Goal: Task Accomplishment & Management: Manage account settings

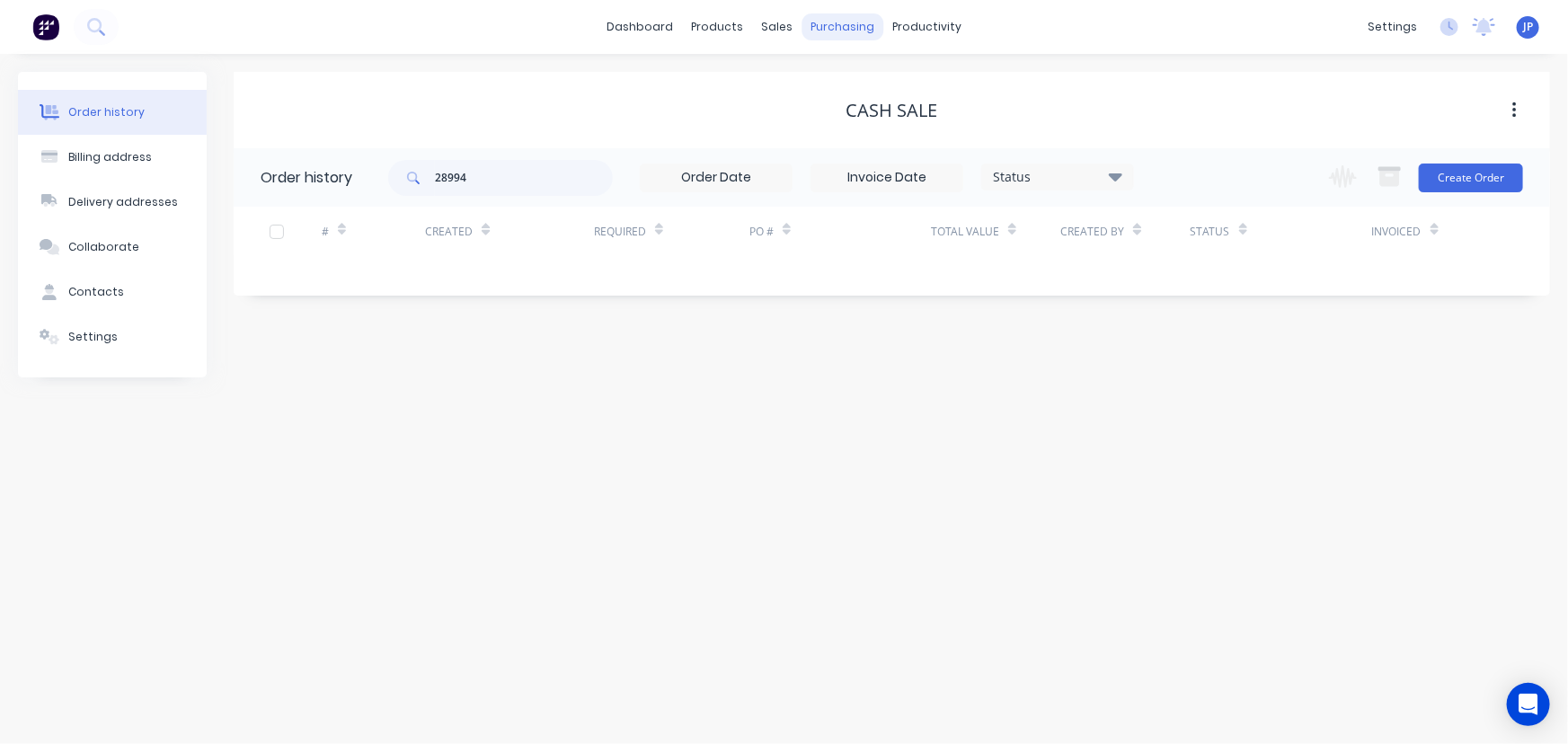
click at [840, 27] on div "purchasing" at bounding box center [843, 27] width 81 height 27
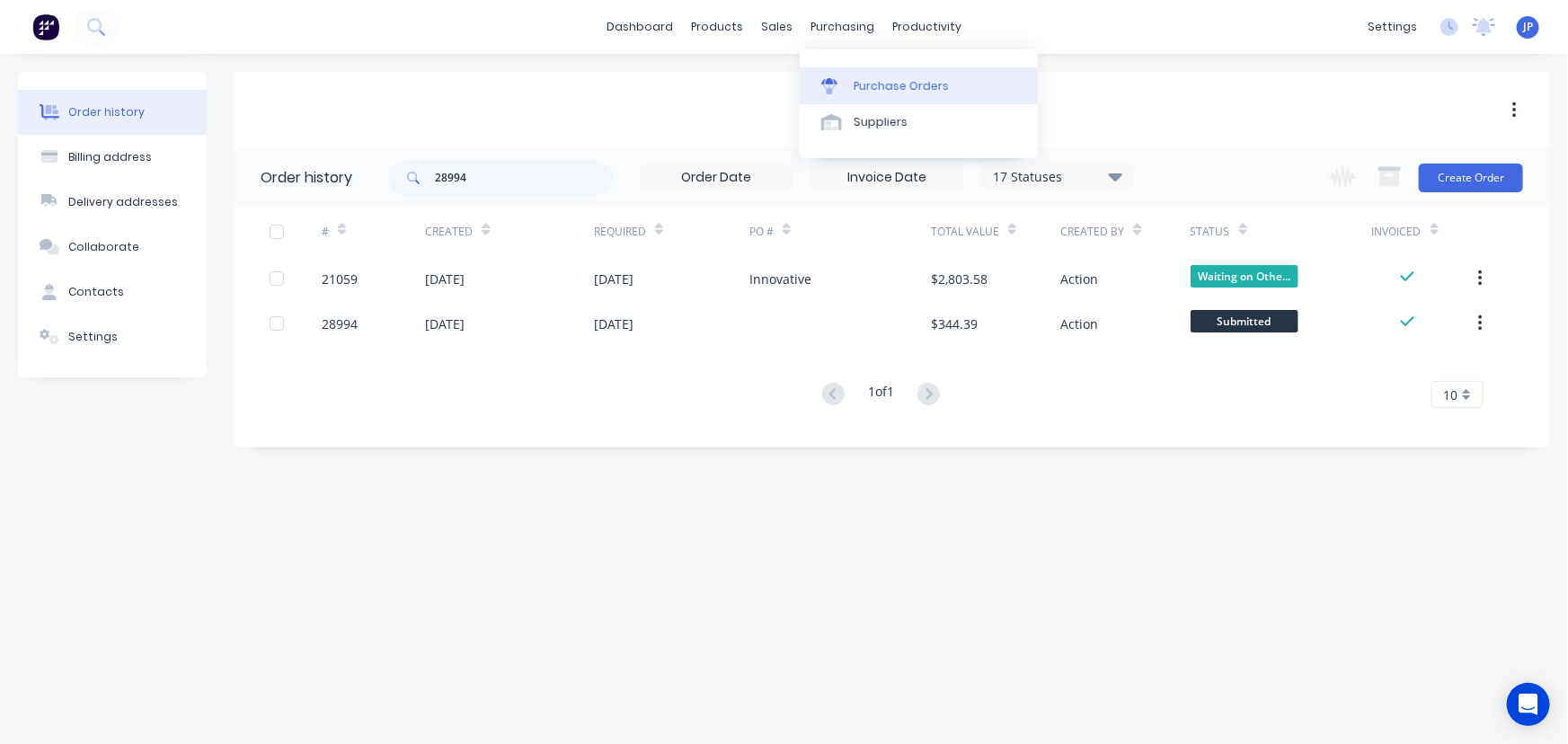
click at [860, 81] on div "Purchase Orders" at bounding box center [902, 86] width 95 height 16
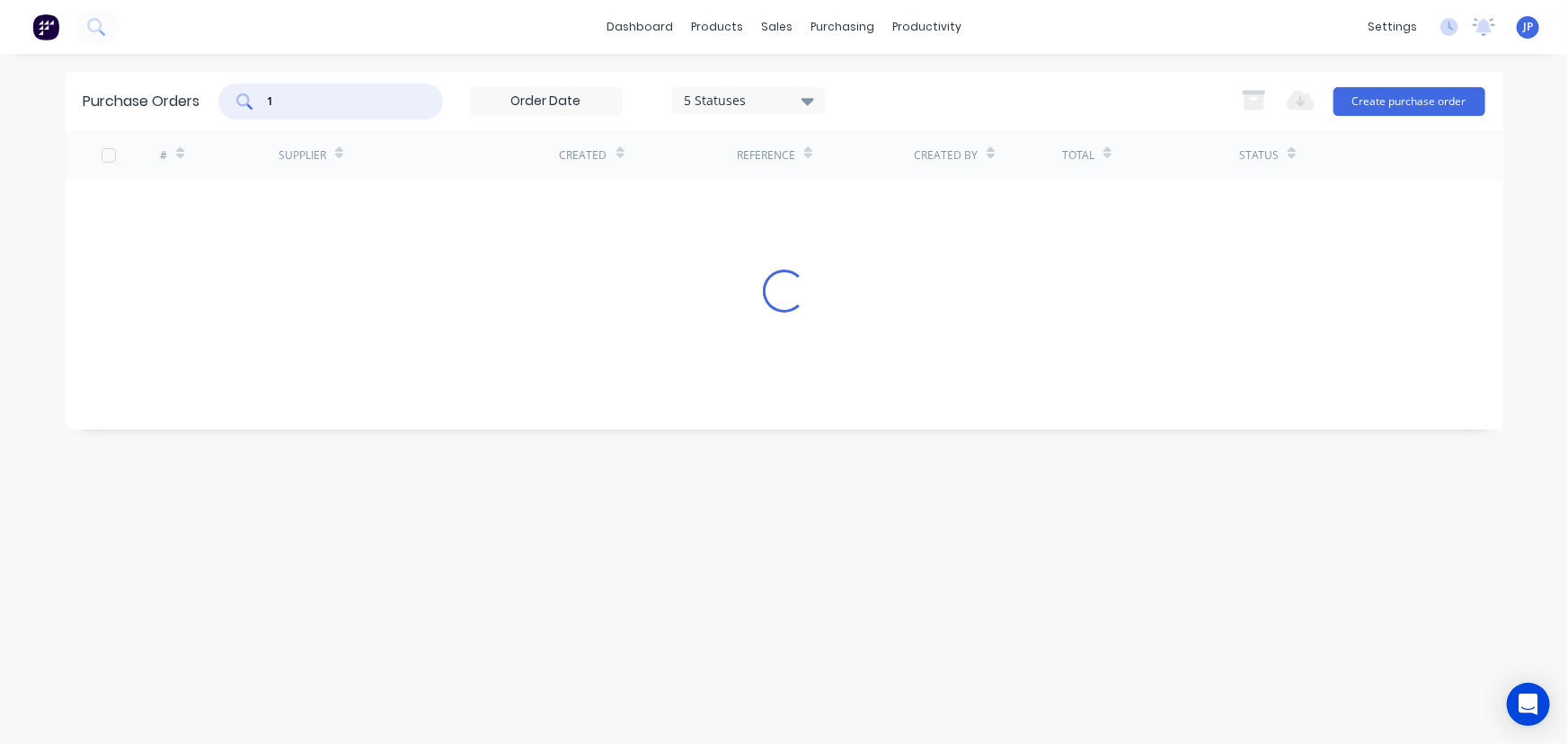
drag, startPoint x: 291, startPoint y: 102, endPoint x: 250, endPoint y: 102, distance: 41.0
click at [250, 102] on div "1" at bounding box center [331, 101] width 225 height 36
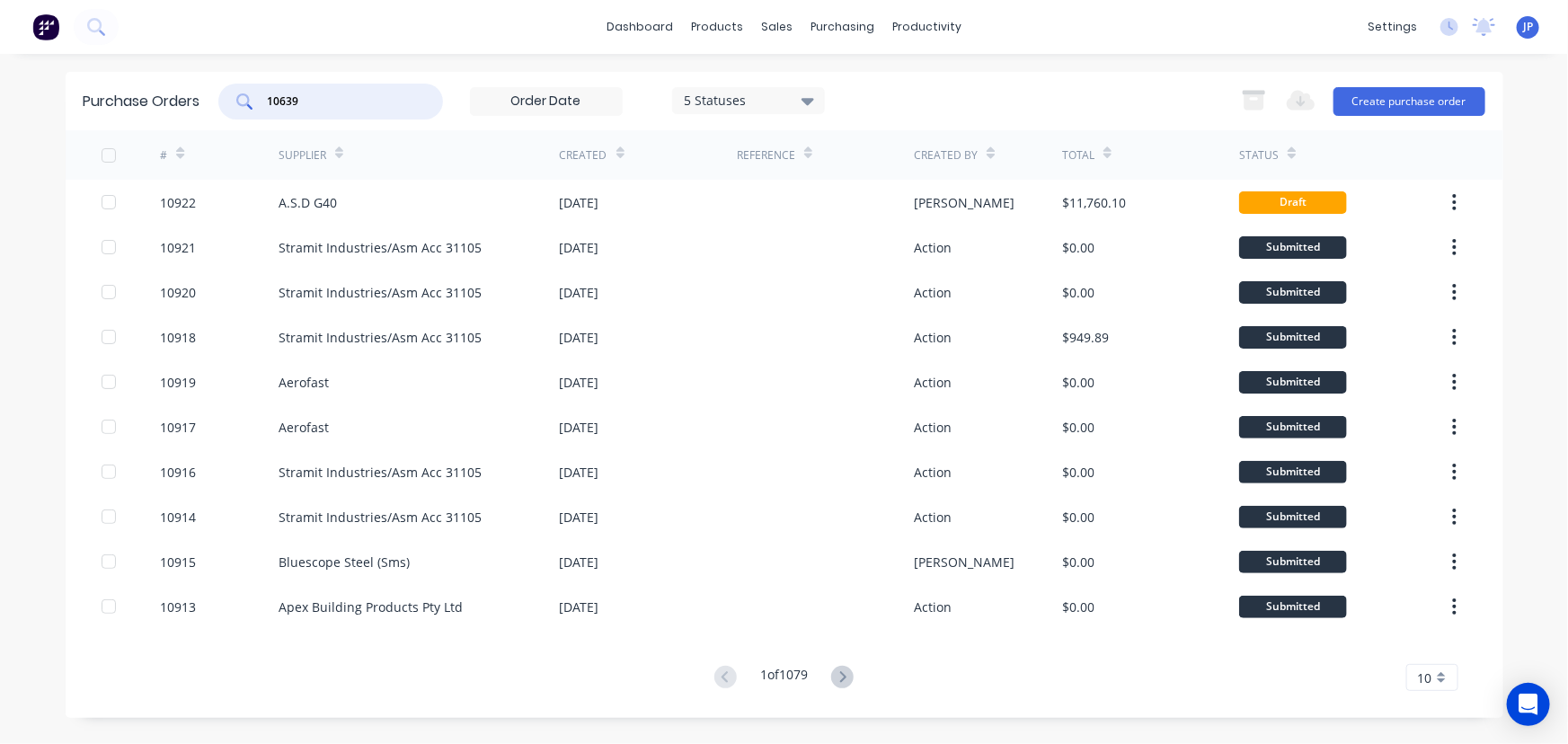
type input "10639"
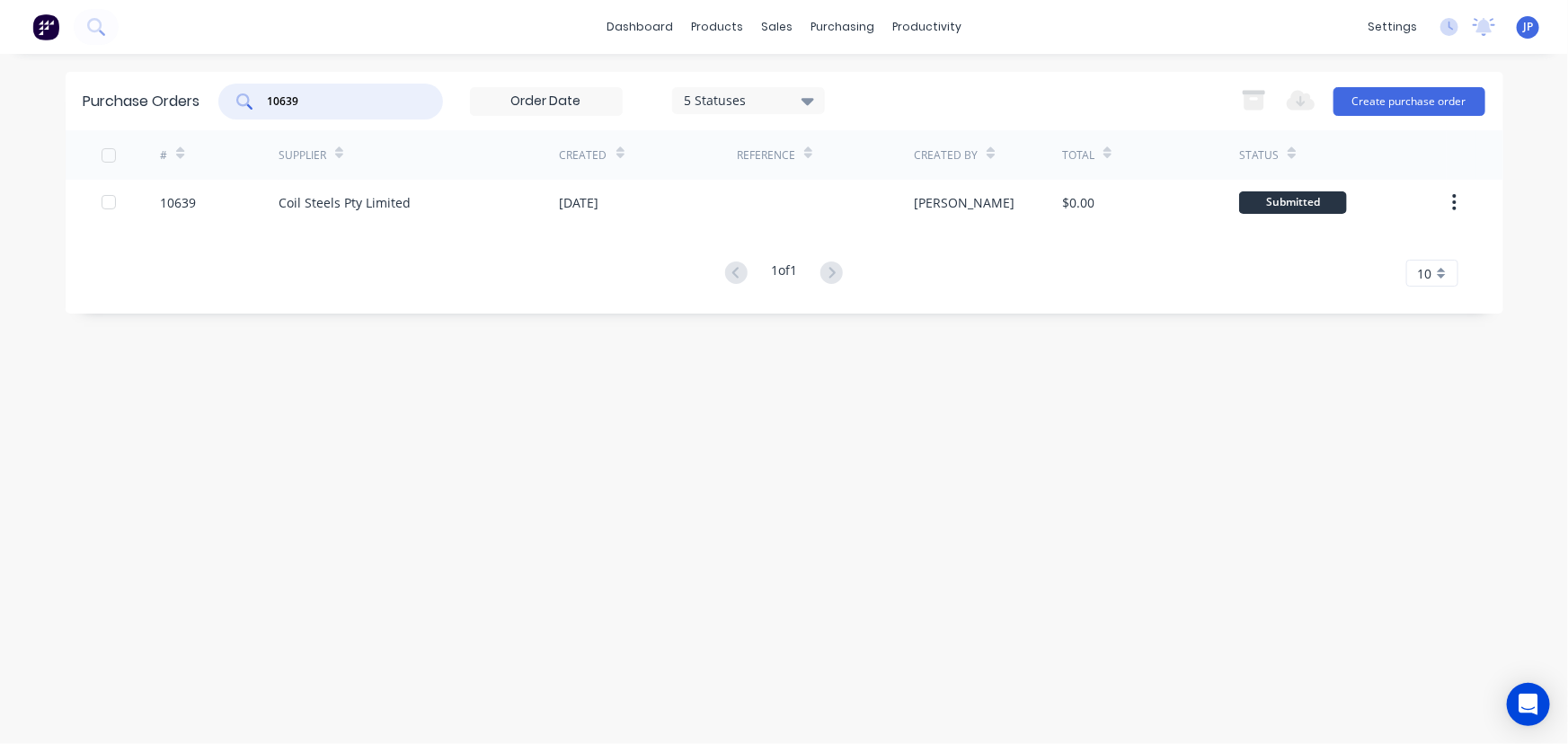
click at [259, 197] on div "10639" at bounding box center [219, 202] width 119 height 45
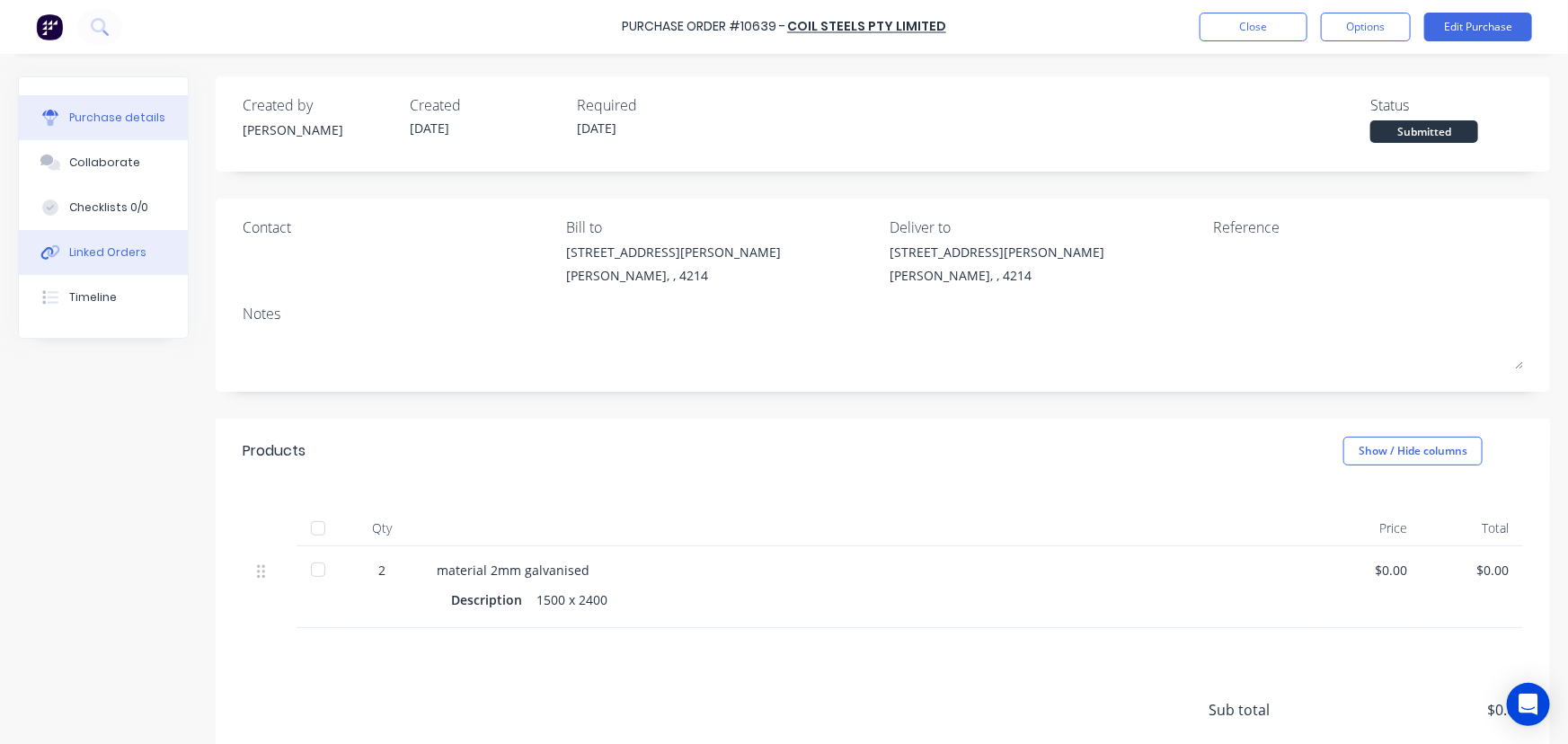
click at [118, 252] on div "Linked Orders" at bounding box center [108, 252] width 77 height 16
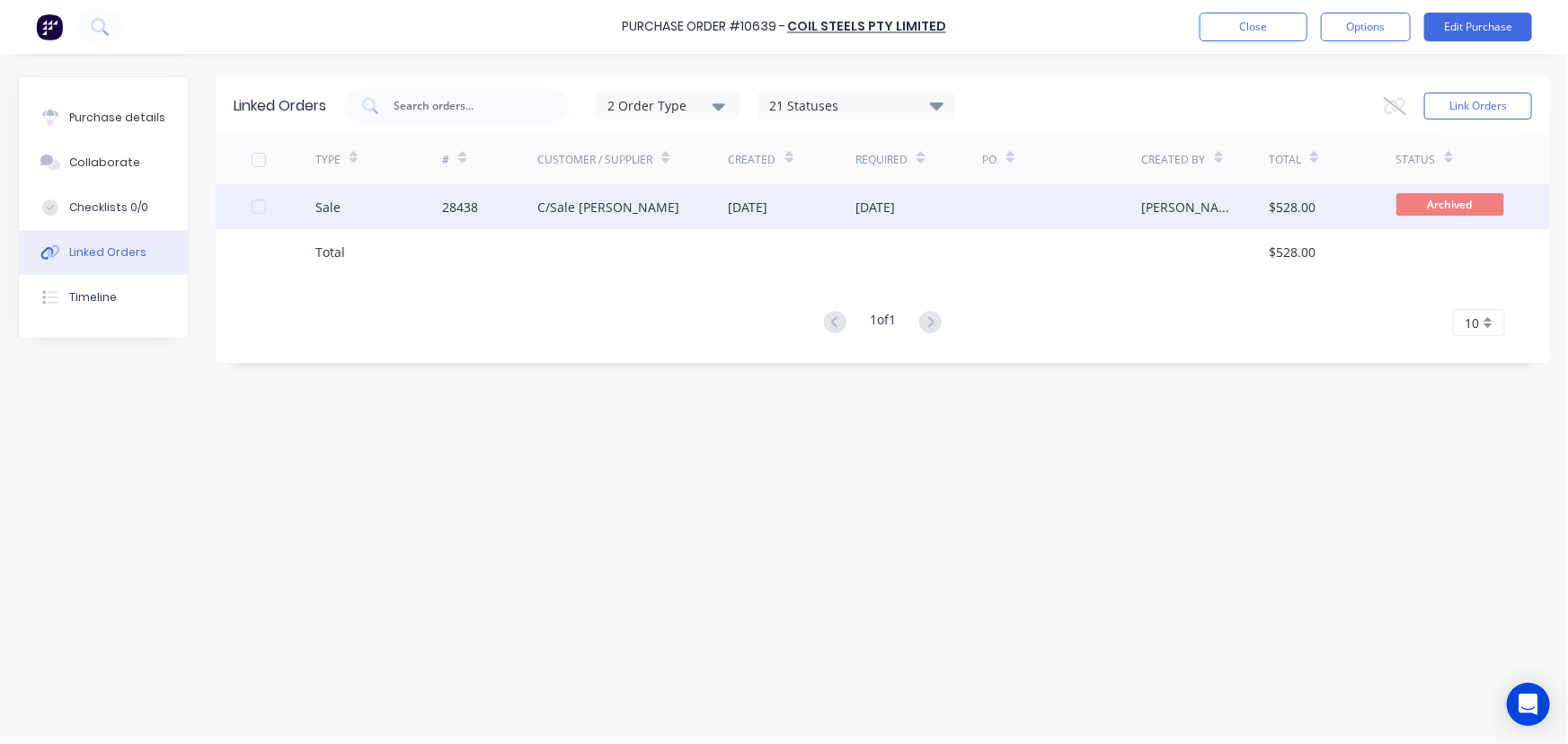
click at [457, 204] on div "28438" at bounding box center [460, 206] width 36 height 18
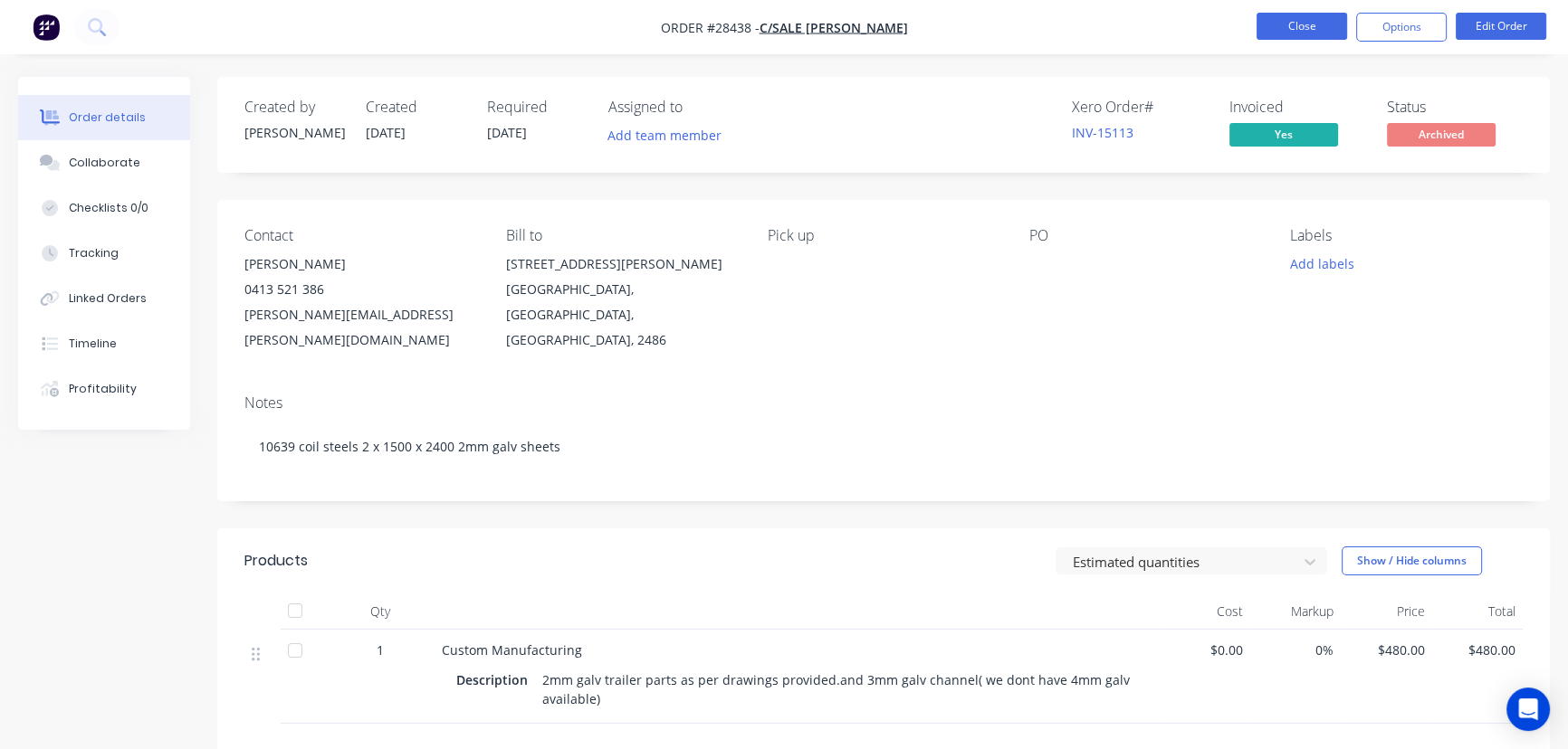
click at [1310, 31] on button "Close" at bounding box center [1302, 26] width 91 height 27
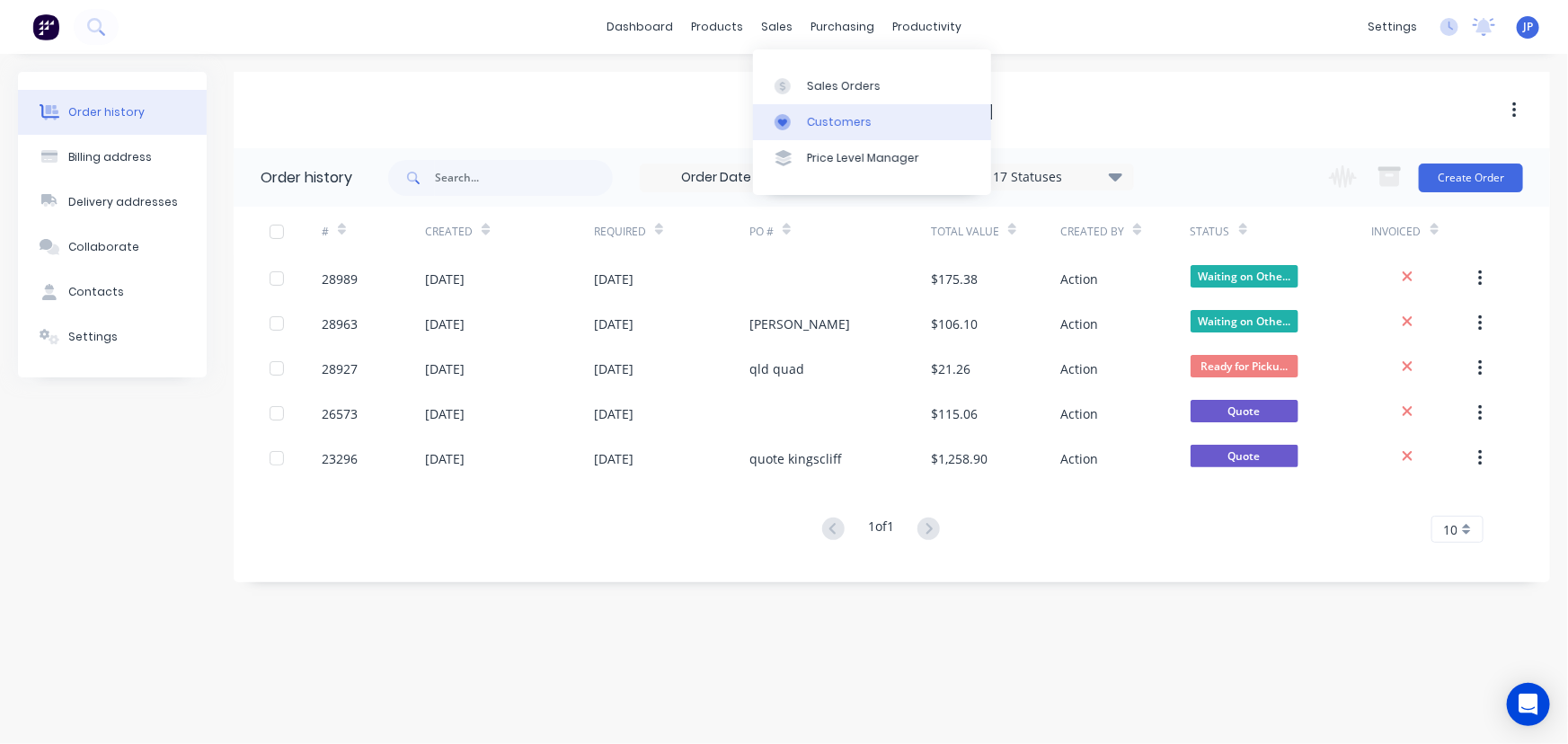
click at [824, 120] on div "Customers" at bounding box center [839, 122] width 65 height 16
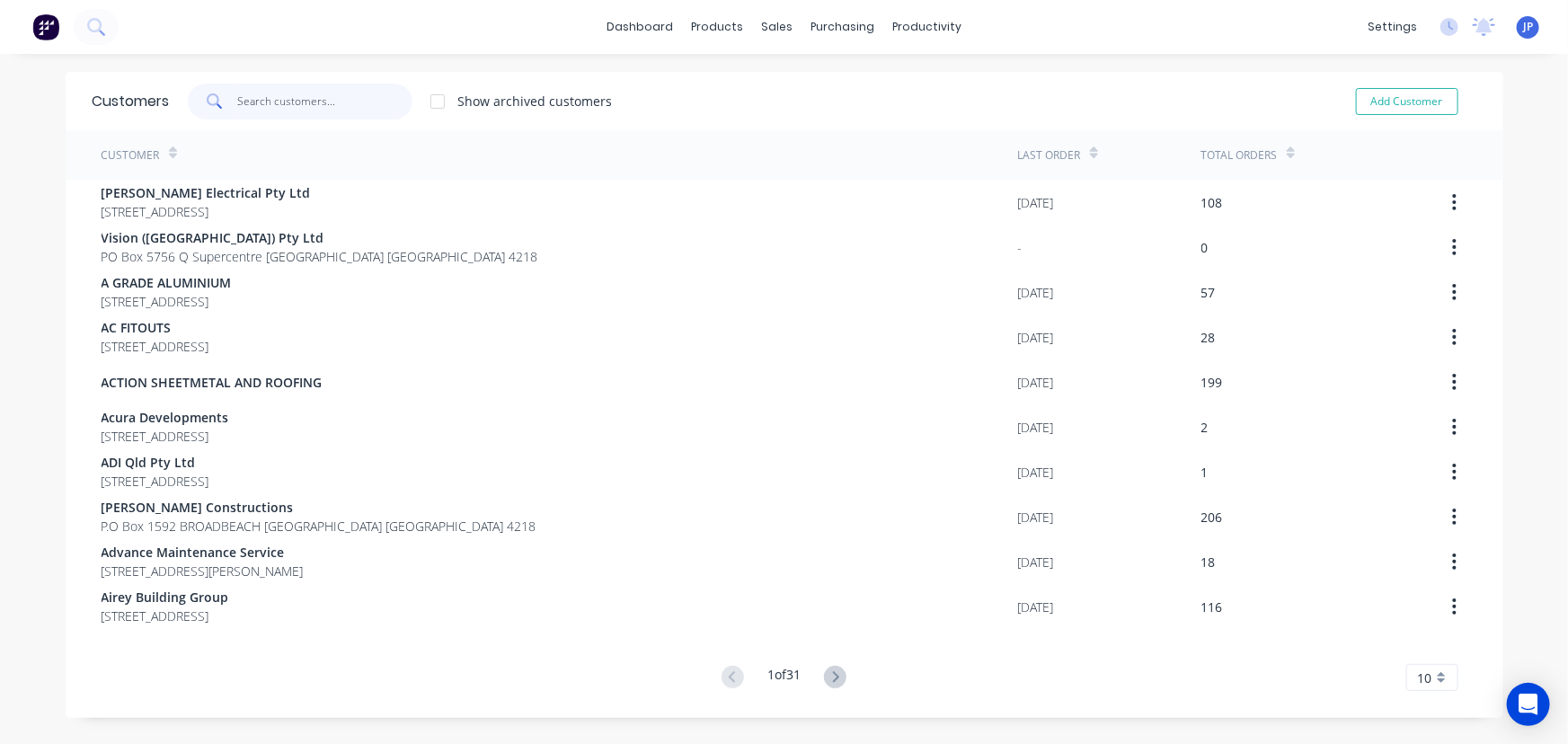
click at [278, 104] on input "text" at bounding box center [324, 101] width 175 height 36
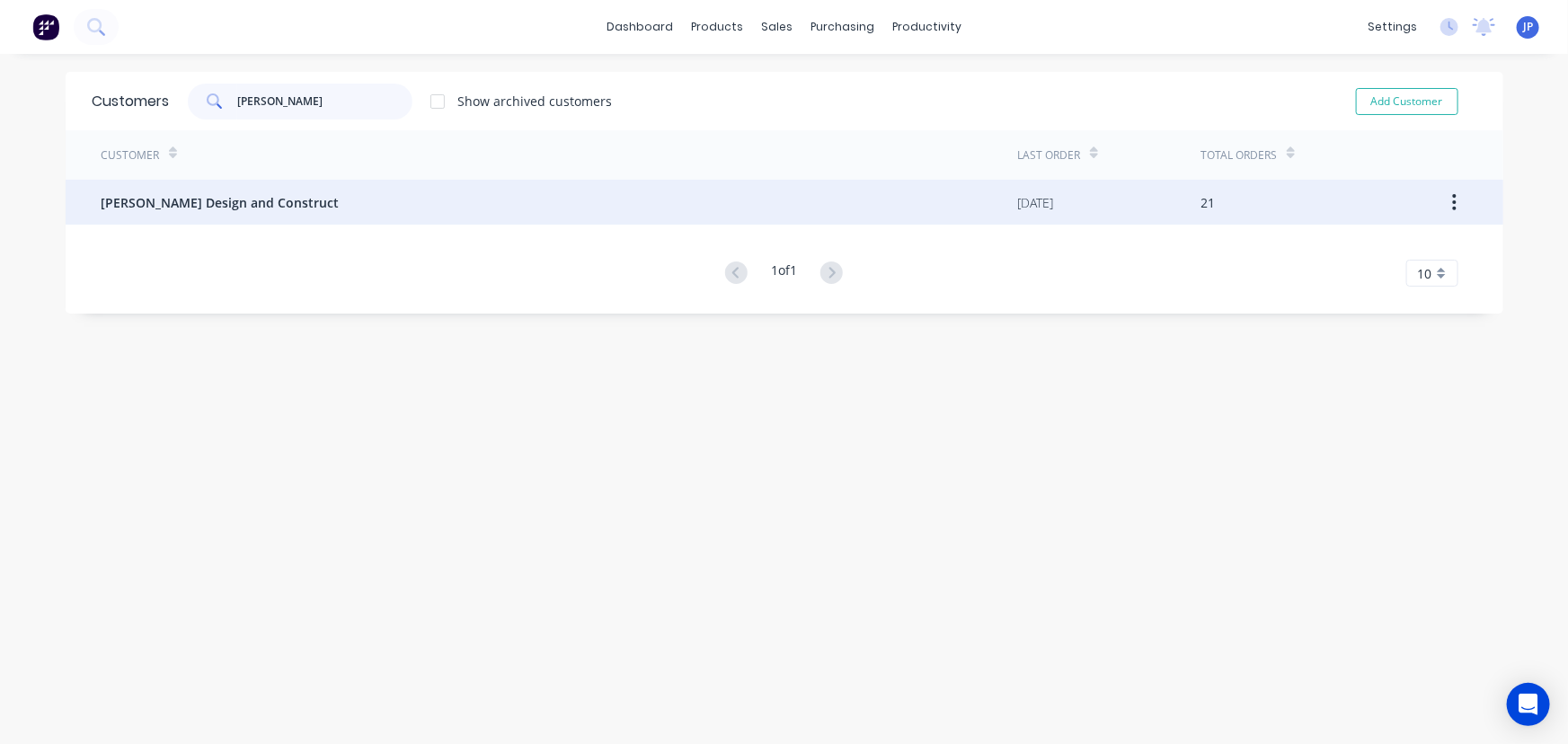
type input "[PERSON_NAME]"
click at [197, 197] on span "[PERSON_NAME] Design and Construct" at bounding box center [221, 202] width 238 height 18
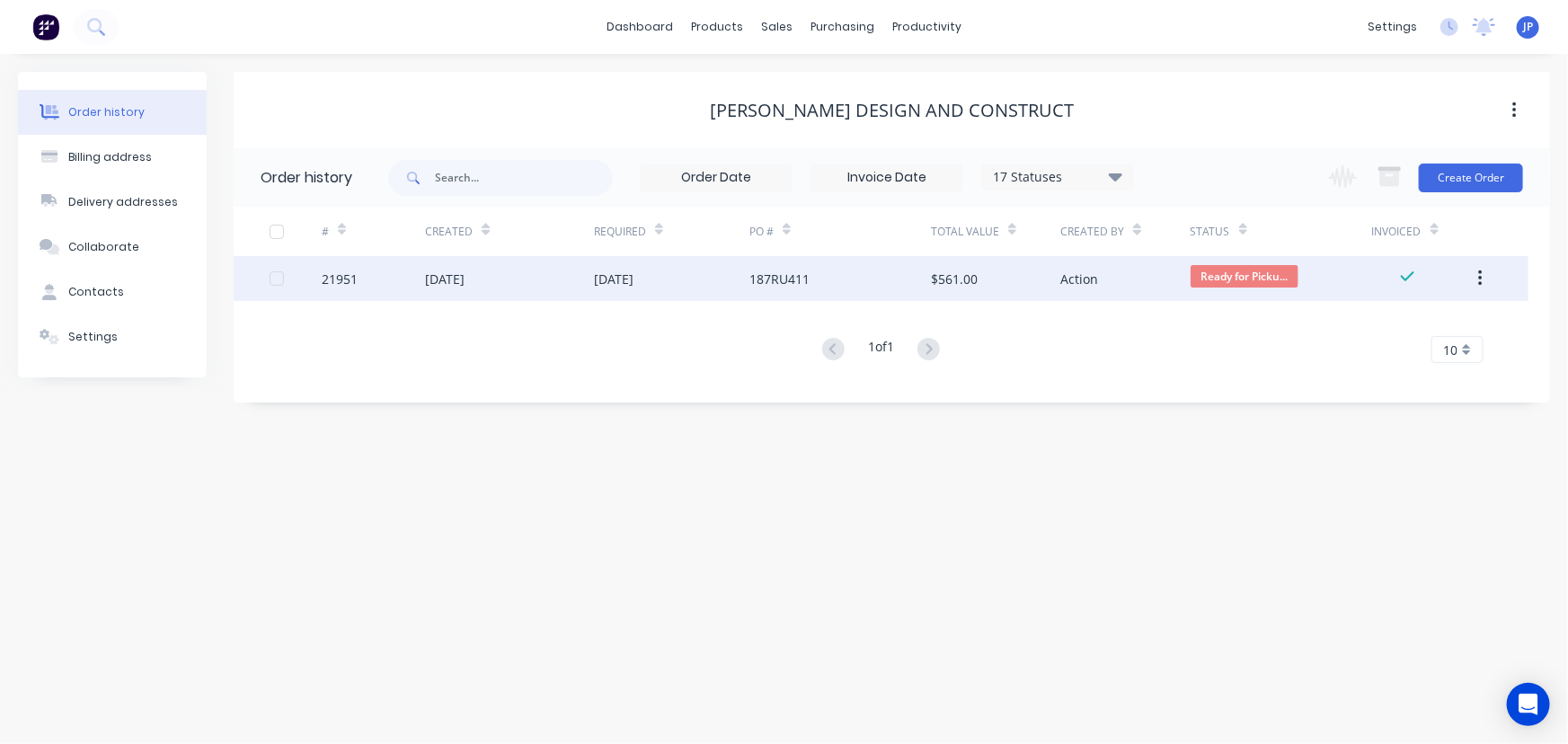
click at [421, 276] on div "21951" at bounding box center [373, 278] width 104 height 45
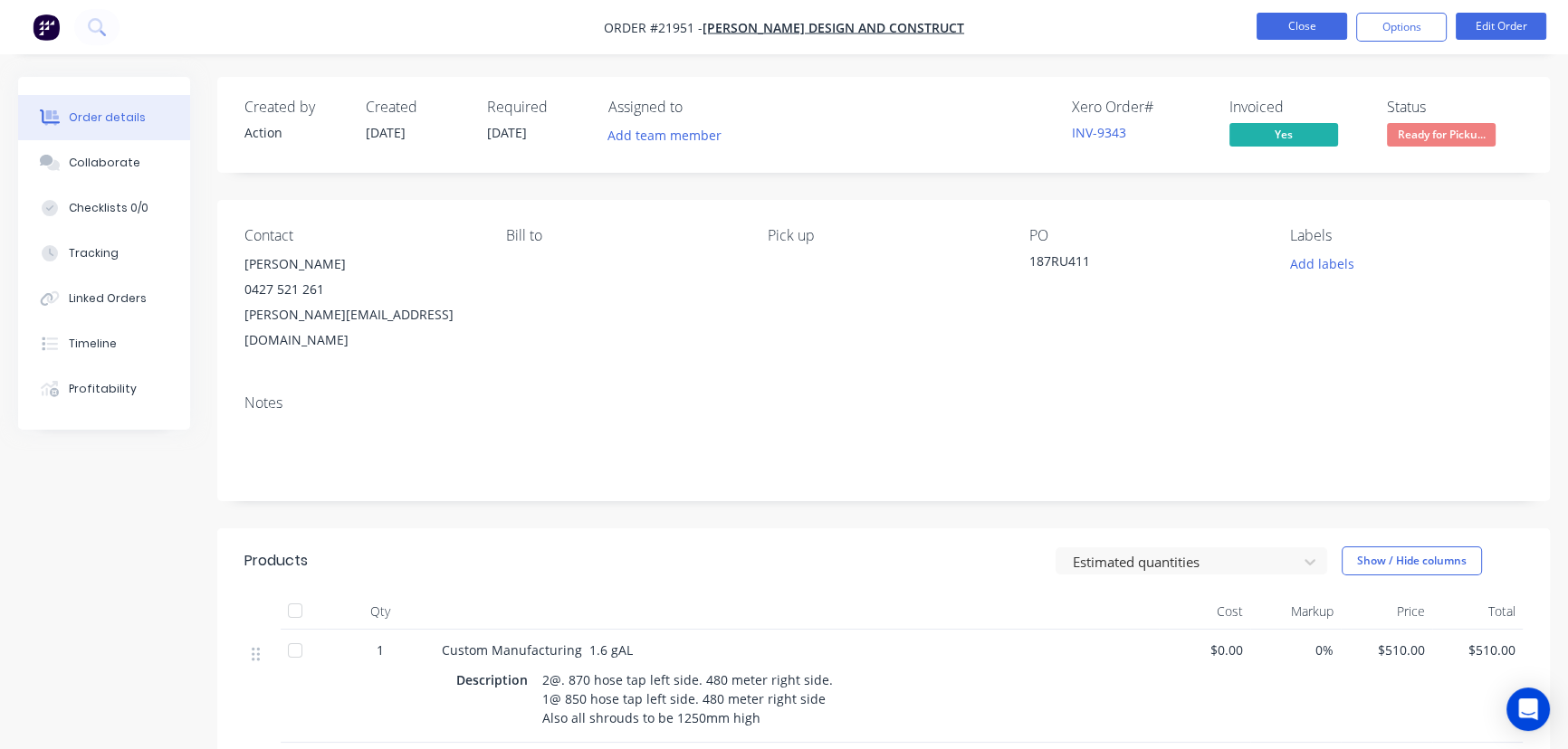
click at [1303, 31] on button "Close" at bounding box center [1302, 26] width 91 height 27
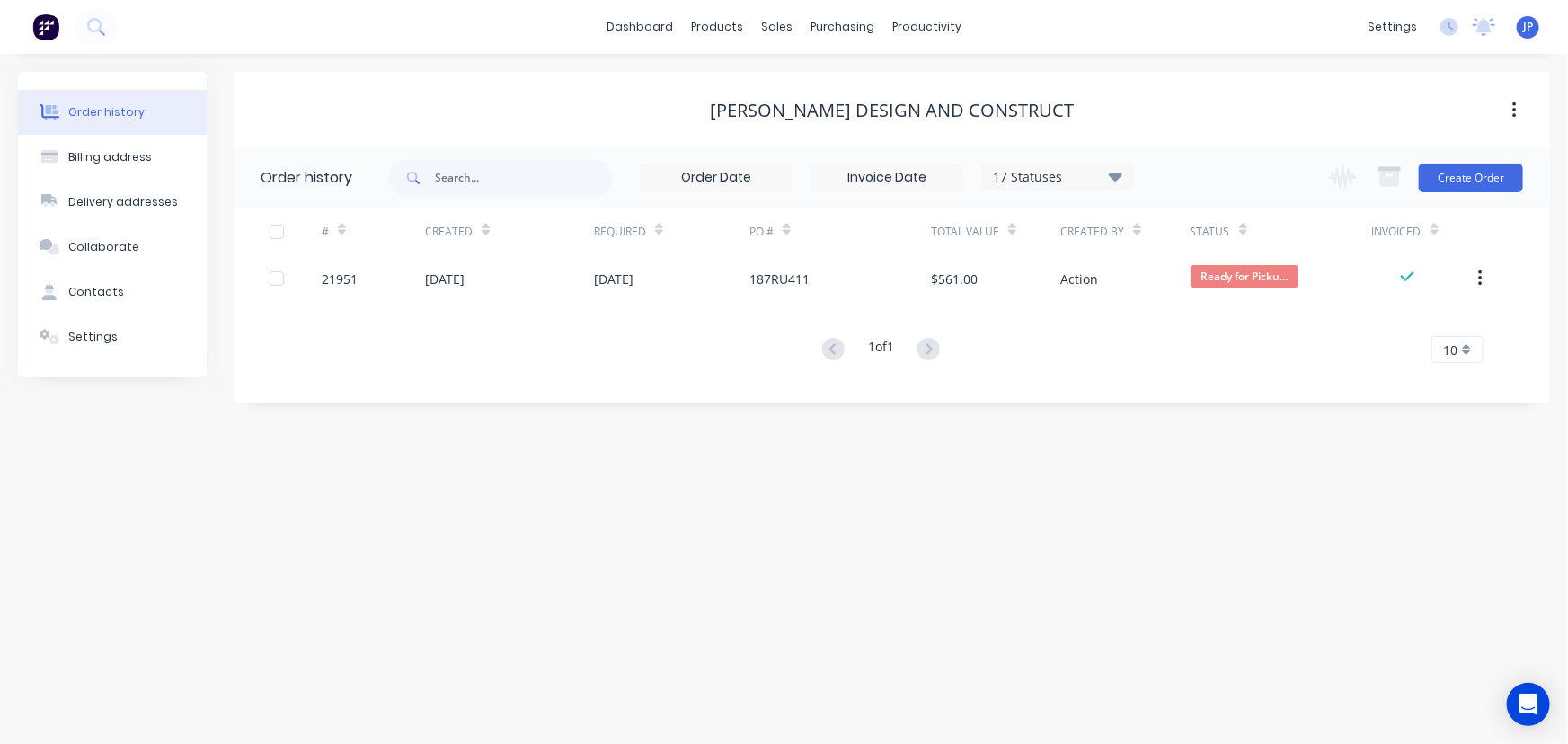
click at [1120, 173] on icon at bounding box center [1116, 176] width 14 height 8
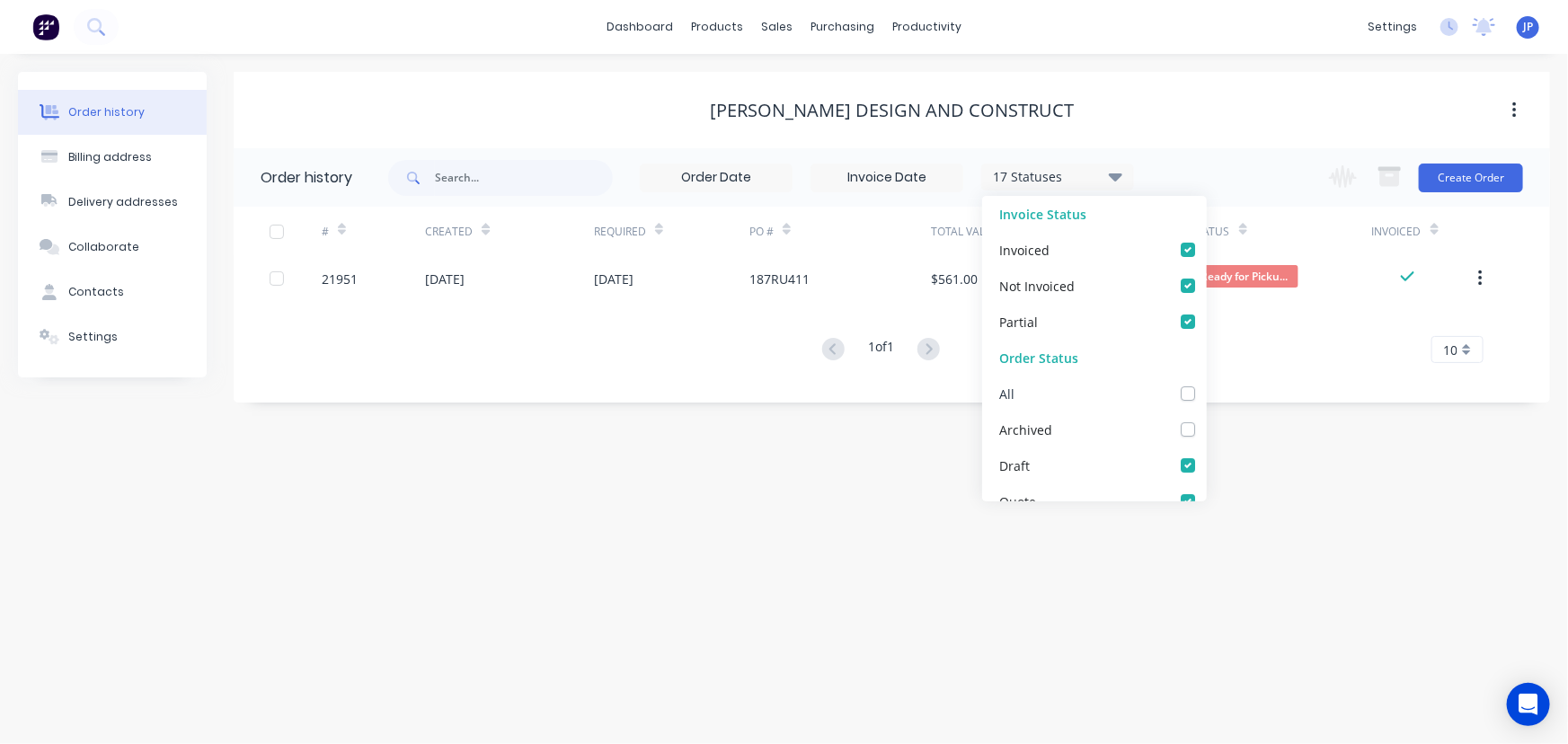
click at [1206, 384] on label at bounding box center [1206, 384] width 0 height 0
click at [1206, 393] on input "checkbox" at bounding box center [1213, 392] width 15 height 17
checkbox input "true"
click at [530, 162] on input "text" at bounding box center [524, 177] width 178 height 36
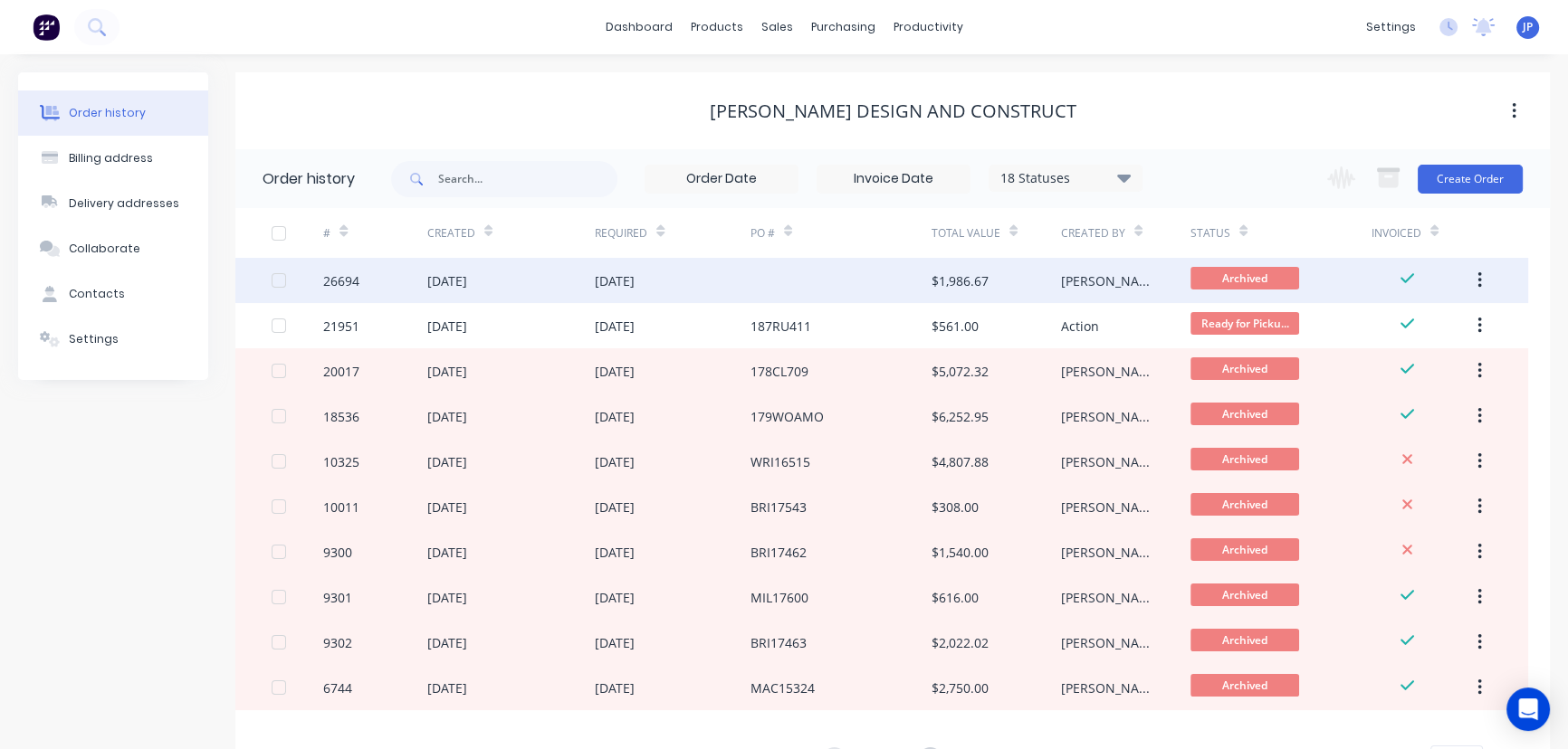
click at [635, 281] on div "[DATE]" at bounding box center [615, 280] width 40 height 19
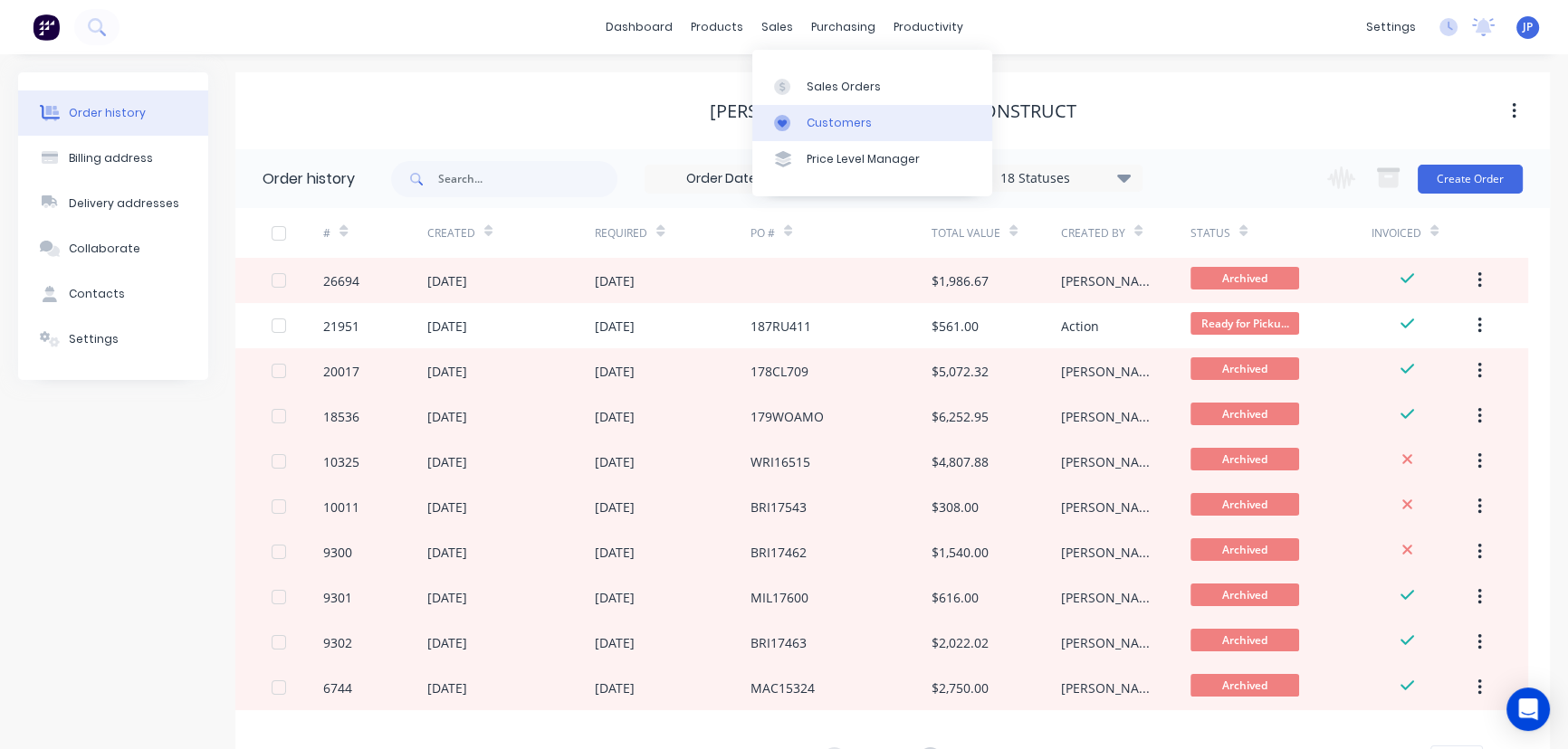
click at [825, 120] on div "Customers" at bounding box center [839, 123] width 65 height 17
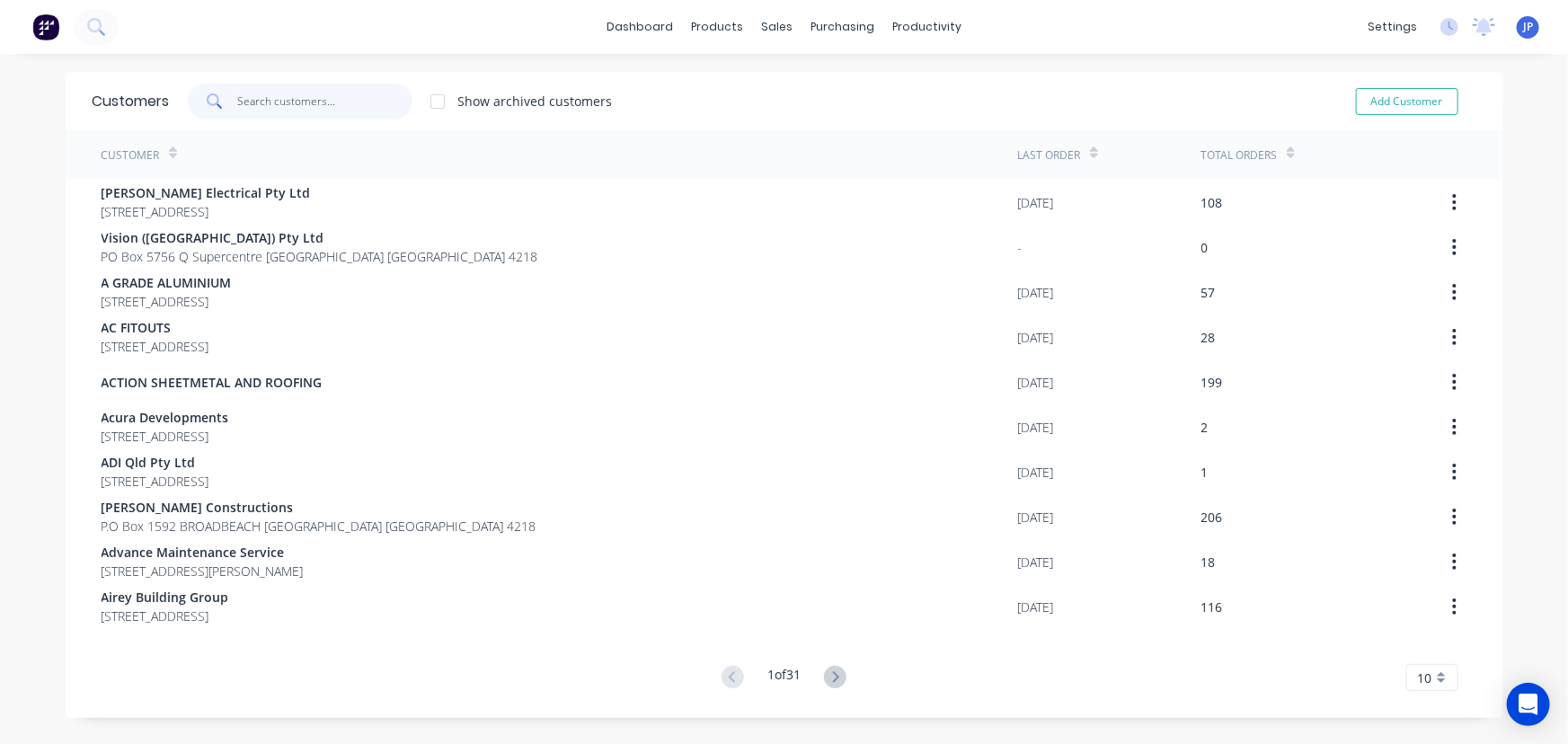
click at [323, 111] on input "text" at bounding box center [324, 101] width 175 height 36
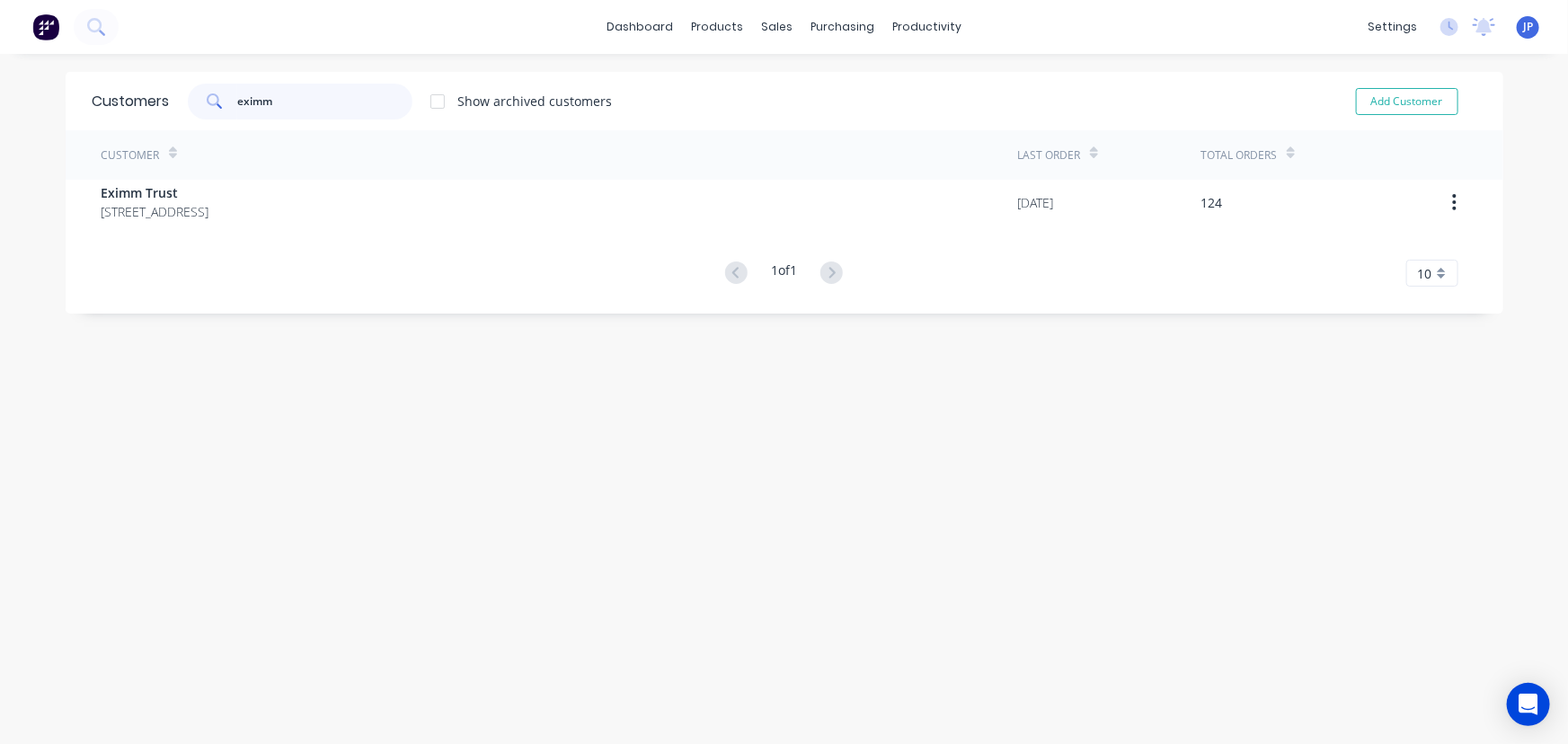
type input "eximm"
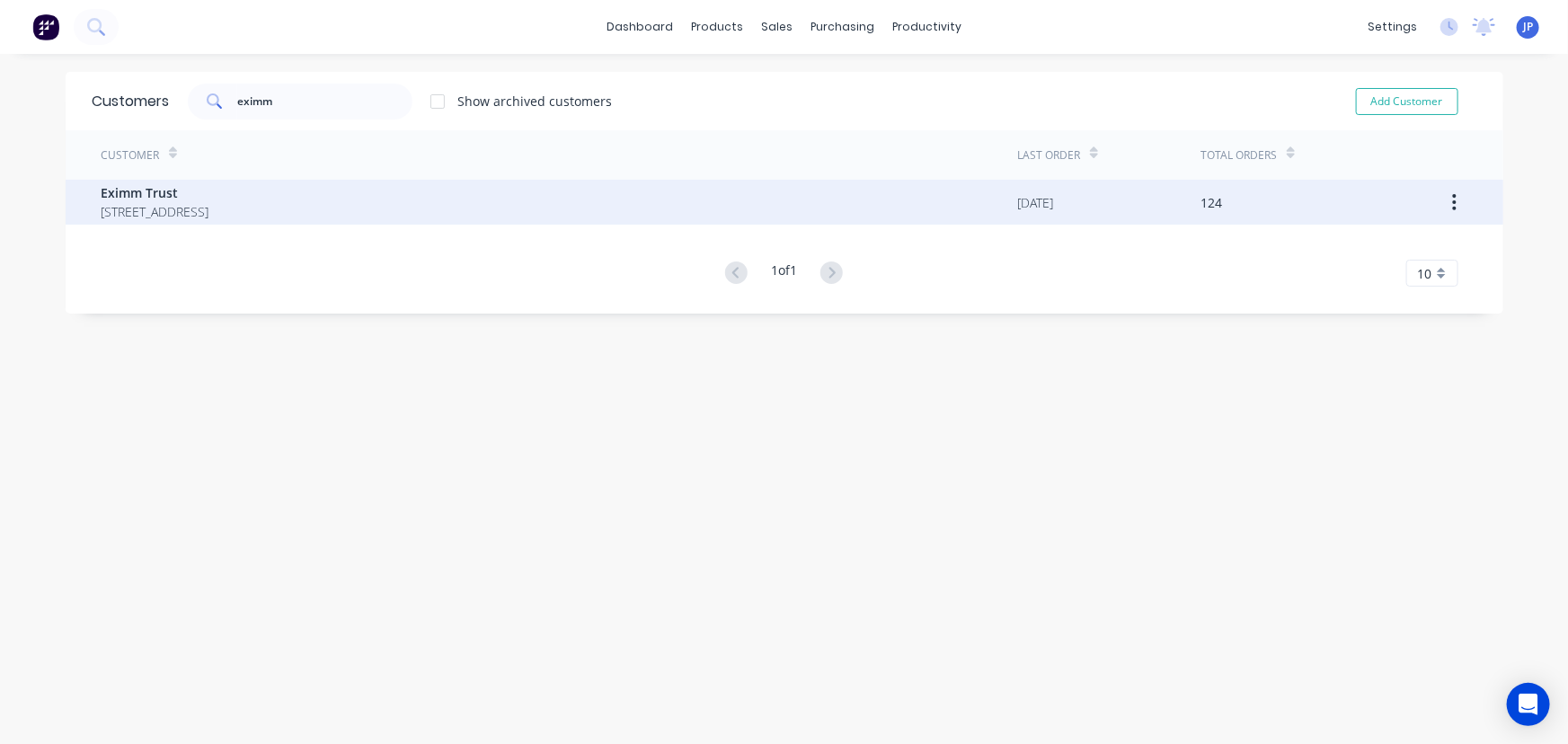
click at [165, 215] on span "[STREET_ADDRESS]" at bounding box center [155, 211] width 108 height 18
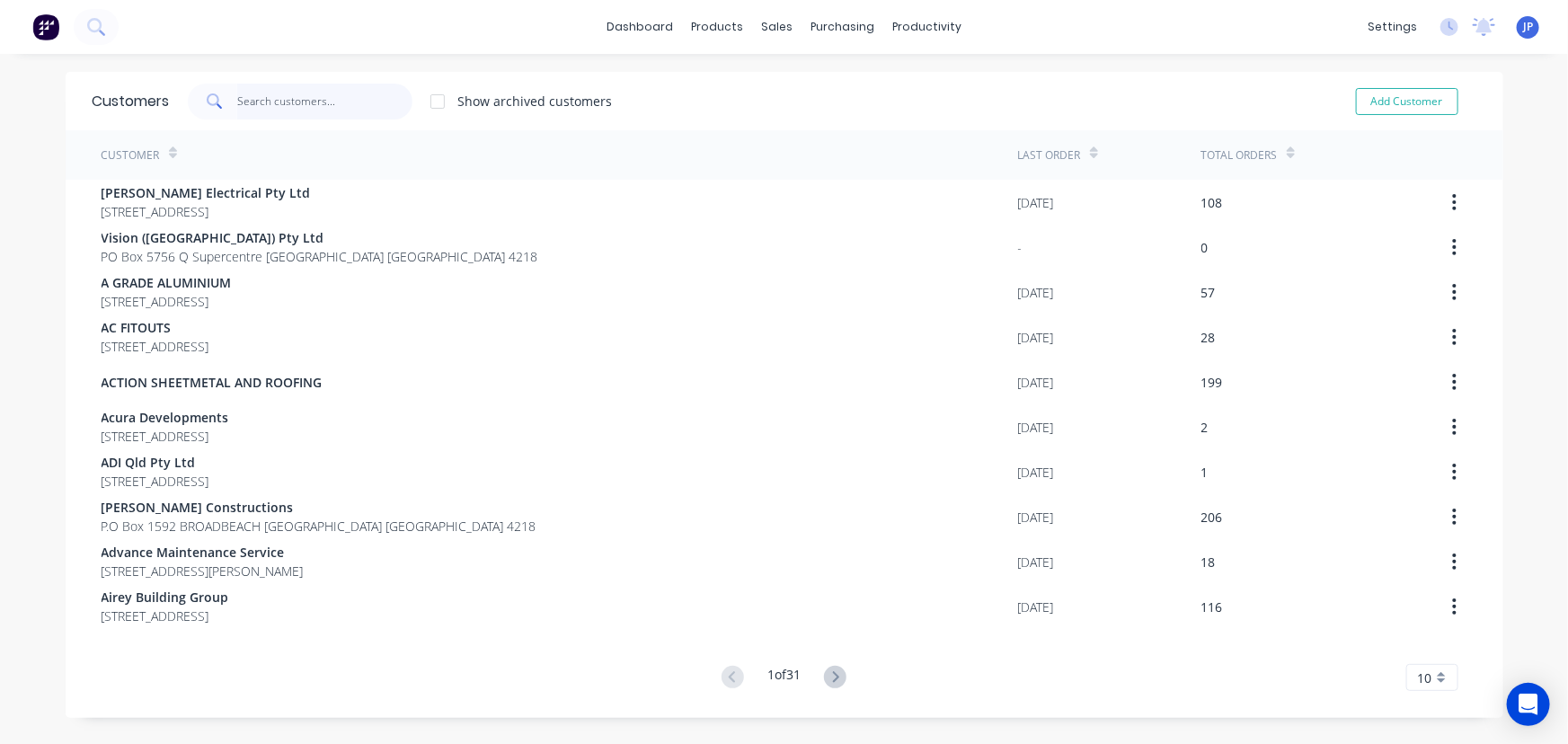
click at [276, 99] on input "text" at bounding box center [324, 101] width 175 height 36
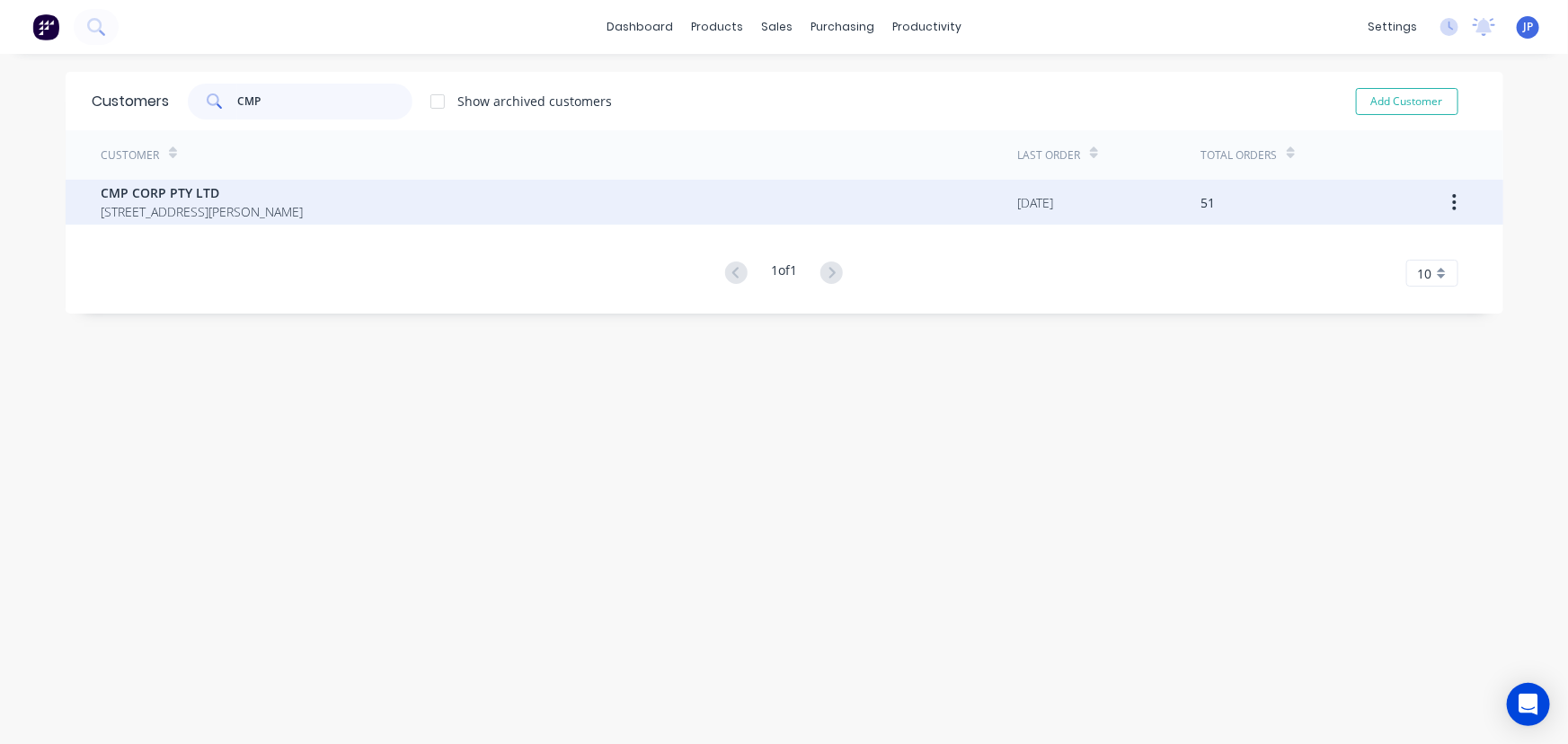
type input "CMP"
click at [179, 192] on span "CMP CORP PTY LTD" at bounding box center [202, 192] width 202 height 18
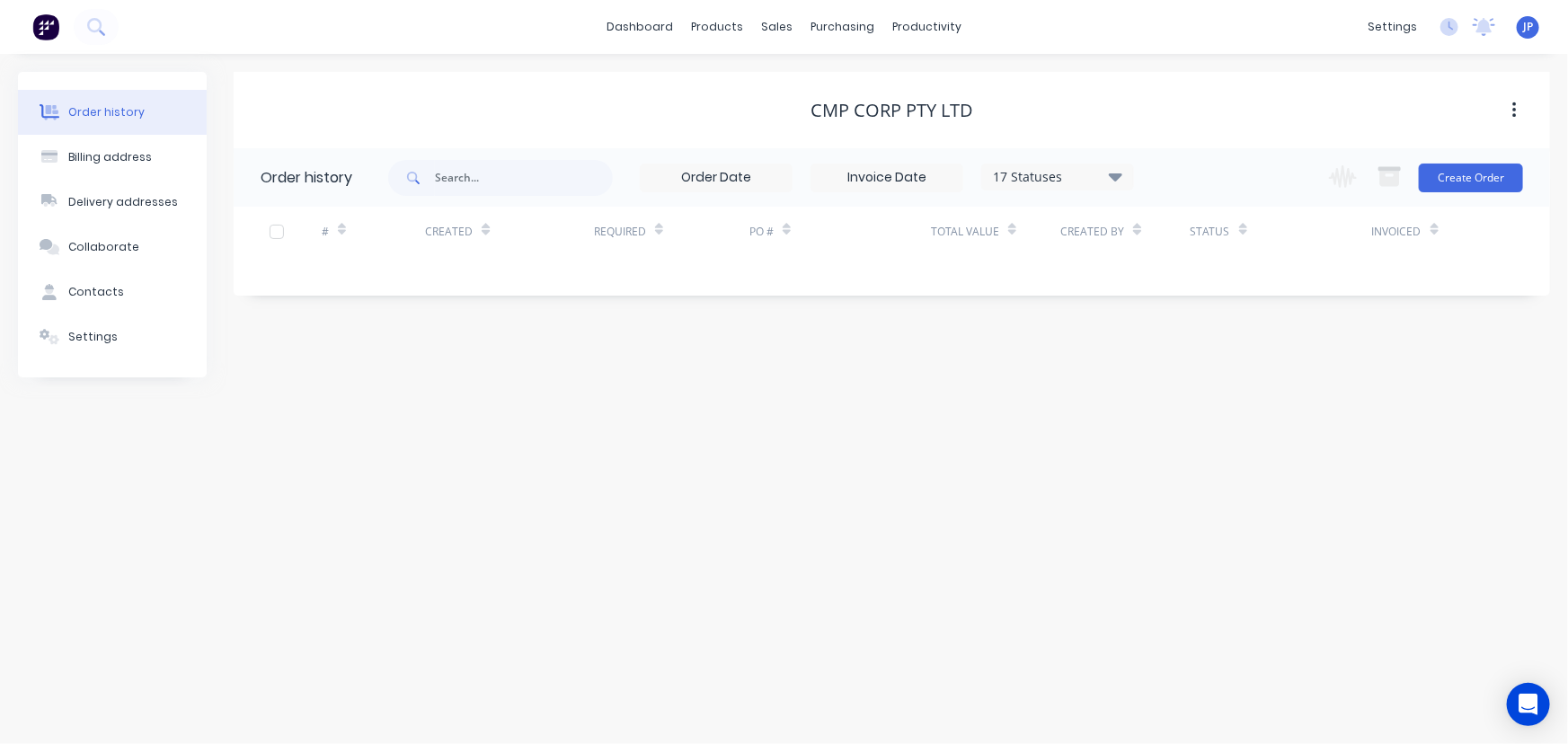
click at [1123, 173] on div "17 Statuses" at bounding box center [1058, 177] width 151 height 19
click at [1206, 384] on label at bounding box center [1206, 384] width 0 height 0
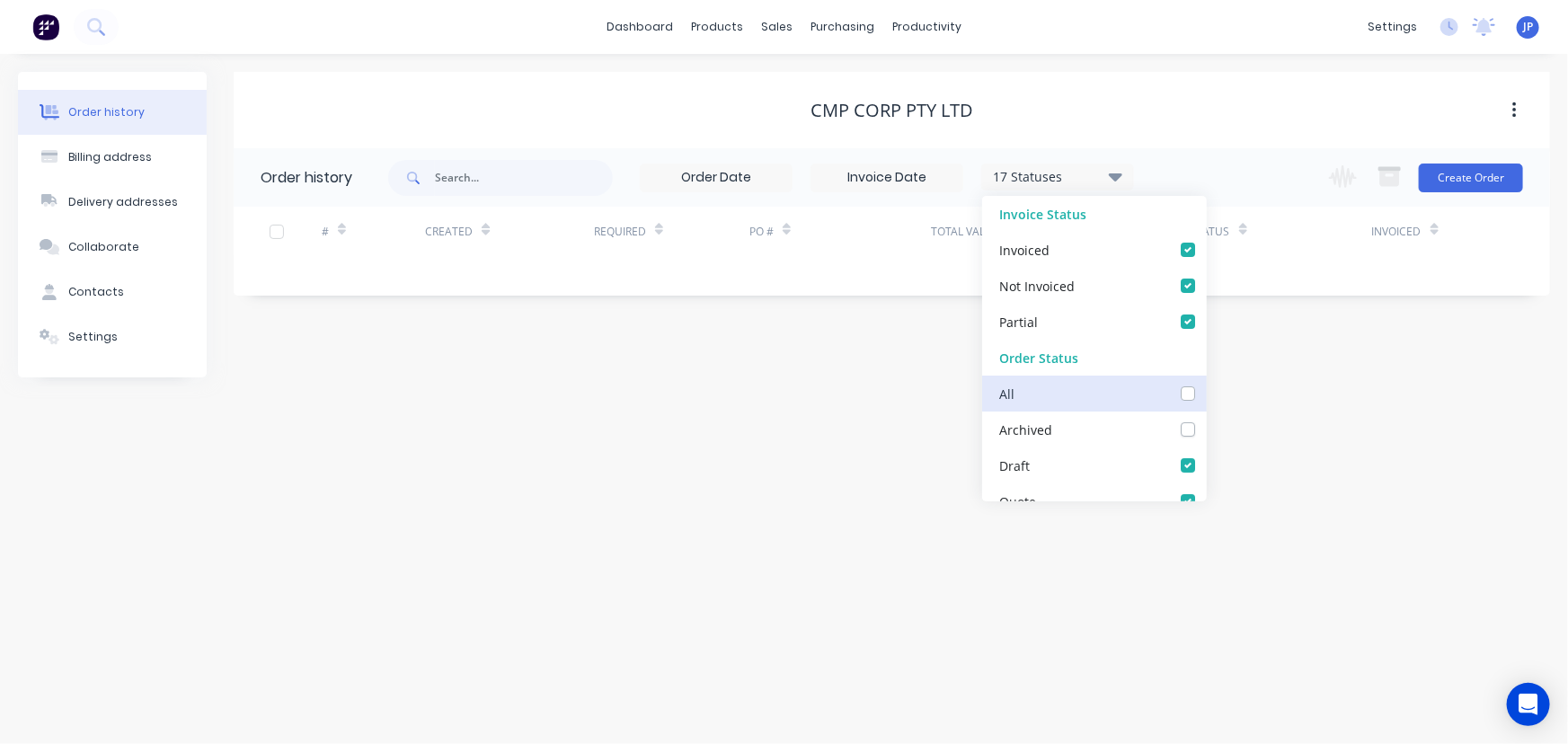
click at [1206, 393] on input "checkbox" at bounding box center [1213, 392] width 15 height 17
checkbox input "true"
click at [505, 189] on input "text" at bounding box center [524, 177] width 178 height 36
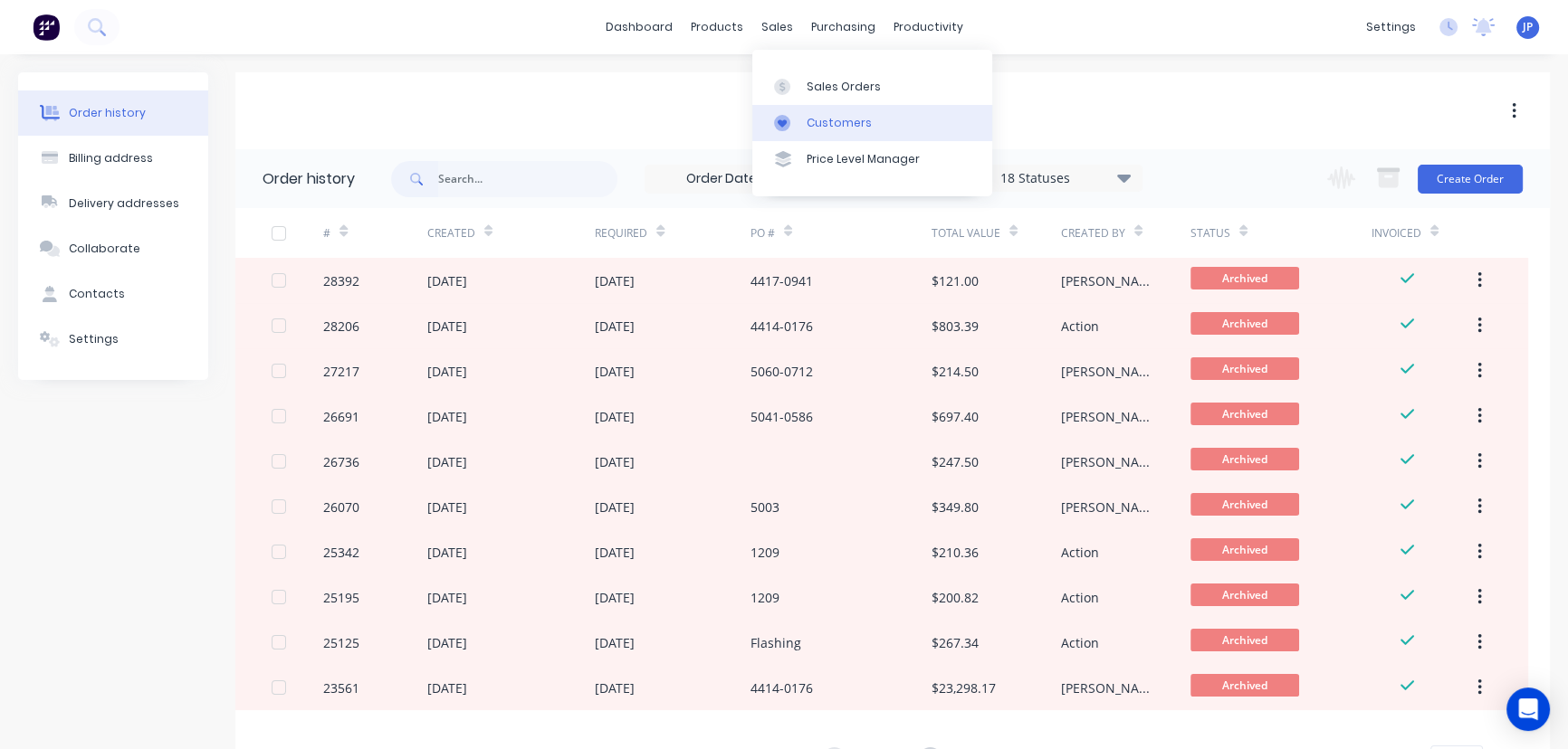
click at [812, 115] on div "Customers" at bounding box center [839, 123] width 65 height 17
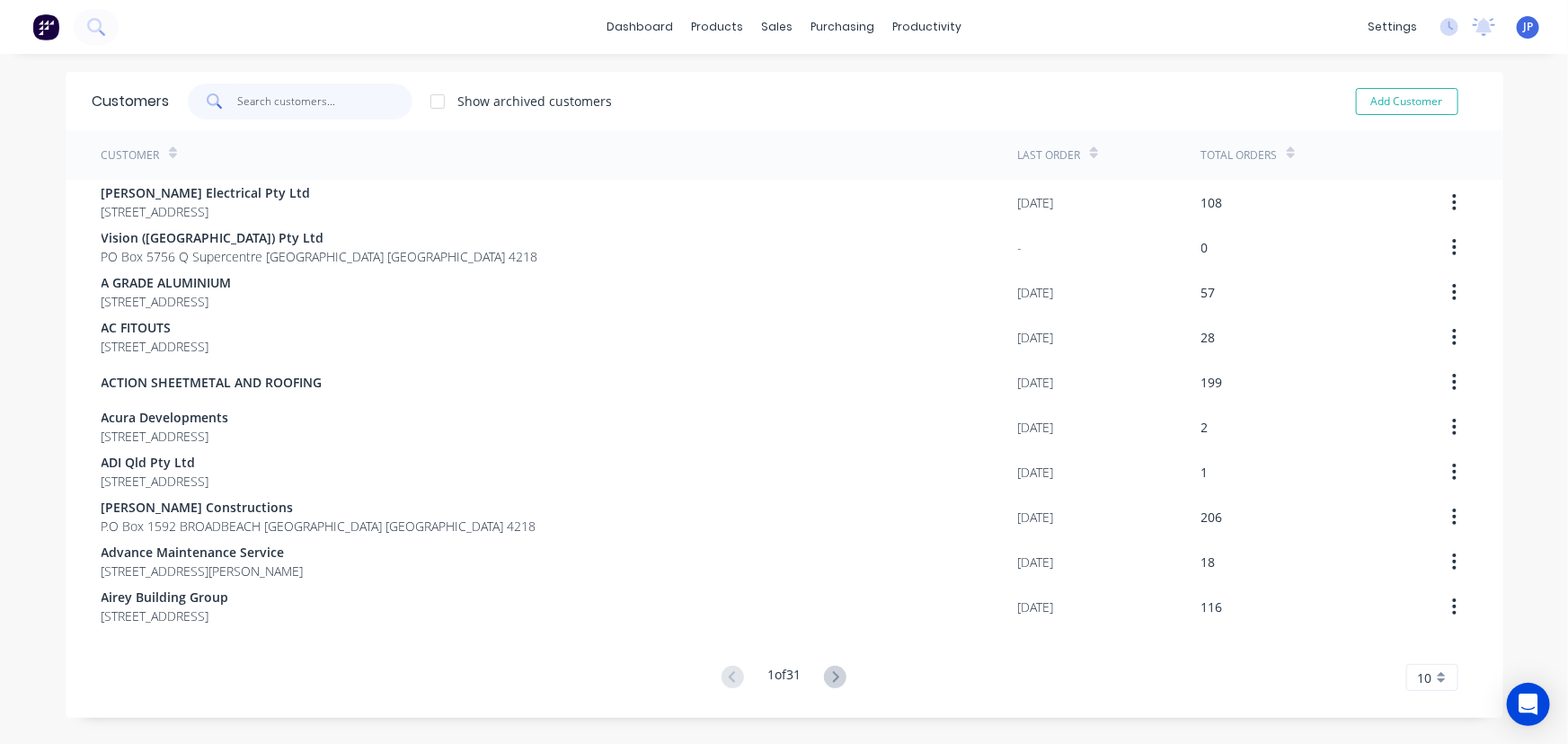
click at [305, 98] on input "text" at bounding box center [324, 101] width 175 height 36
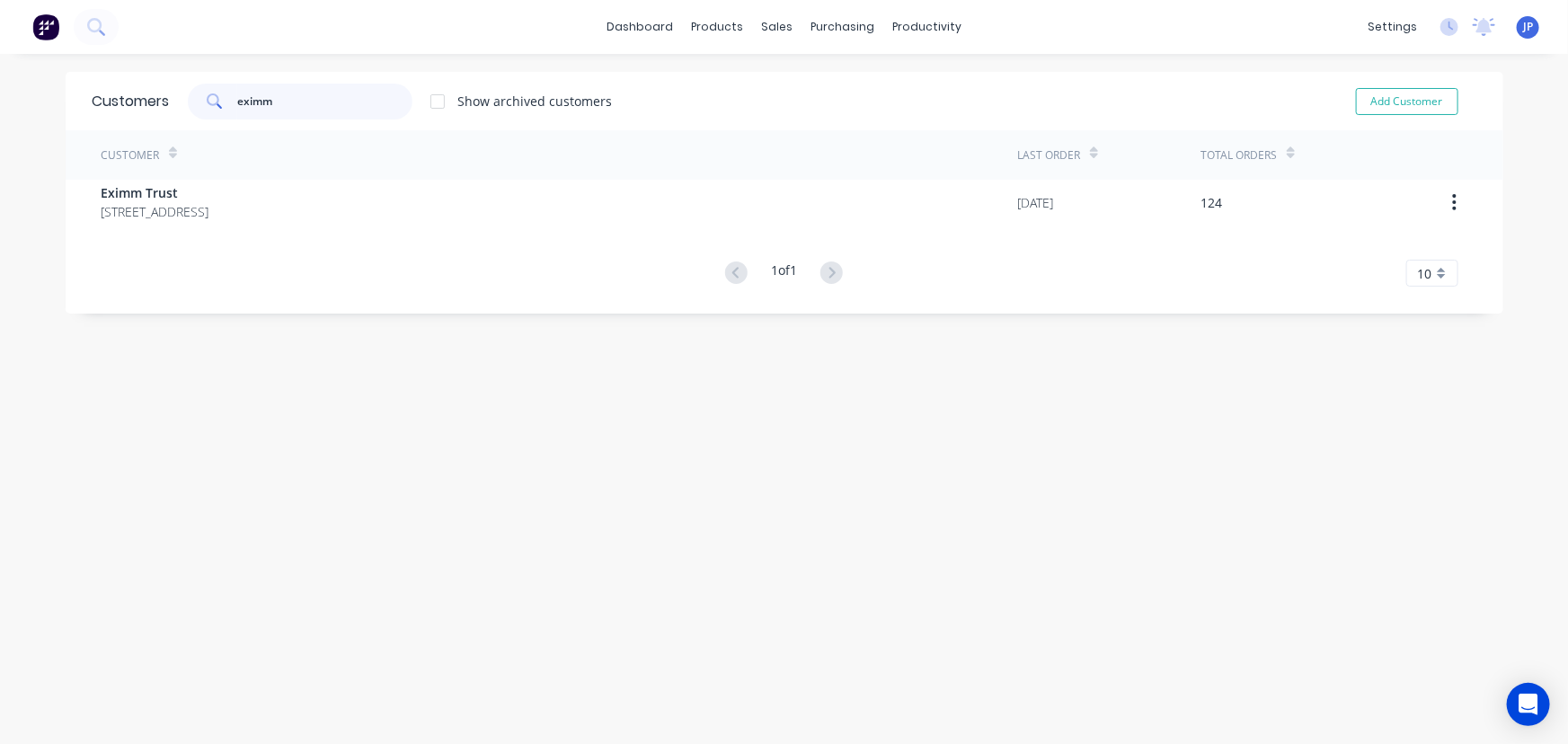
type input "eximm"
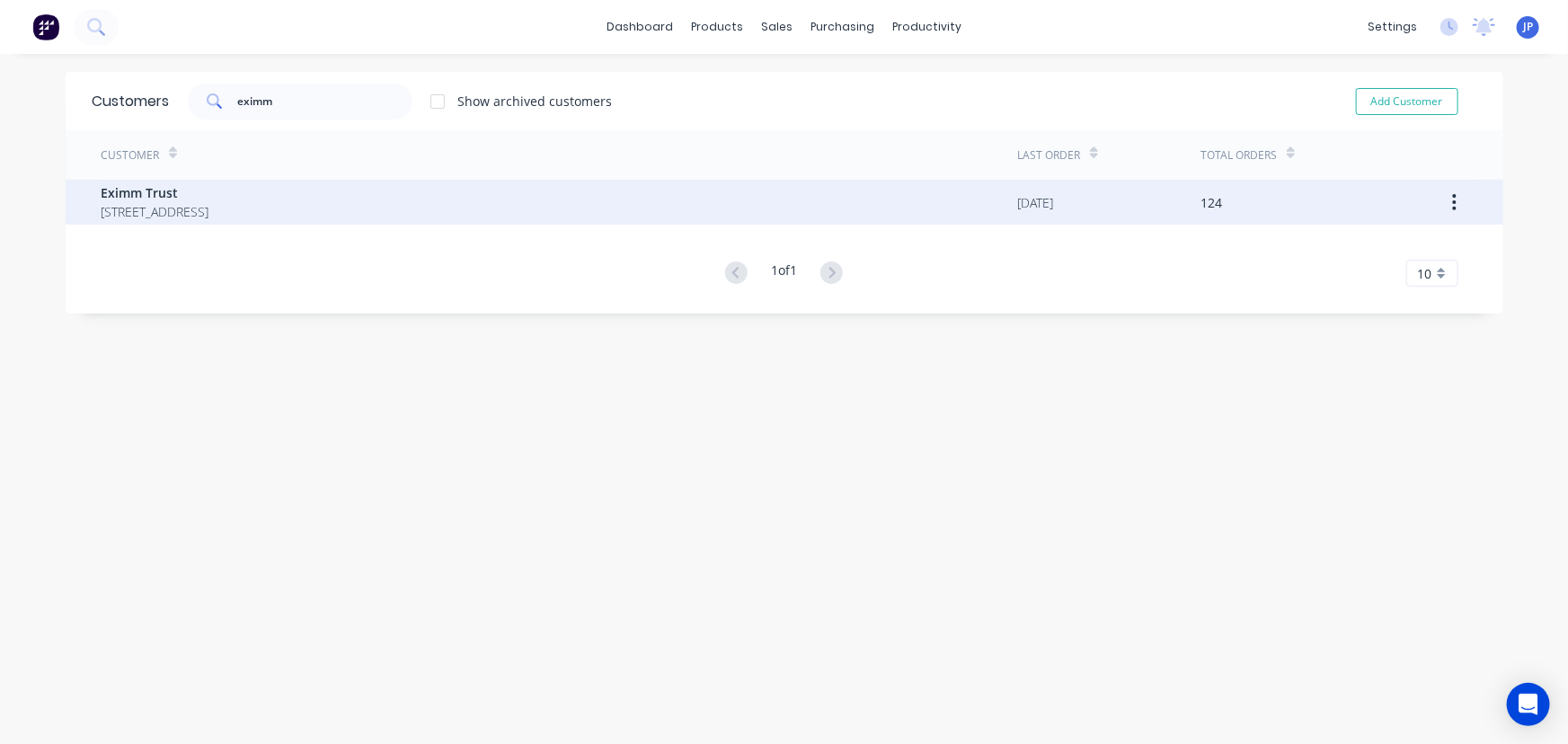
click at [131, 197] on span "Eximm Trust" at bounding box center [155, 192] width 108 height 18
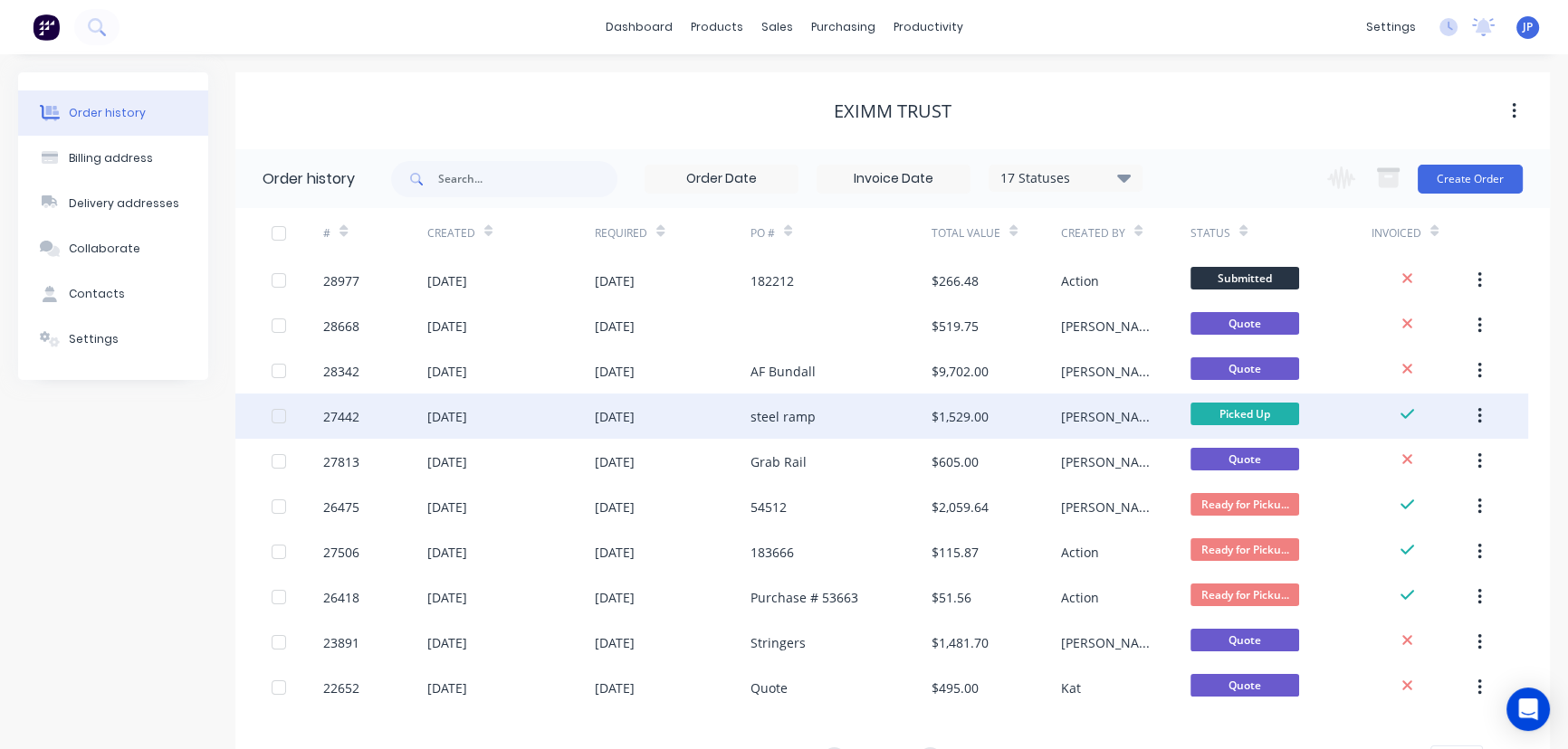
click at [339, 409] on div "27442" at bounding box center [341, 416] width 36 height 19
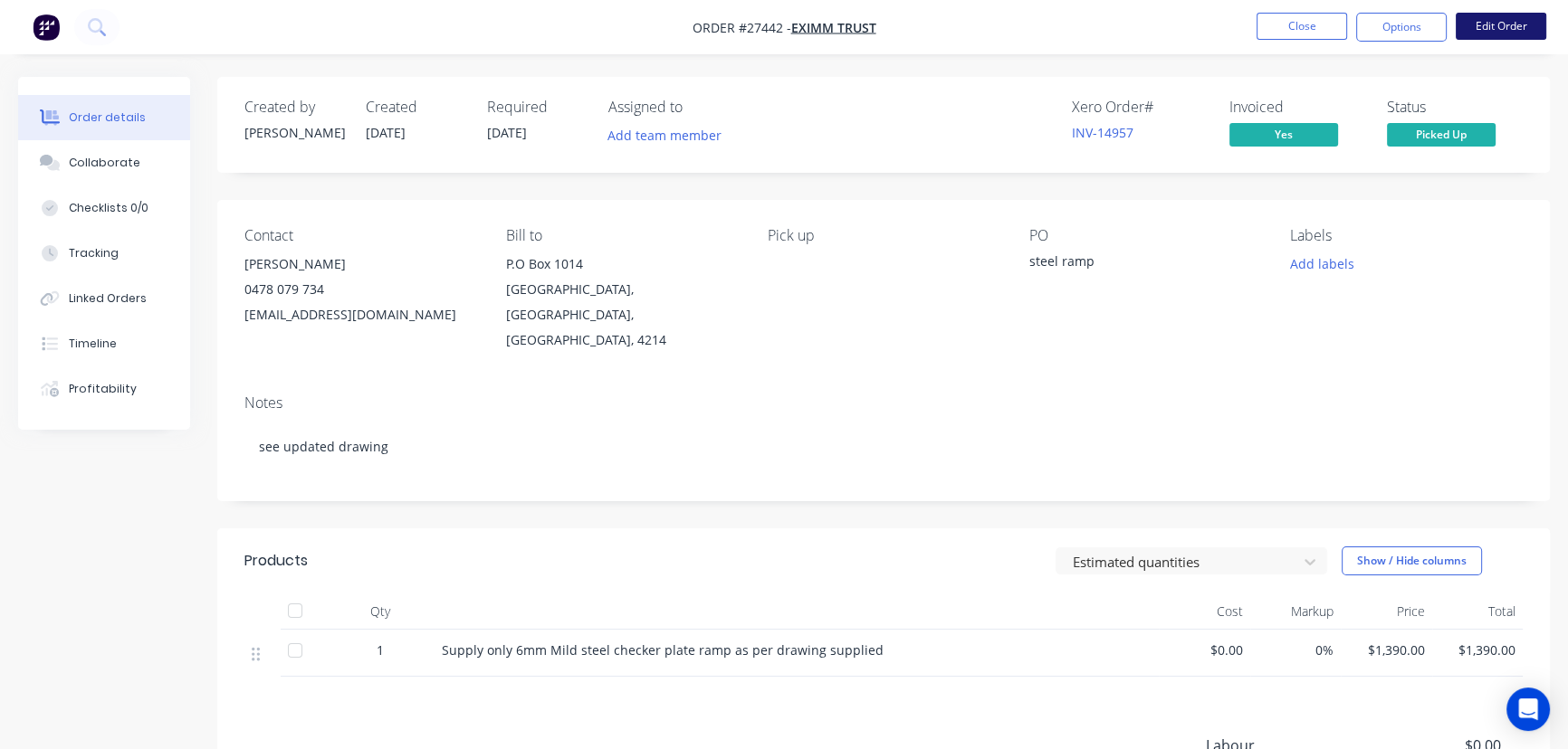
click at [1485, 22] on button "Edit Order" at bounding box center [1501, 26] width 91 height 27
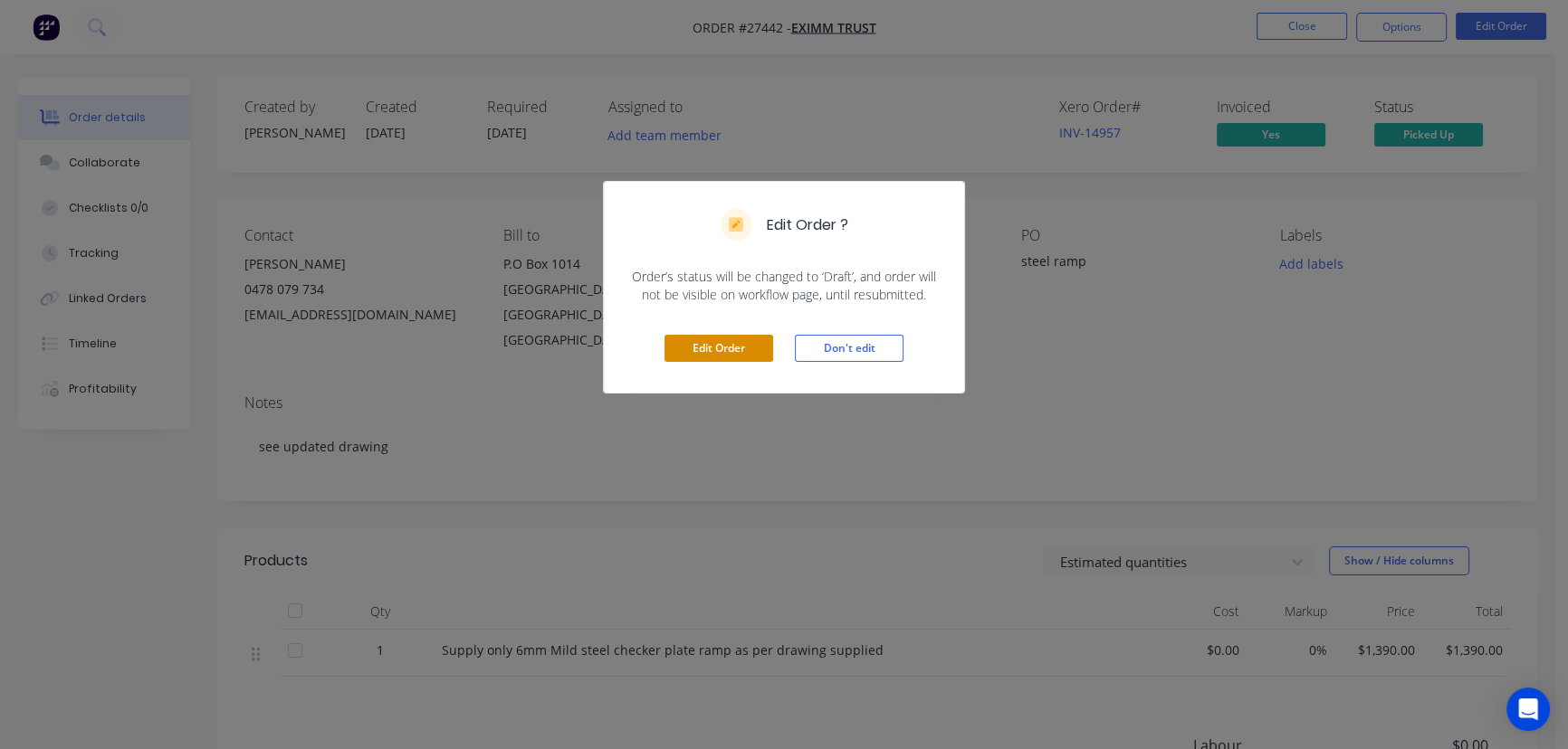
click at [700, 346] on button "Edit Order" at bounding box center [718, 348] width 108 height 27
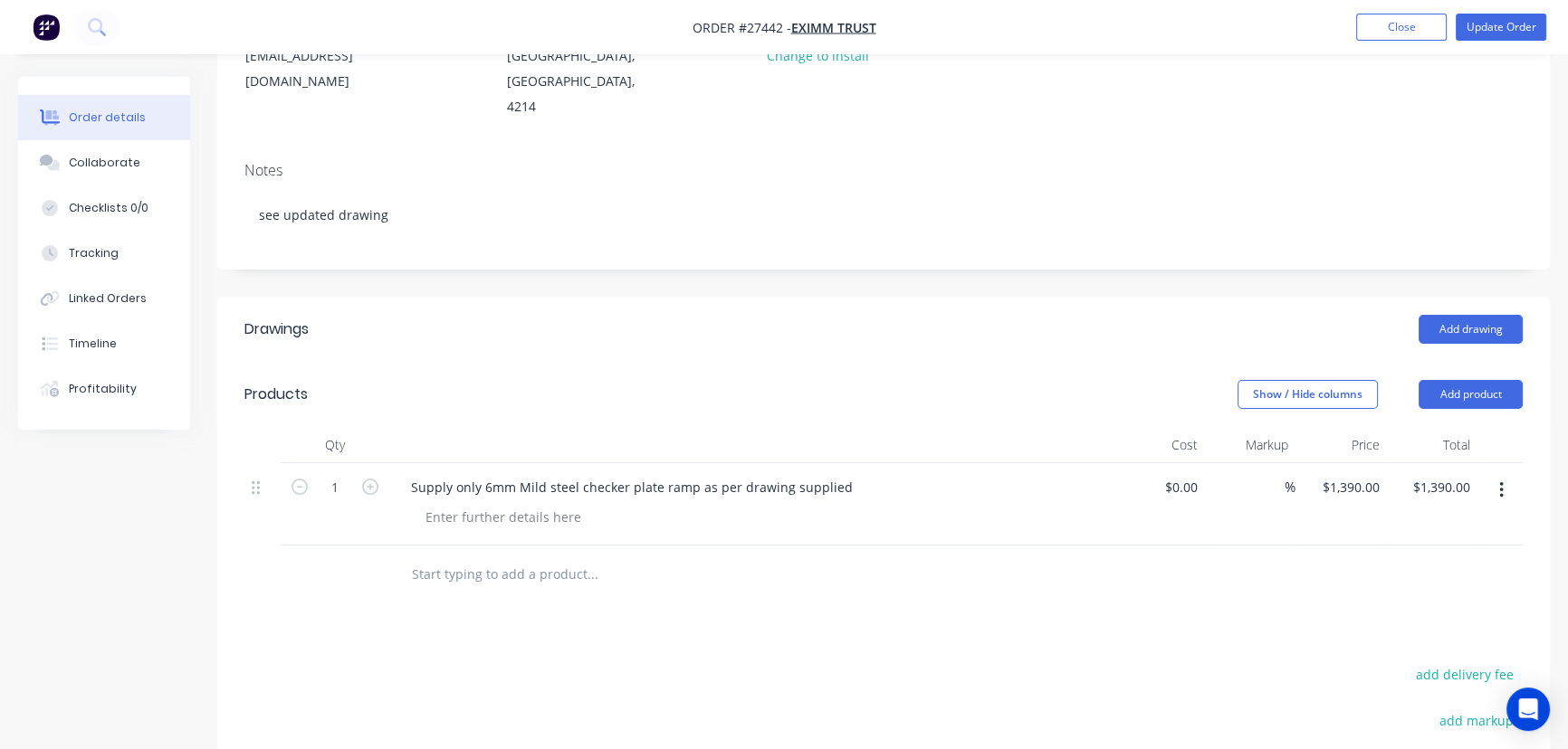
scroll to position [246, 0]
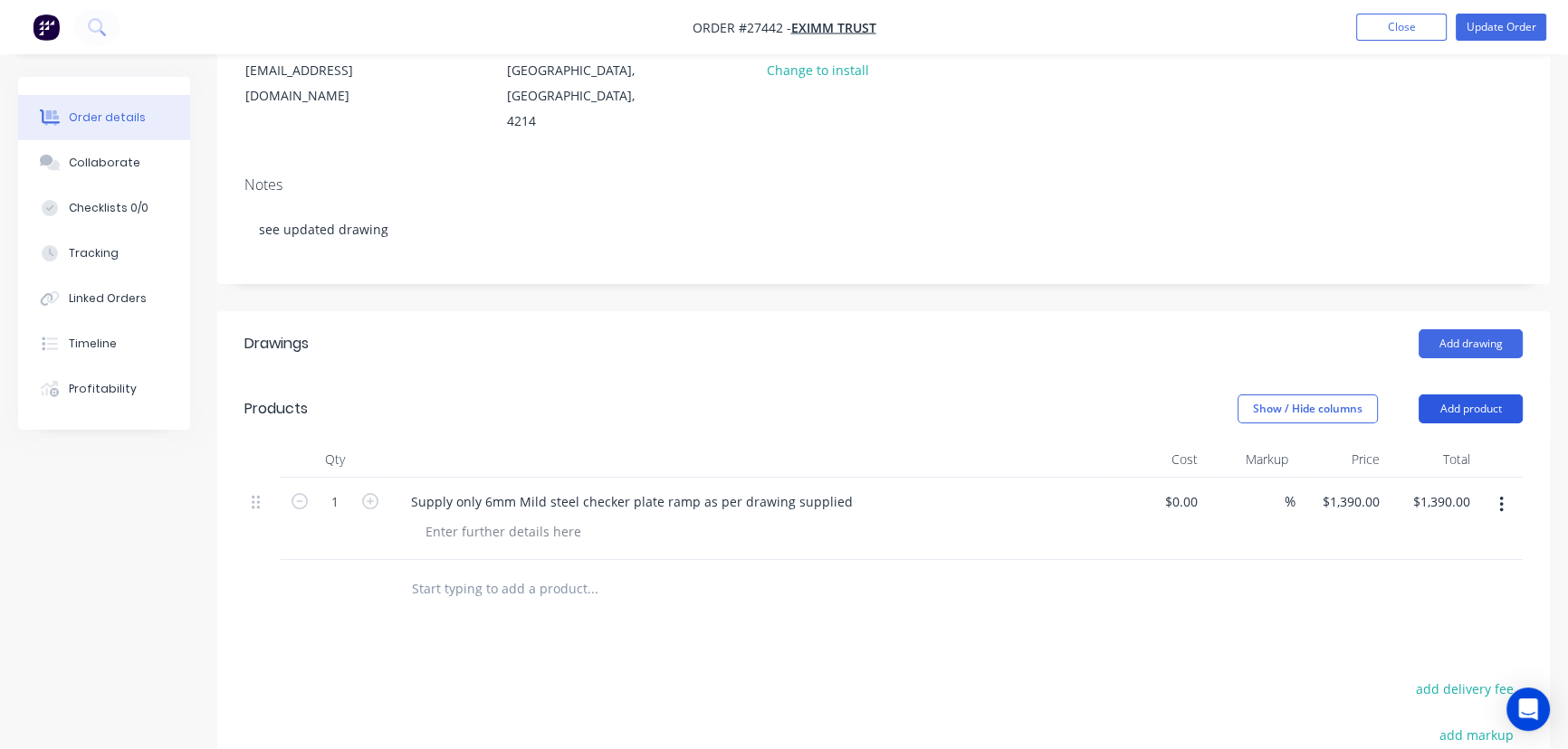
click at [1457, 395] on button "Add product" at bounding box center [1470, 410] width 104 height 29
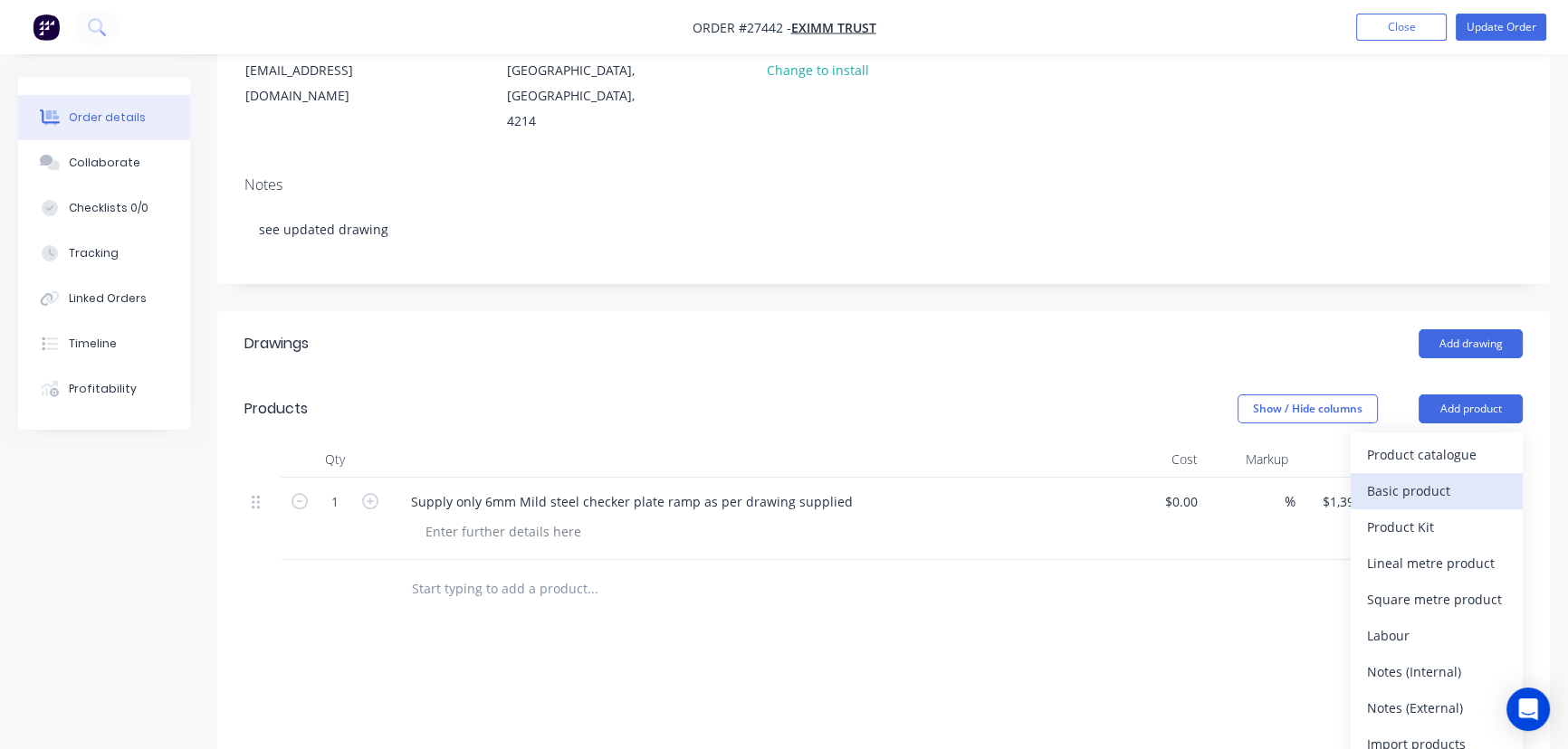
click at [1442, 478] on div "Basic product" at bounding box center [1436, 491] width 140 height 26
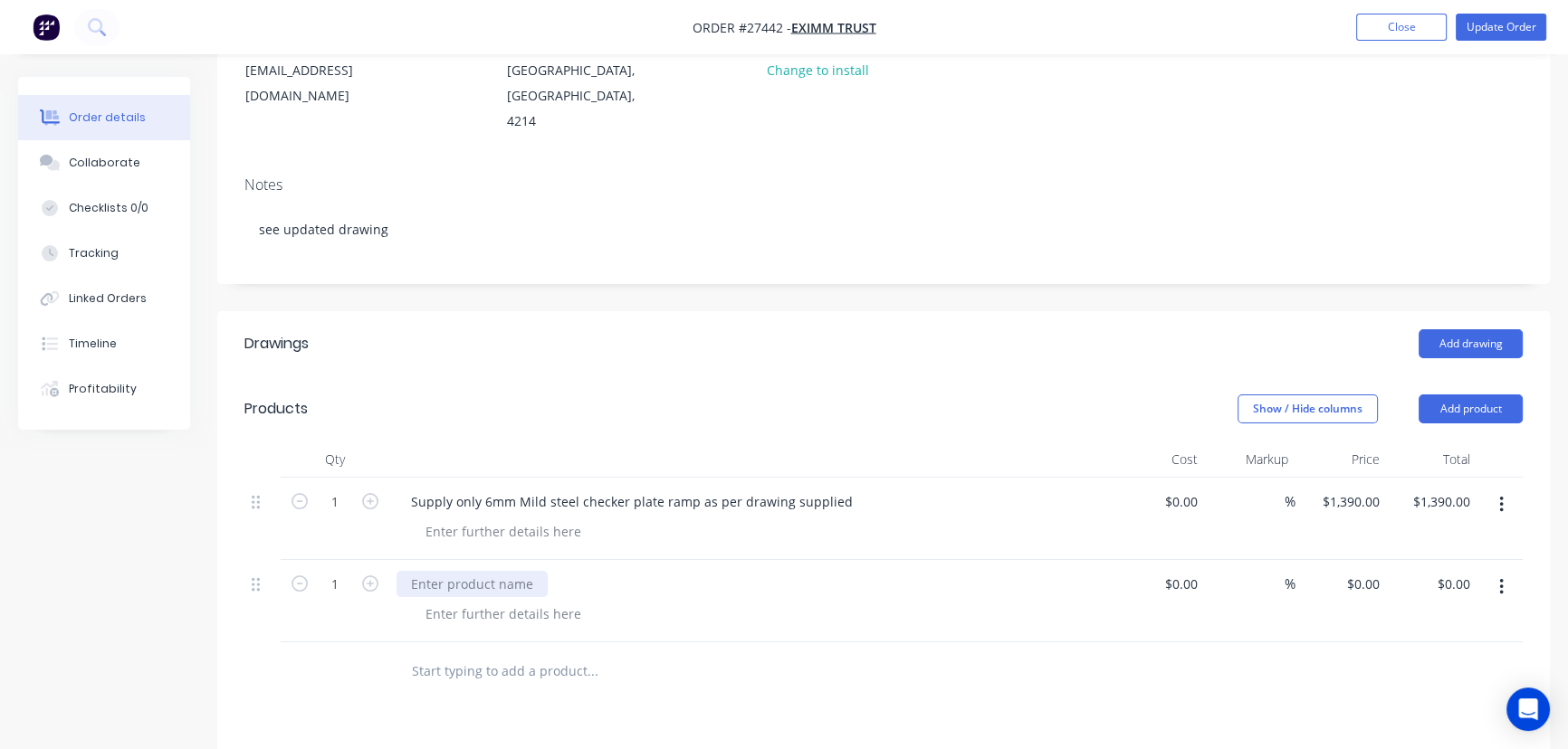
click at [466, 572] on div at bounding box center [471, 584] width 151 height 26
click at [1326, 560] on div "$0.00 $0.00" at bounding box center [1342, 601] width 92 height 82
click at [1214, 568] on div "%" at bounding box center [1251, 601] width 92 height 82
click at [1352, 570] on div "0 $0.00" at bounding box center [1342, 601] width 92 height 82
type input "$110.00"
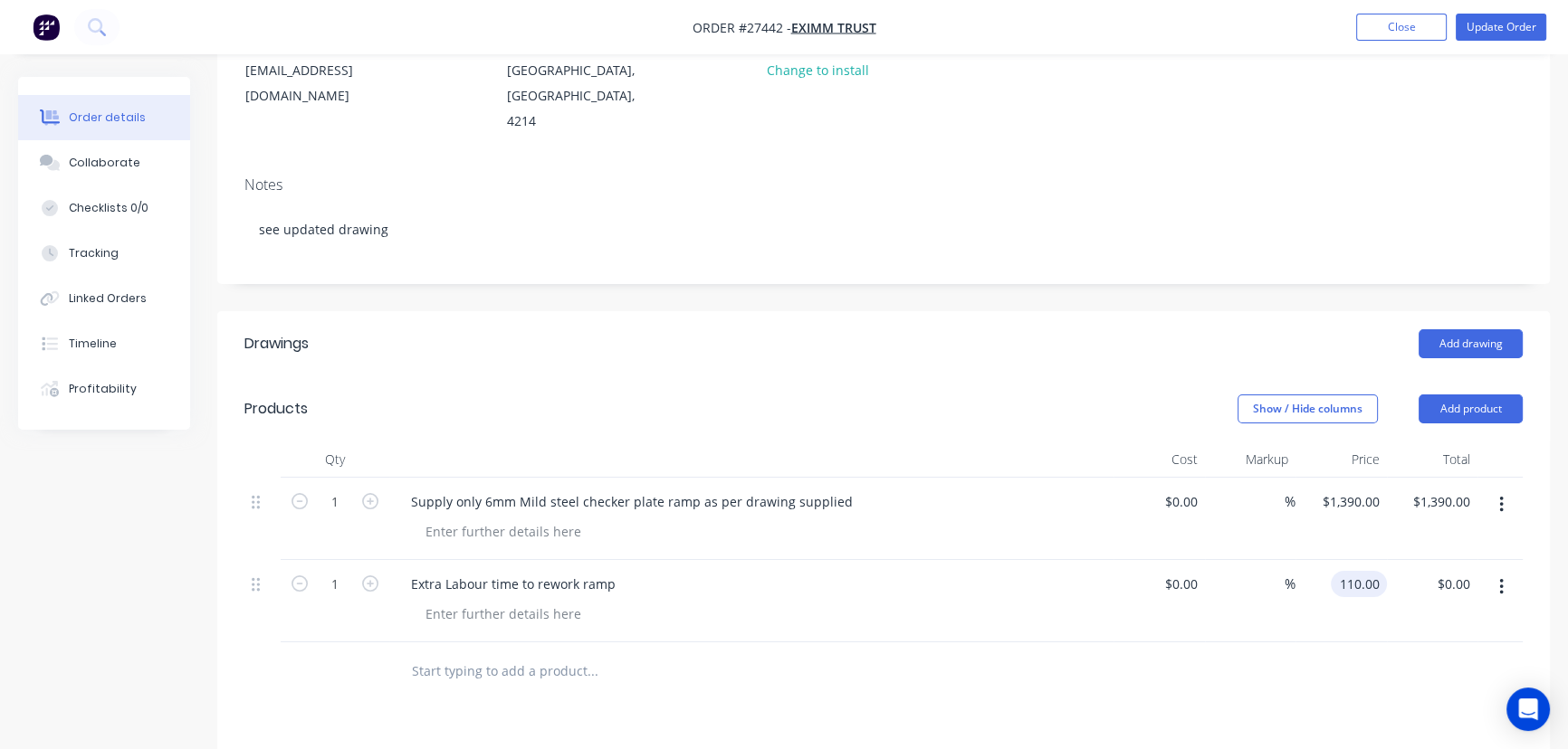
type input "$110.00"
click at [1418, 560] on div "$110.00 $110.00" at bounding box center [1433, 601] width 92 height 82
click at [1496, 26] on button "Update Order" at bounding box center [1501, 27] width 91 height 27
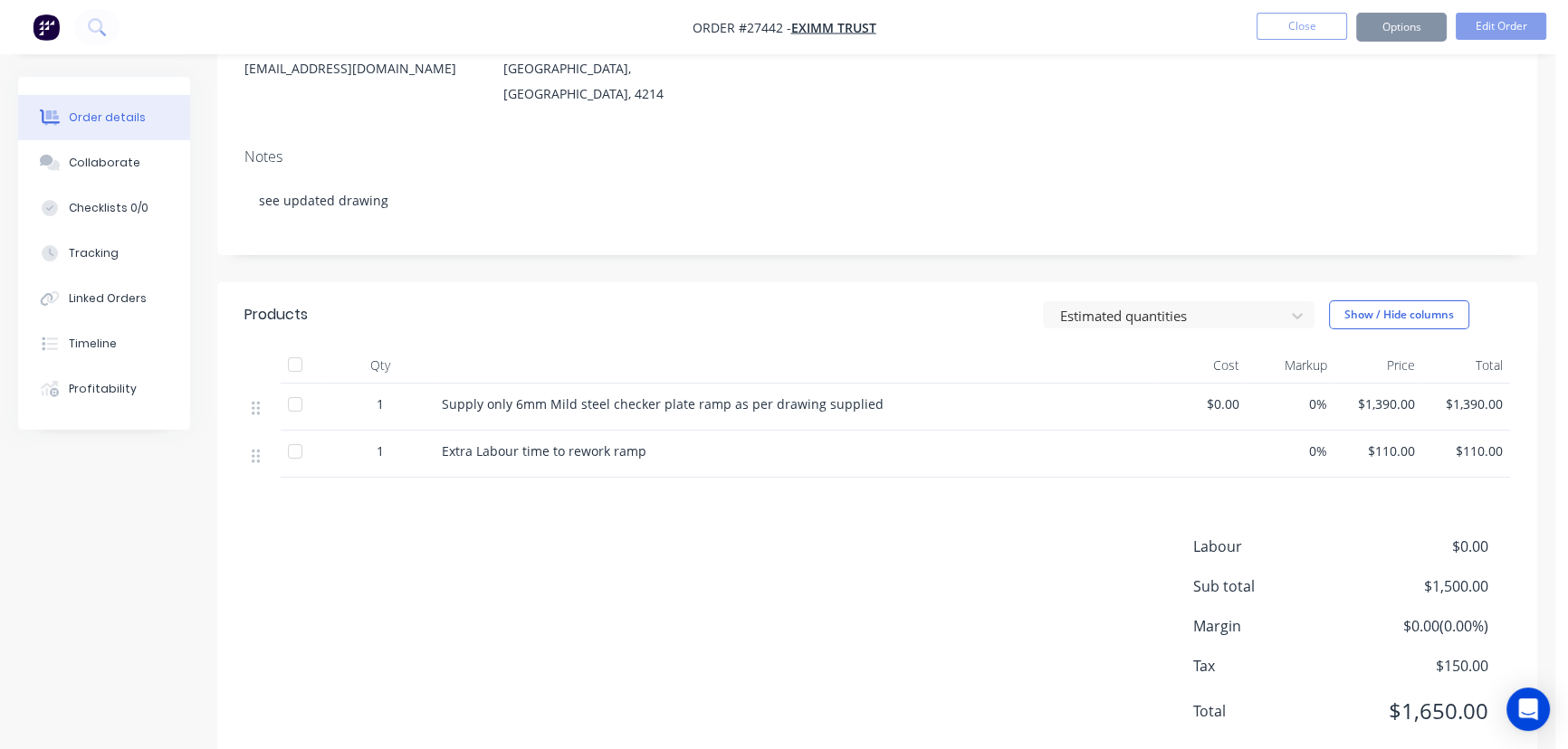
scroll to position [0, 0]
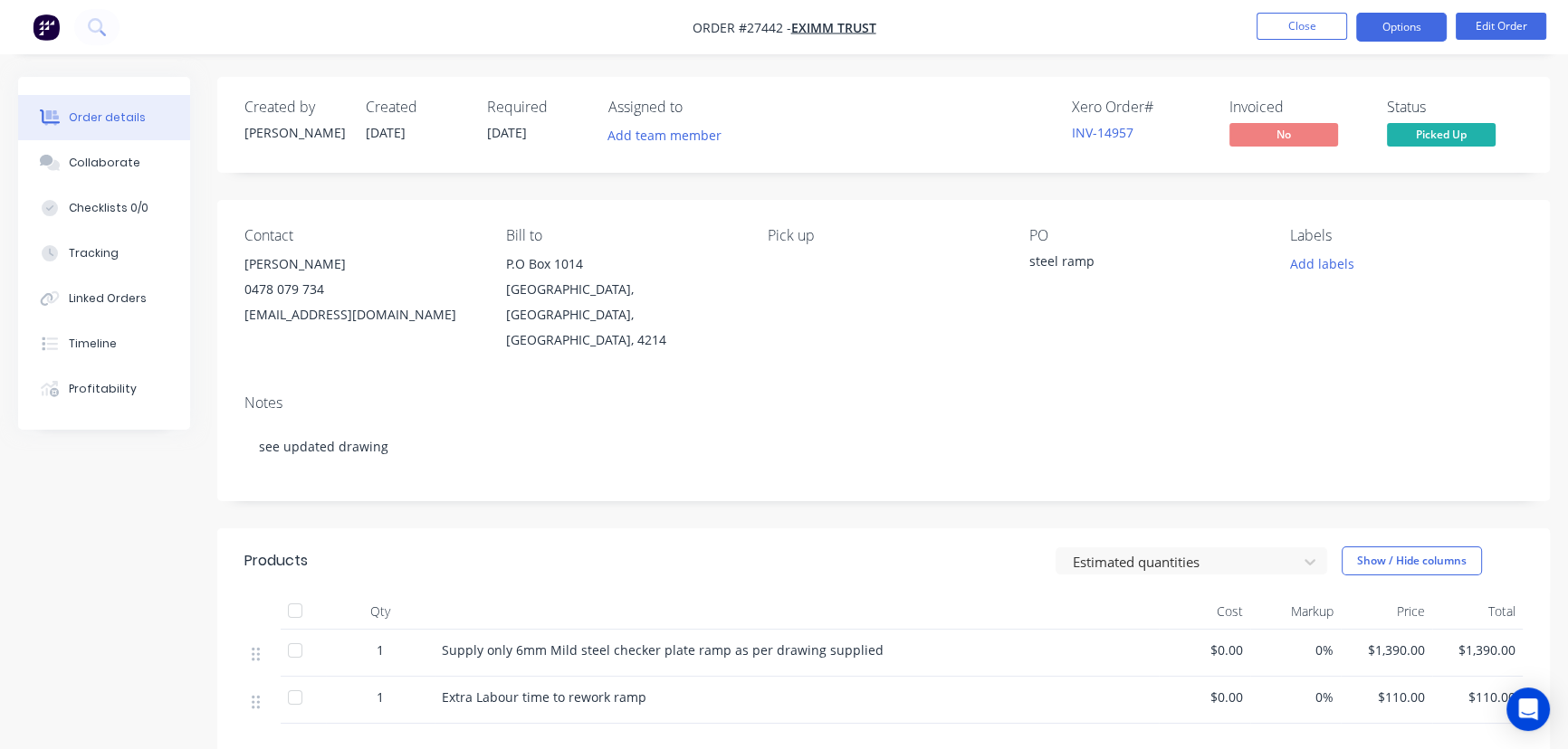
drag, startPoint x: 1407, startPoint y: 32, endPoint x: 1404, endPoint y: 49, distance: 17.3
click at [1407, 33] on button "Options" at bounding box center [1401, 27] width 91 height 29
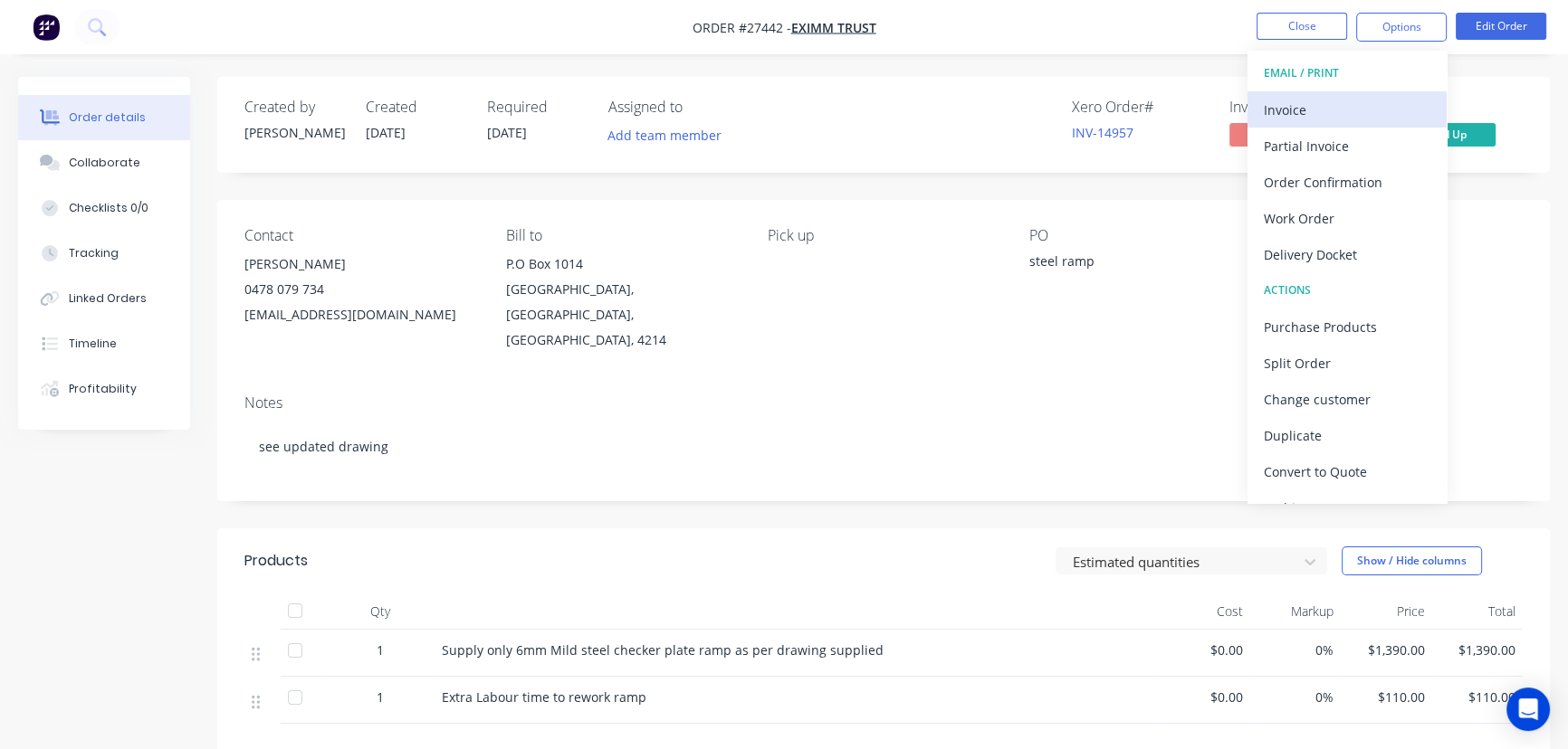
click at [1353, 115] on div "Invoice" at bounding box center [1347, 109] width 167 height 26
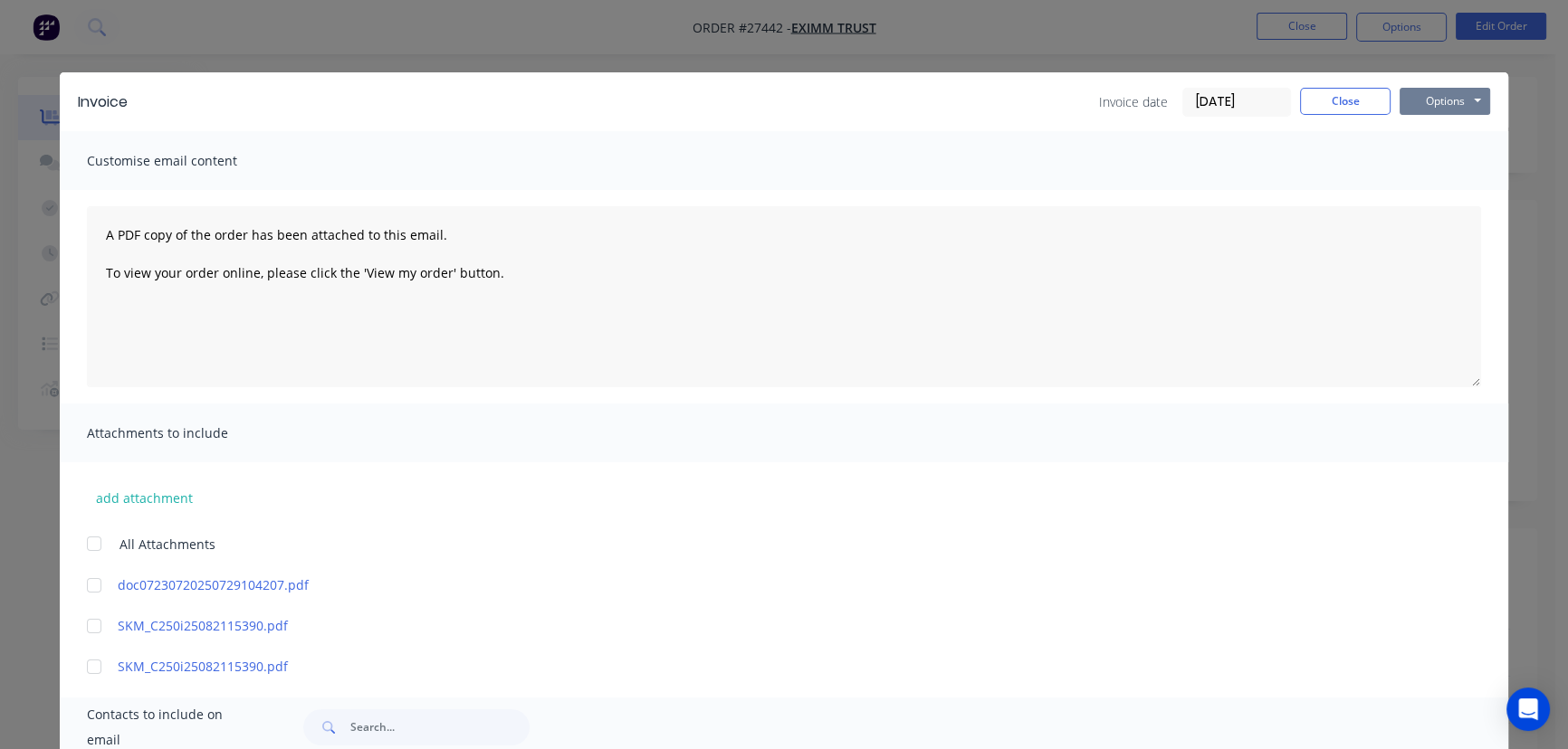
click at [1428, 108] on button "Options" at bounding box center [1445, 101] width 91 height 27
click at [1423, 154] on button "Print" at bounding box center [1458, 163] width 116 height 30
click at [1341, 102] on button "Close" at bounding box center [1346, 101] width 91 height 27
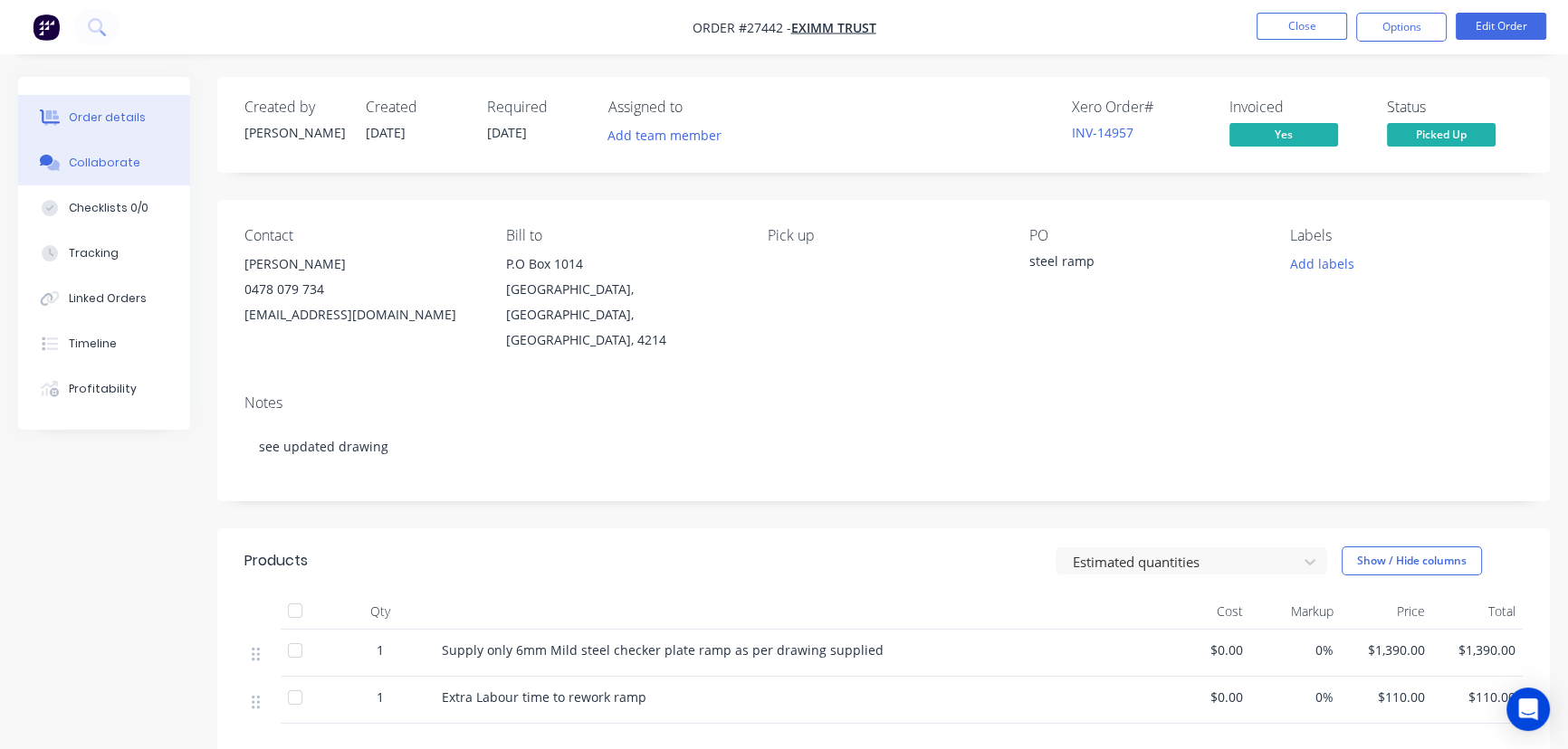
click at [143, 159] on button "Collaborate" at bounding box center [104, 163] width 172 height 45
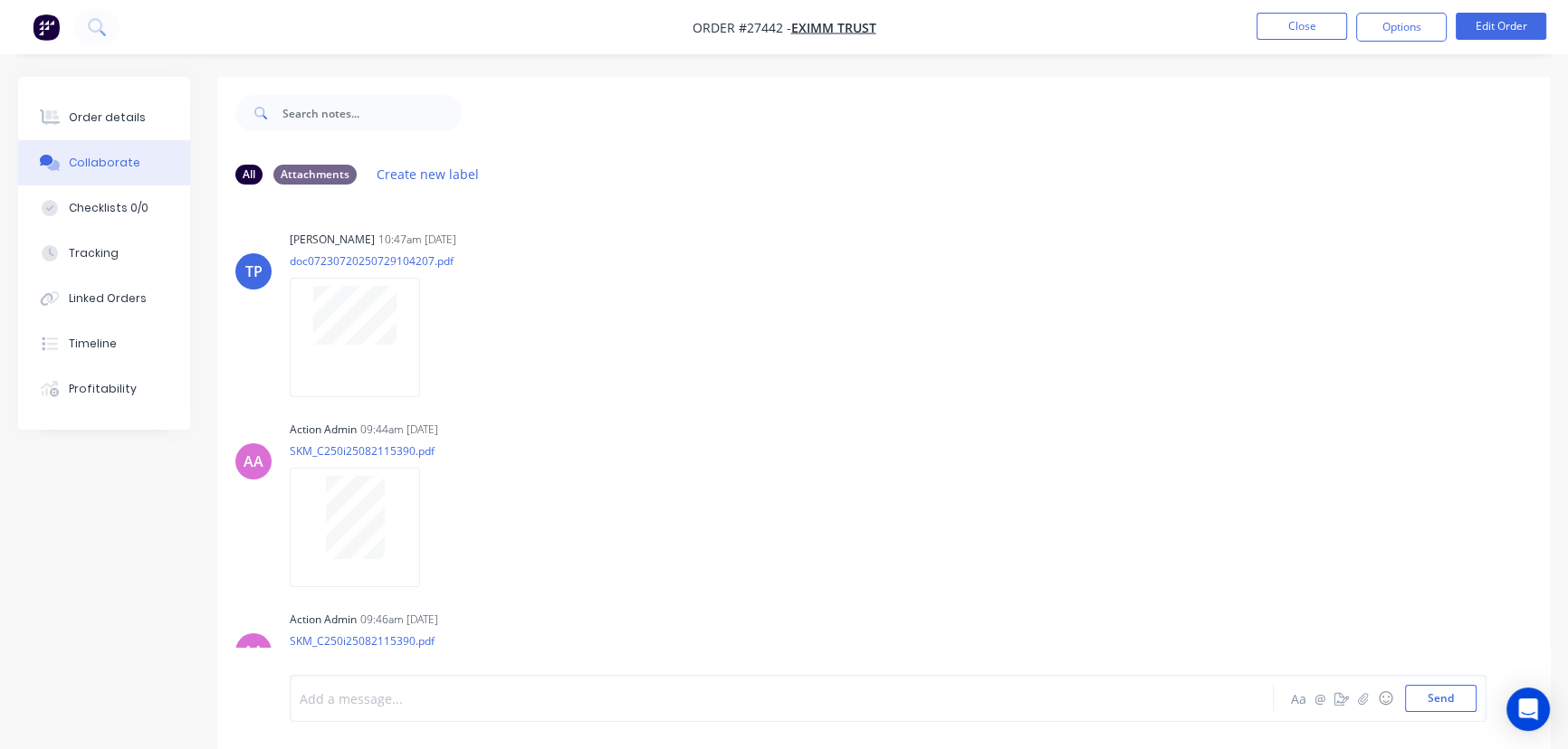
click at [356, 704] on div at bounding box center [742, 698] width 882 height 19
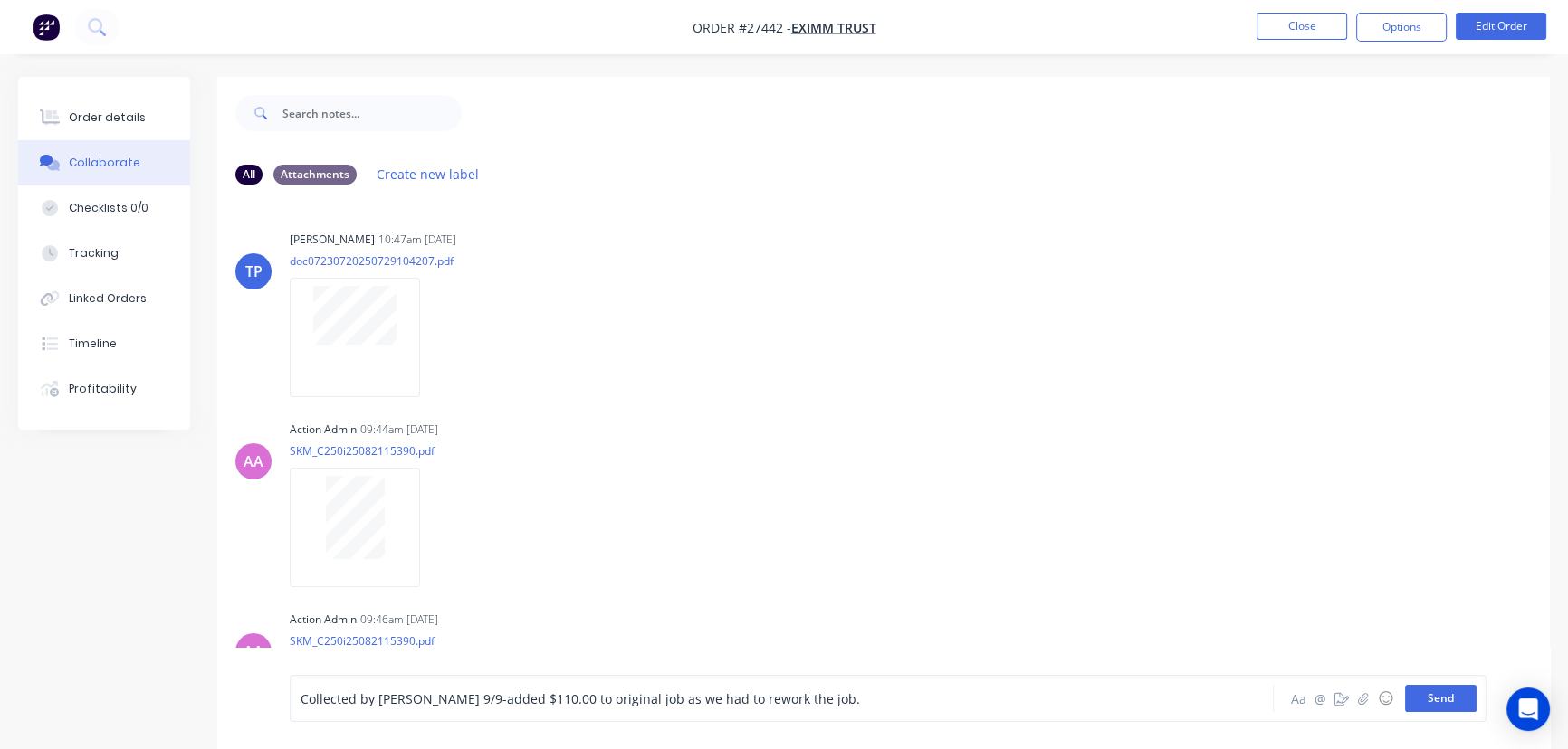
click at [1456, 695] on button "Send" at bounding box center [1440, 699] width 71 height 27
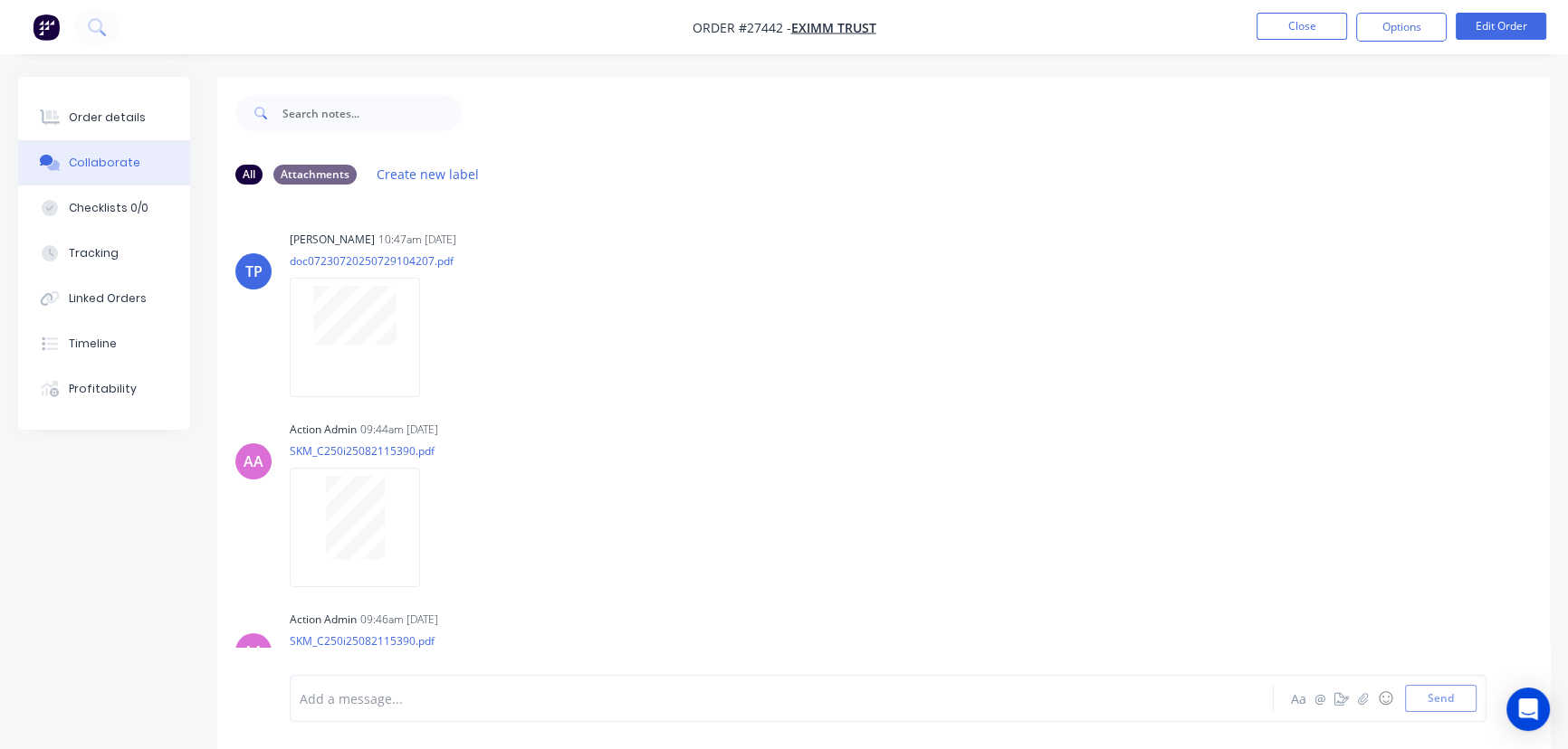
scroll to position [109, 0]
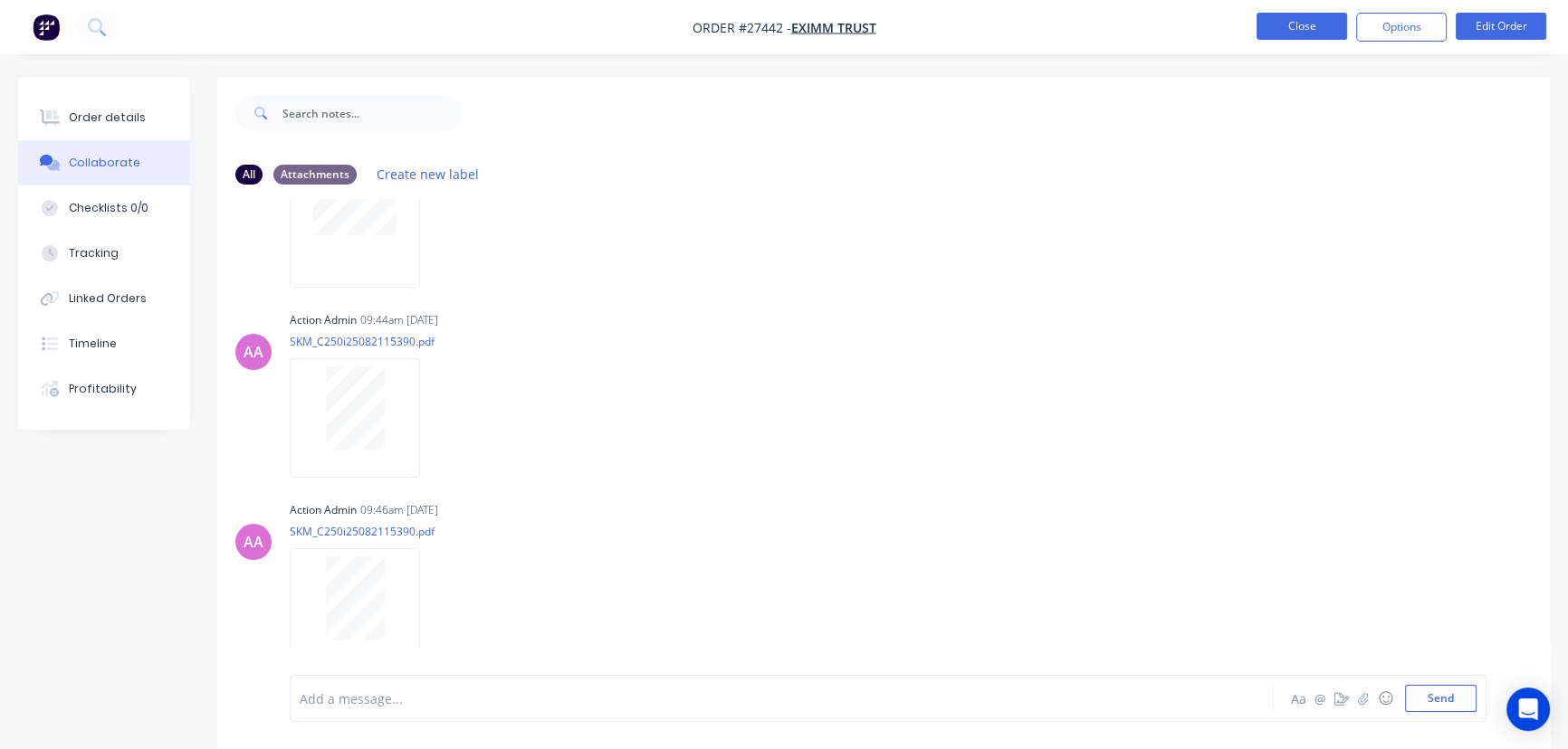
click at [1304, 26] on button "Close" at bounding box center [1302, 26] width 91 height 27
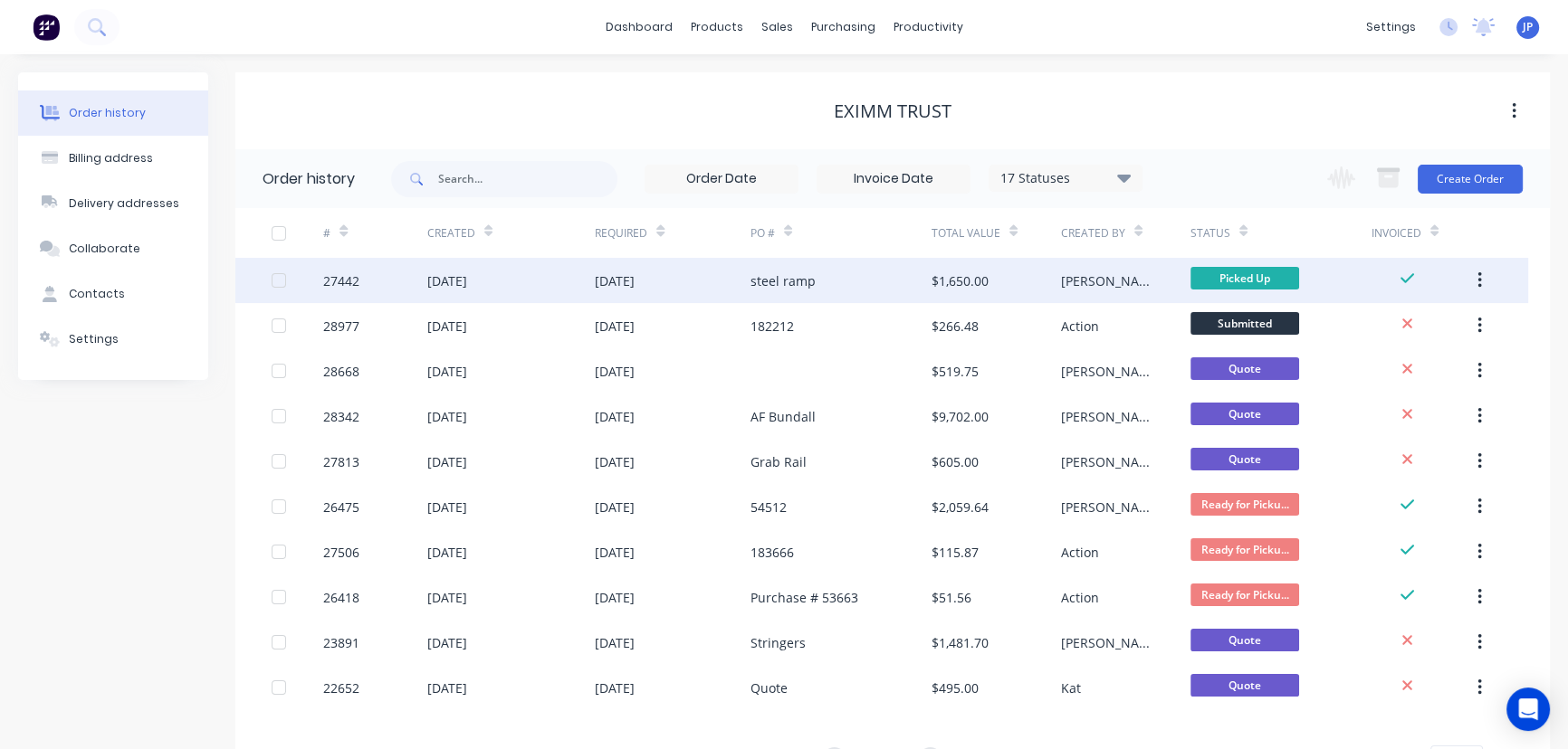
click at [1481, 273] on icon "button" at bounding box center [1480, 280] width 5 height 20
click at [1415, 335] on div "Archive" at bounding box center [1415, 328] width 140 height 26
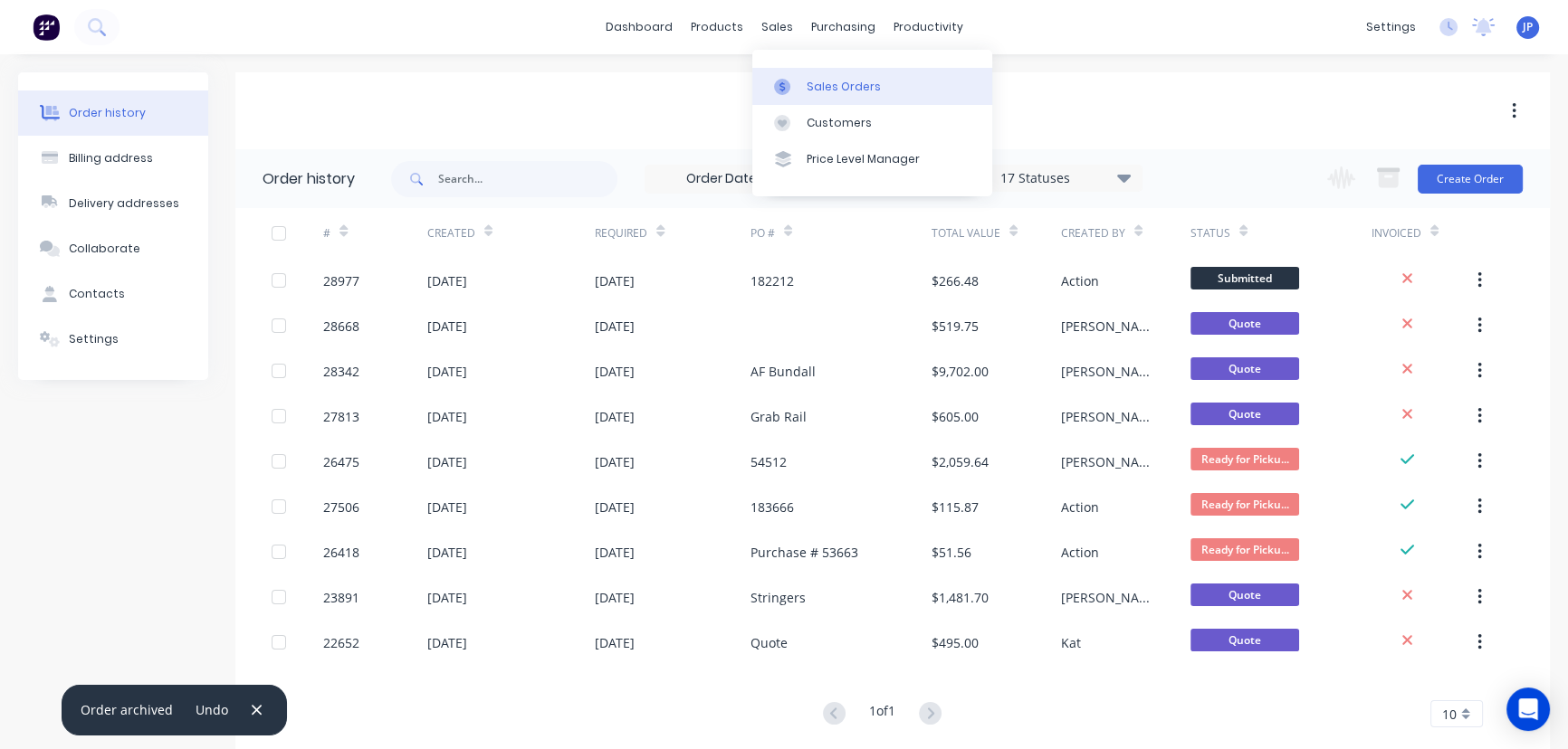
click at [827, 82] on div "Sales Orders" at bounding box center [844, 87] width 74 height 17
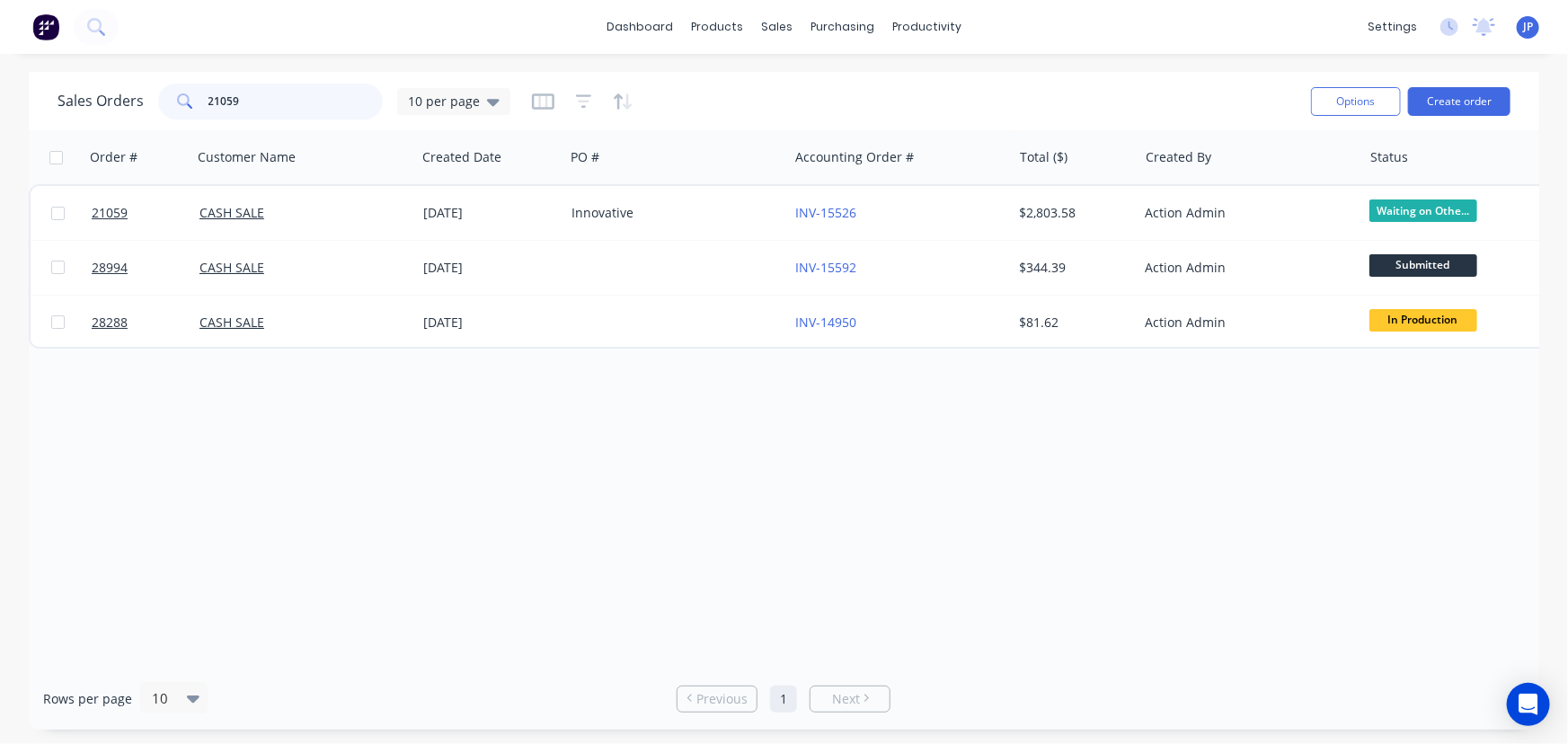
drag, startPoint x: 271, startPoint y: 116, endPoint x: 194, endPoint y: 114, distance: 77.0
click at [194, 114] on div "21059" at bounding box center [270, 101] width 225 height 36
type input "29005"
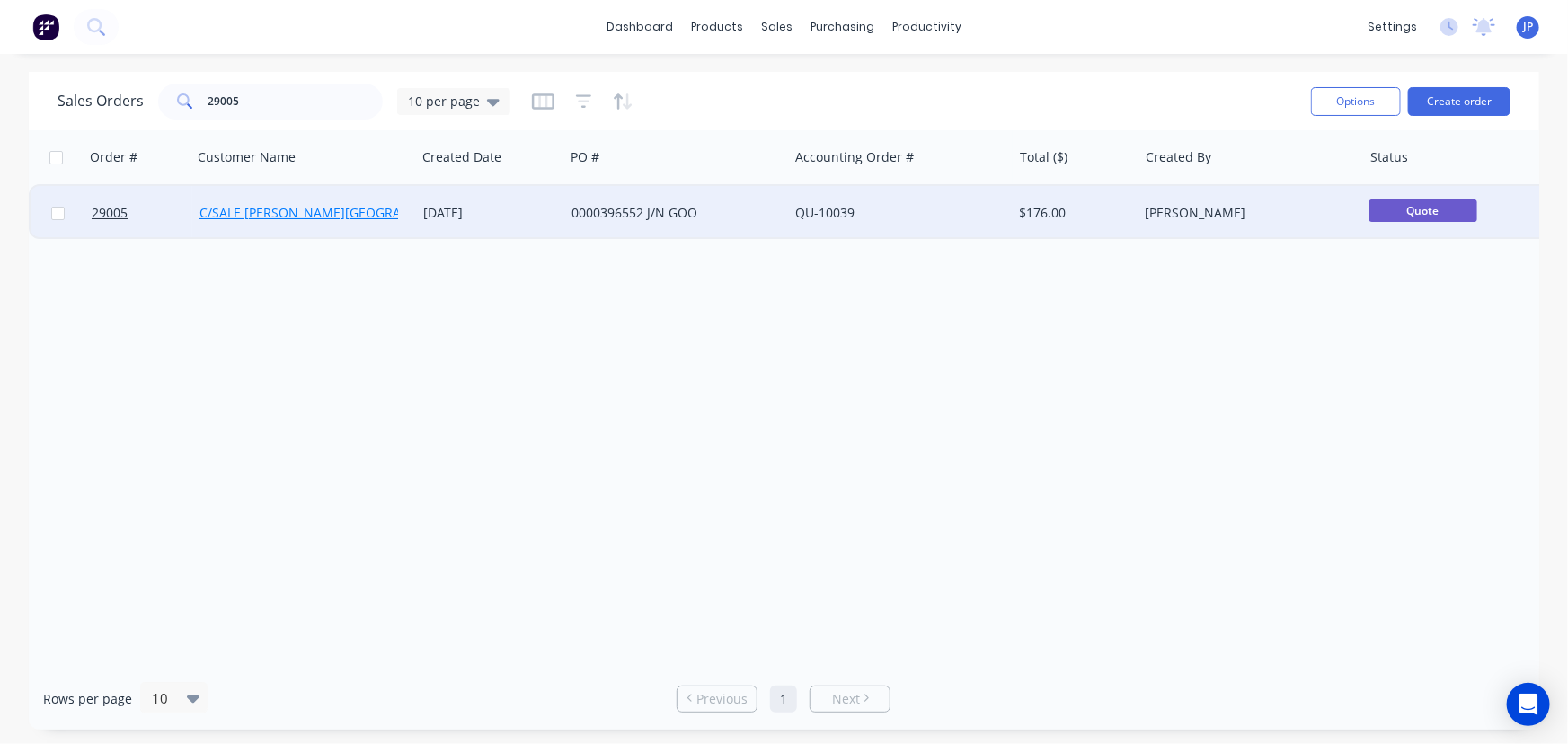
click at [233, 205] on link "C/SALE [PERSON_NAME][GEOGRAPHIC_DATA]" at bounding box center [334, 213] width 269 height 17
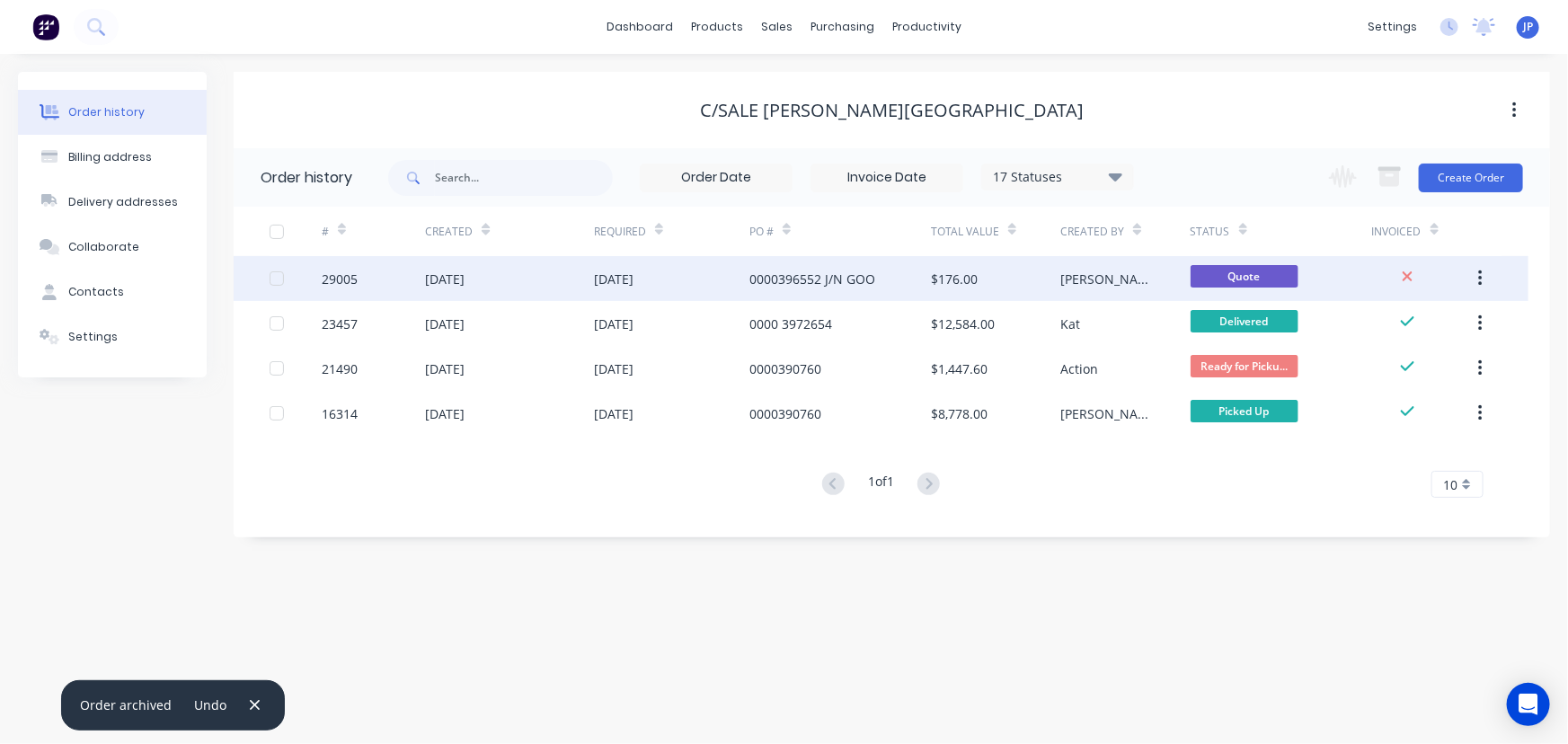
drag, startPoint x: 234, startPoint y: 203, endPoint x: 804, endPoint y: 274, distance: 574.4
click at [804, 274] on div "0000396552 J/N GOO" at bounding box center [813, 278] width 126 height 18
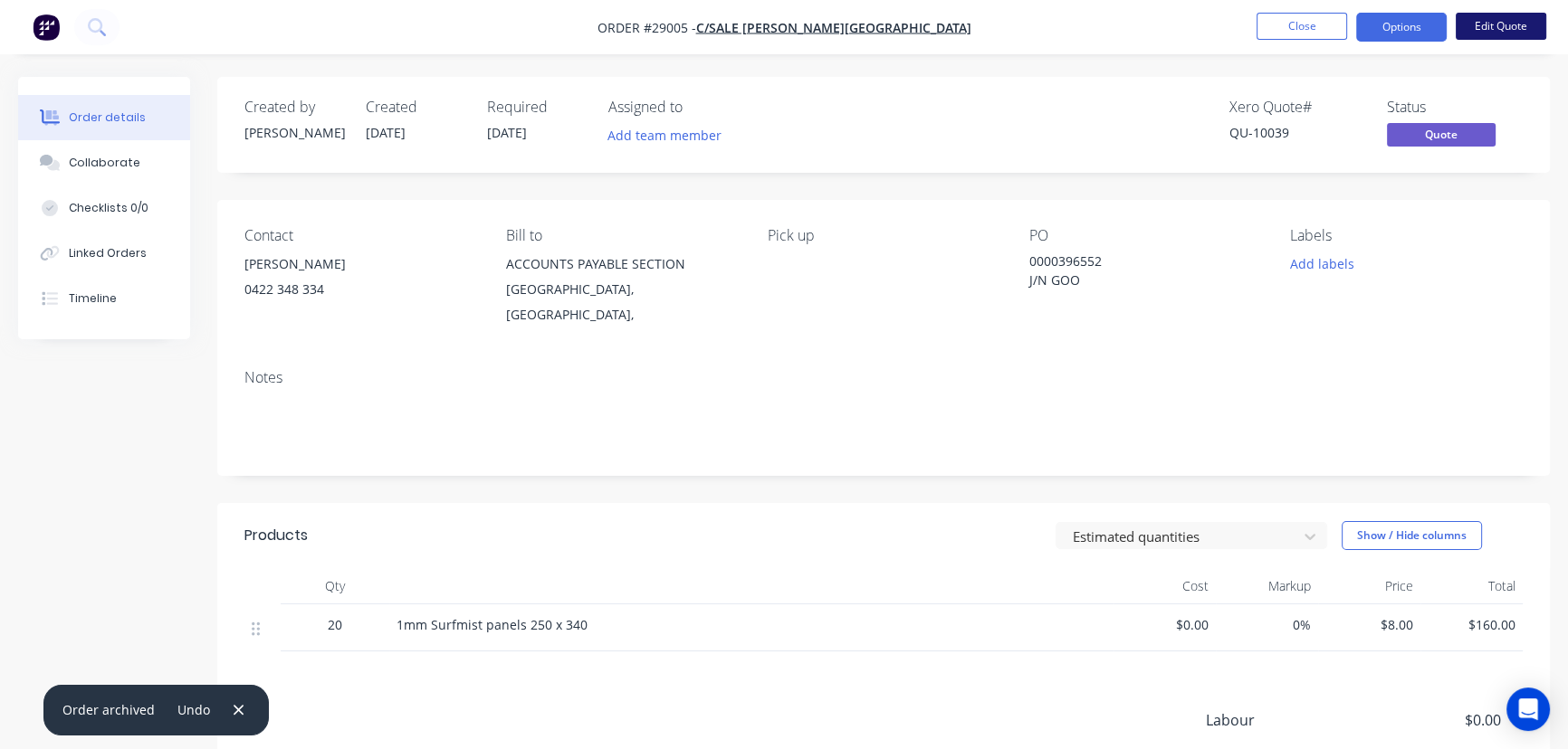
click at [1481, 26] on button "Edit Quote" at bounding box center [1501, 26] width 91 height 27
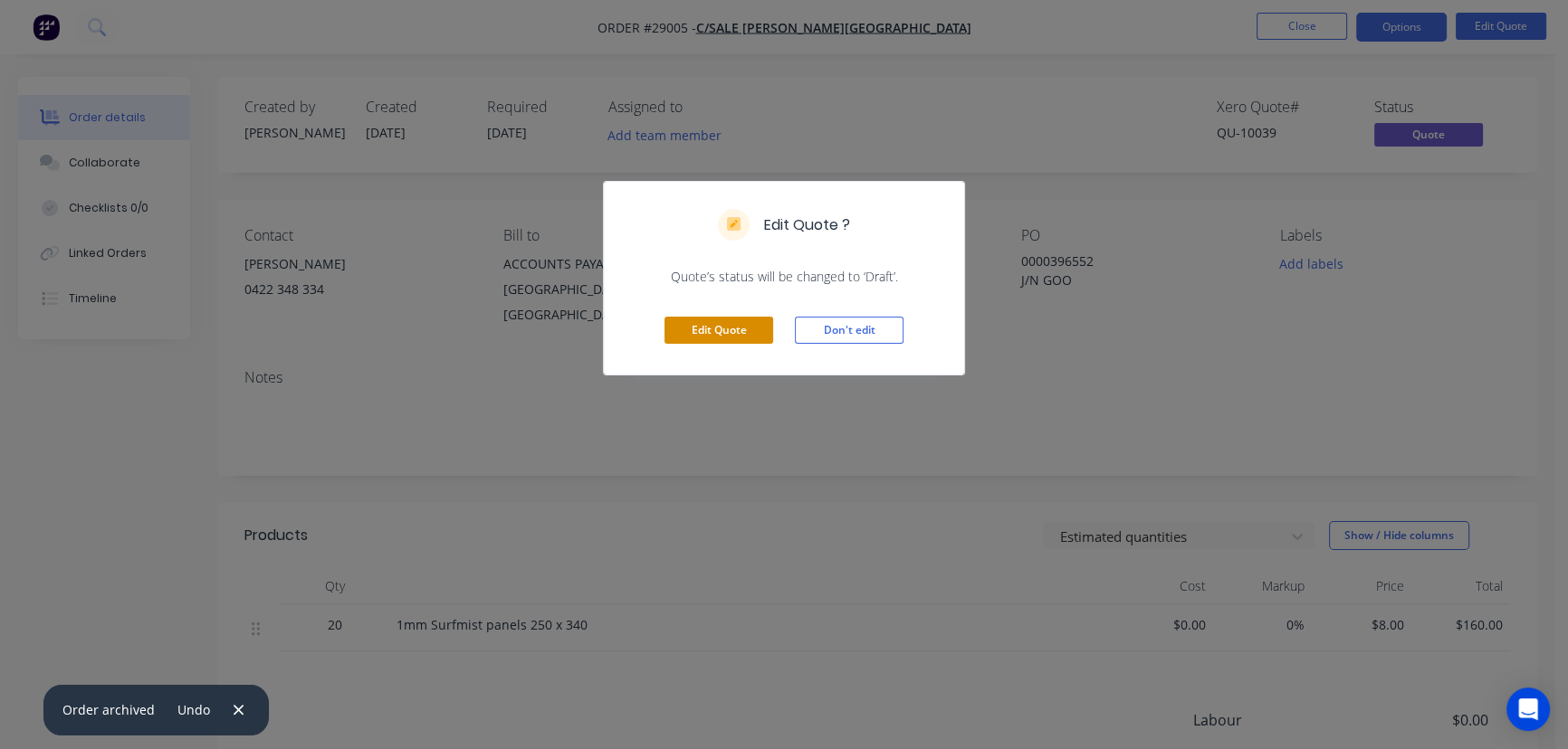
click at [738, 333] on button "Edit Quote" at bounding box center [718, 331] width 108 height 27
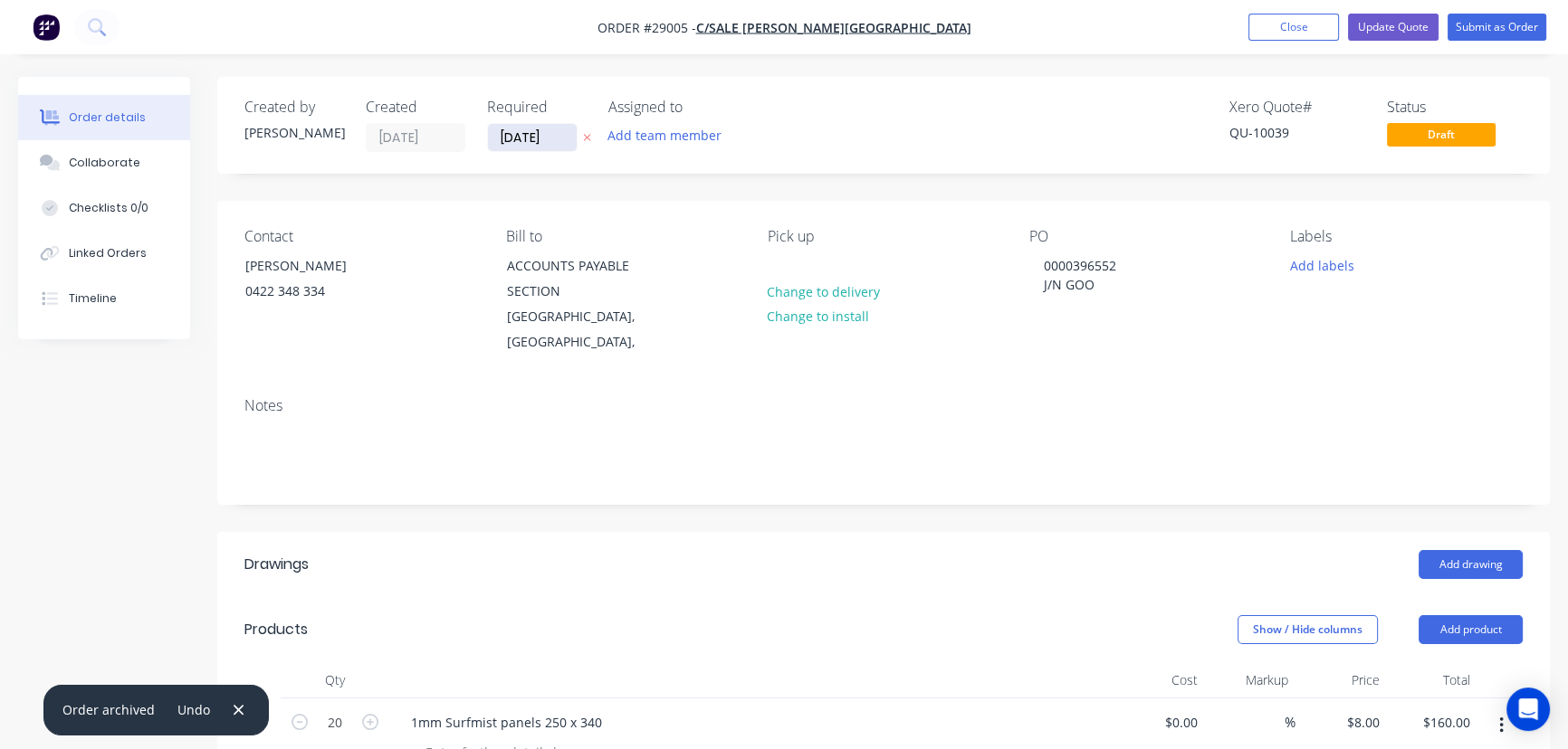
click at [555, 138] on input "[DATE]" at bounding box center [532, 138] width 89 height 27
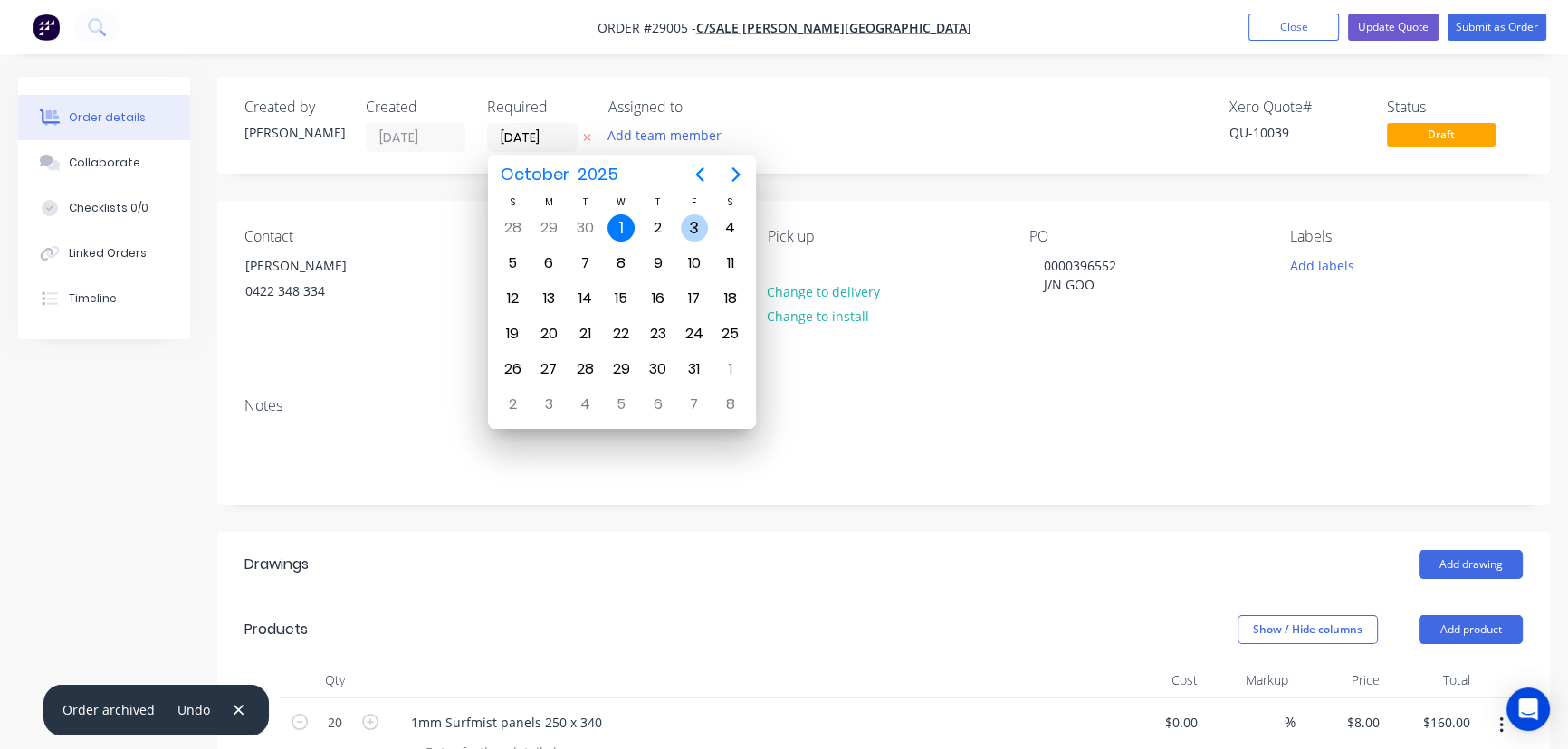
click at [688, 233] on div "3" at bounding box center [695, 228] width 27 height 27
type input "[DATE]"
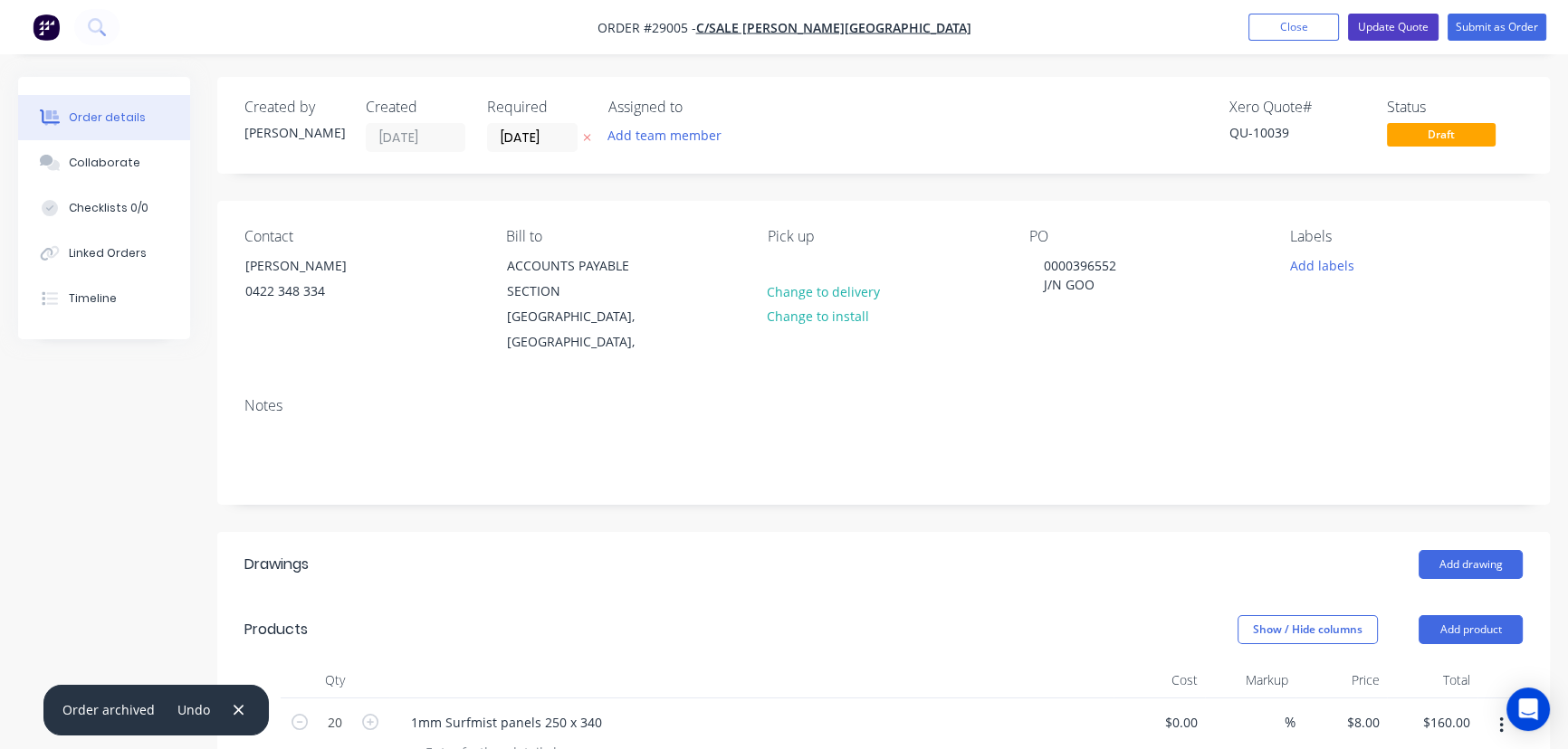
click at [1416, 33] on button "Update Quote" at bounding box center [1393, 27] width 91 height 27
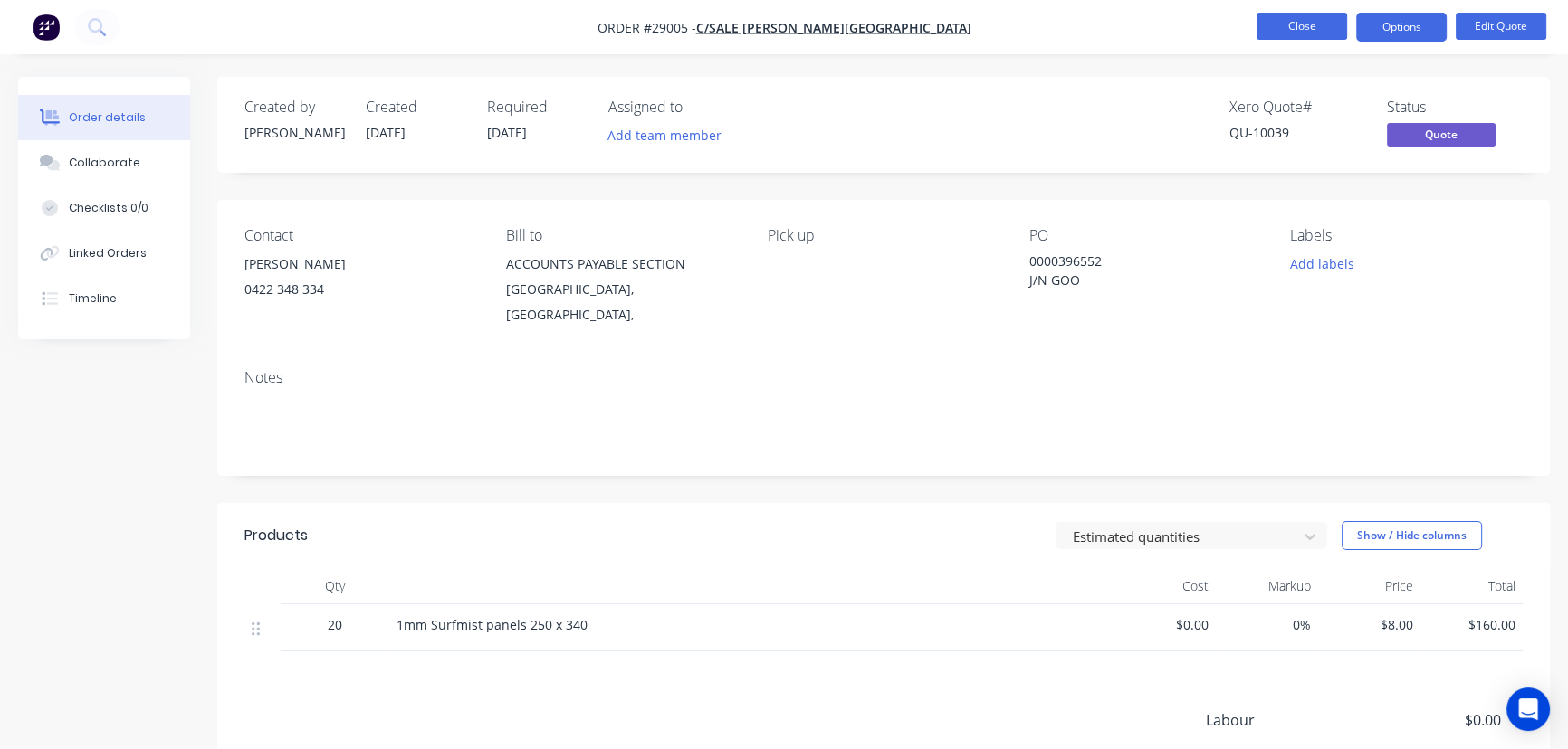
click at [1307, 31] on button "Close" at bounding box center [1302, 26] width 91 height 27
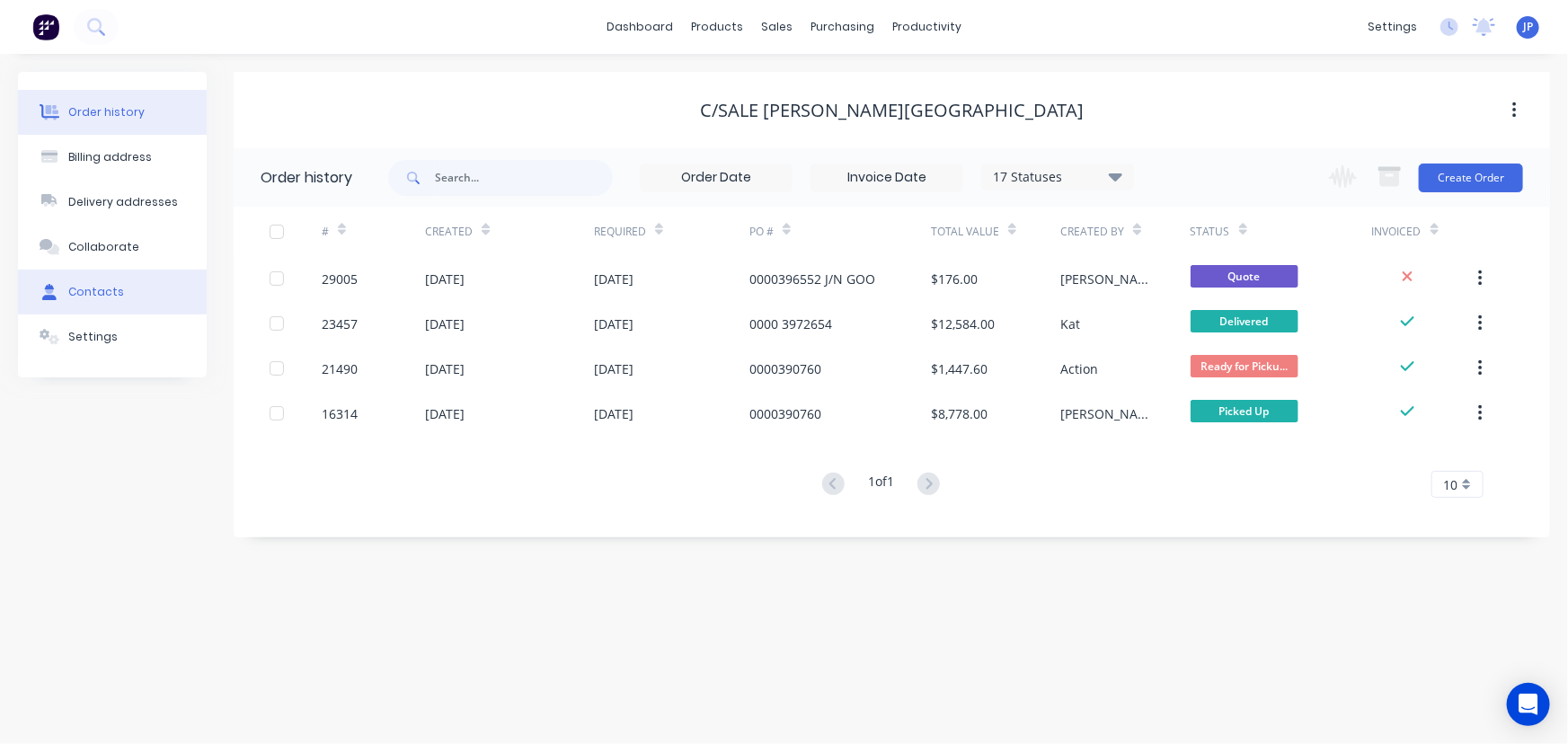
click at [139, 294] on button "Contacts" at bounding box center [112, 292] width 189 height 45
select select "AU"
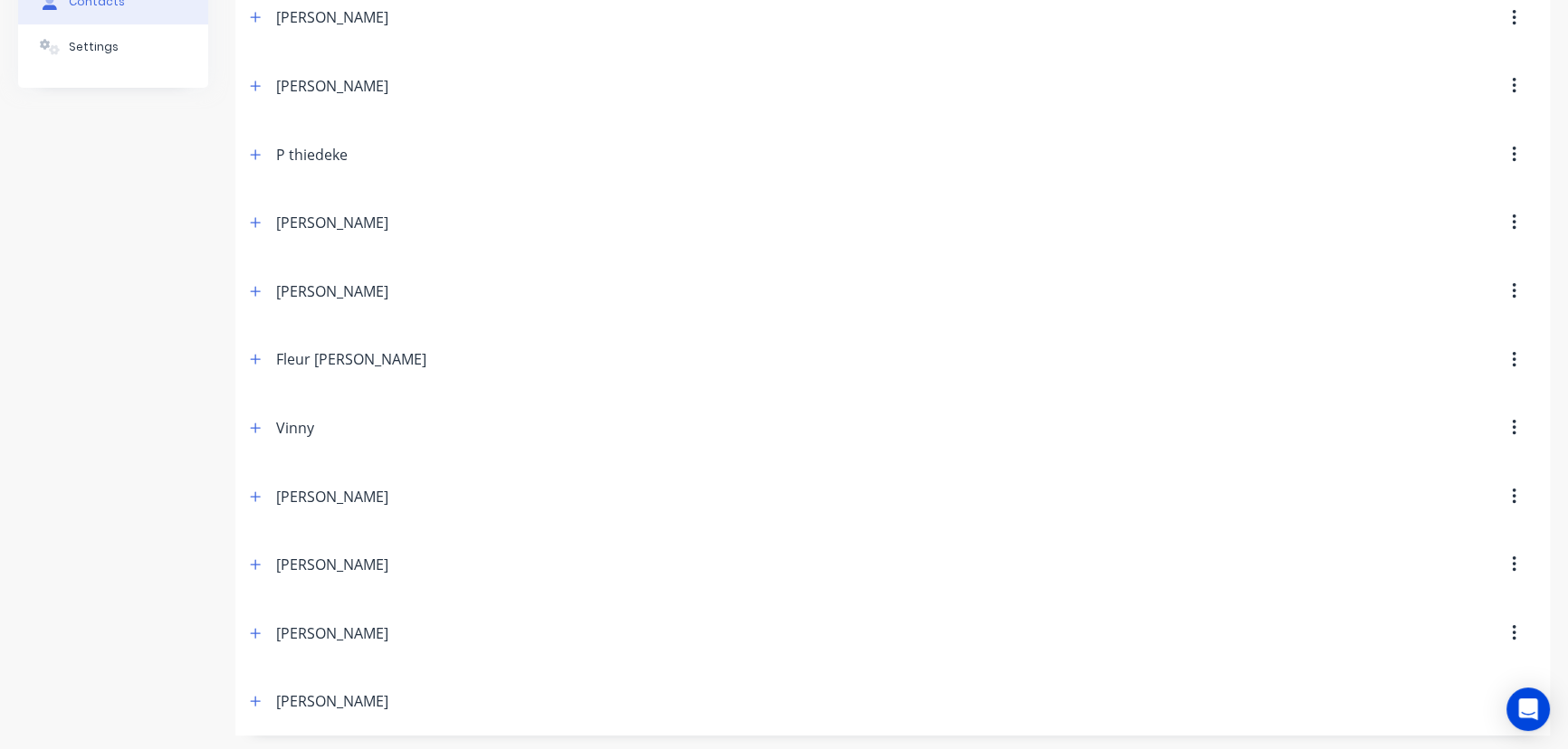
scroll to position [295, 0]
click at [259, 697] on icon "button" at bounding box center [256, 700] width 10 height 10
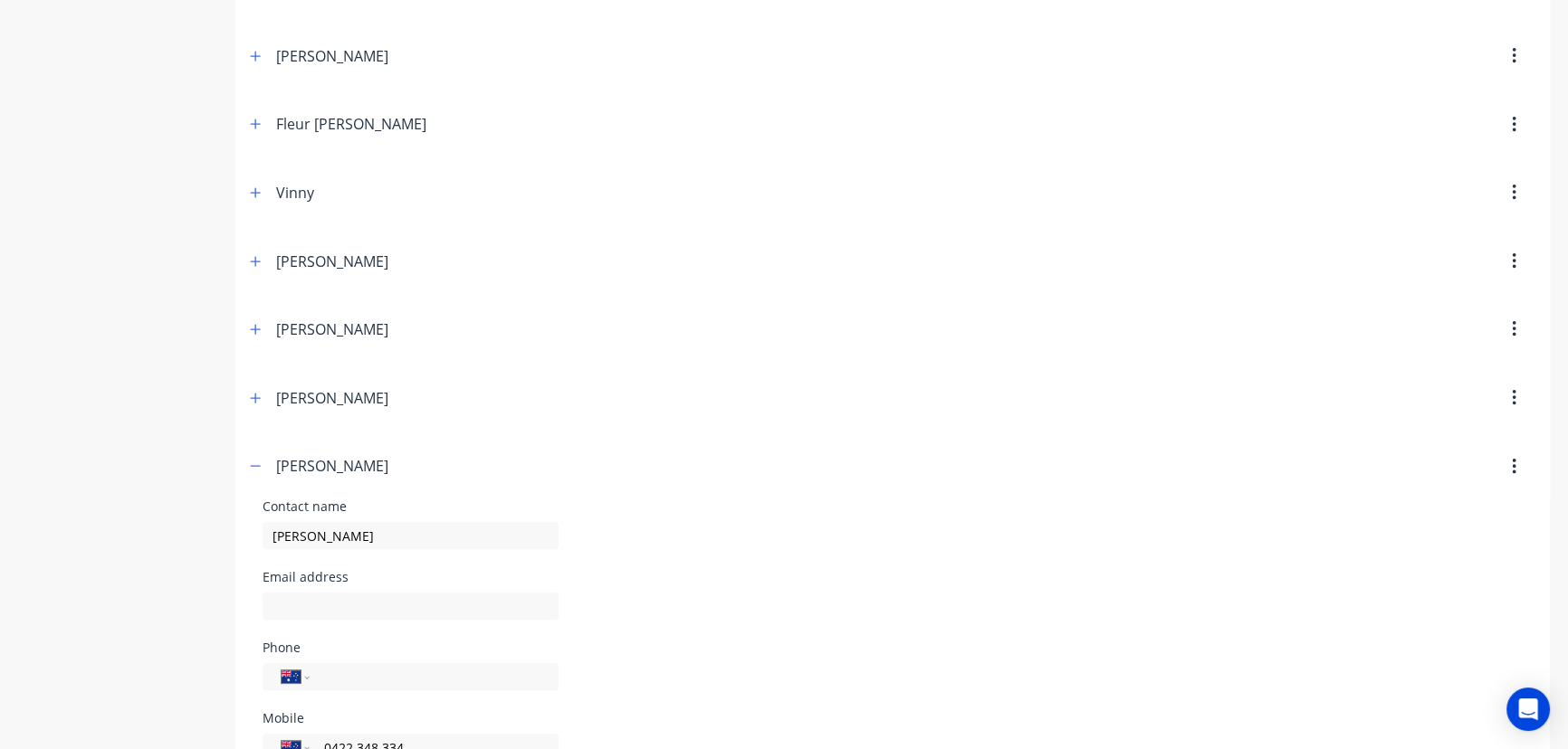
scroll to position [541, 0]
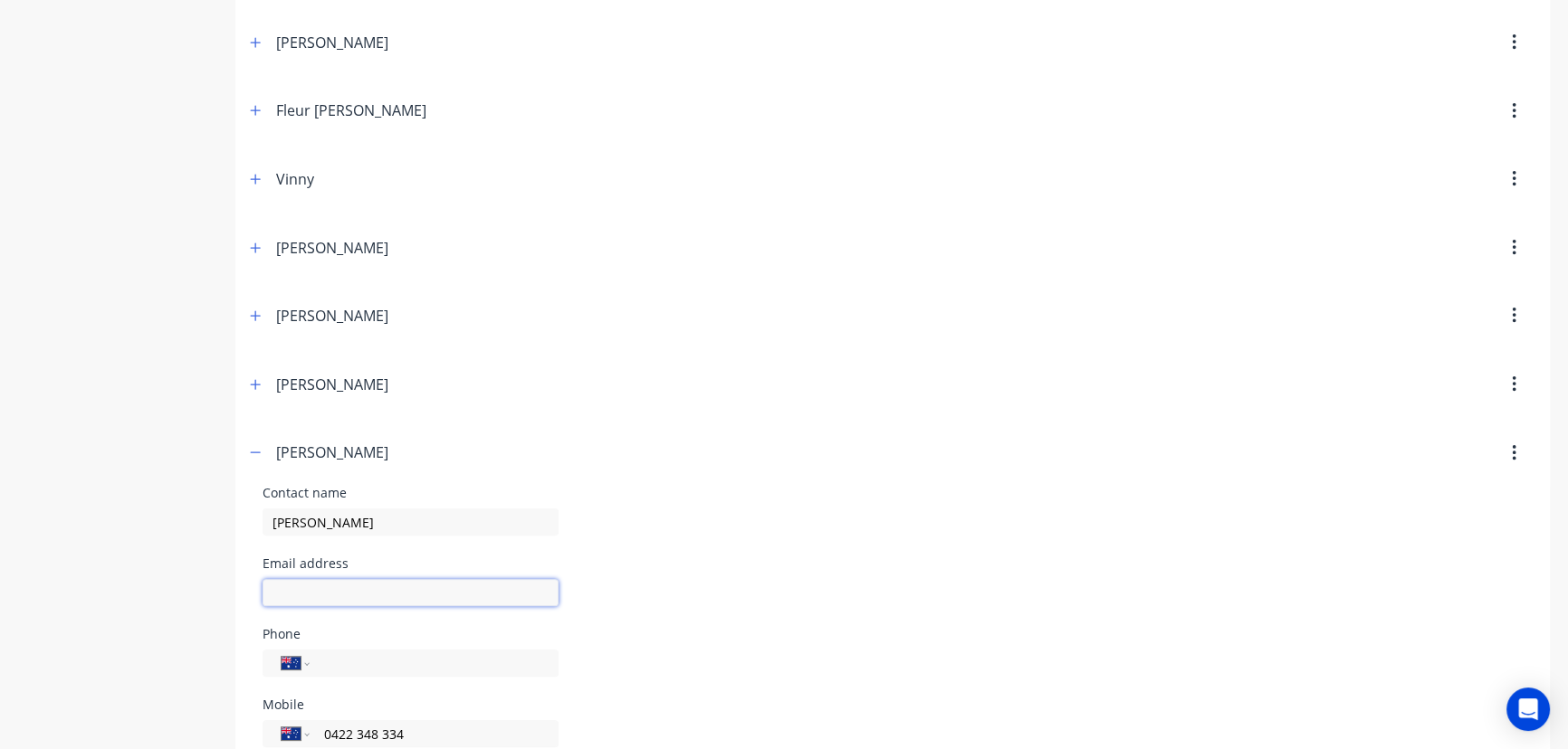
click at [315, 589] on input "text" at bounding box center [410, 593] width 296 height 27
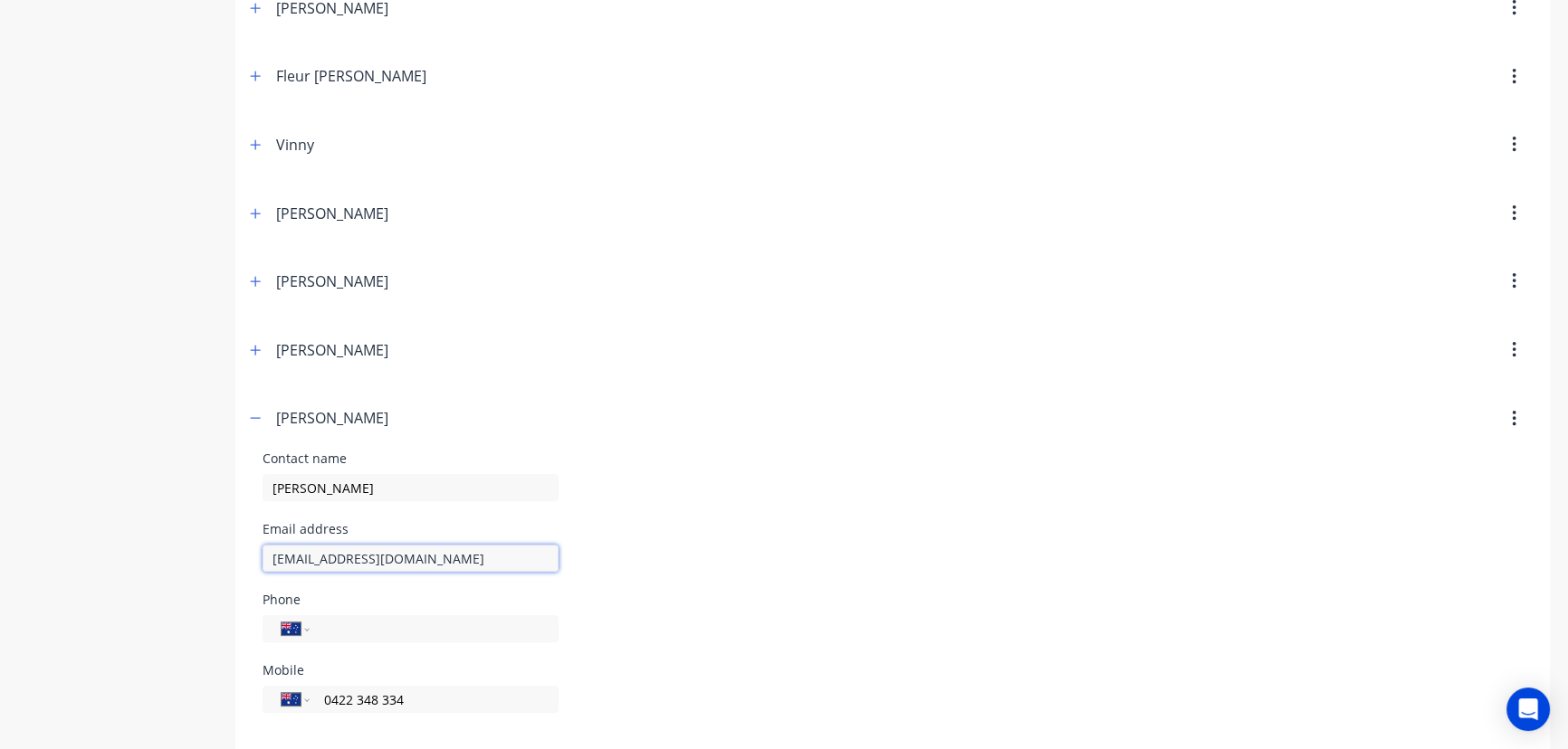
scroll to position [595, 0]
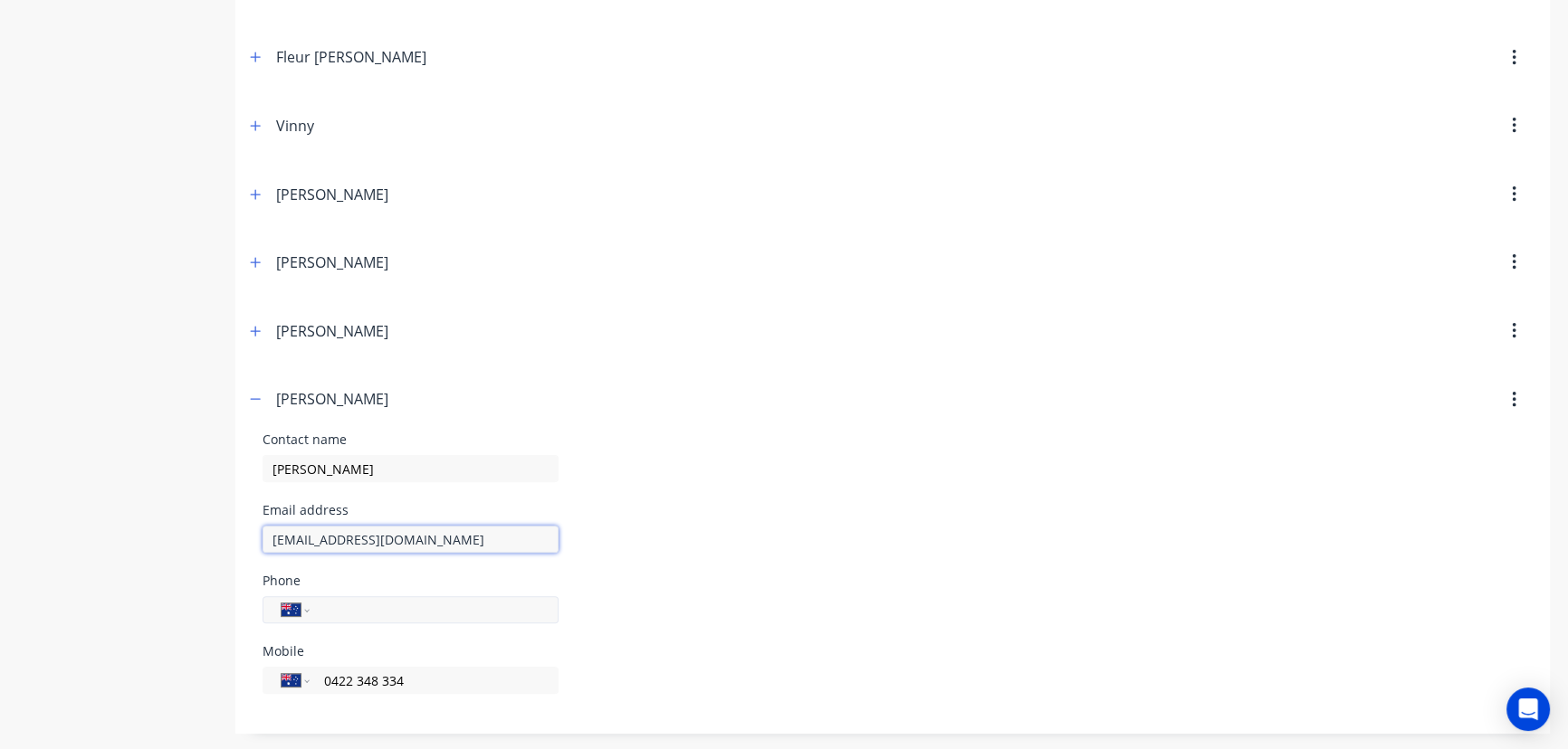
type input "[EMAIL_ADDRESS][DOMAIN_NAME]"
click at [539, 610] on input "tel" at bounding box center [430, 610] width 218 height 20
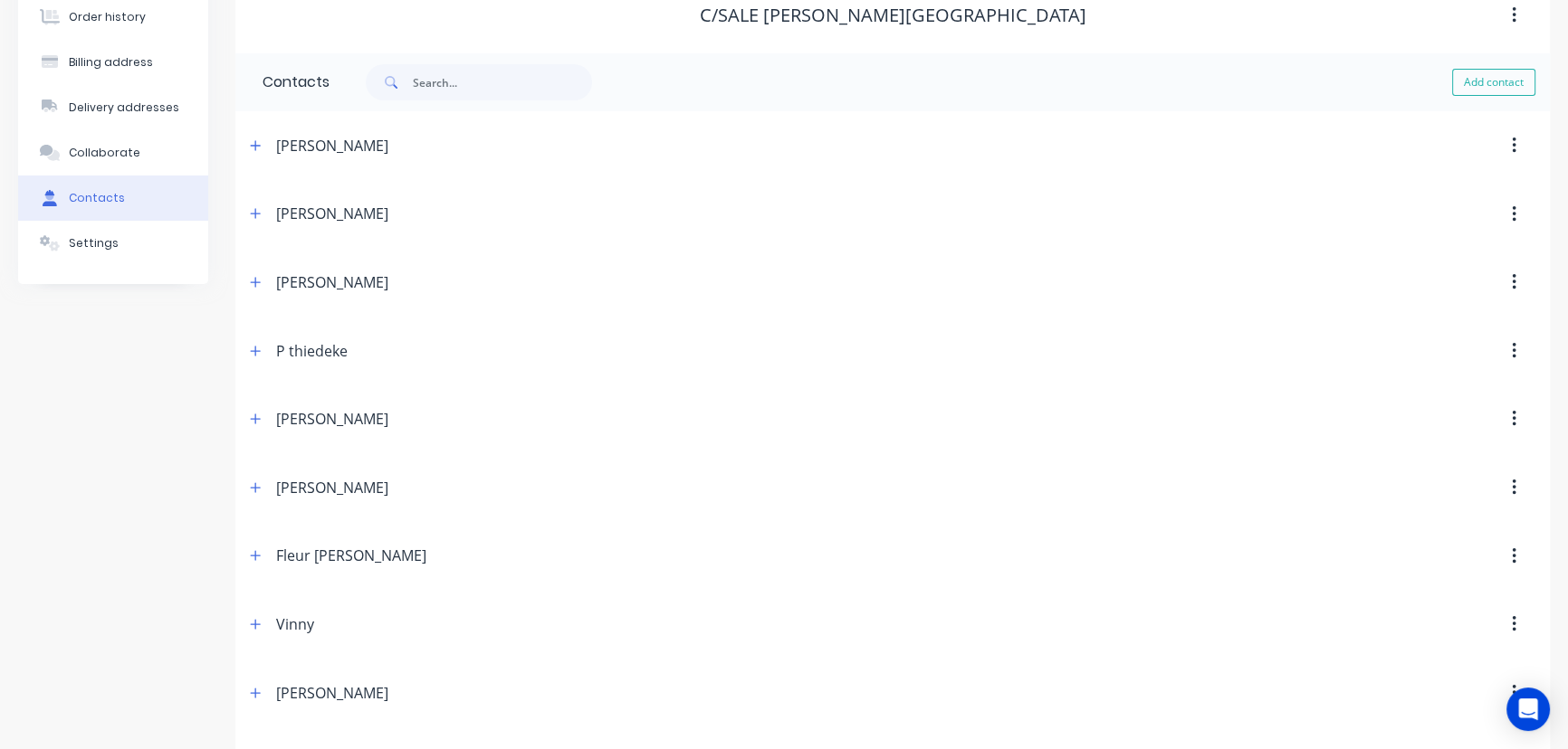
scroll to position [0, 0]
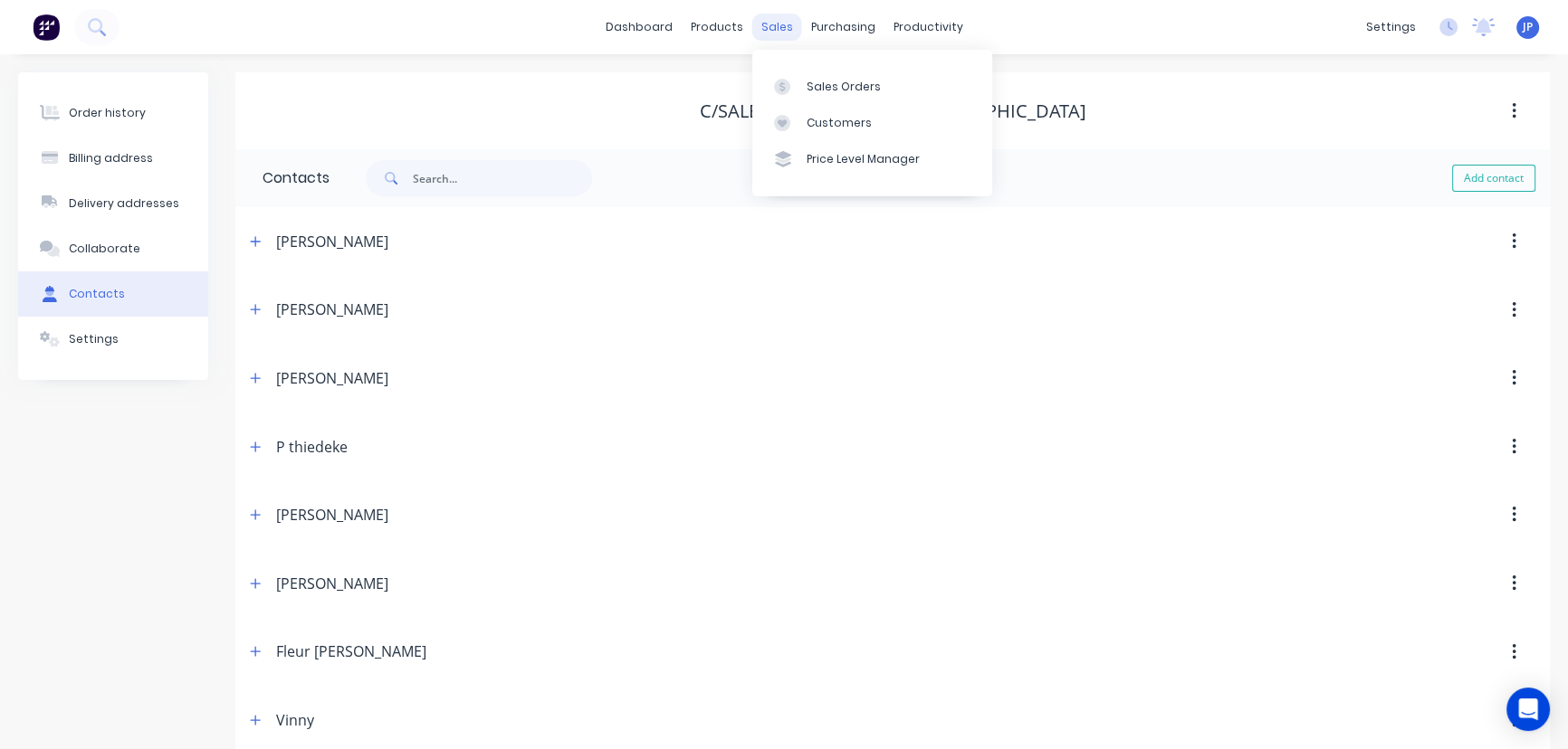
click at [772, 24] on div "sales" at bounding box center [777, 27] width 50 height 27
click at [830, 123] on div "Customers" at bounding box center [839, 123] width 65 height 17
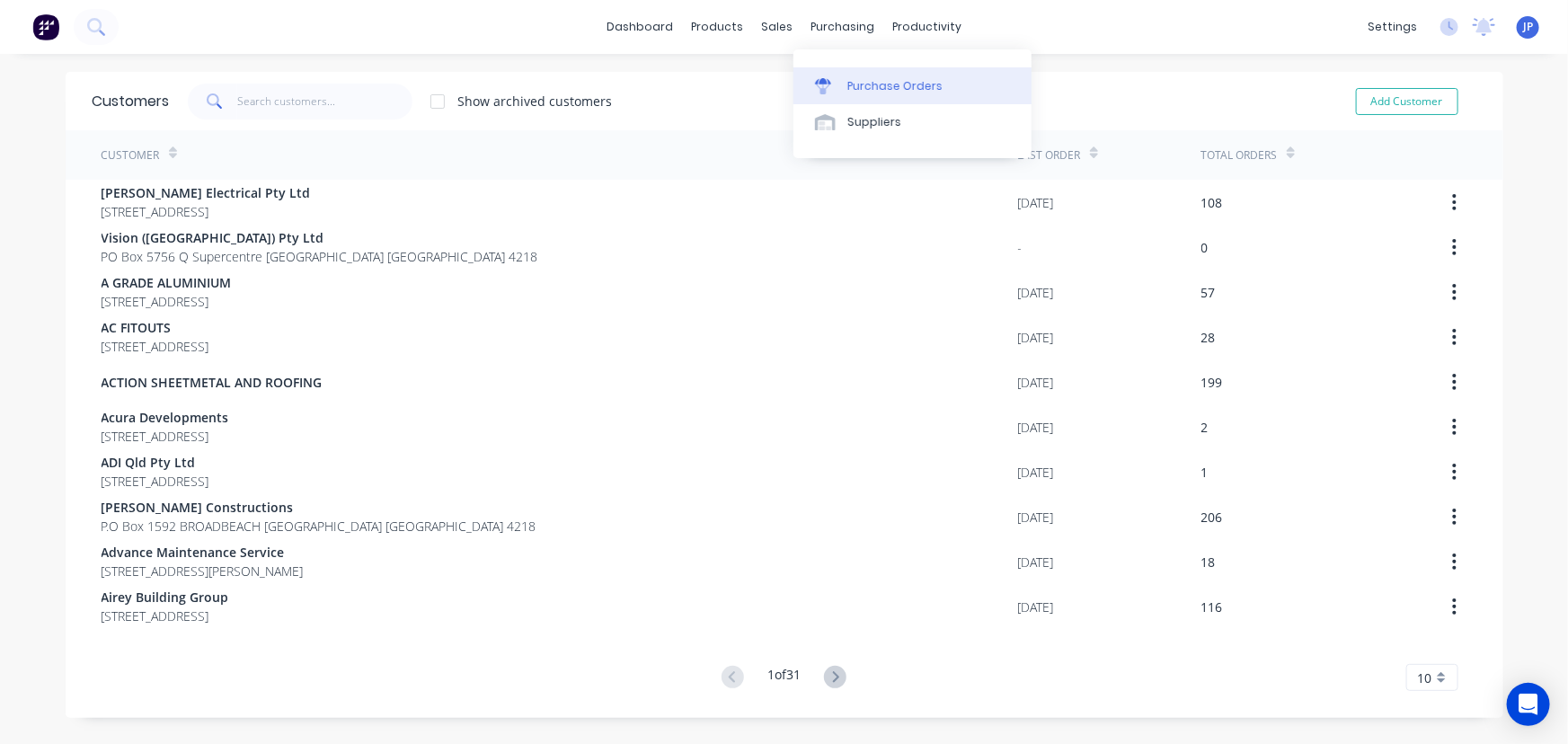
click at [872, 68] on link "Purchase Orders" at bounding box center [912, 85] width 238 height 36
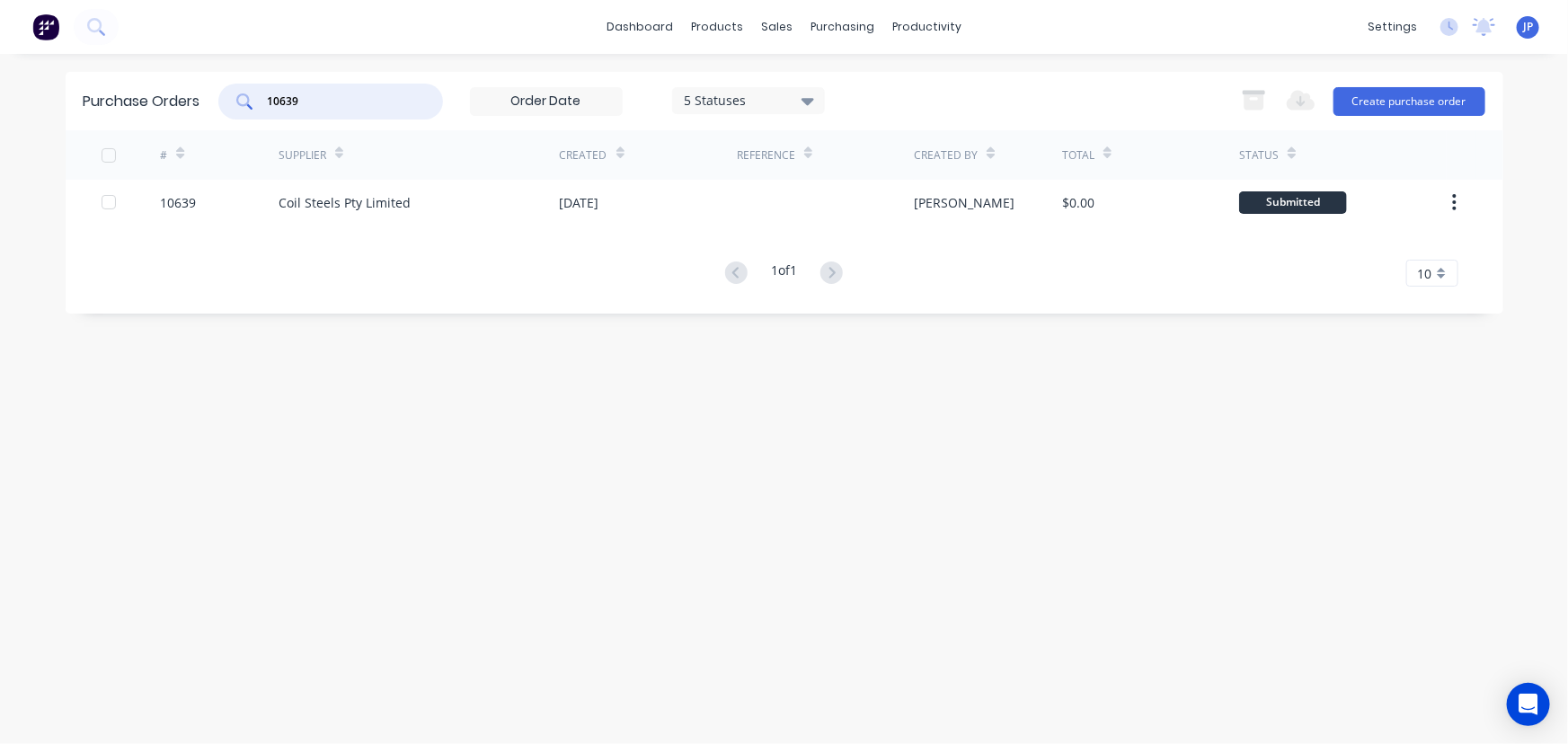
drag, startPoint x: 259, startPoint y: 103, endPoint x: 207, endPoint y: 103, distance: 52.0
click at [207, 103] on div "Purchase Orders 10639 5 Statuses 5 Statuses Export to Excel (XLSX) Create purch…" at bounding box center [784, 101] width 1438 height 58
drag, startPoint x: 348, startPoint y: 103, endPoint x: 188, endPoint y: 122, distance: 161.1
click at [188, 122] on div "Purchase Orders 10666 5 Statuses 5 Statuses Export to Excel (XLSX) Create purch…" at bounding box center [784, 101] width 1438 height 58
type input "10866"
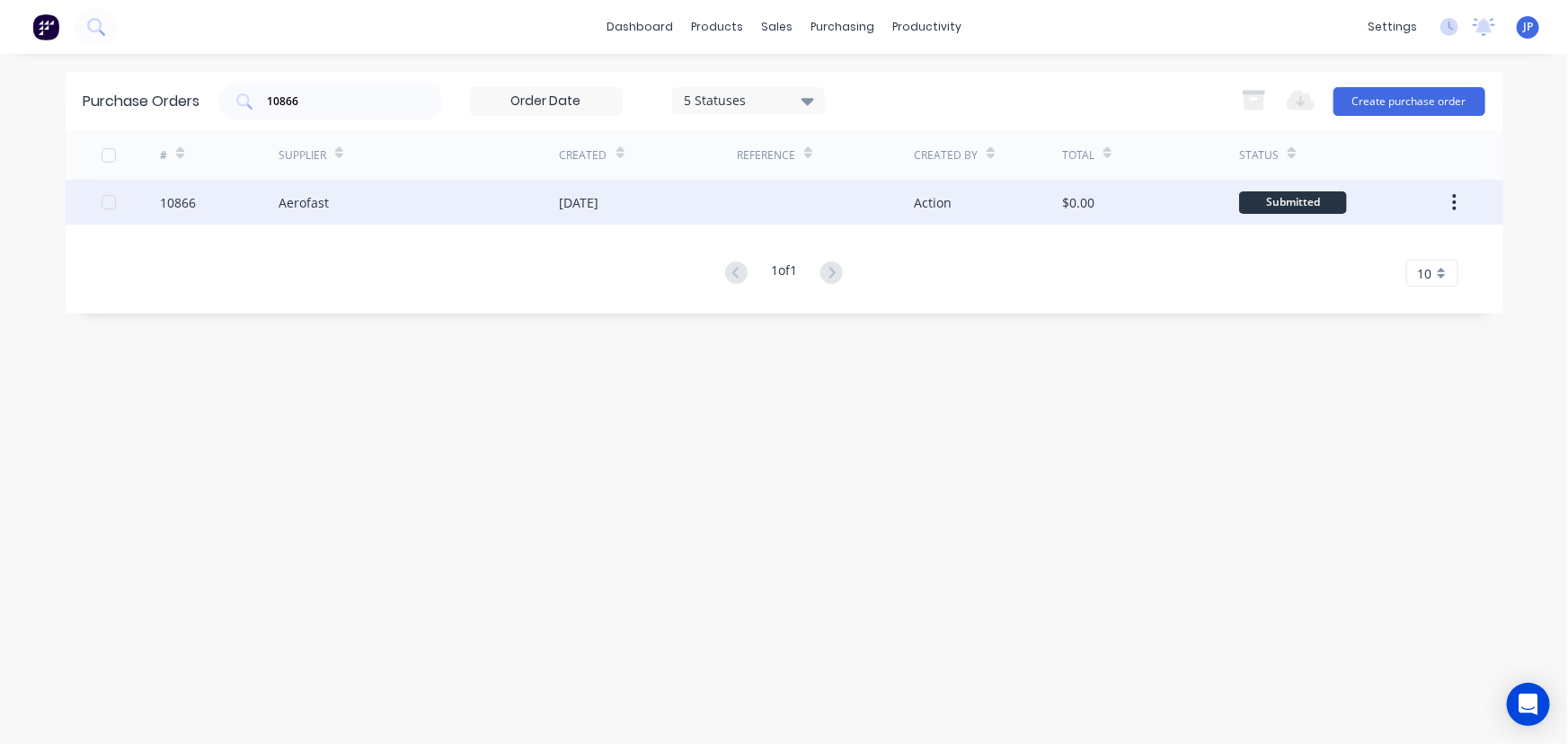
click at [306, 202] on div "Aerofast" at bounding box center [304, 202] width 50 height 18
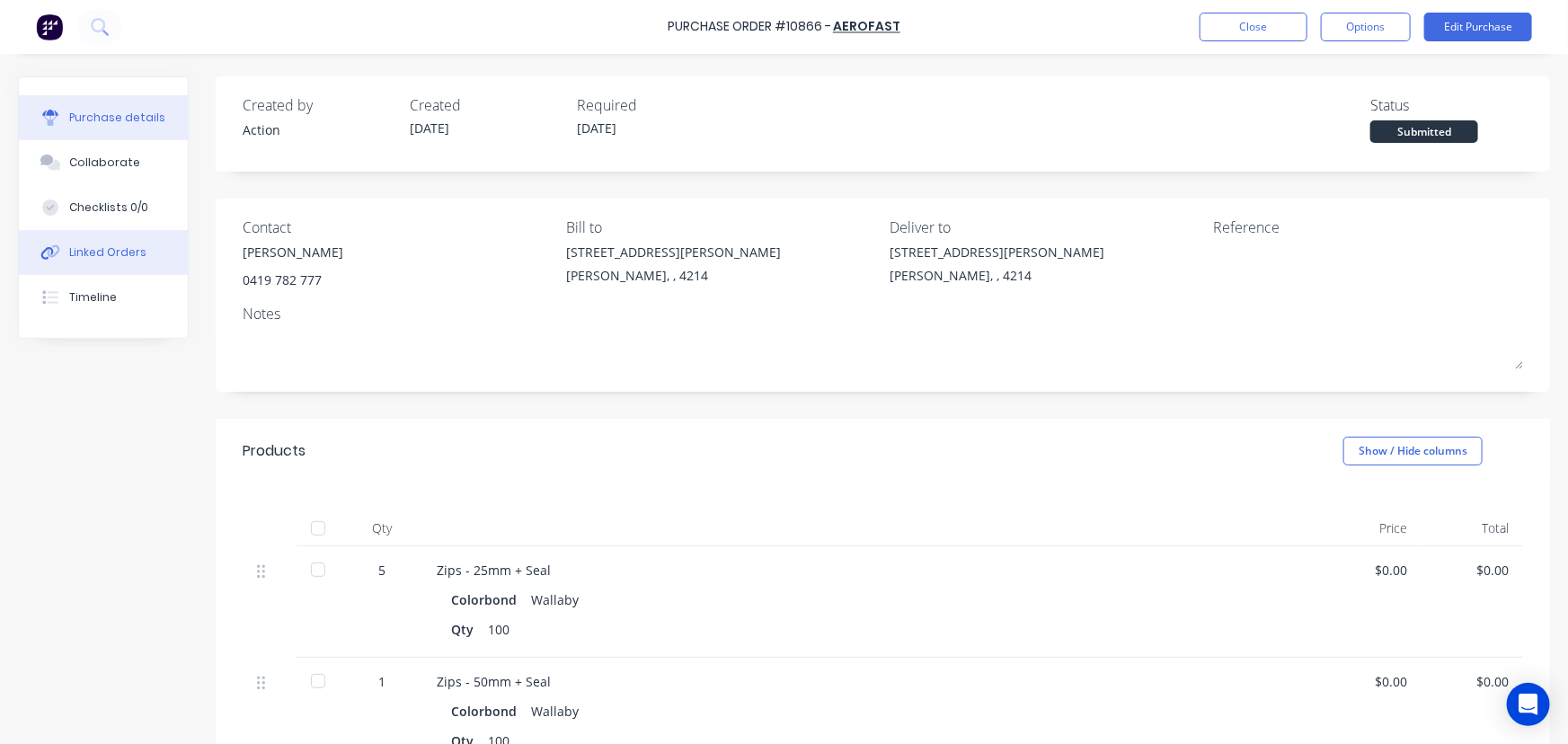
click at [127, 248] on div "Linked Orders" at bounding box center [108, 252] width 77 height 16
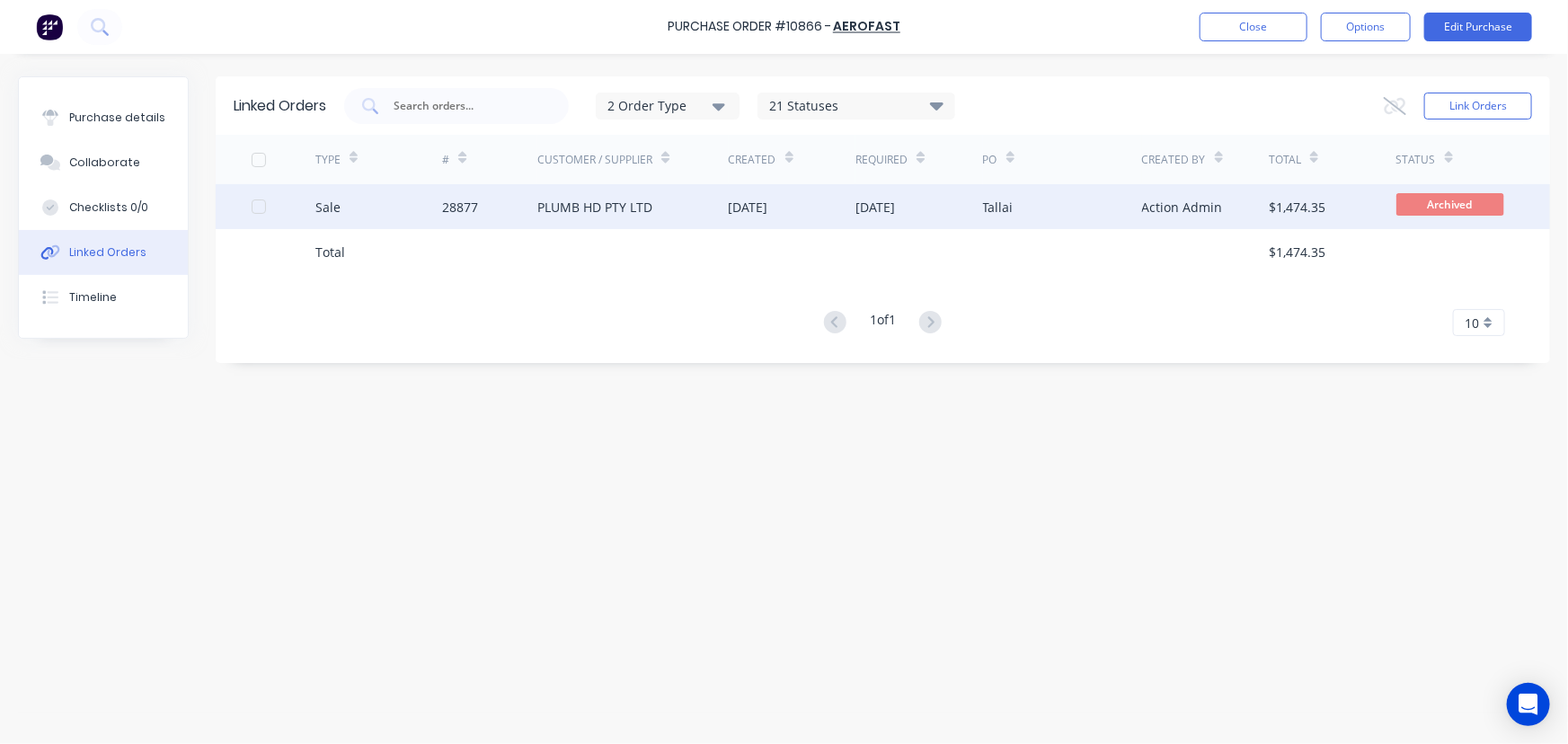
click at [539, 198] on div "PLUMB HD PTY LTD" at bounding box center [595, 206] width 115 height 18
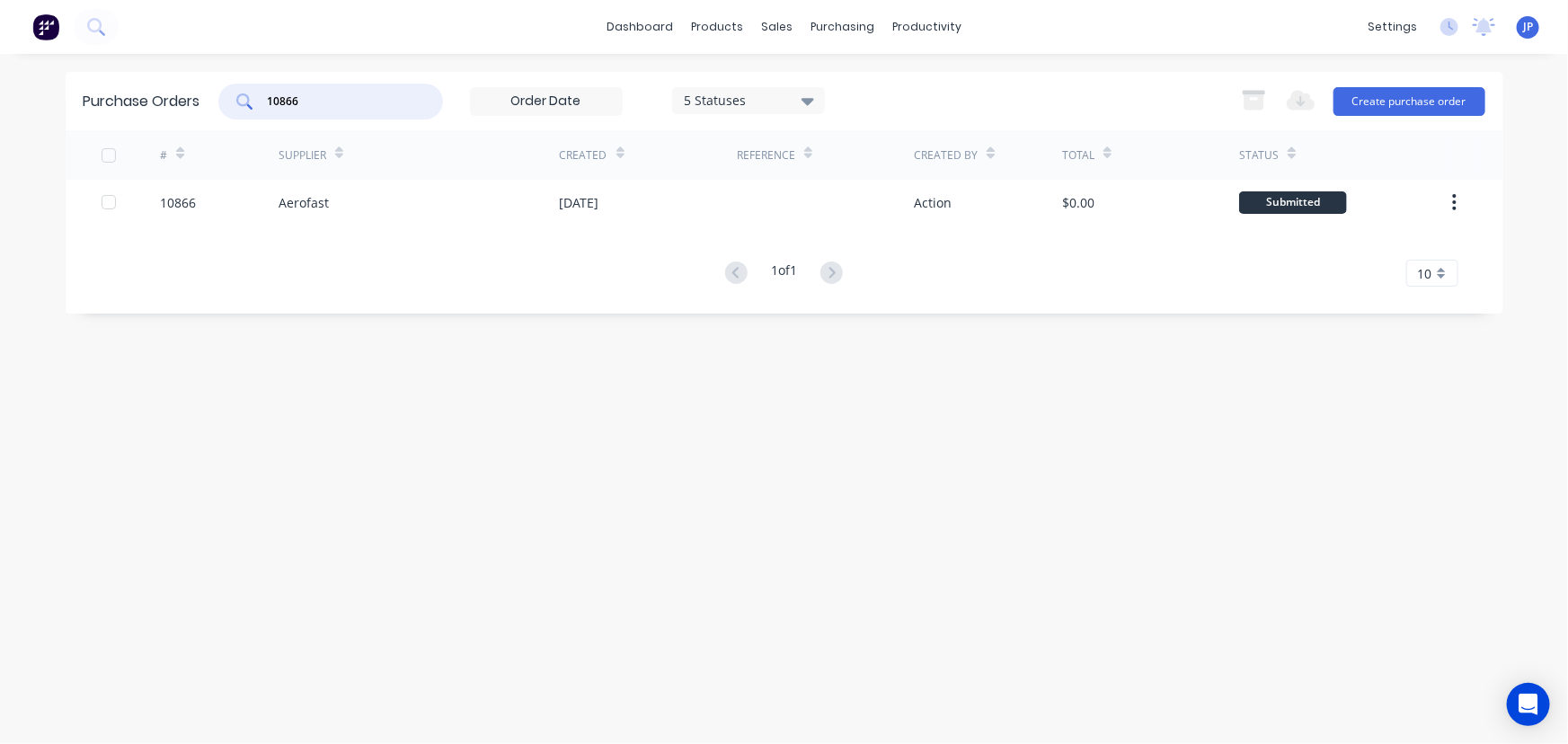
drag, startPoint x: 305, startPoint y: 102, endPoint x: 198, endPoint y: 102, distance: 107.0
click at [198, 102] on div "Purchase Orders 10866 5 Statuses 5 Statuses Export to Excel (XLSX) Create purch…" at bounding box center [784, 101] width 1438 height 58
type input "10737"
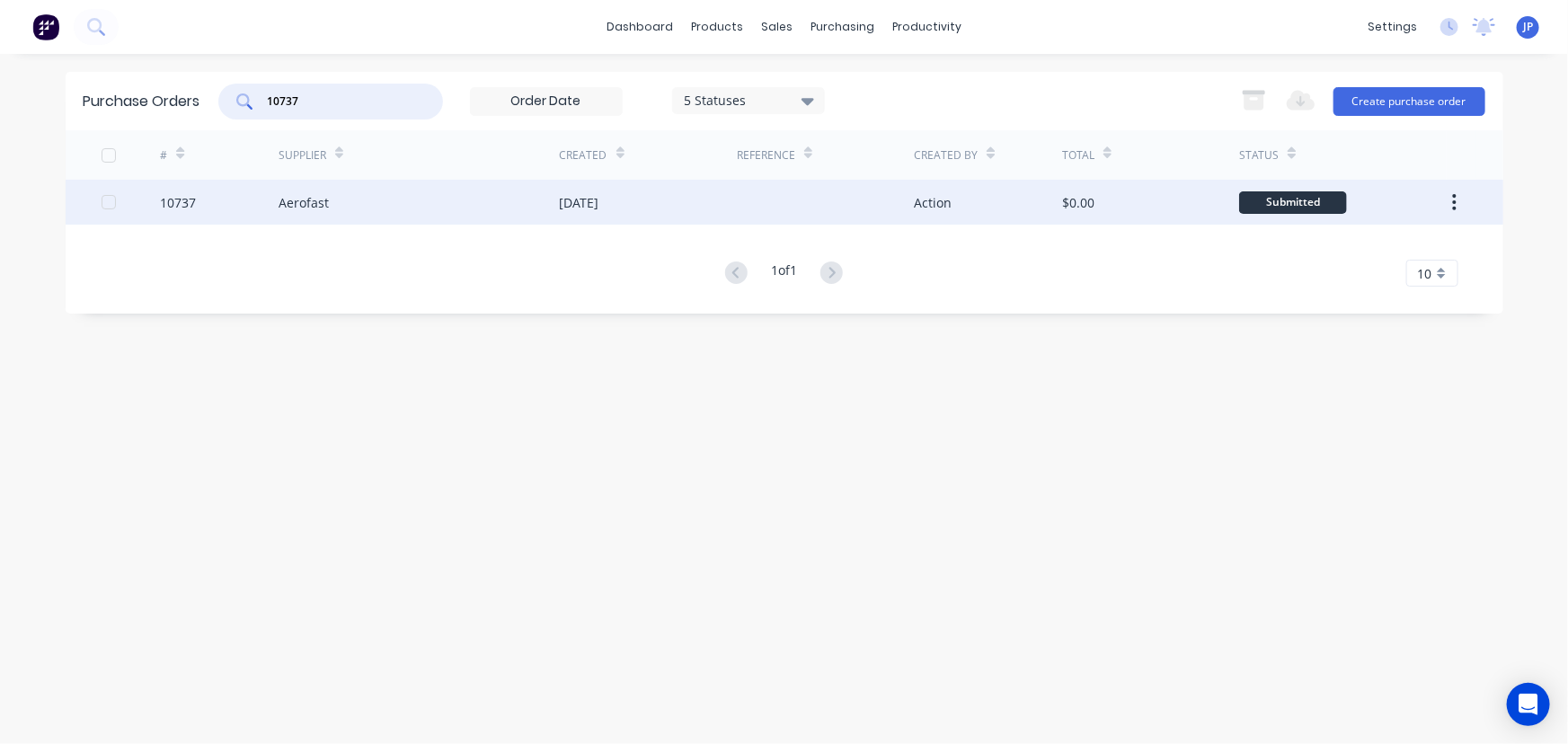
click at [261, 199] on div "10737" at bounding box center [219, 202] width 119 height 45
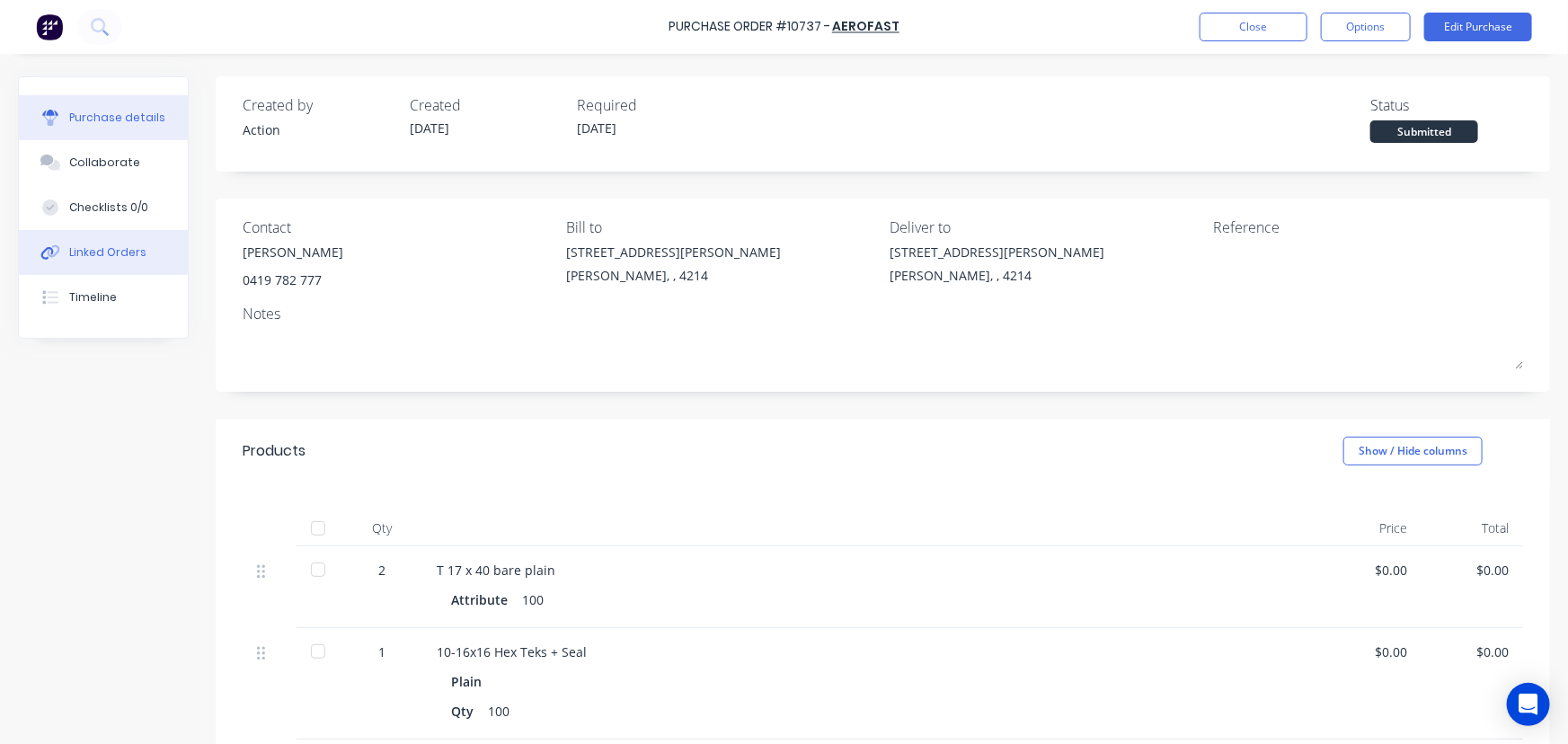
click at [148, 256] on button "Linked Orders" at bounding box center [103, 253] width 169 height 45
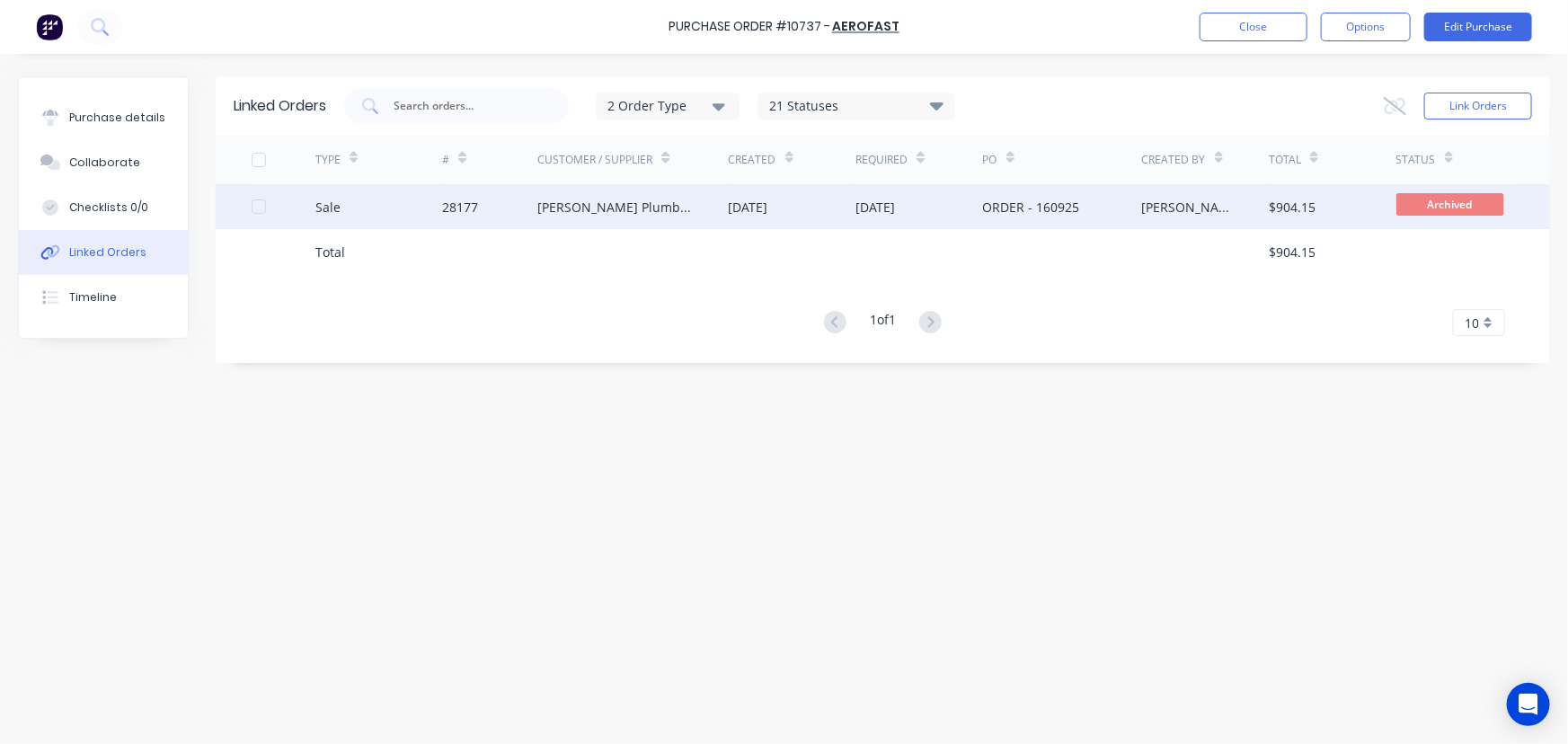
click at [604, 202] on div "[PERSON_NAME] Plumbing & Electrical" at bounding box center [615, 206] width 155 height 18
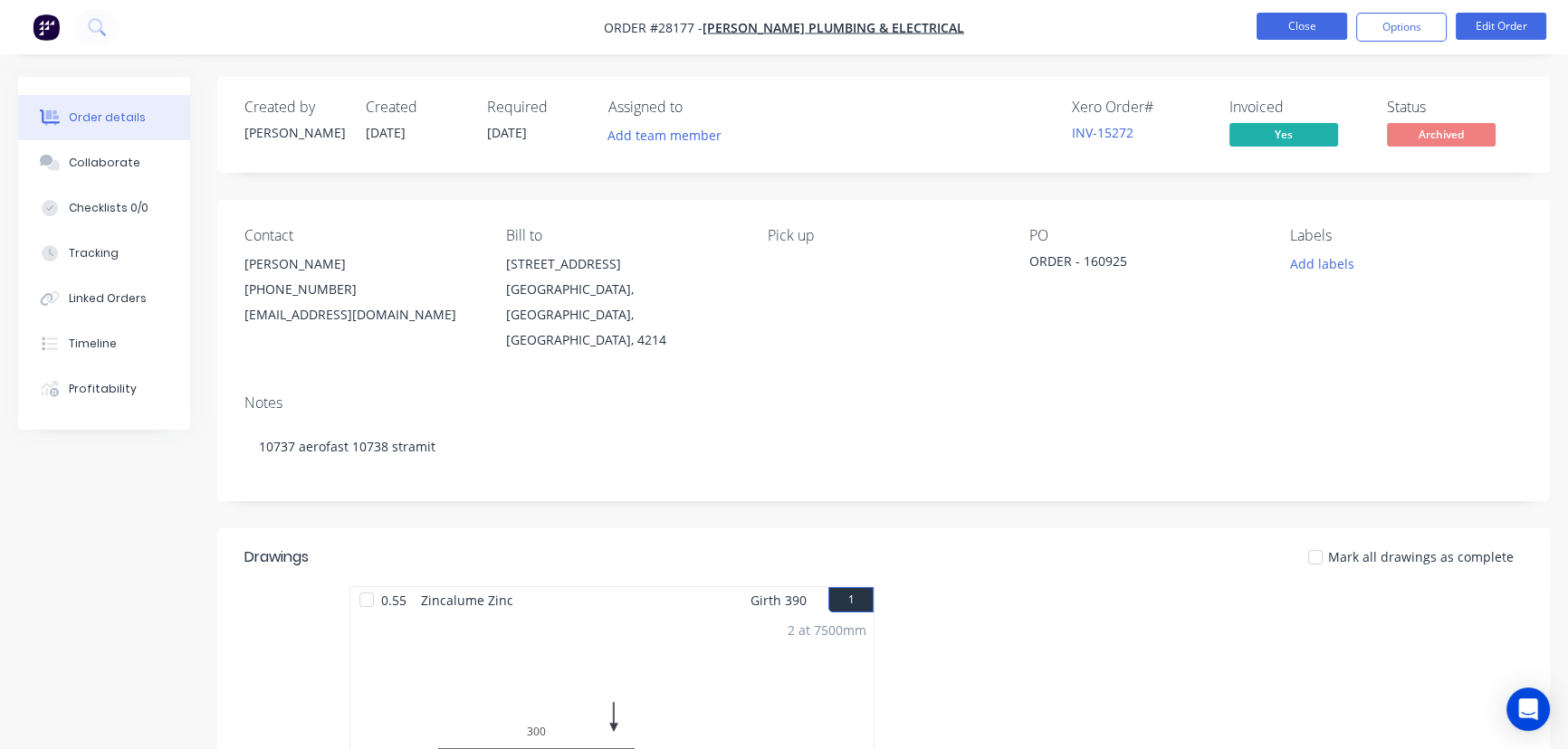
click at [1300, 18] on button "Close" at bounding box center [1302, 26] width 91 height 27
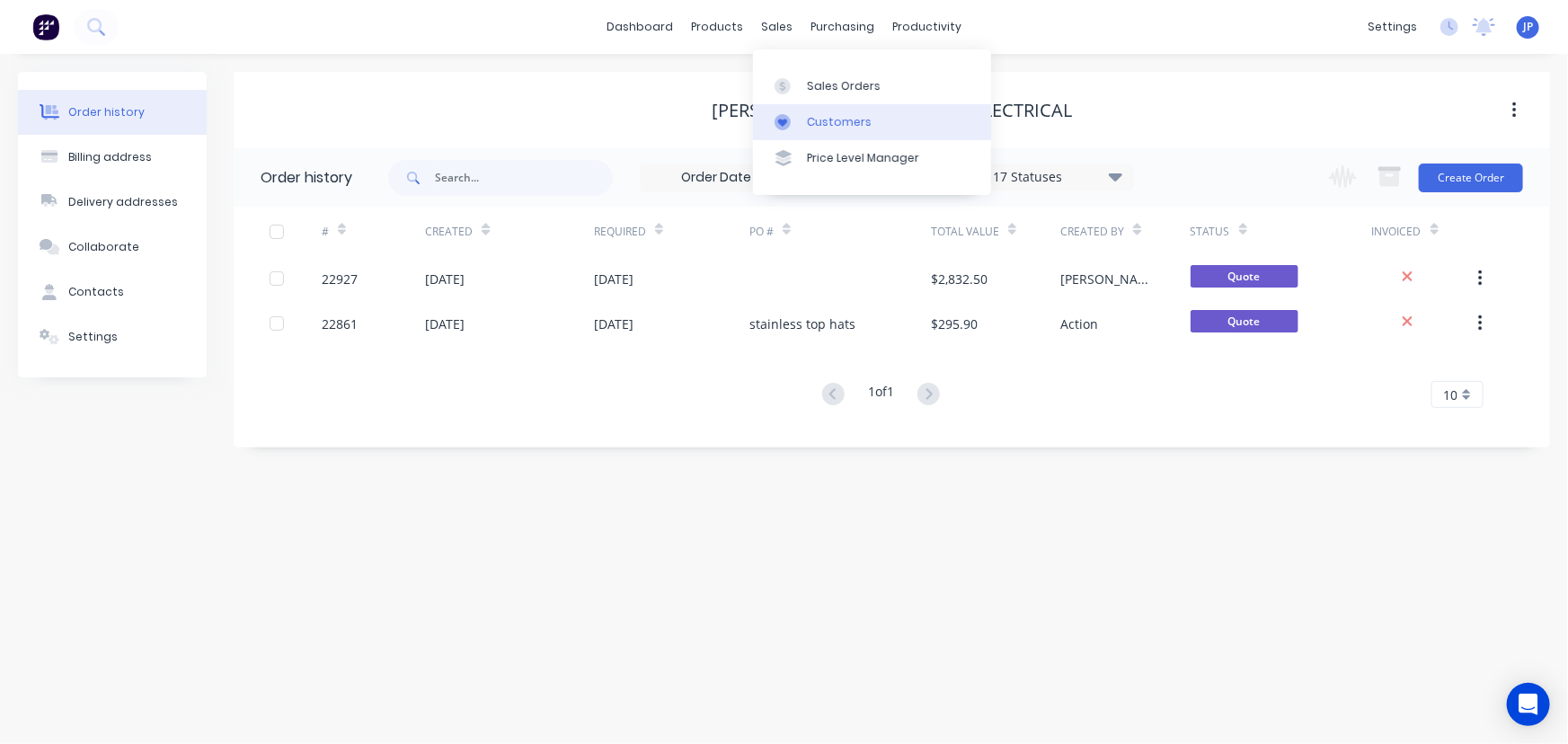
click at [826, 114] on div "Customers" at bounding box center [839, 122] width 65 height 16
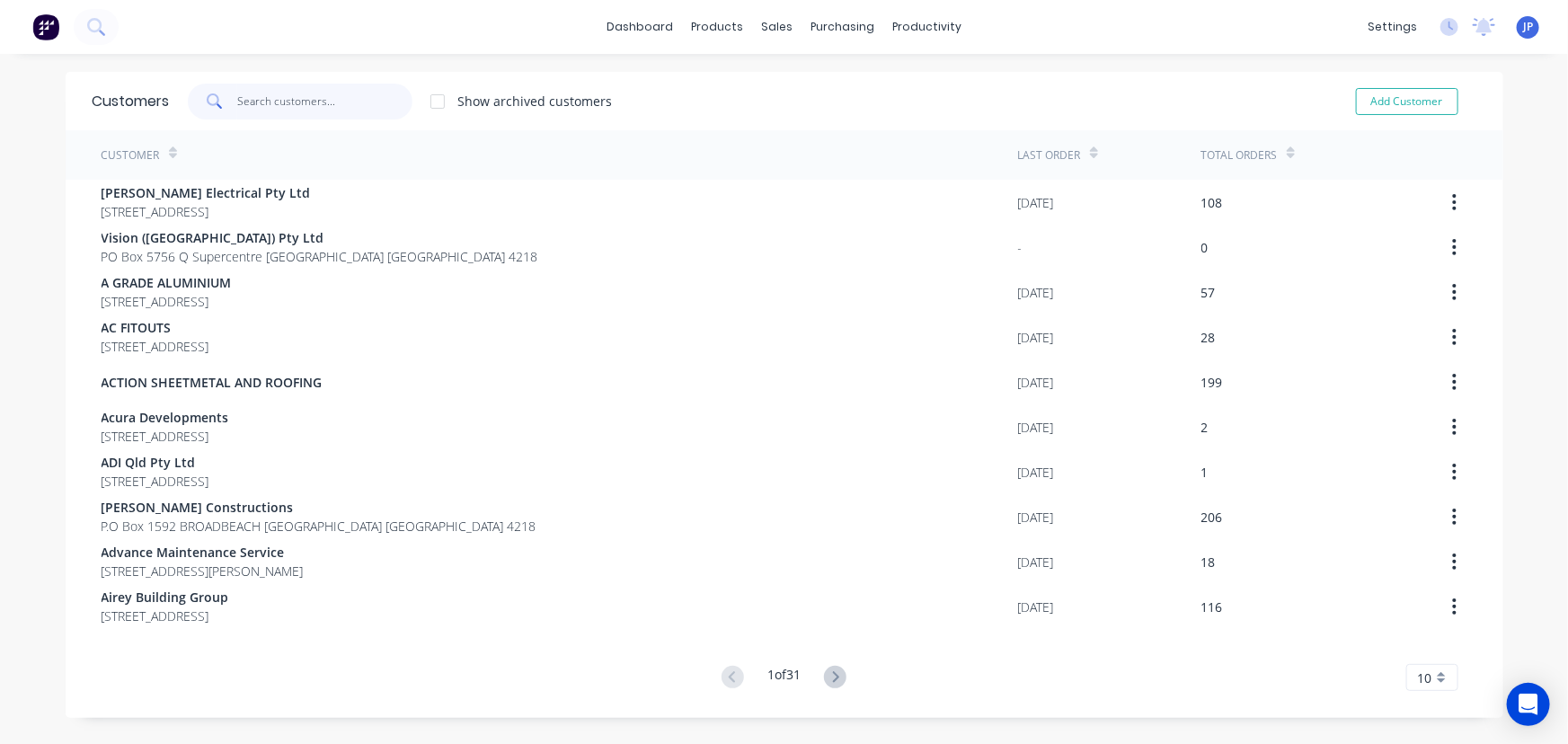
click at [266, 107] on input "text" at bounding box center [324, 101] width 175 height 36
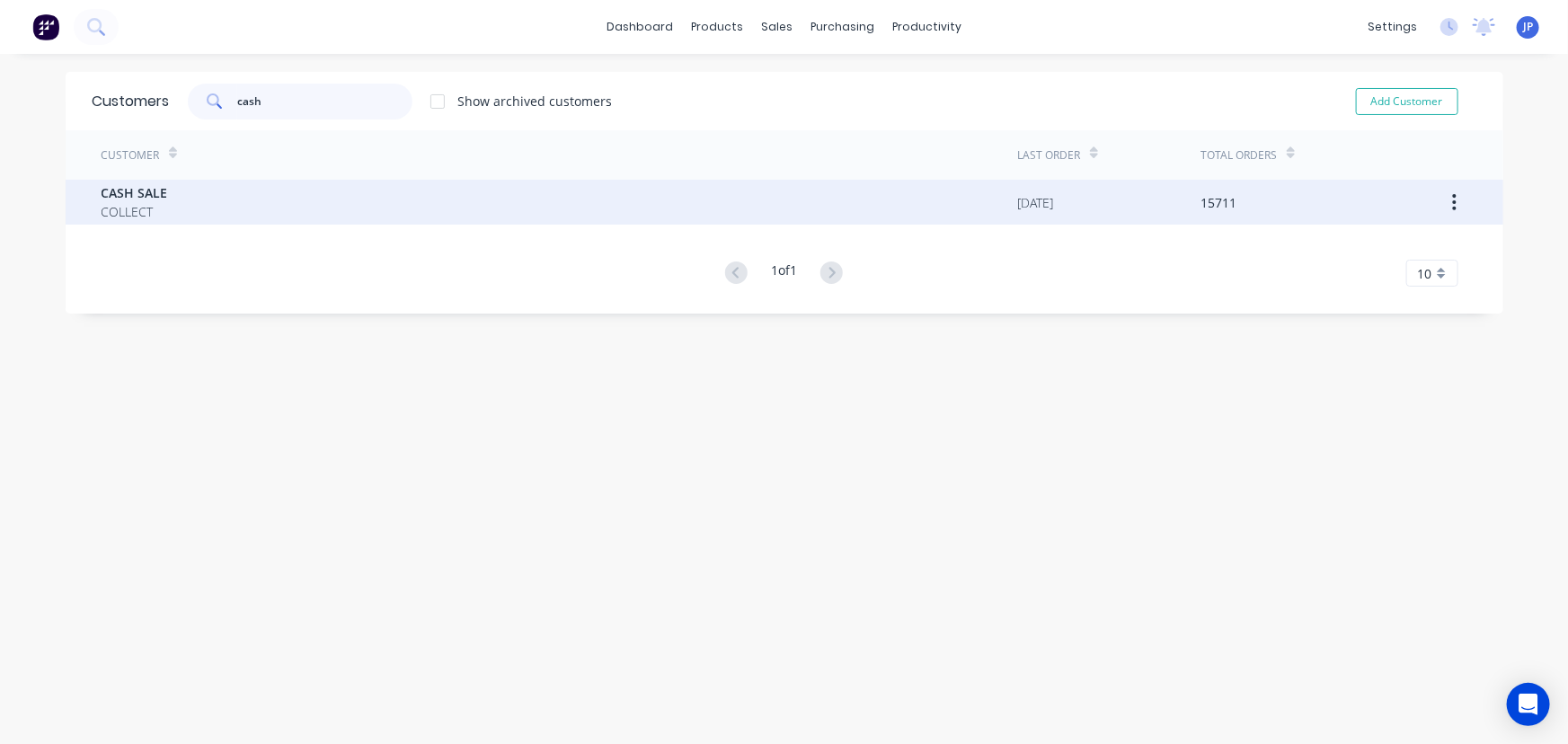
type input "cash"
click at [140, 211] on span "COLLECT" at bounding box center [135, 211] width 67 height 18
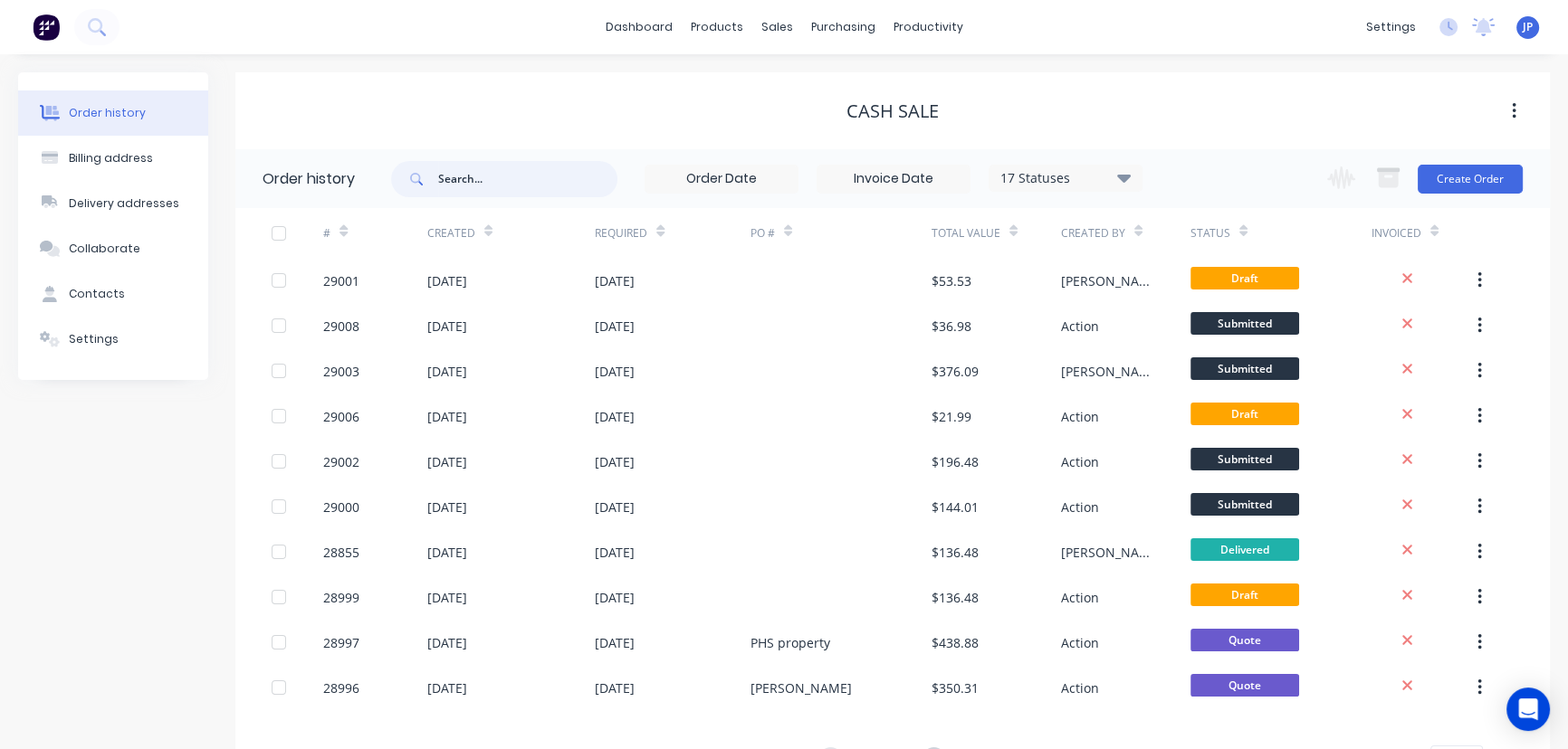
click at [498, 175] on input "text" at bounding box center [528, 178] width 180 height 36
type input "29002"
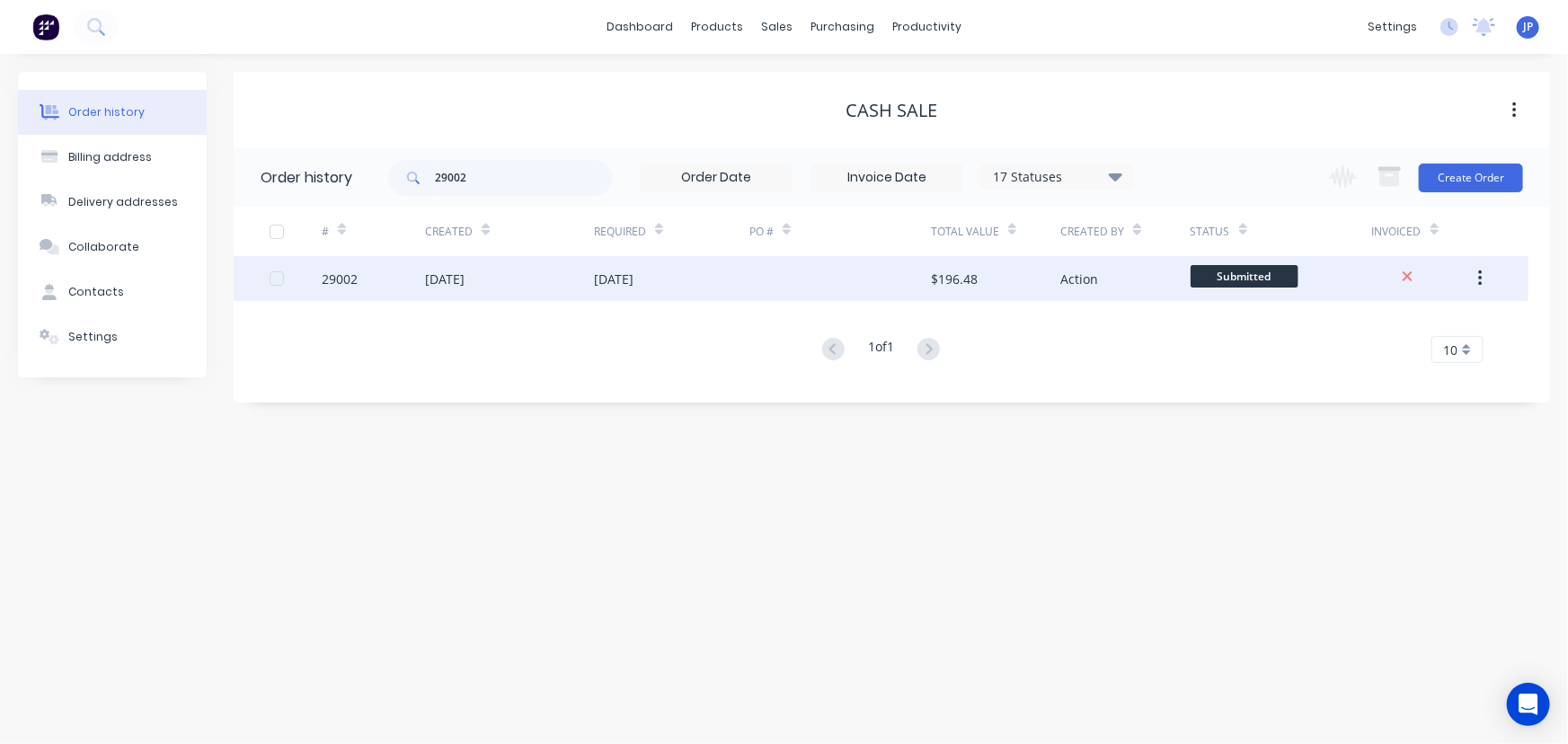
click at [465, 282] on div "[DATE]" at bounding box center [445, 278] width 40 height 18
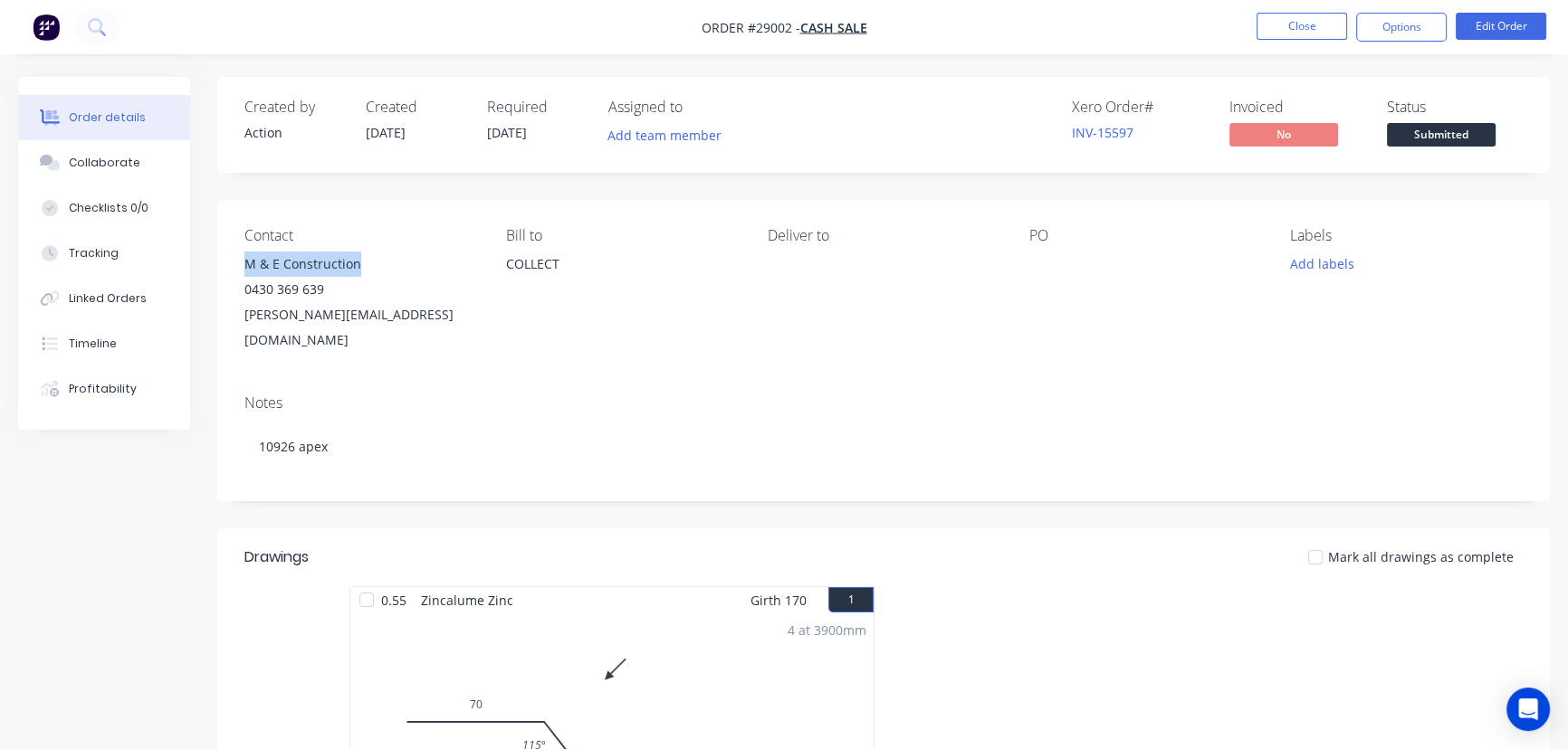
drag, startPoint x: 365, startPoint y: 265, endPoint x: 229, endPoint y: 269, distance: 136.1
click at [229, 269] on div "Contact M & E Construction 0430 369 639 [PERSON_NAME][EMAIL_ADDRESS][DOMAIN_NAM…" at bounding box center [884, 290] width 1333 height 180
copy div "M & E Construction"
click at [1365, 26] on button "Options" at bounding box center [1401, 27] width 91 height 29
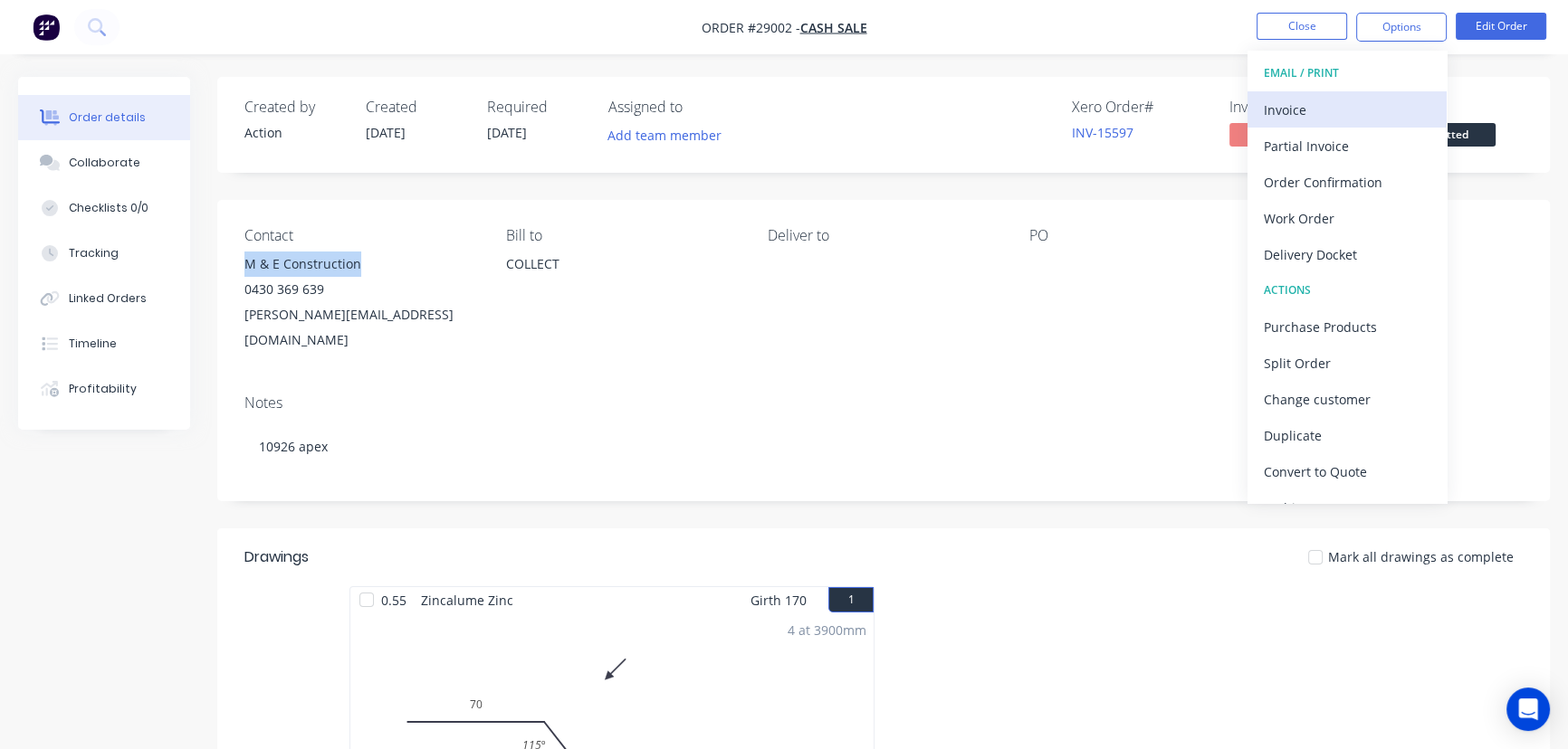
click at [1333, 115] on div "Invoice" at bounding box center [1347, 109] width 167 height 26
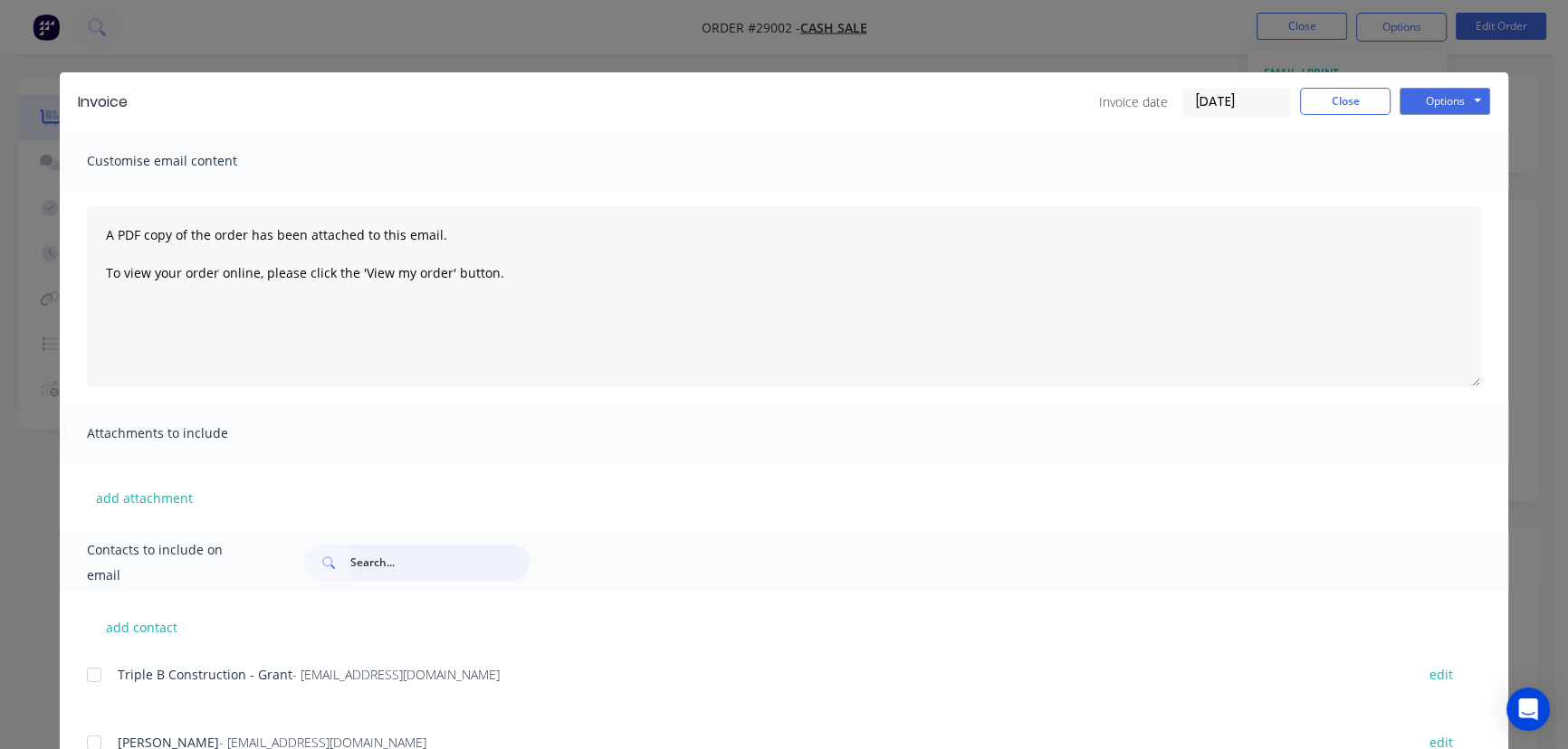
click at [382, 572] on input "text" at bounding box center [440, 563] width 180 height 36
paste input "M & E Construction"
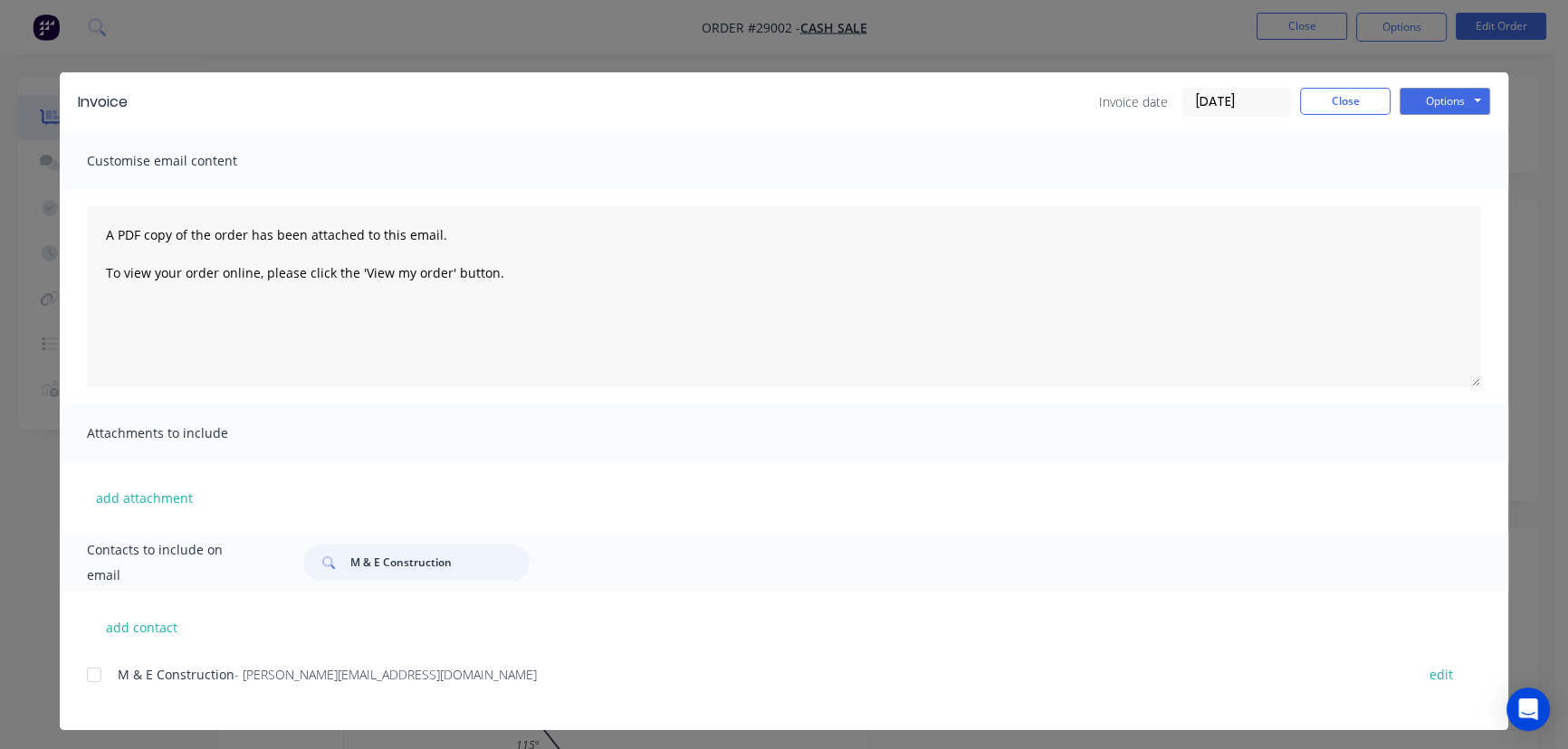
type input "M & E Construction"
drag, startPoint x: 471, startPoint y: 688, endPoint x: 120, endPoint y: 711, distance: 351.8
click at [120, 711] on div "M & E Construction - [PERSON_NAME][EMAIL_ADDRESS][DOMAIN_NAME] edit" at bounding box center [797, 696] width 1422 height 68
copy div "M & E Construction - [PERSON_NAME][EMAIL_ADDRESS][DOMAIN_NAME]"
click at [1439, 107] on button "Options" at bounding box center [1445, 101] width 91 height 27
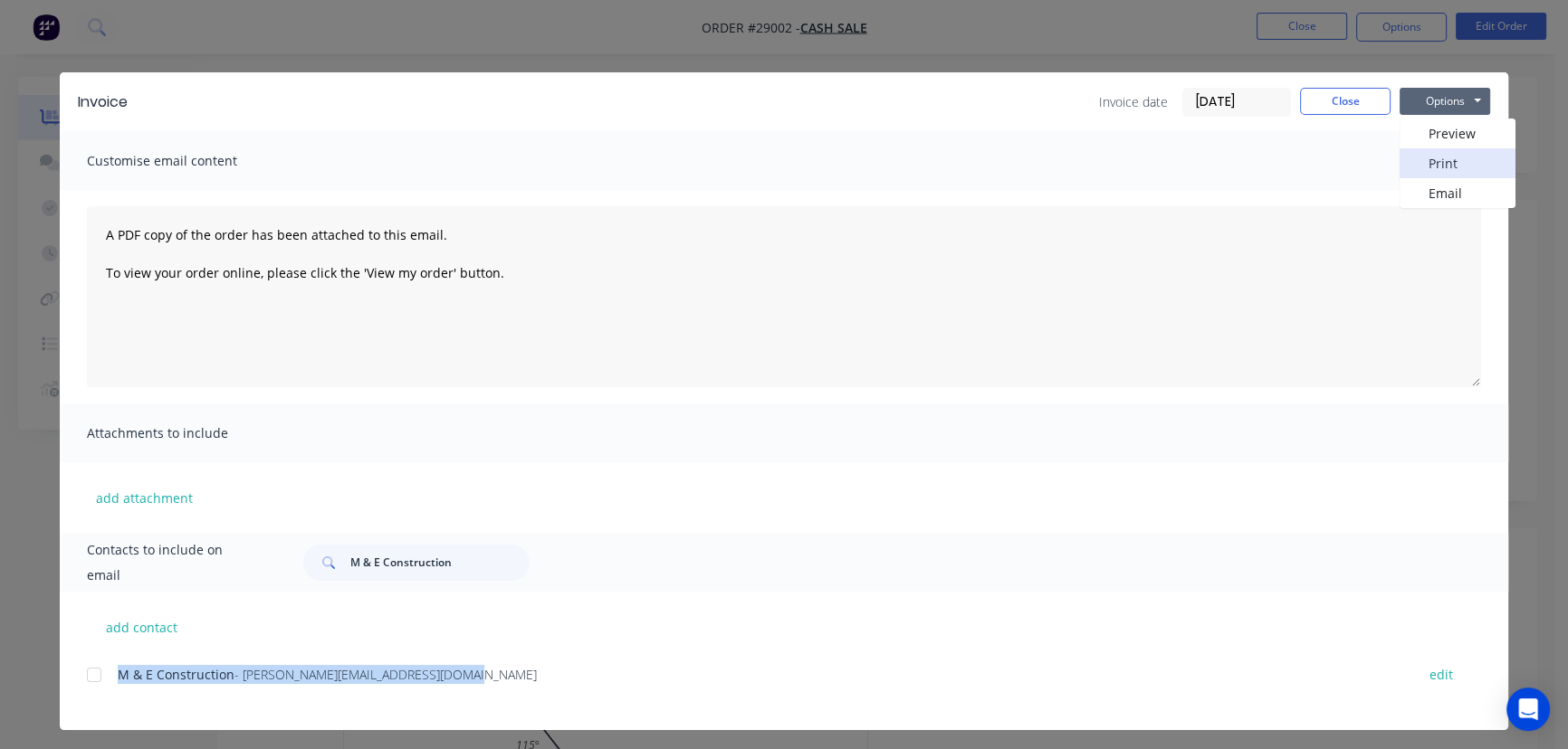
click at [1438, 163] on button "Print" at bounding box center [1458, 163] width 116 height 30
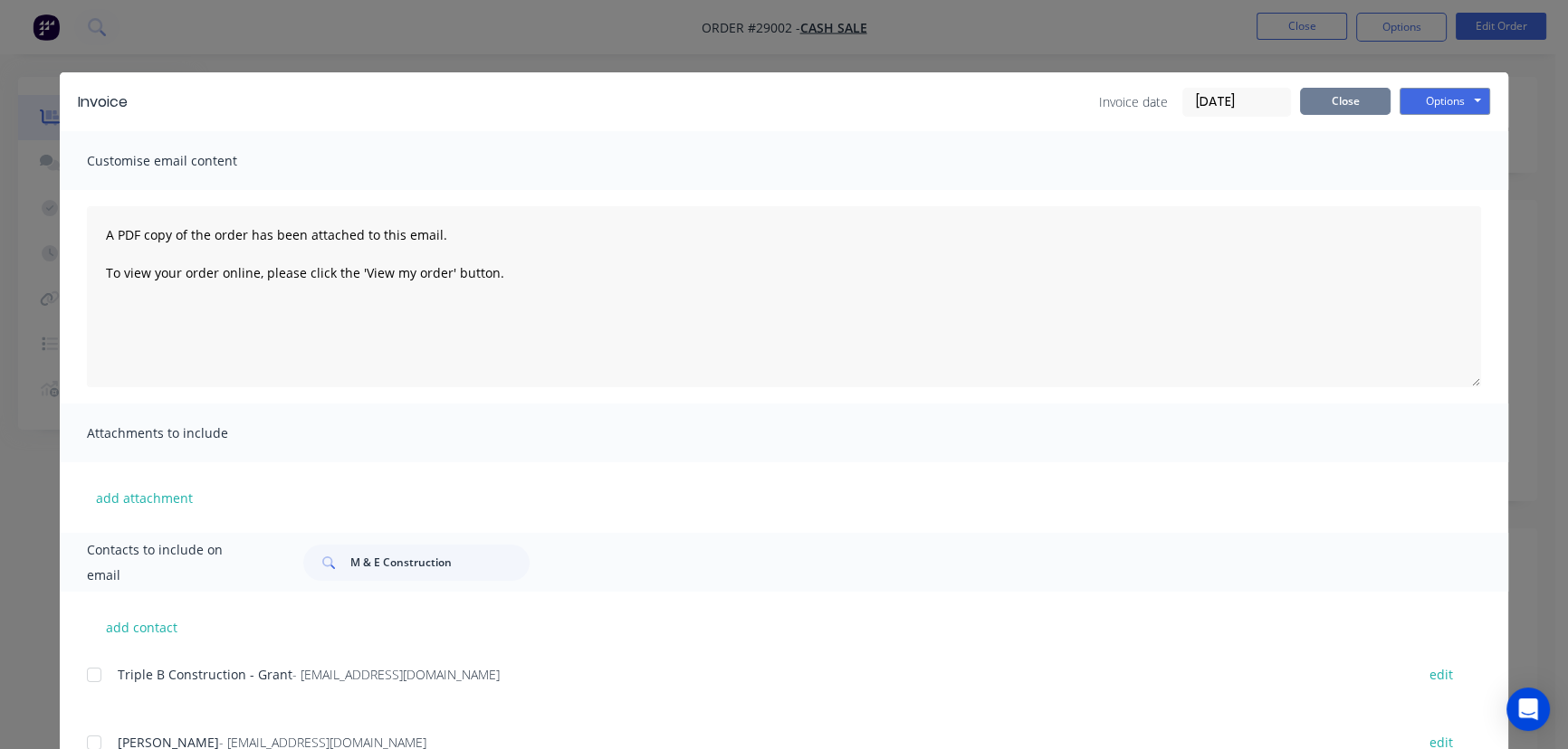
click at [1337, 97] on button "Close" at bounding box center [1346, 101] width 91 height 27
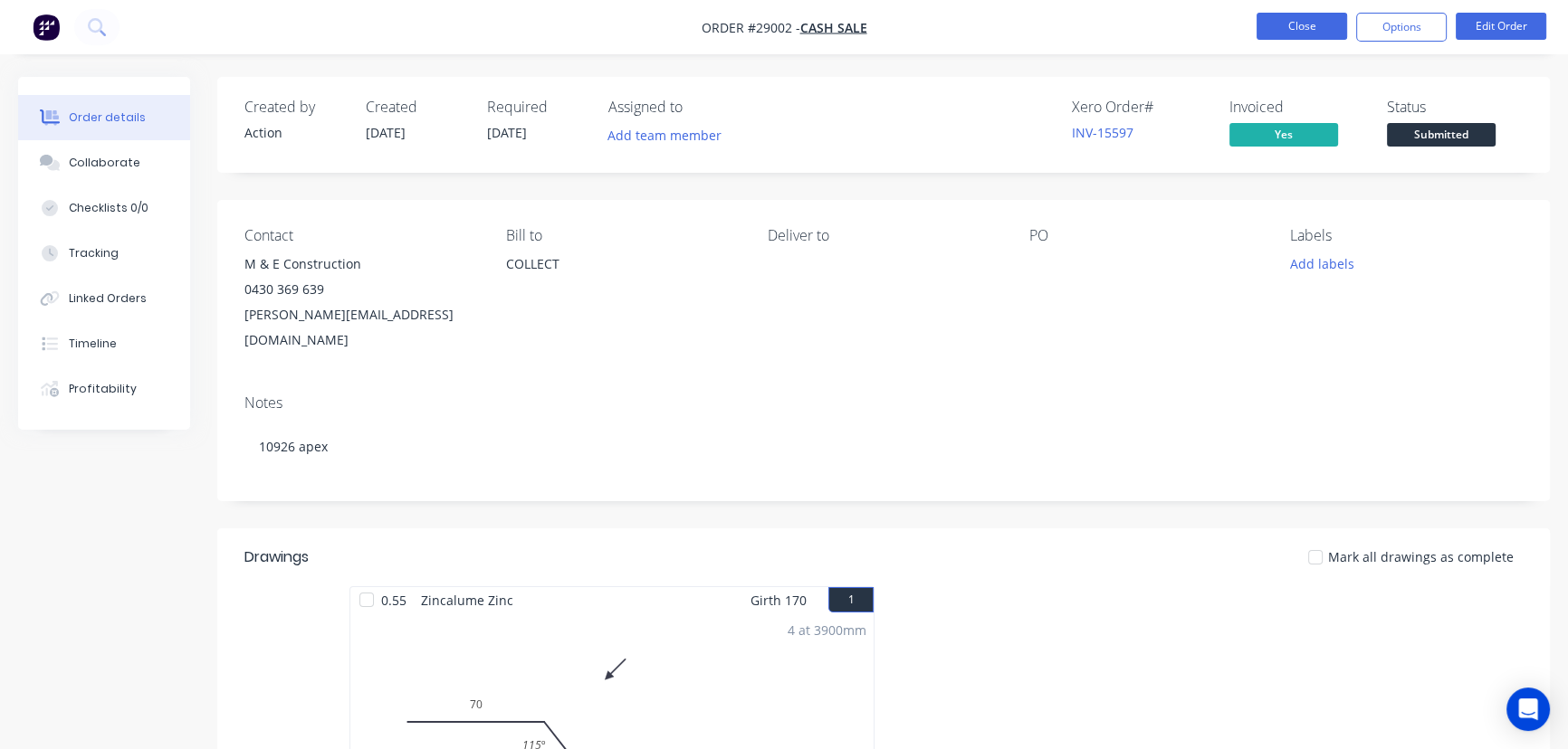
click at [1303, 24] on button "Close" at bounding box center [1302, 26] width 91 height 27
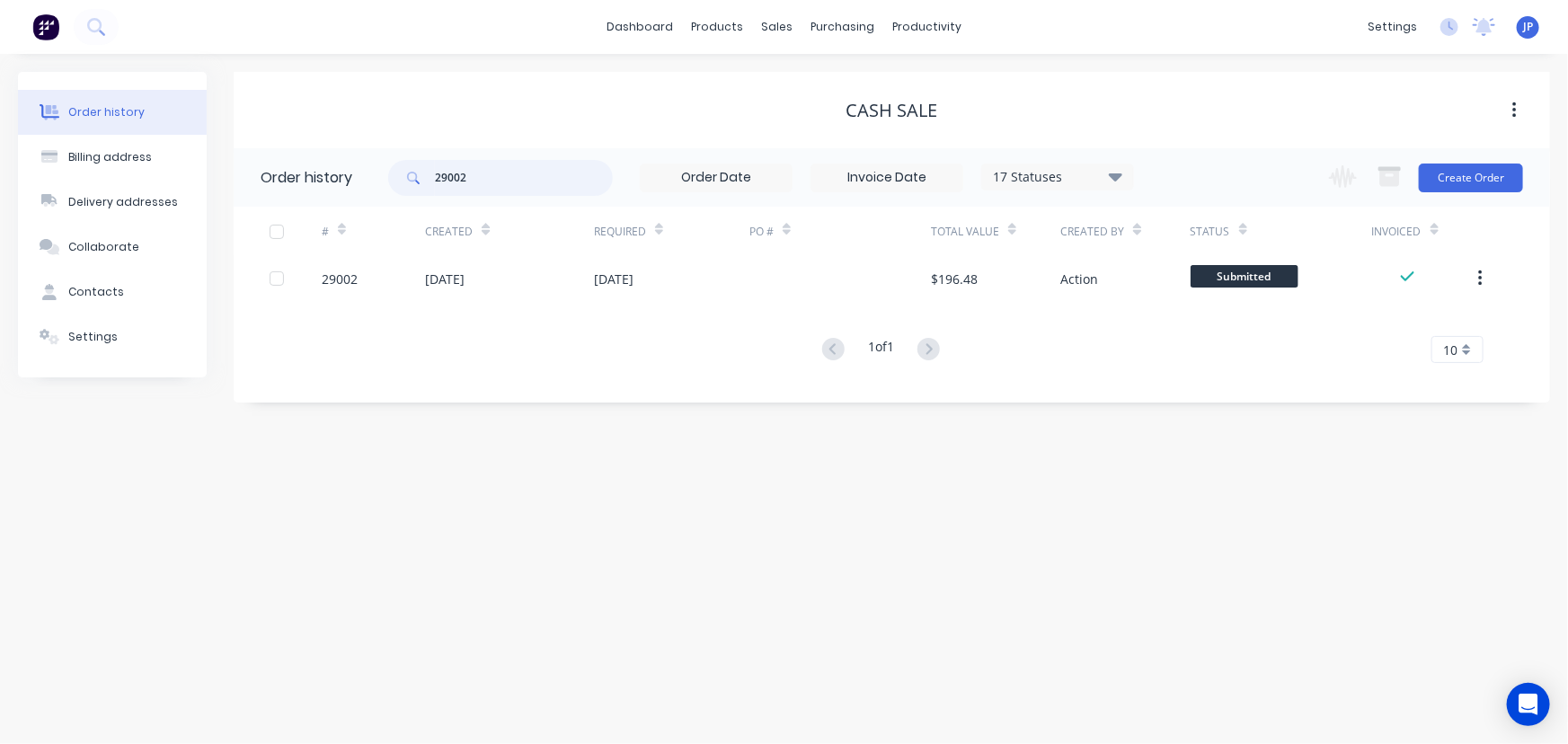
drag, startPoint x: 477, startPoint y: 183, endPoint x: 367, endPoint y: 183, distance: 110.0
click at [367, 183] on header "Order history 29002 17 Statuses Invoice Status Invoiced Not Invoiced Partial Or…" at bounding box center [892, 177] width 1317 height 58
type input "28855"
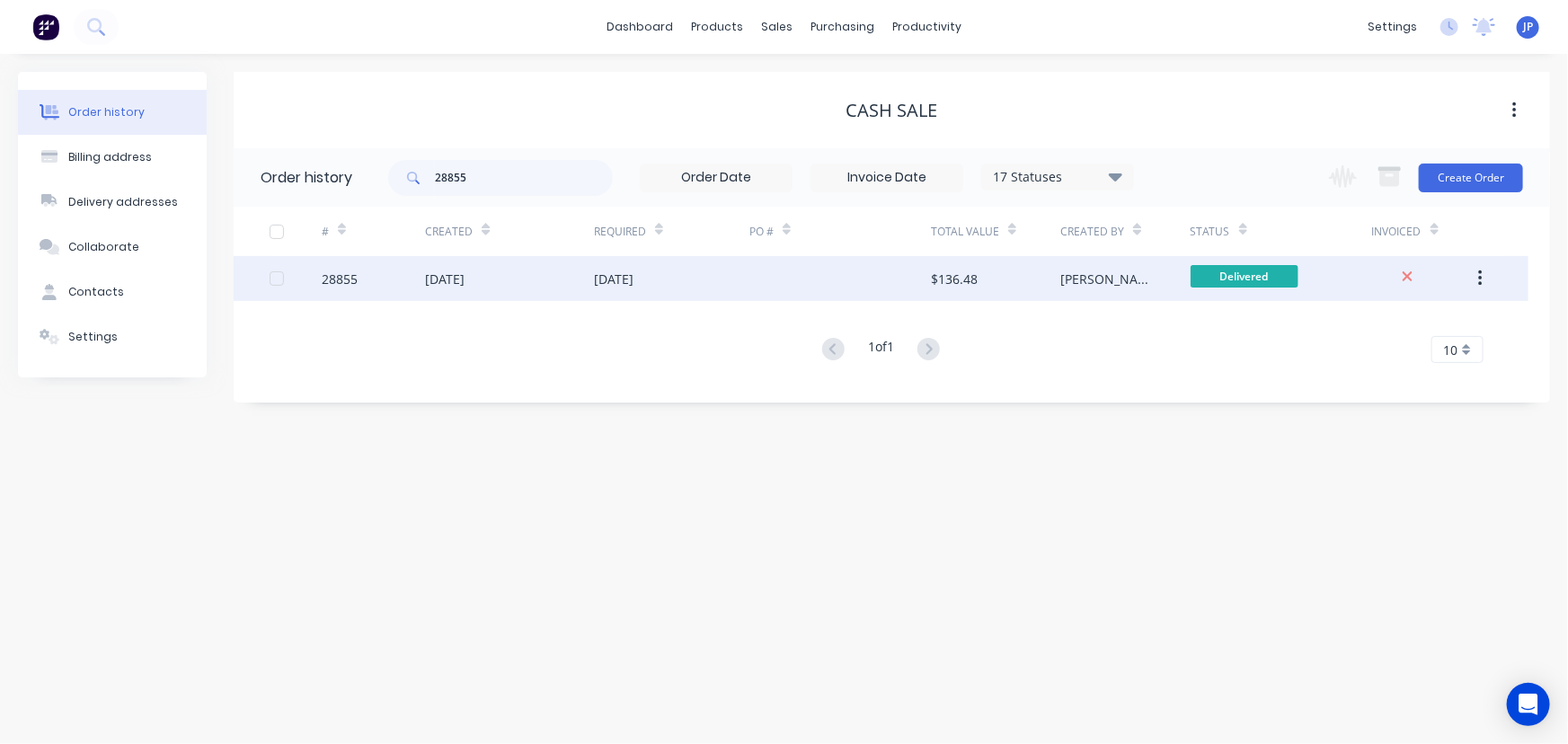
click at [415, 275] on div "28855" at bounding box center [373, 278] width 104 height 45
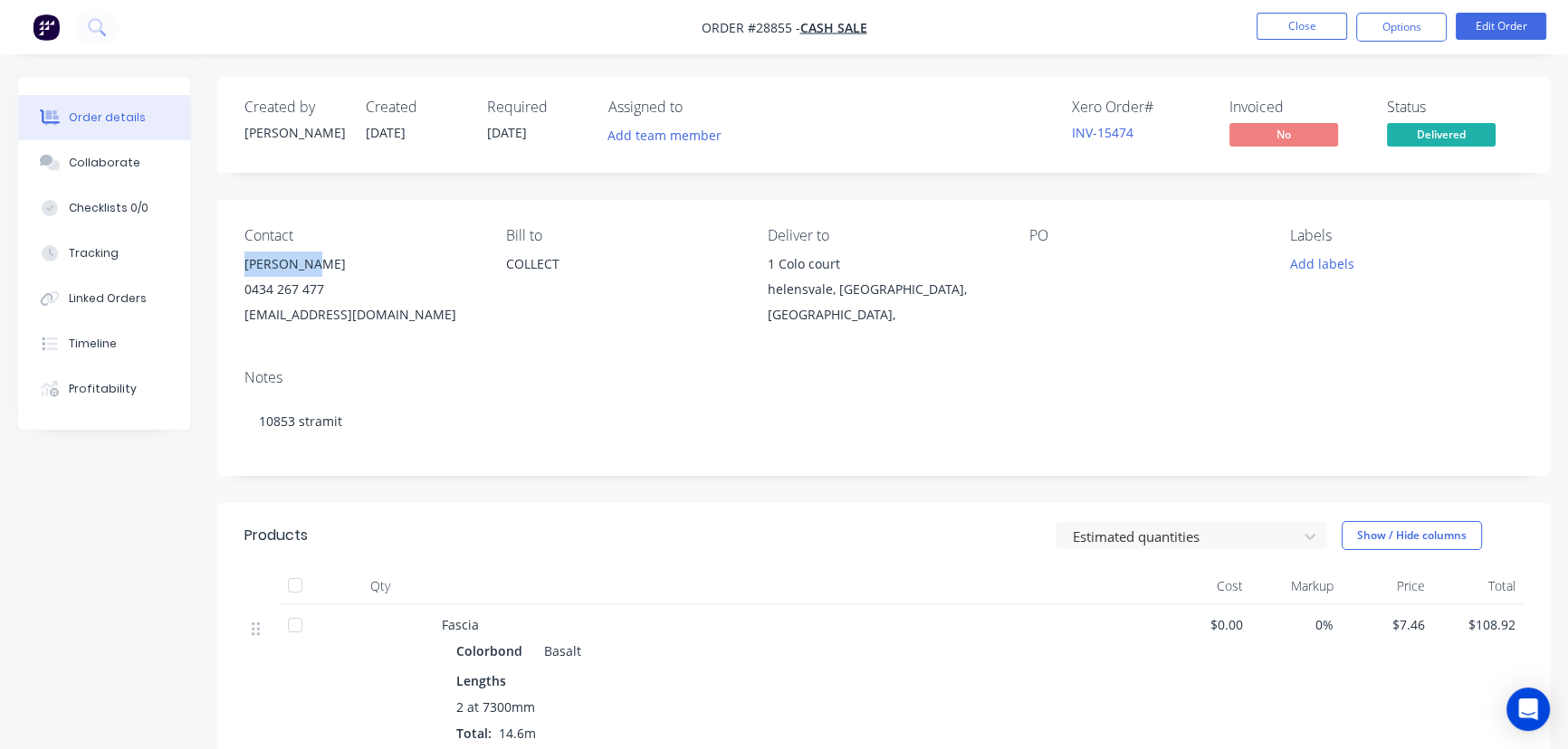
drag, startPoint x: 331, startPoint y: 264, endPoint x: 246, endPoint y: 269, distance: 85.1
click at [246, 269] on div "[PERSON_NAME]" at bounding box center [361, 264] width 233 height 25
copy div "[PERSON_NAME]"
click at [1379, 31] on button "Options" at bounding box center [1401, 27] width 91 height 29
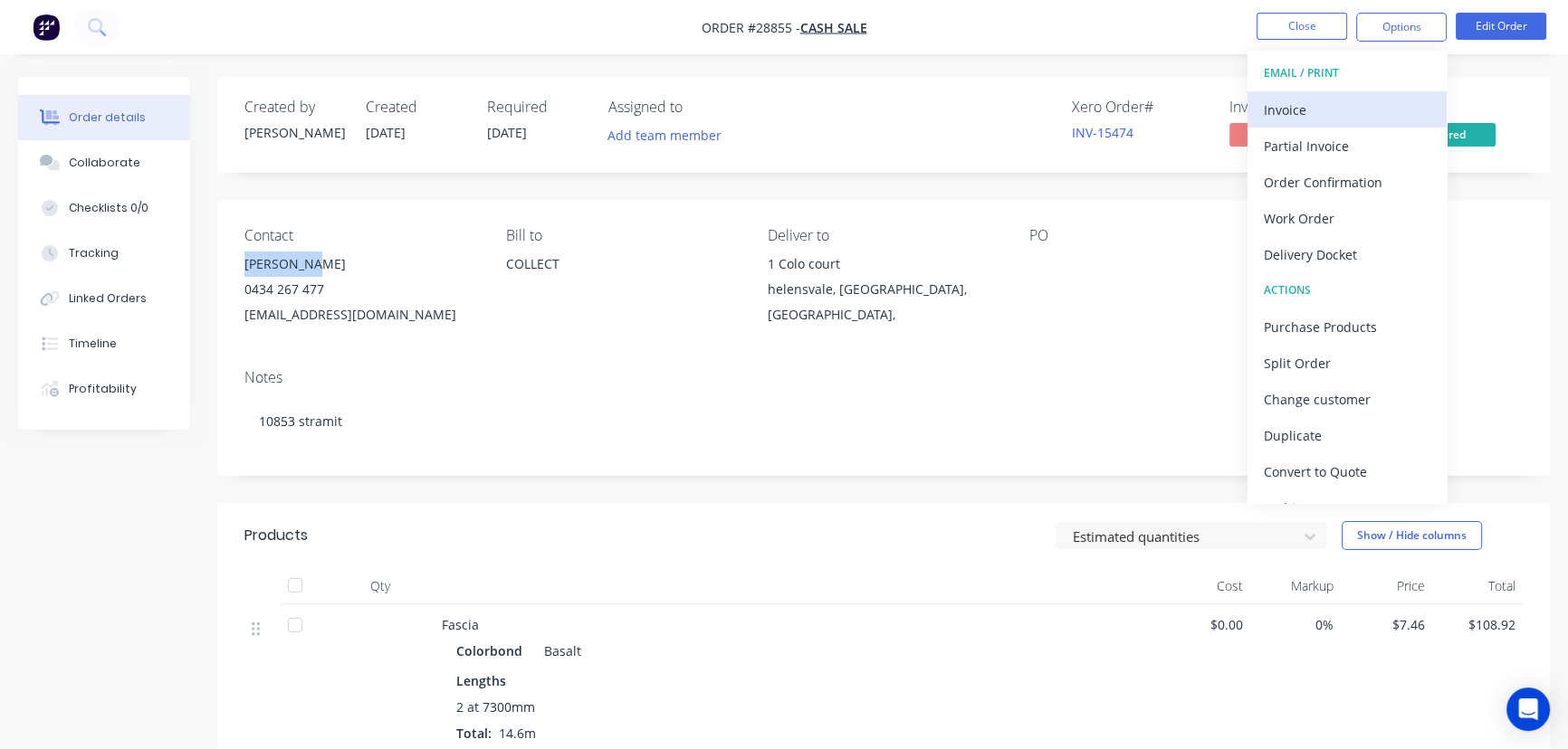
click at [1306, 118] on div "Invoice" at bounding box center [1347, 109] width 167 height 26
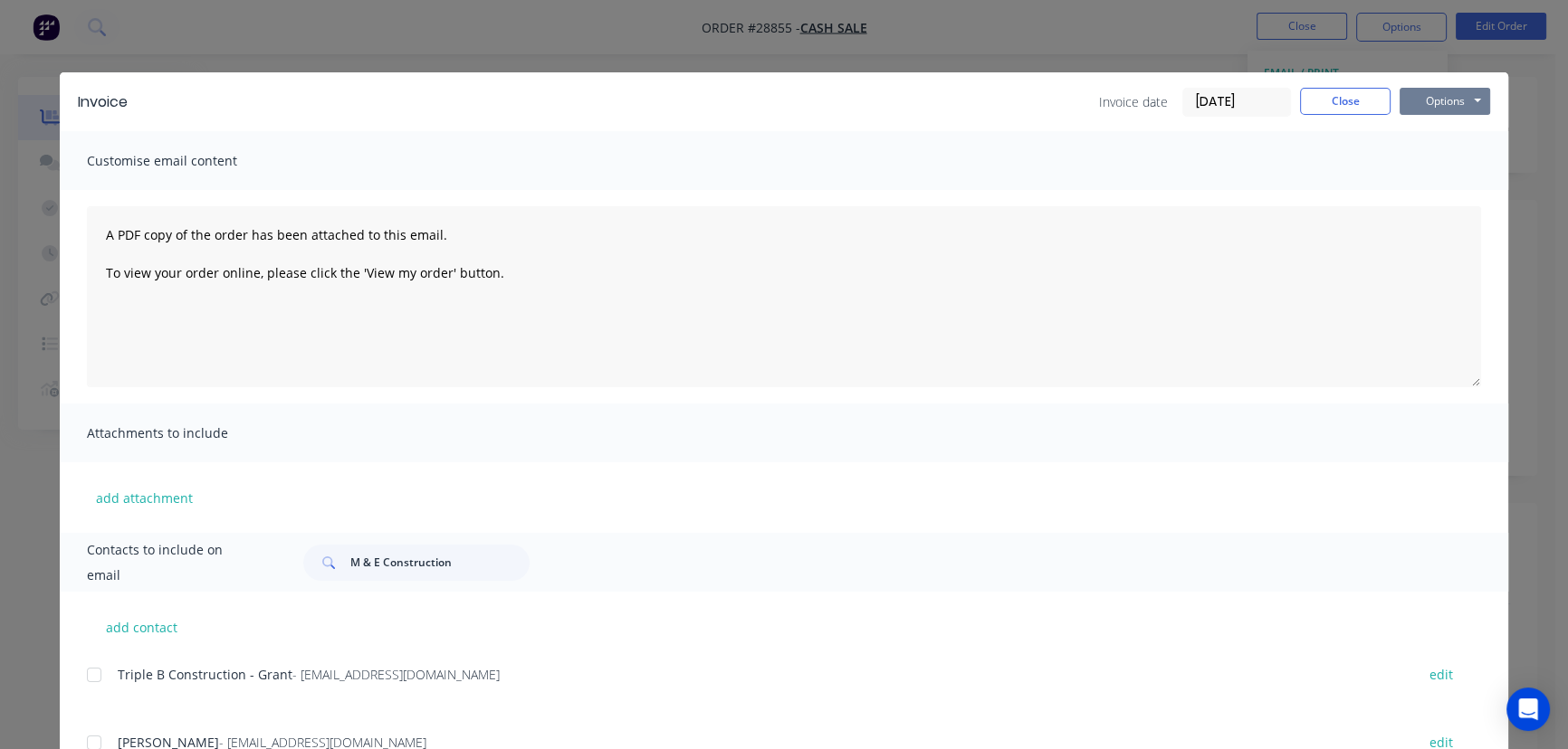
click at [1416, 99] on button "Options" at bounding box center [1445, 101] width 91 height 27
click at [1420, 167] on button "Print" at bounding box center [1458, 163] width 116 height 30
click at [1342, 96] on button "Close" at bounding box center [1346, 101] width 91 height 27
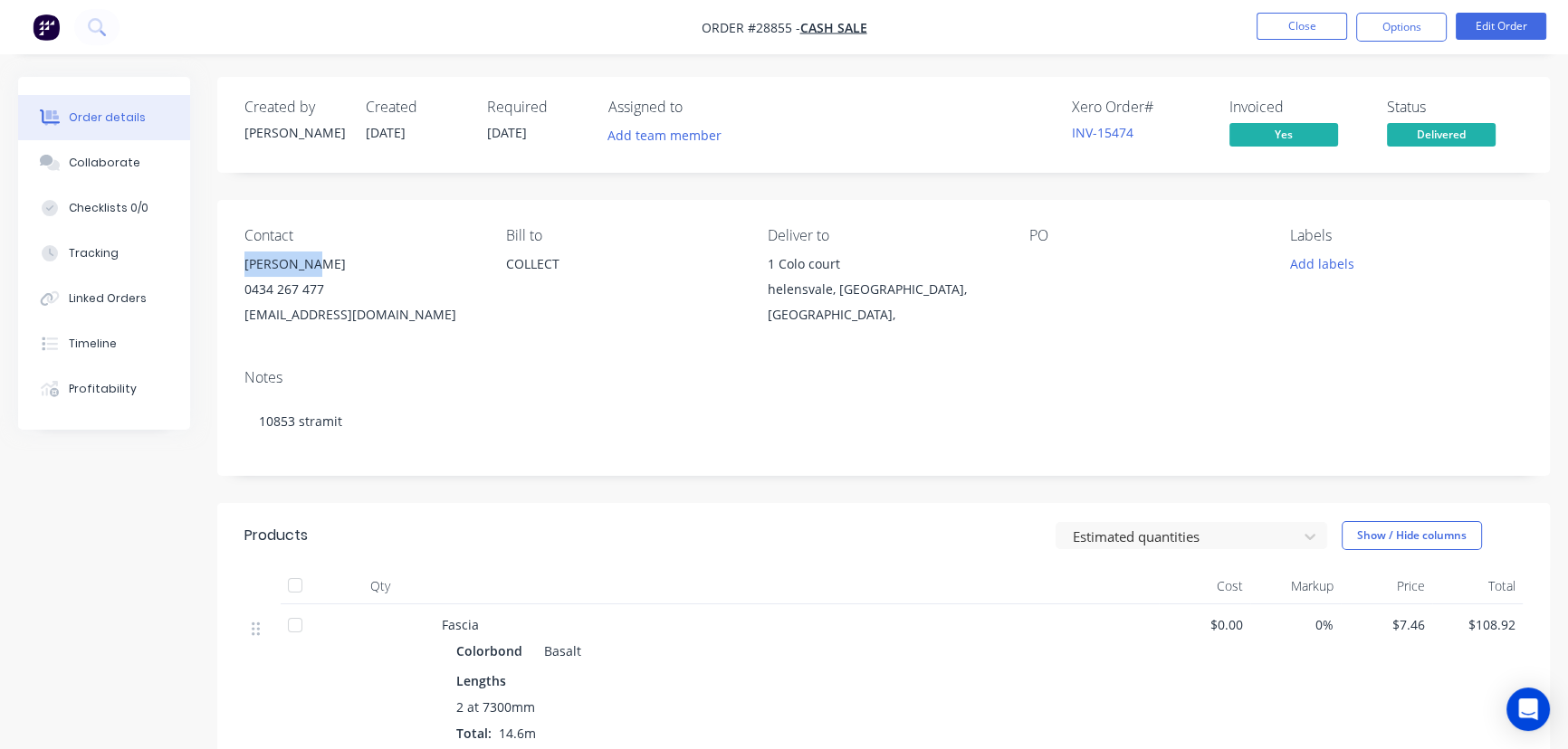
copy div "[PERSON_NAME]"
drag, startPoint x: 1379, startPoint y: 32, endPoint x: 1367, endPoint y: 45, distance: 17.7
click at [1380, 32] on button "Options" at bounding box center [1401, 27] width 91 height 29
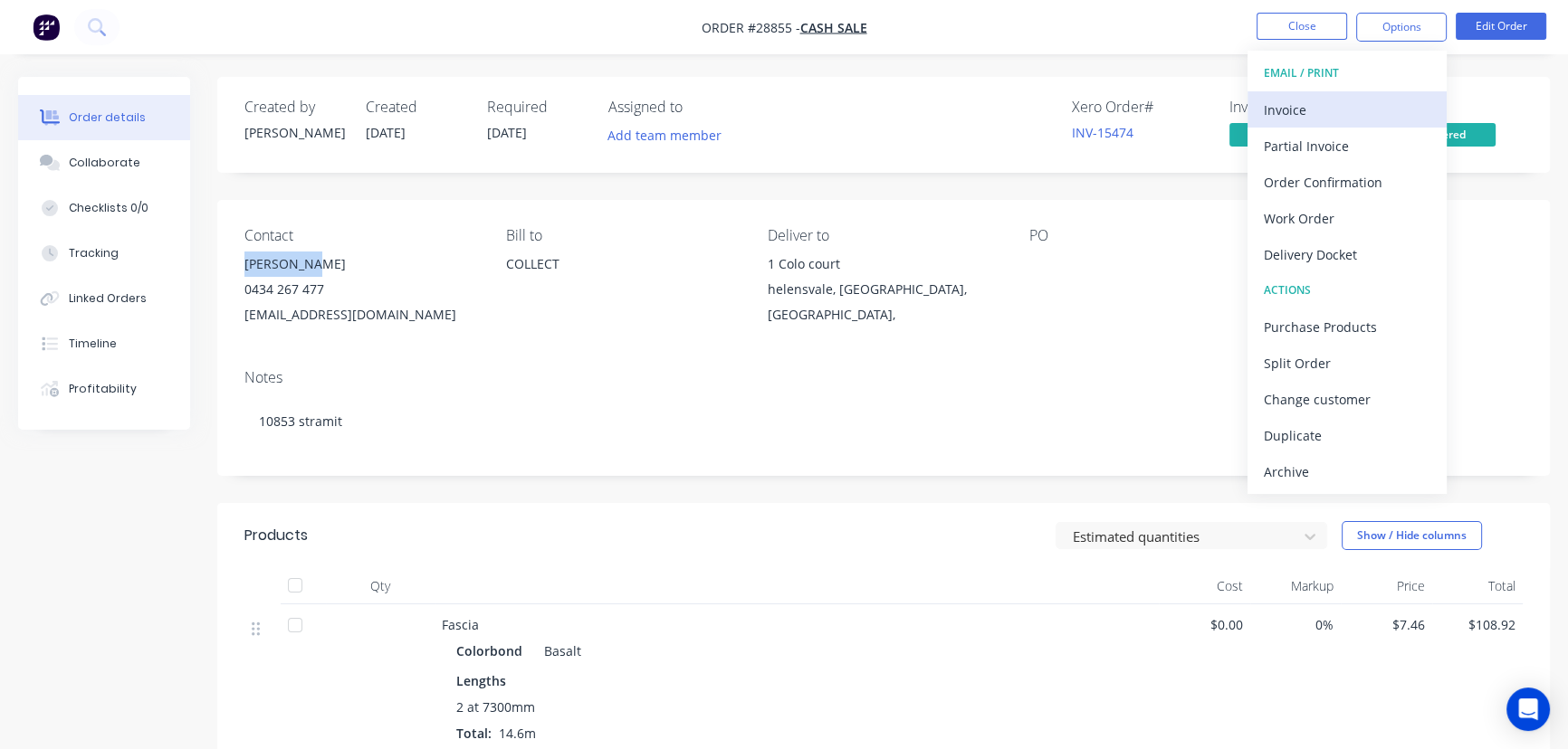
click at [1311, 106] on div "Invoice" at bounding box center [1347, 109] width 167 height 26
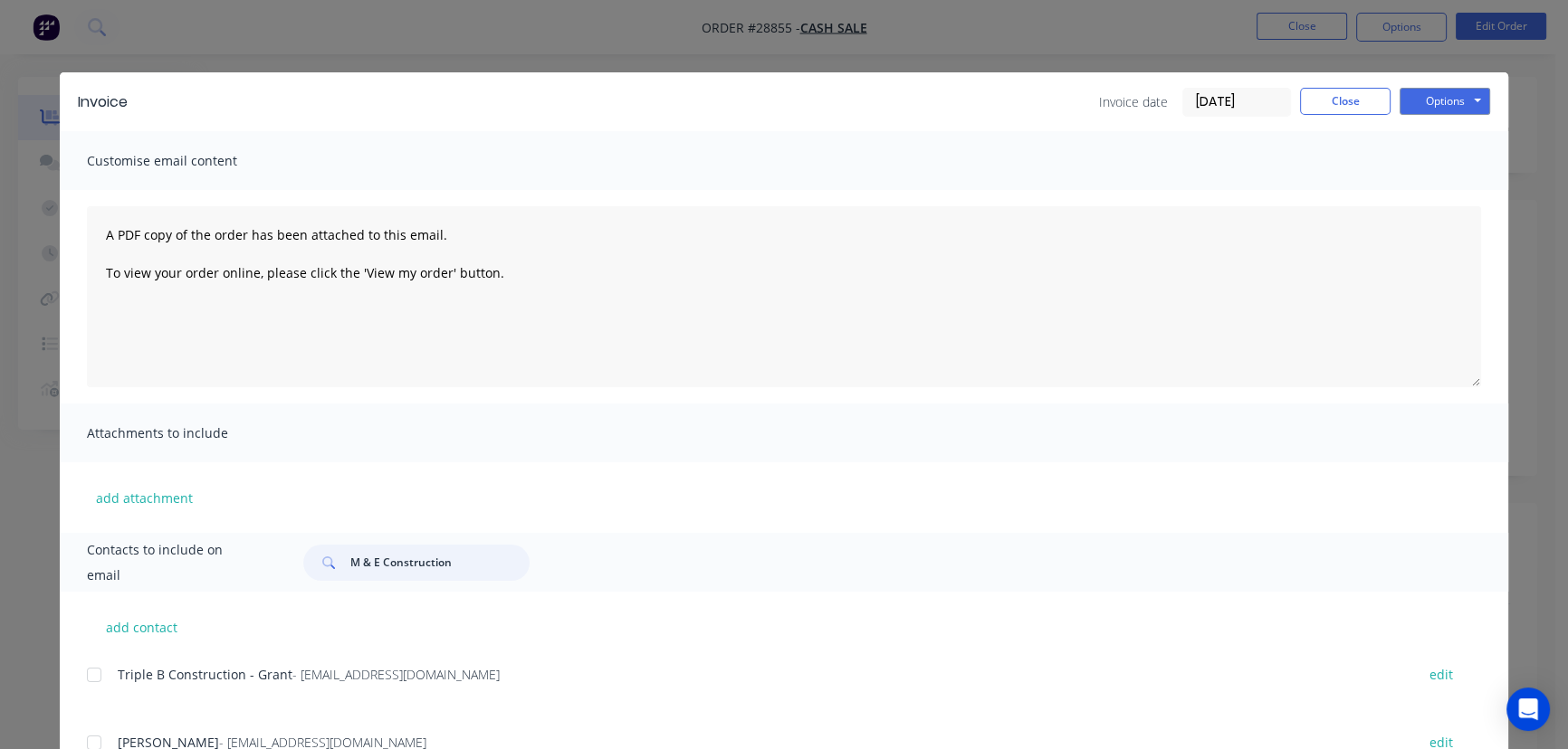
drag, startPoint x: 449, startPoint y: 567, endPoint x: 345, endPoint y: 571, distance: 104.1
click at [350, 571] on input "M & E Construction" at bounding box center [440, 563] width 180 height 36
paste input "[PERSON_NAME]"
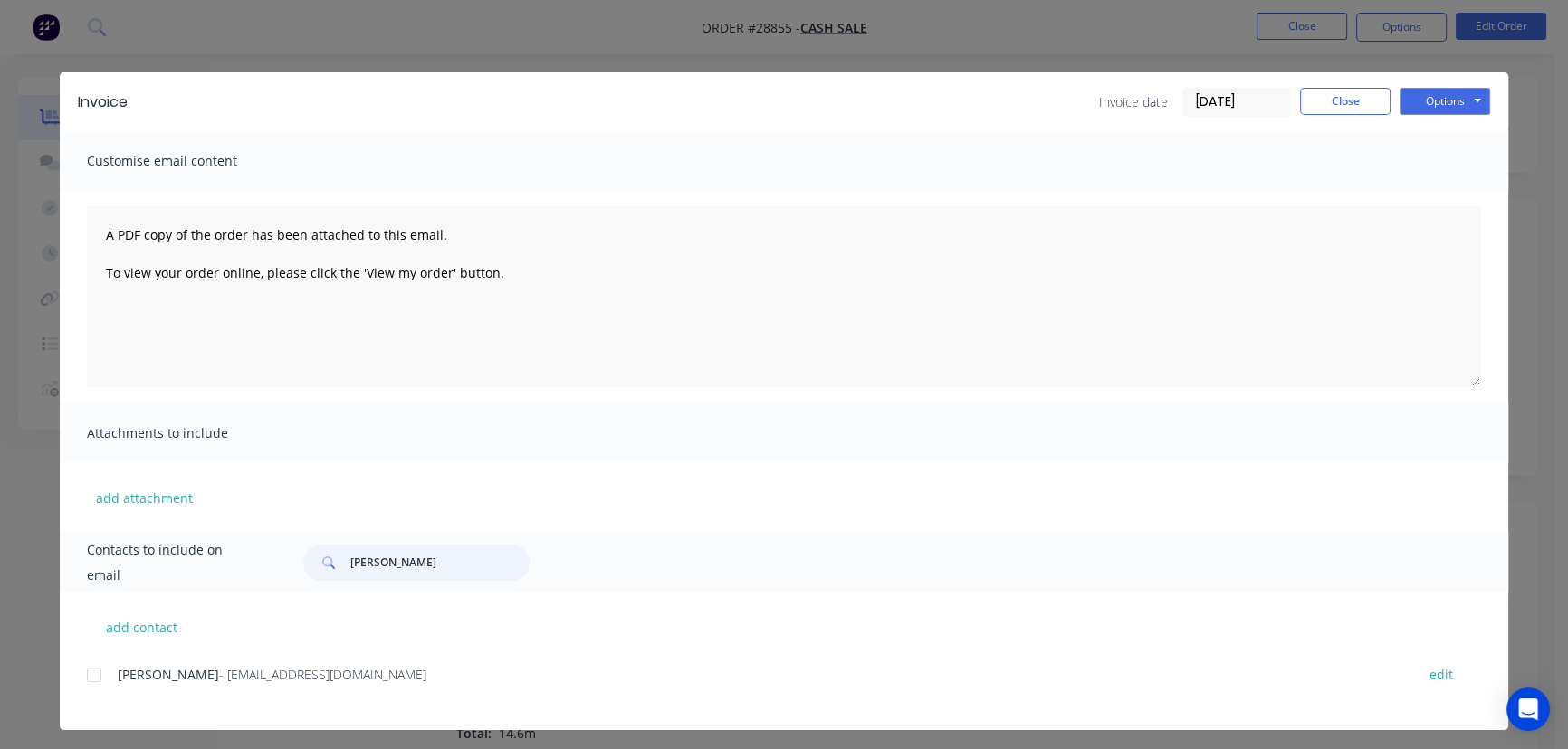
type input "[PERSON_NAME]"
drag, startPoint x: 338, startPoint y: 688, endPoint x: 80, endPoint y: 687, distance: 258.0
click at [80, 687] on div "add contact [PERSON_NAME] - [EMAIL_ADDRESS][DOMAIN_NAME] edit" at bounding box center [784, 661] width 1449 height 138
copy div "[PERSON_NAME] - [EMAIL_ADDRESS][DOMAIN_NAME]"
click at [1427, 105] on button "Options" at bounding box center [1445, 101] width 91 height 27
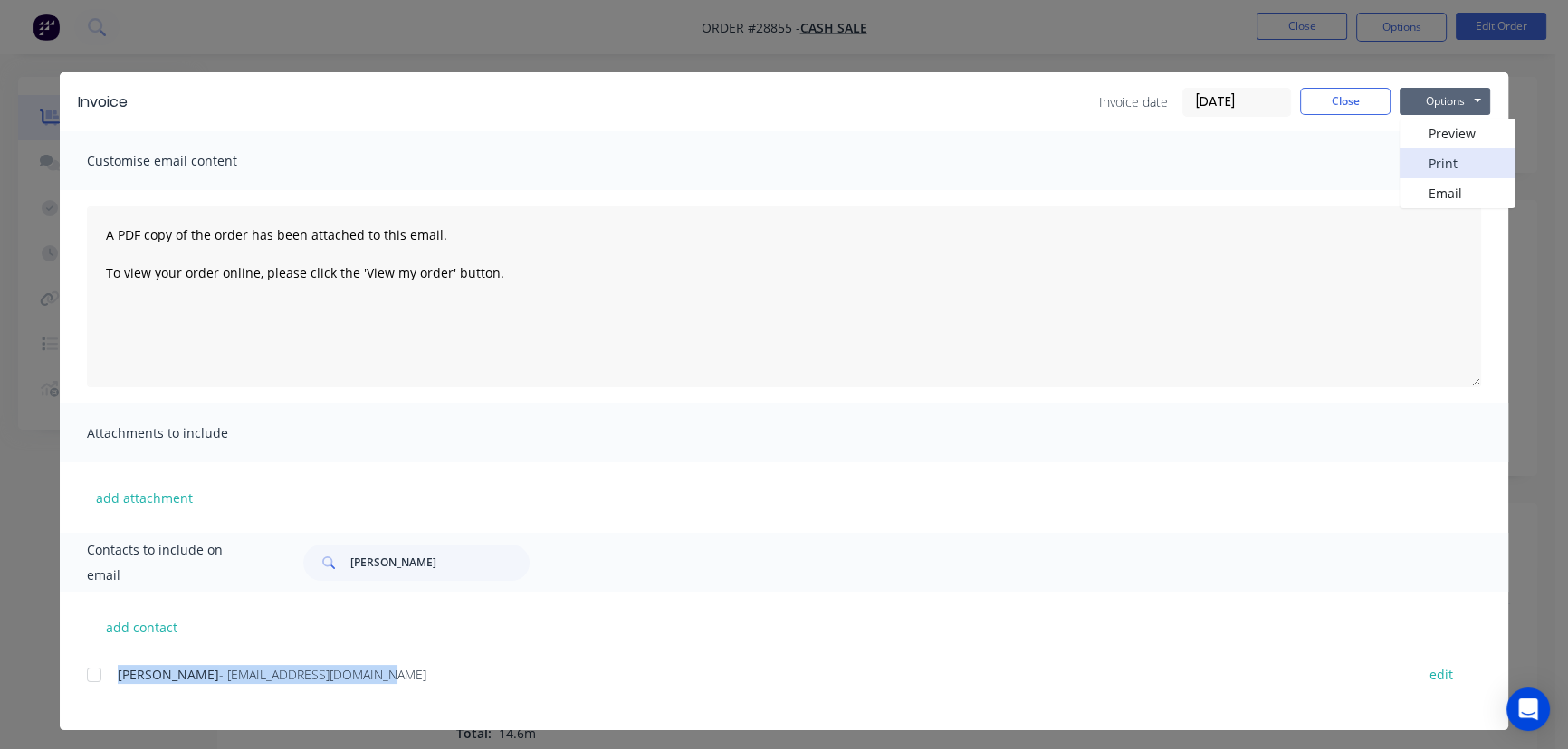
click at [1427, 163] on button "Print" at bounding box center [1458, 163] width 116 height 30
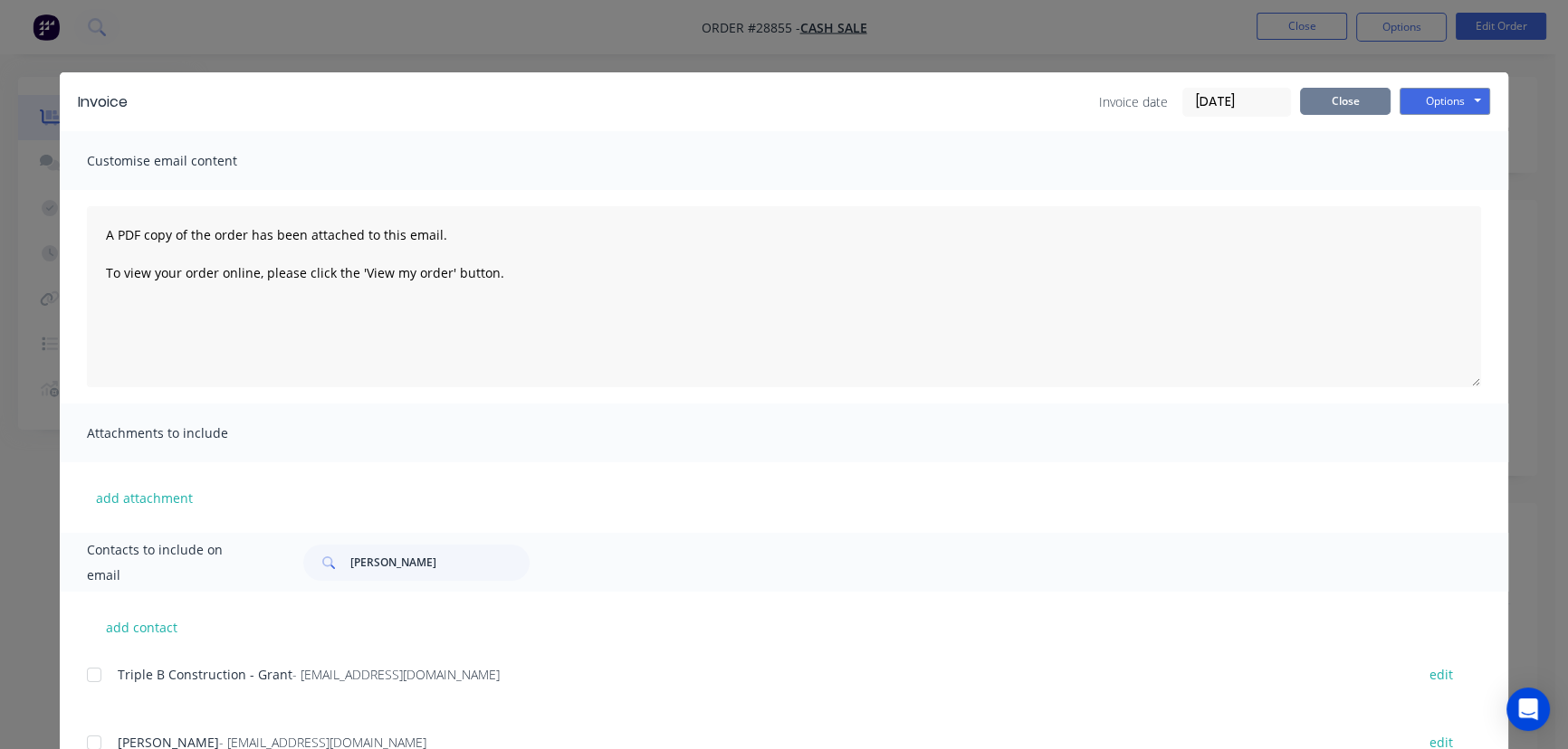
click at [1337, 93] on button "Close" at bounding box center [1346, 101] width 91 height 27
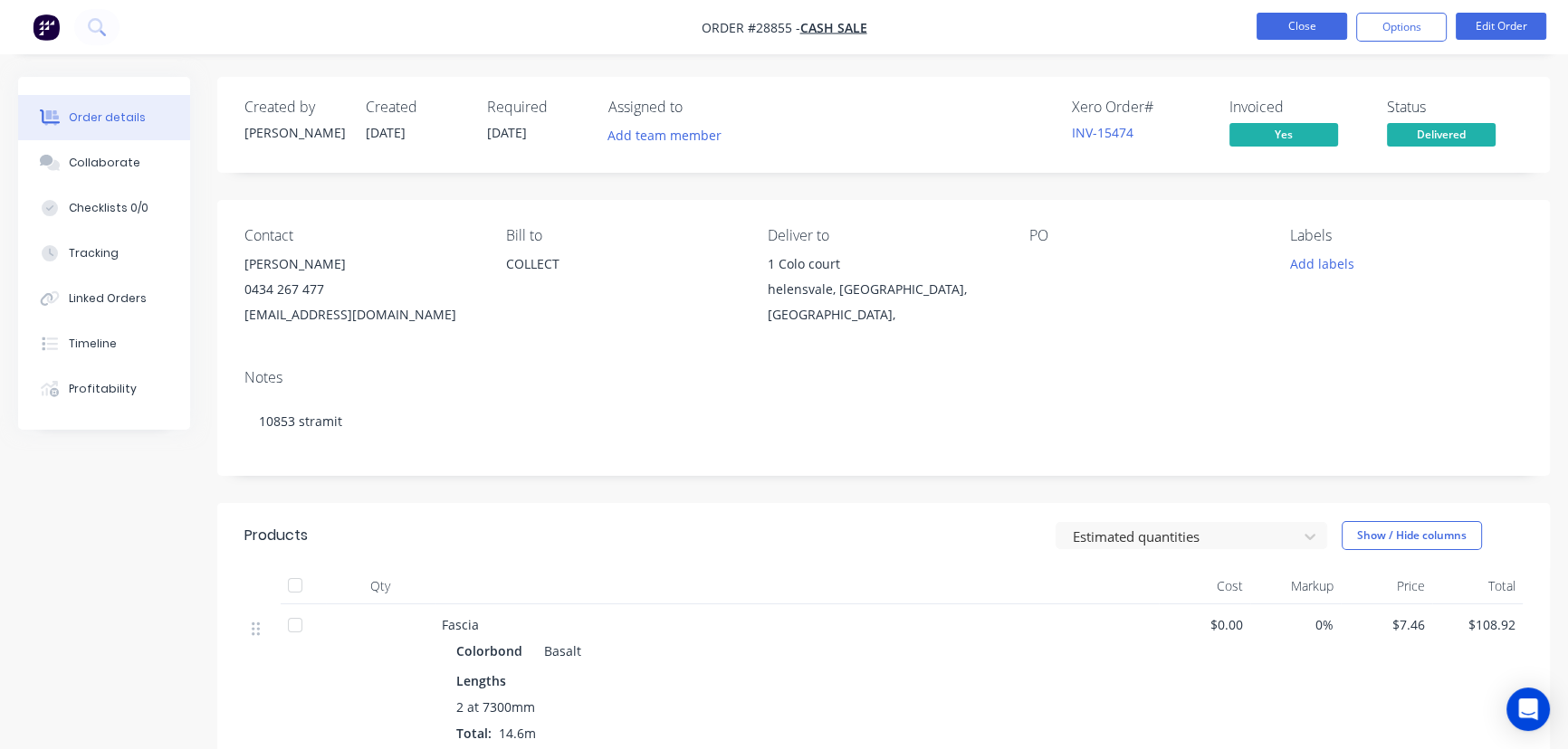
click at [1278, 34] on button "Close" at bounding box center [1302, 26] width 91 height 27
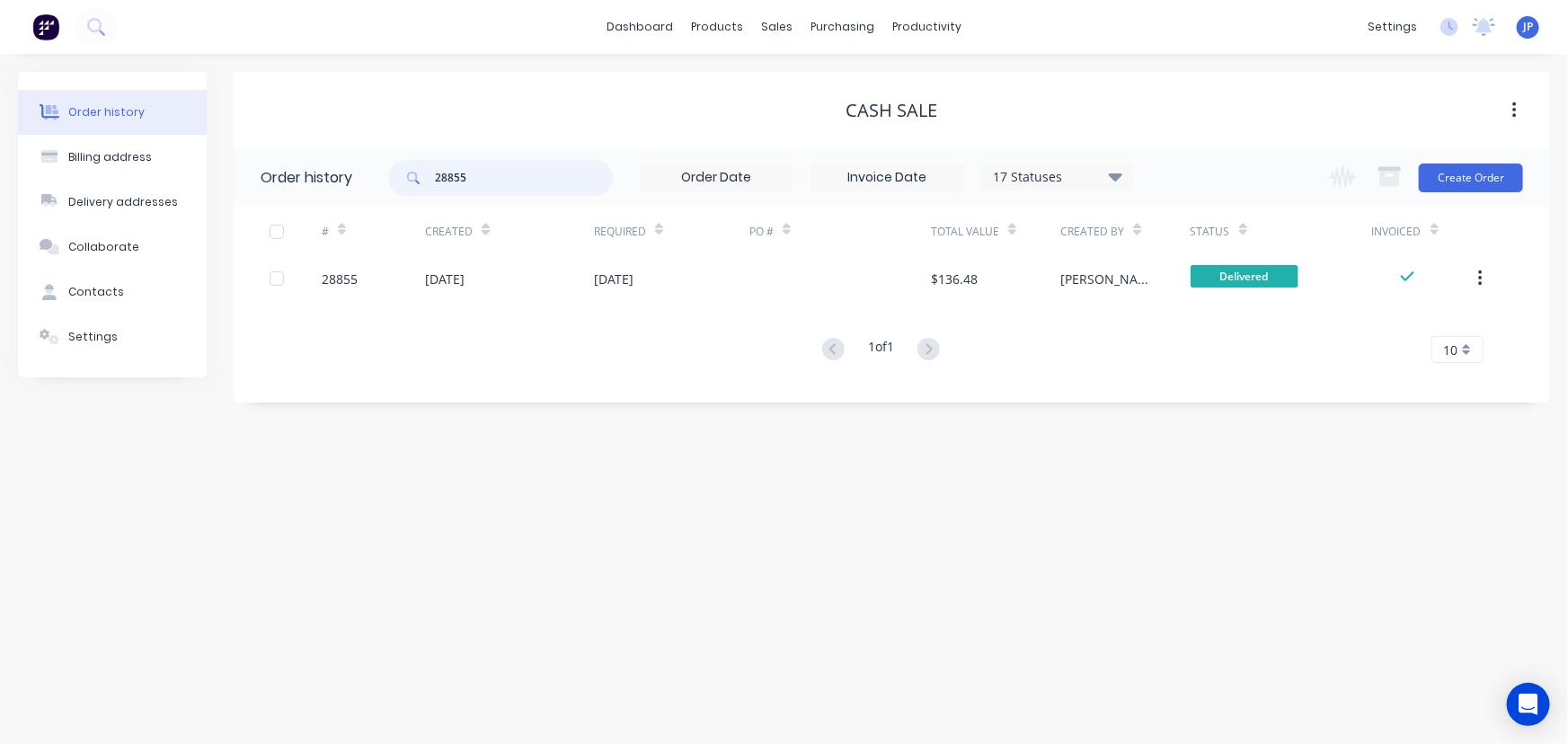
drag, startPoint x: 483, startPoint y: 188, endPoint x: 411, endPoint y: 188, distance: 72.0
click at [411, 188] on div "28855" at bounding box center [501, 177] width 225 height 36
type input "29000"
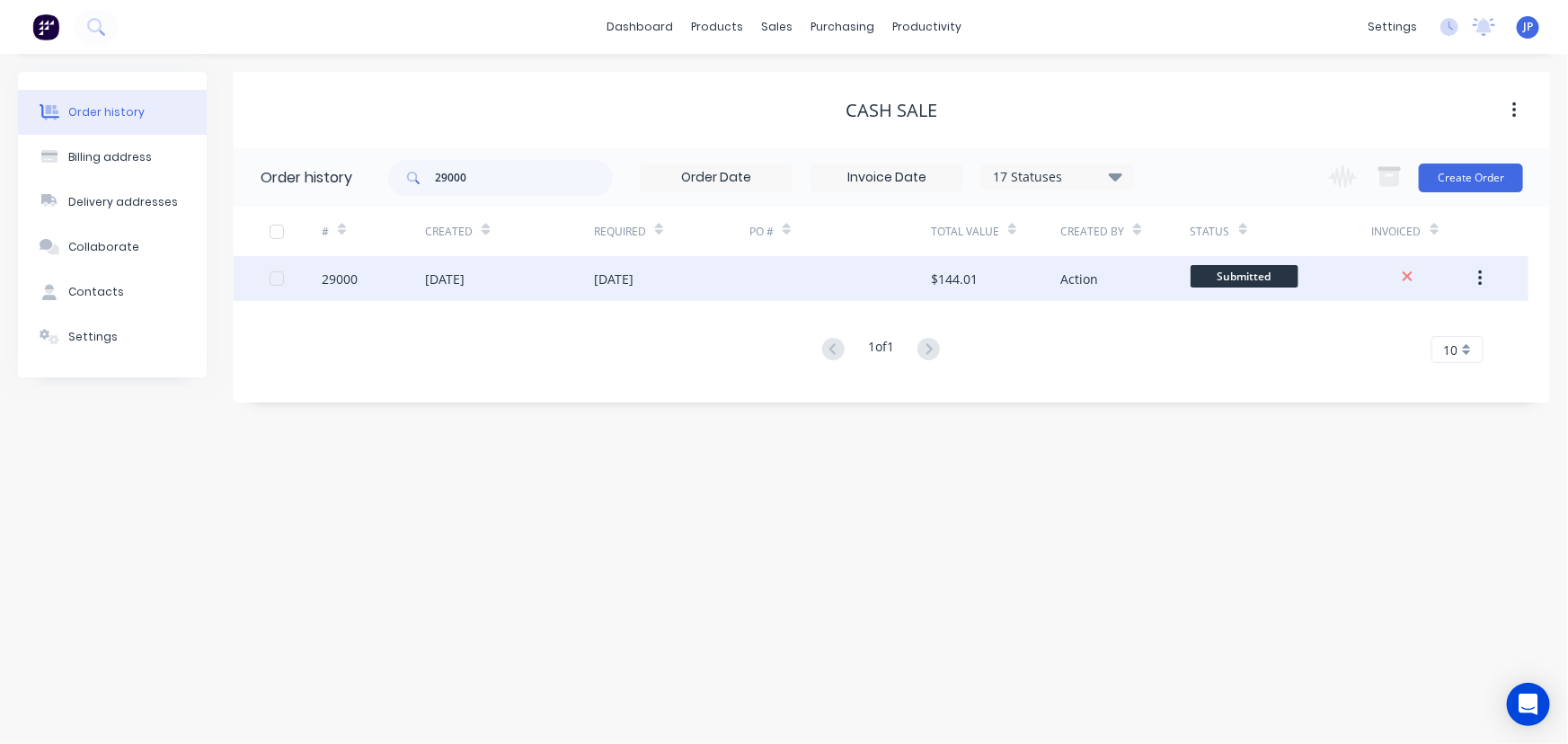
click at [454, 282] on div "[DATE]" at bounding box center [445, 278] width 40 height 18
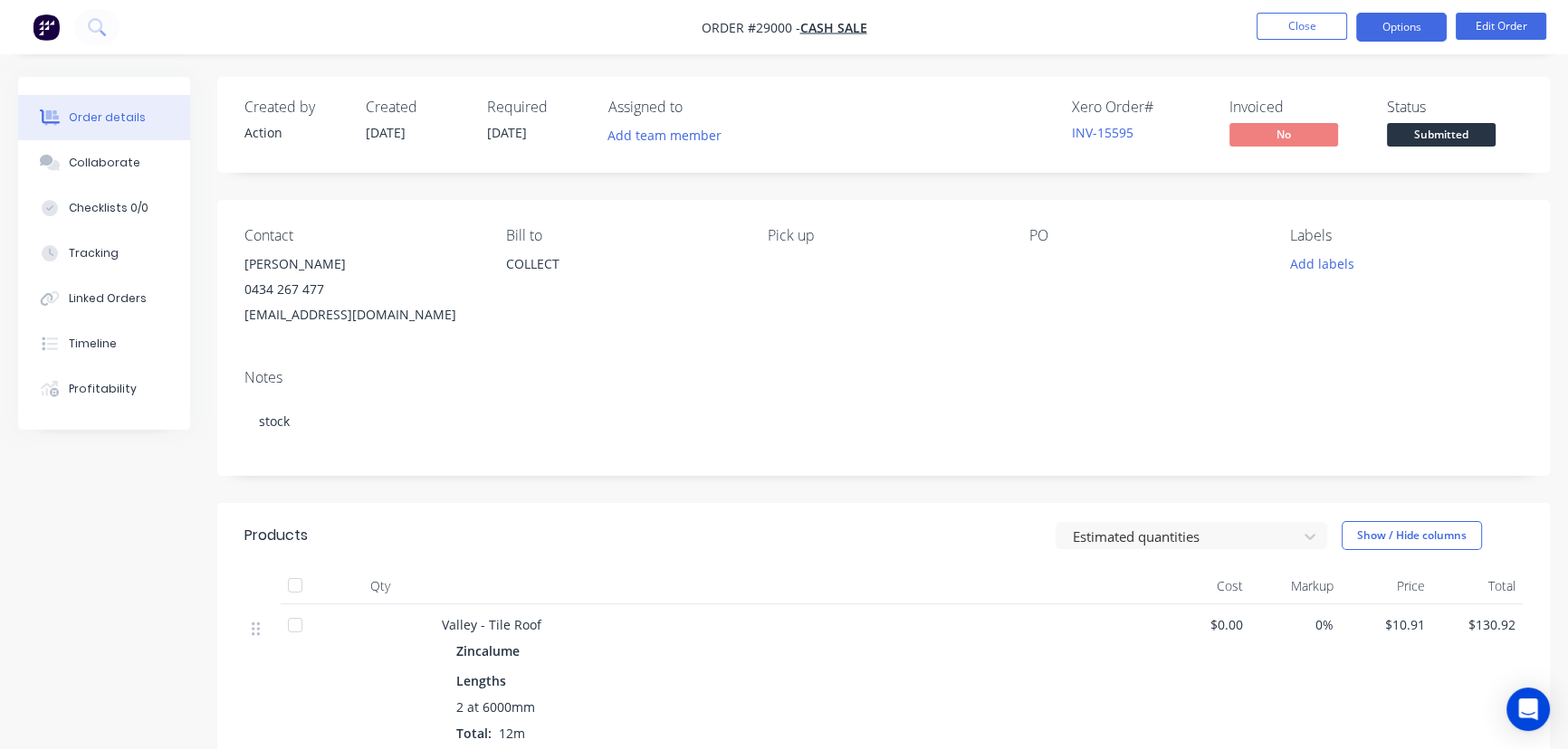
click at [1396, 28] on button "Options" at bounding box center [1401, 27] width 91 height 29
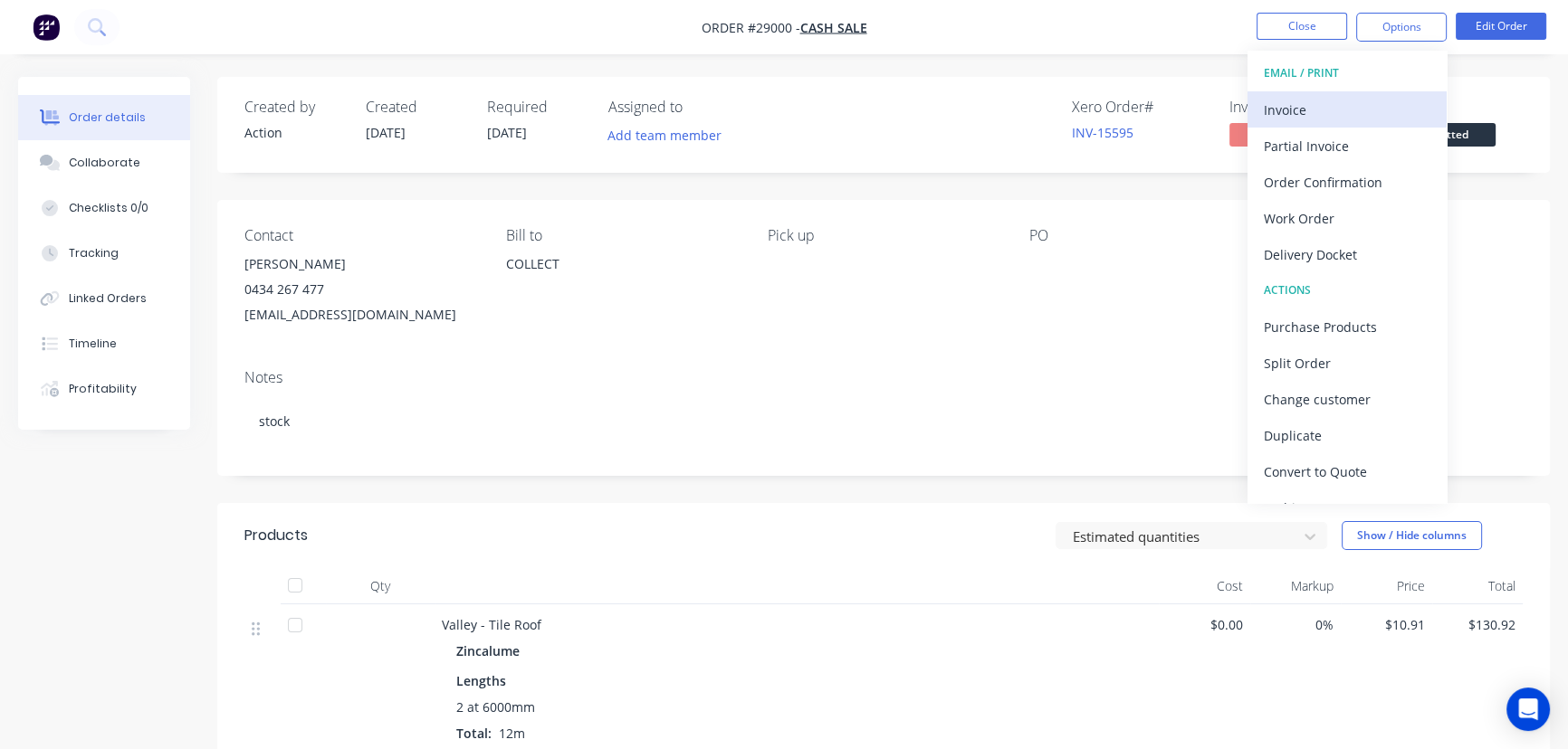
click at [1313, 109] on div "Invoice" at bounding box center [1347, 109] width 167 height 26
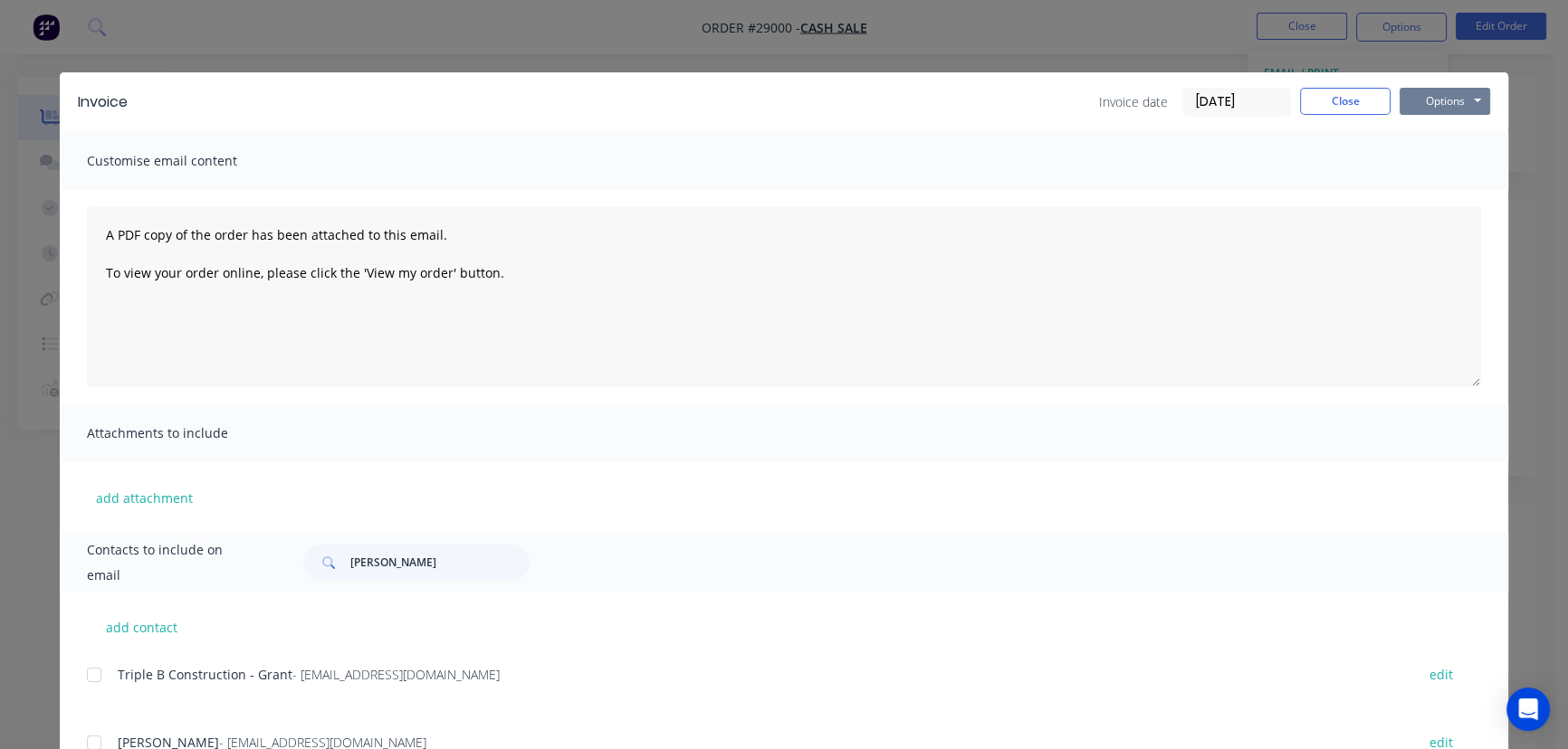
click at [1457, 97] on button "Options" at bounding box center [1445, 101] width 91 height 27
click at [1428, 163] on button "Print" at bounding box center [1458, 163] width 116 height 30
click at [1331, 108] on button "Close" at bounding box center [1346, 101] width 91 height 27
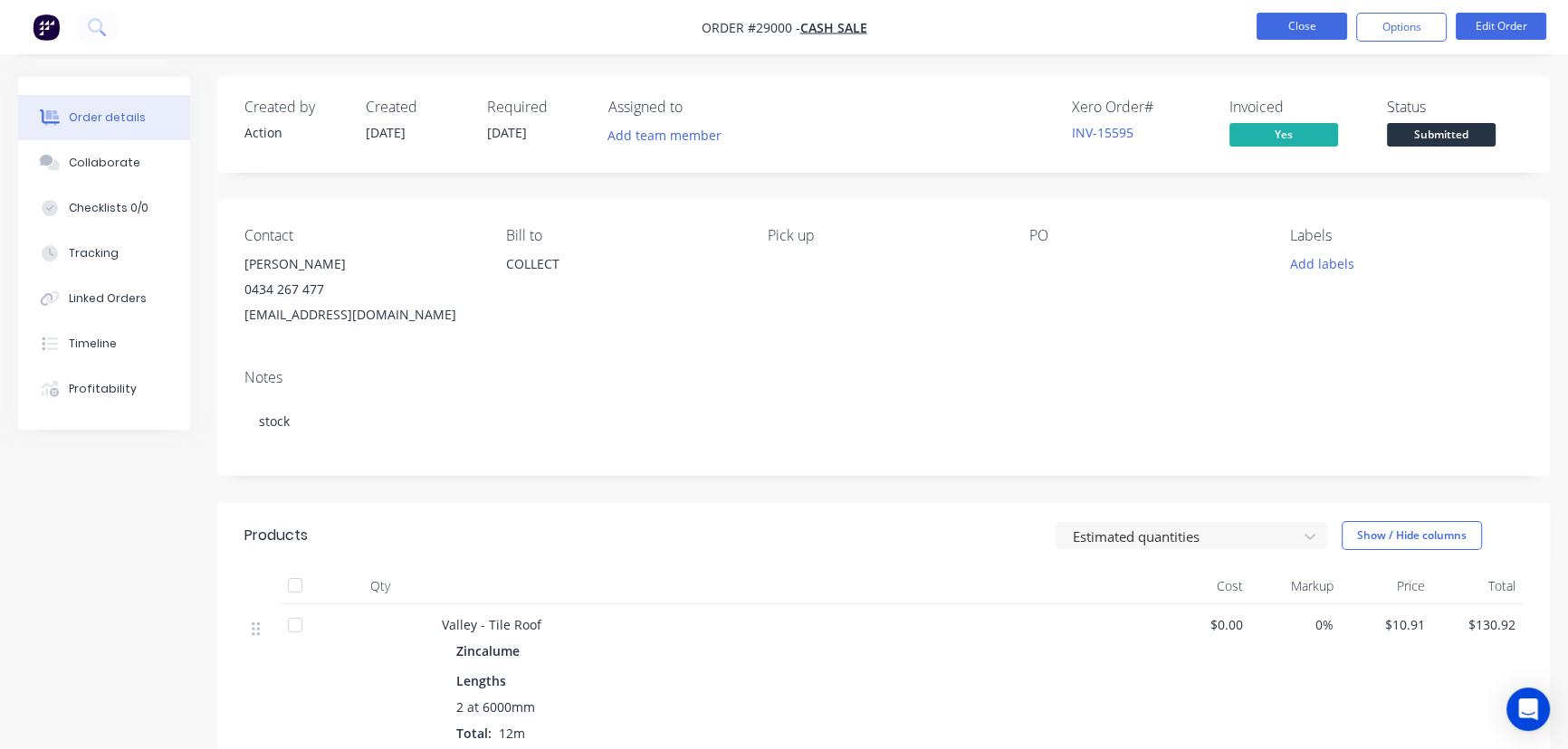
click at [1302, 32] on button "Close" at bounding box center [1302, 26] width 91 height 27
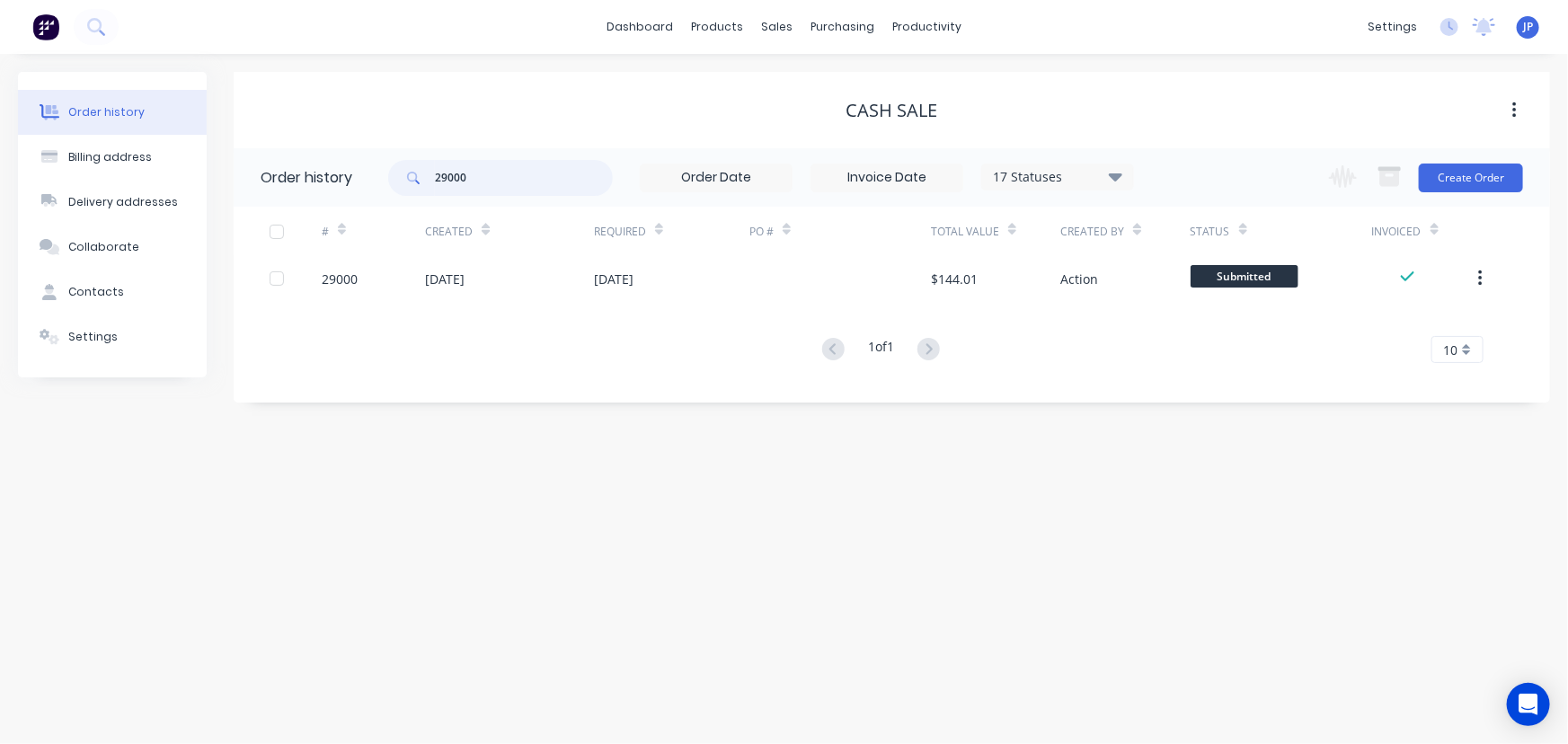
drag, startPoint x: 494, startPoint y: 185, endPoint x: 385, endPoint y: 173, distance: 109.7
click at [392, 180] on div "29000" at bounding box center [501, 177] width 225 height 36
type input "28855"
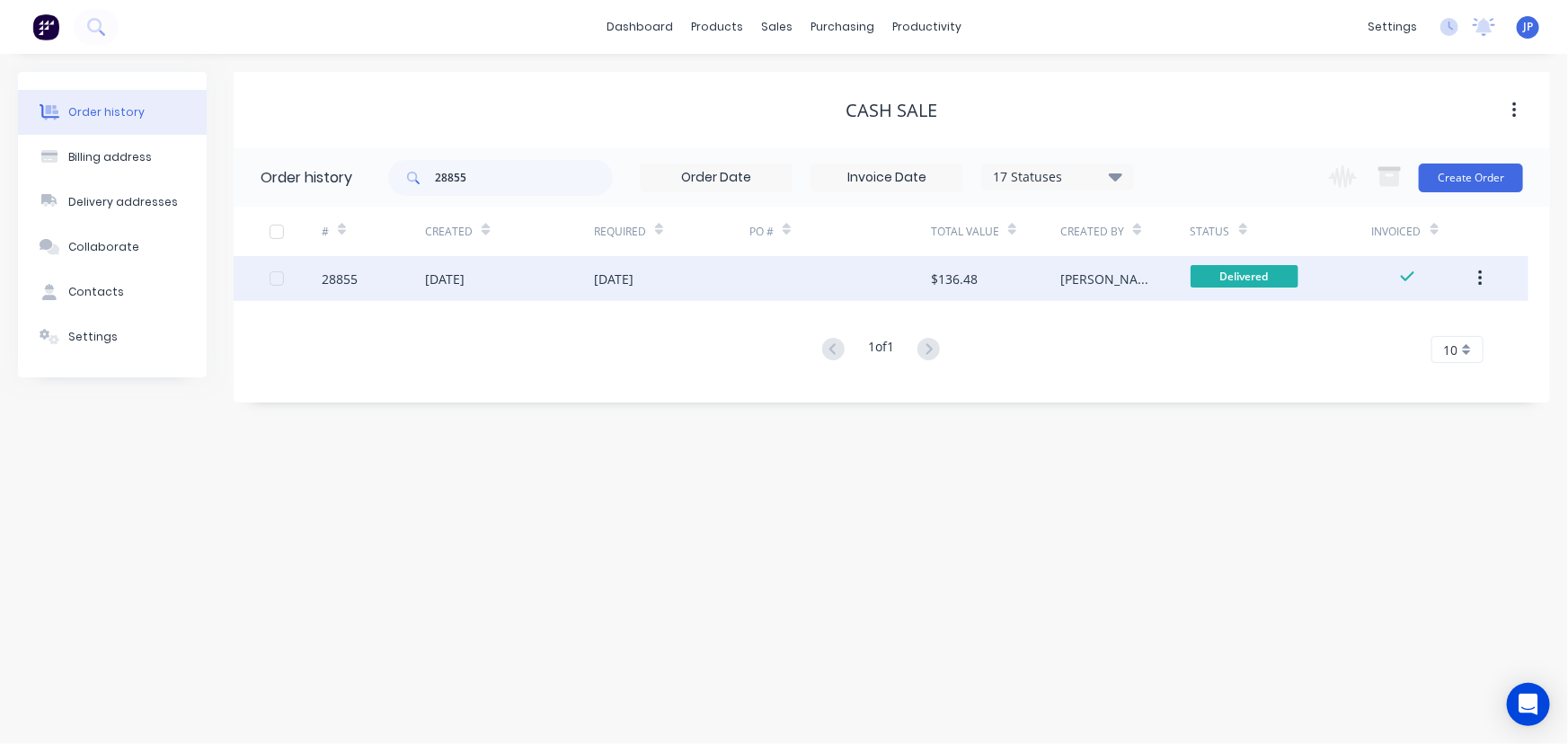
click at [652, 268] on div "[DATE]" at bounding box center [671, 278] width 156 height 45
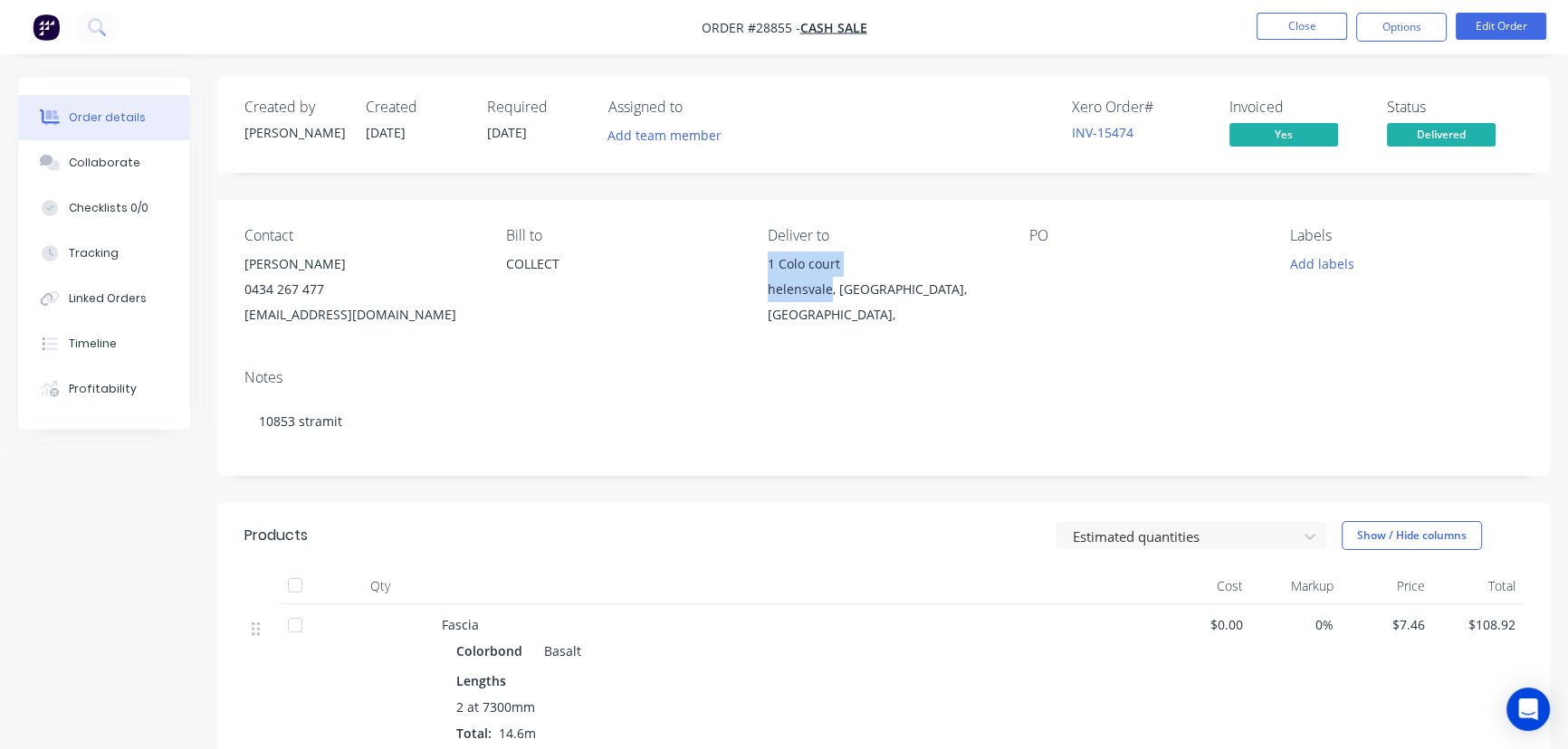
drag, startPoint x: 828, startPoint y: 292, endPoint x: 767, endPoint y: 262, distance: 68.0
click at [768, 262] on div "[STREET_ADDRESS]," at bounding box center [884, 290] width 233 height 76
copy div "1 Colo court helensvale"
click at [1295, 30] on button "Close" at bounding box center [1302, 26] width 91 height 27
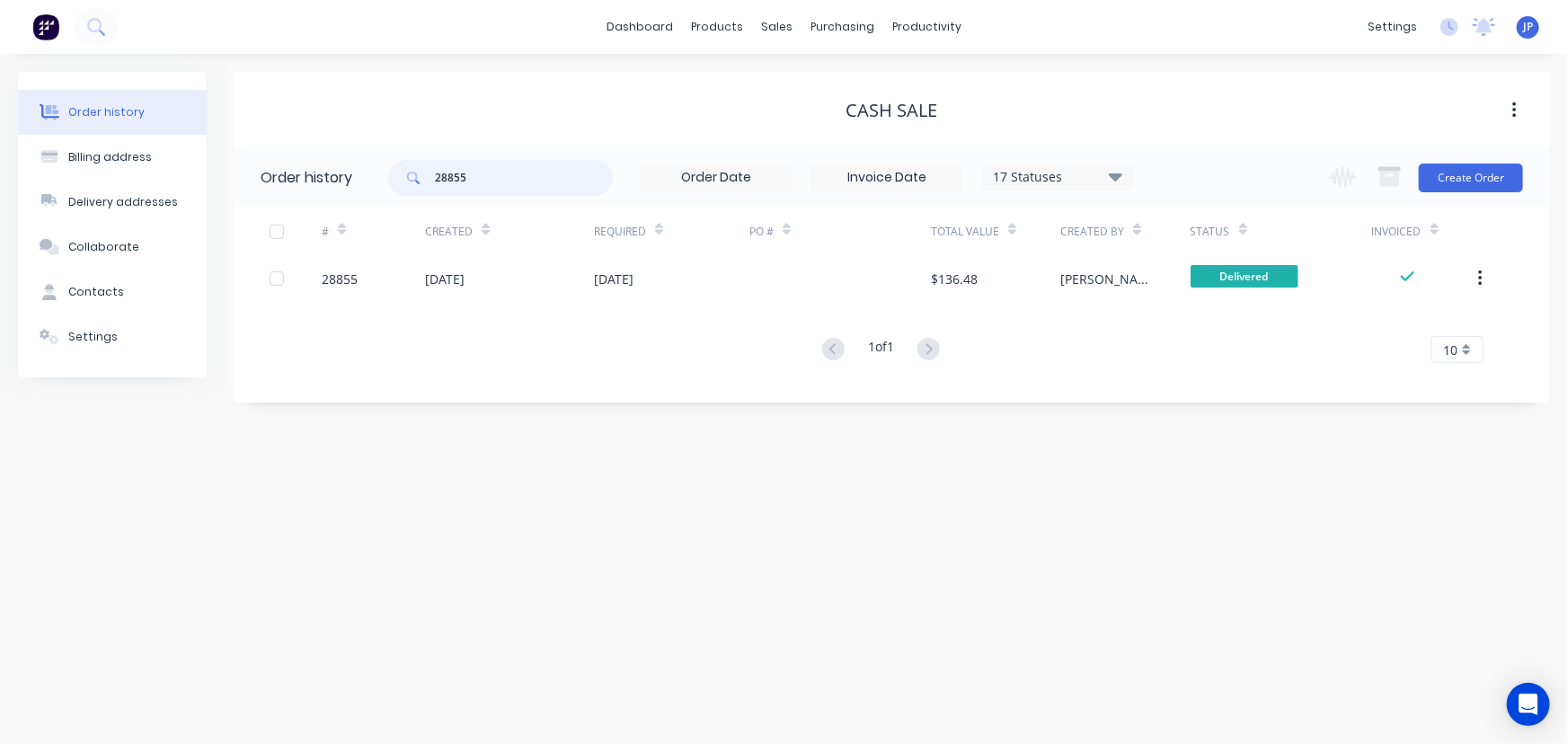
drag, startPoint x: 493, startPoint y: 178, endPoint x: 394, endPoint y: 178, distance: 99.0
click at [394, 178] on div "28855" at bounding box center [501, 177] width 225 height 36
type input "29000"
drag, startPoint x: 487, startPoint y: 171, endPoint x: 400, endPoint y: 178, distance: 87.3
click at [400, 178] on div "29000" at bounding box center [501, 177] width 225 height 36
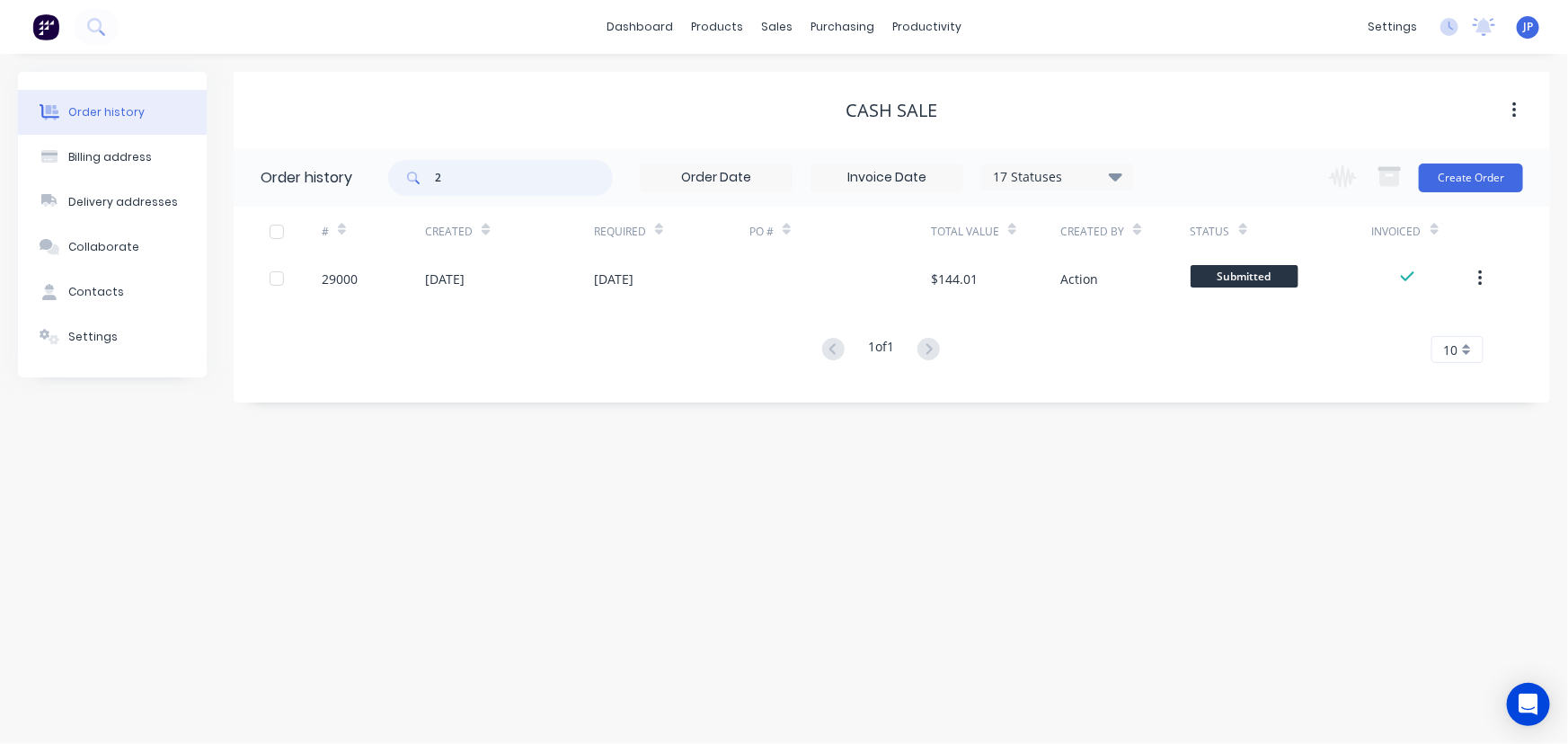
type input "20"
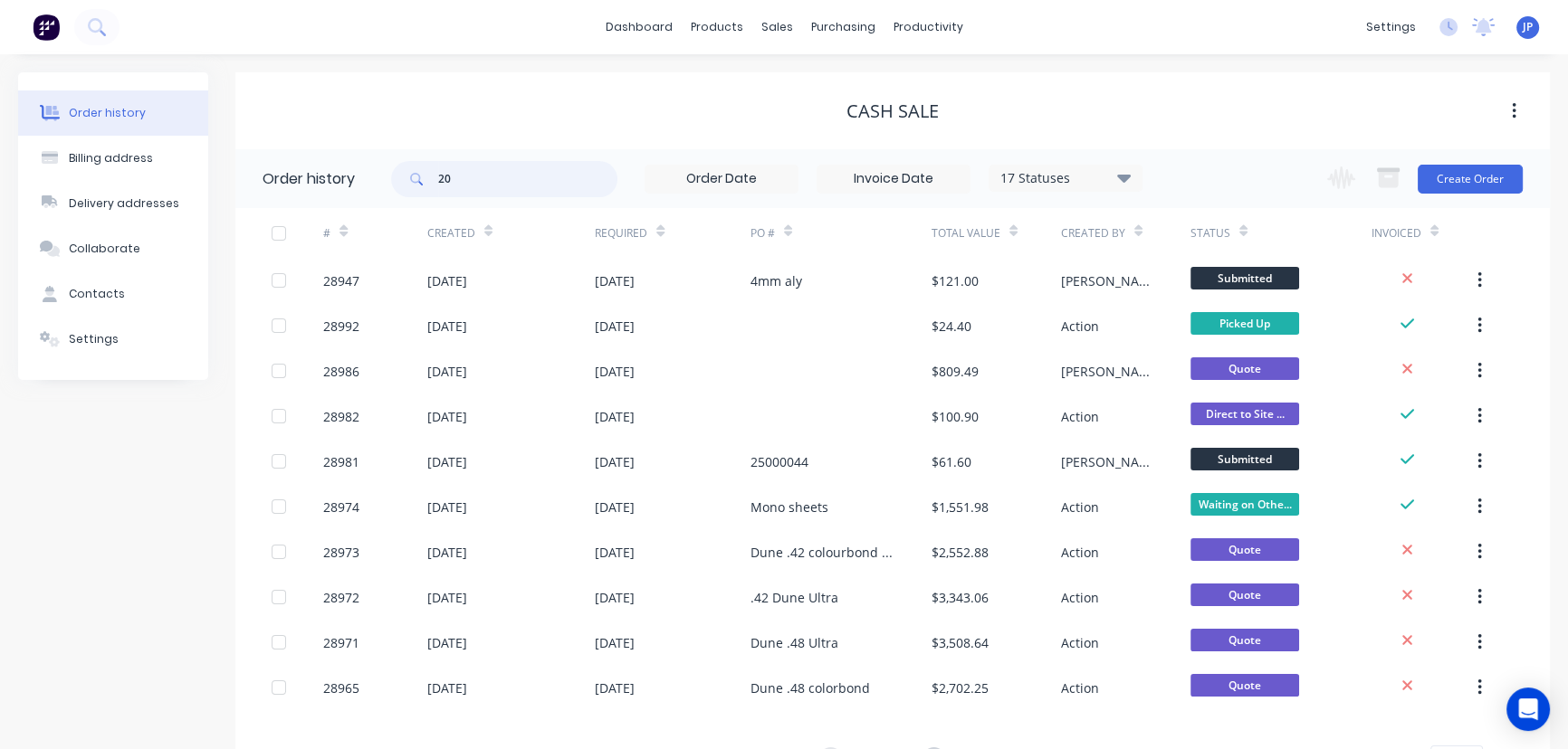
click at [489, 182] on input "20" at bounding box center [528, 178] width 180 height 36
type input "29005"
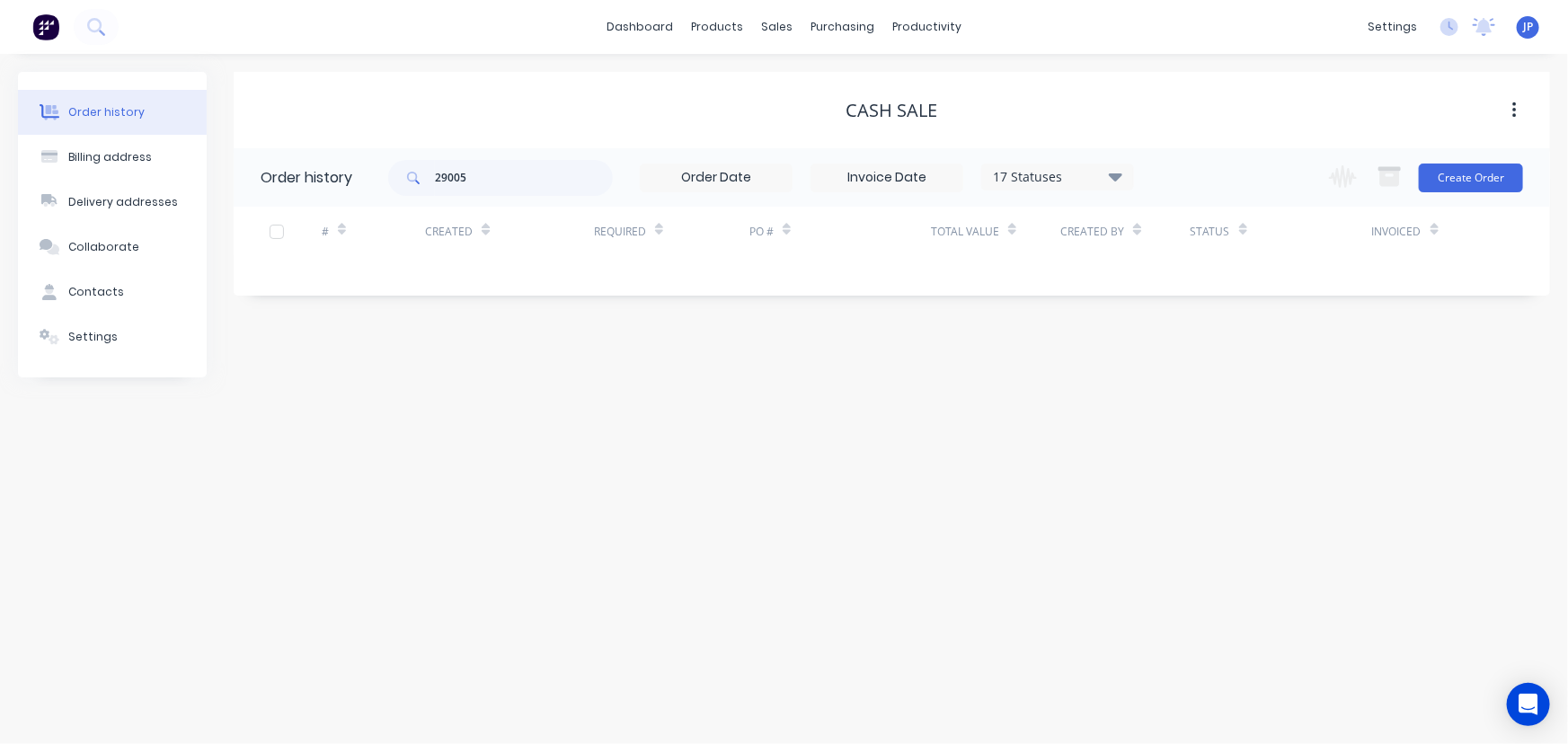
click at [1115, 177] on icon at bounding box center [1116, 176] width 14 height 8
click at [1206, 384] on label at bounding box center [1206, 384] width 0 height 0
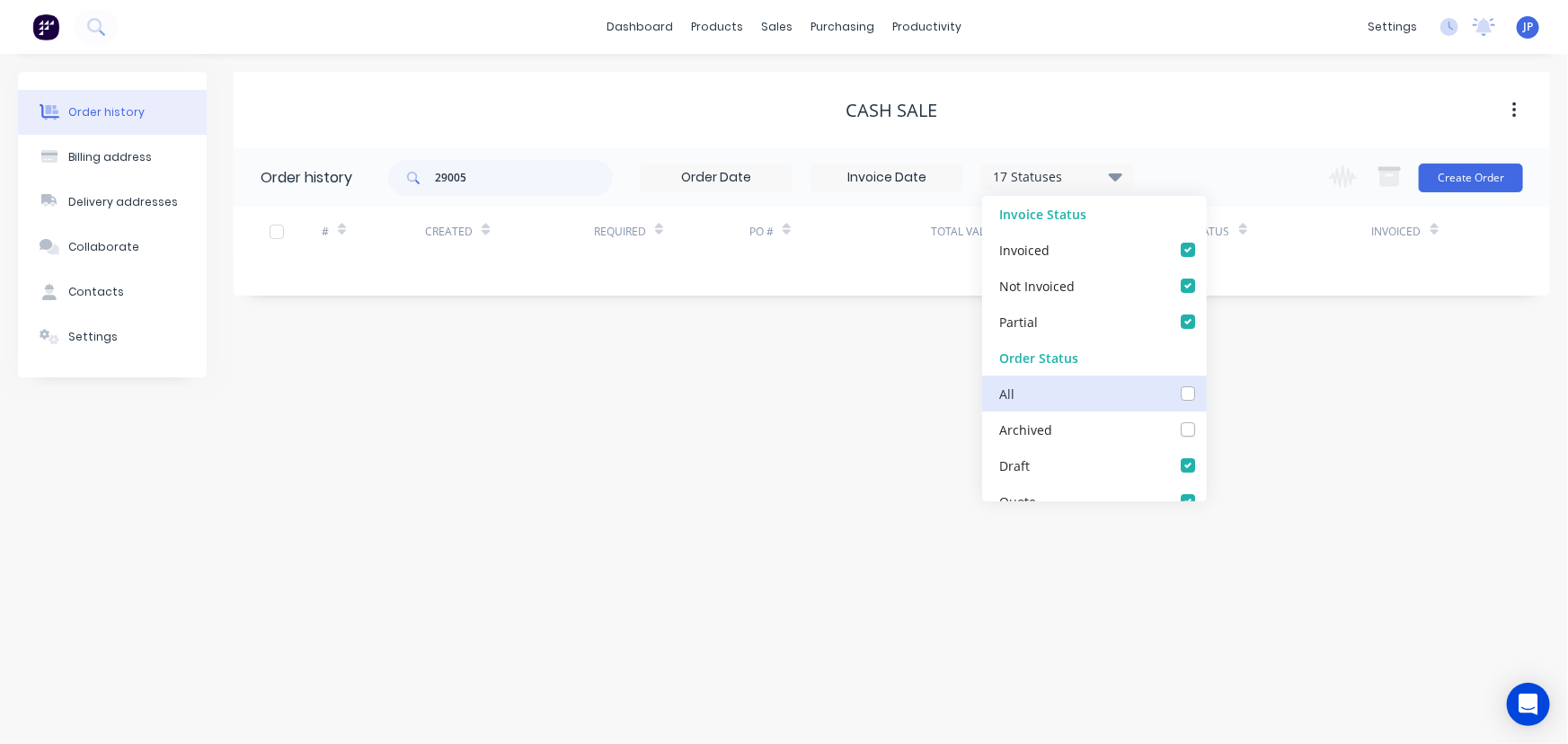
click at [1206, 394] on input "checkbox" at bounding box center [1213, 392] width 15 height 17
checkbox input "true"
click at [510, 185] on input "29005" at bounding box center [524, 177] width 178 height 36
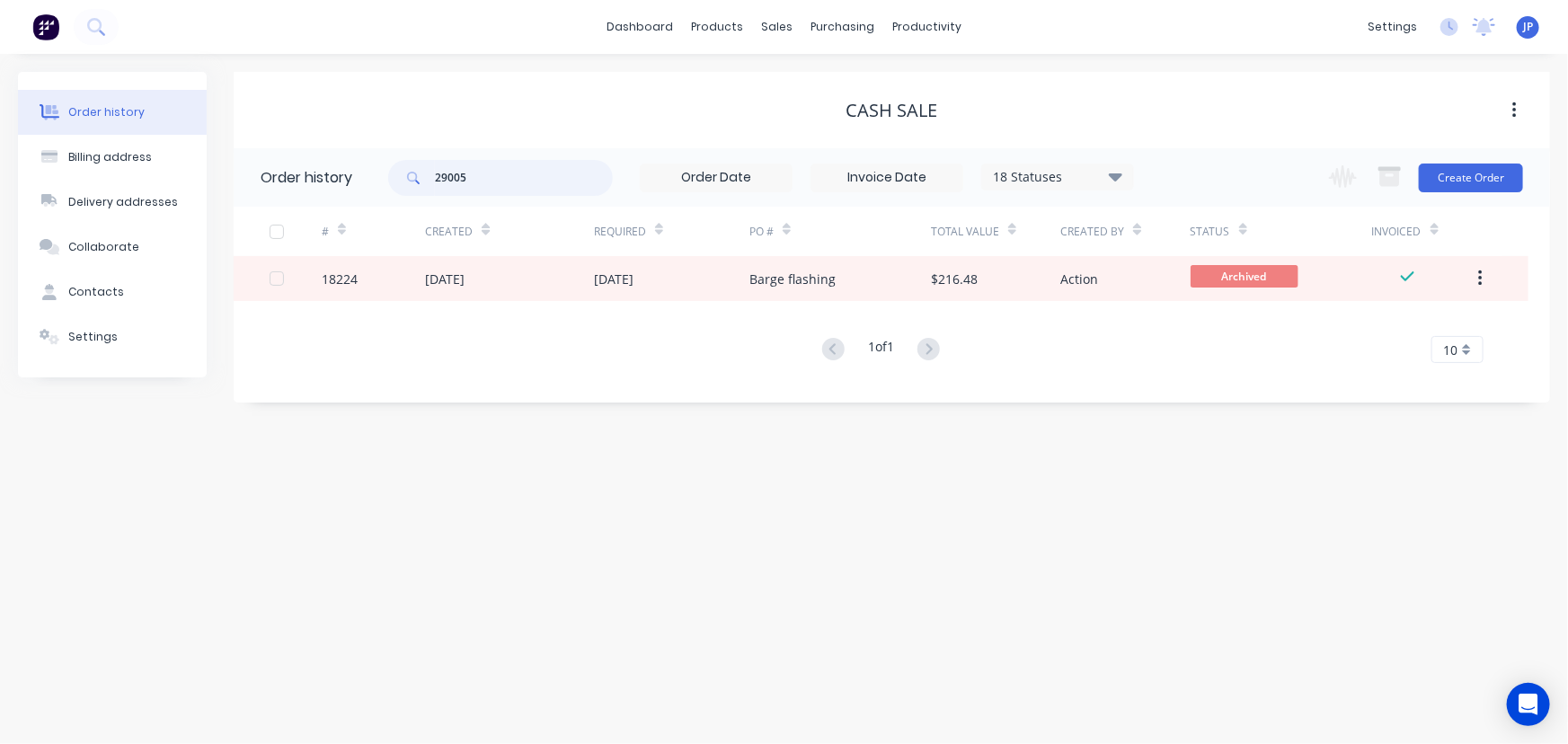
drag, startPoint x: 474, startPoint y: 172, endPoint x: 412, endPoint y: 182, distance: 62.8
click at [412, 182] on div "29005" at bounding box center [501, 177] width 225 height 36
type input "29005"
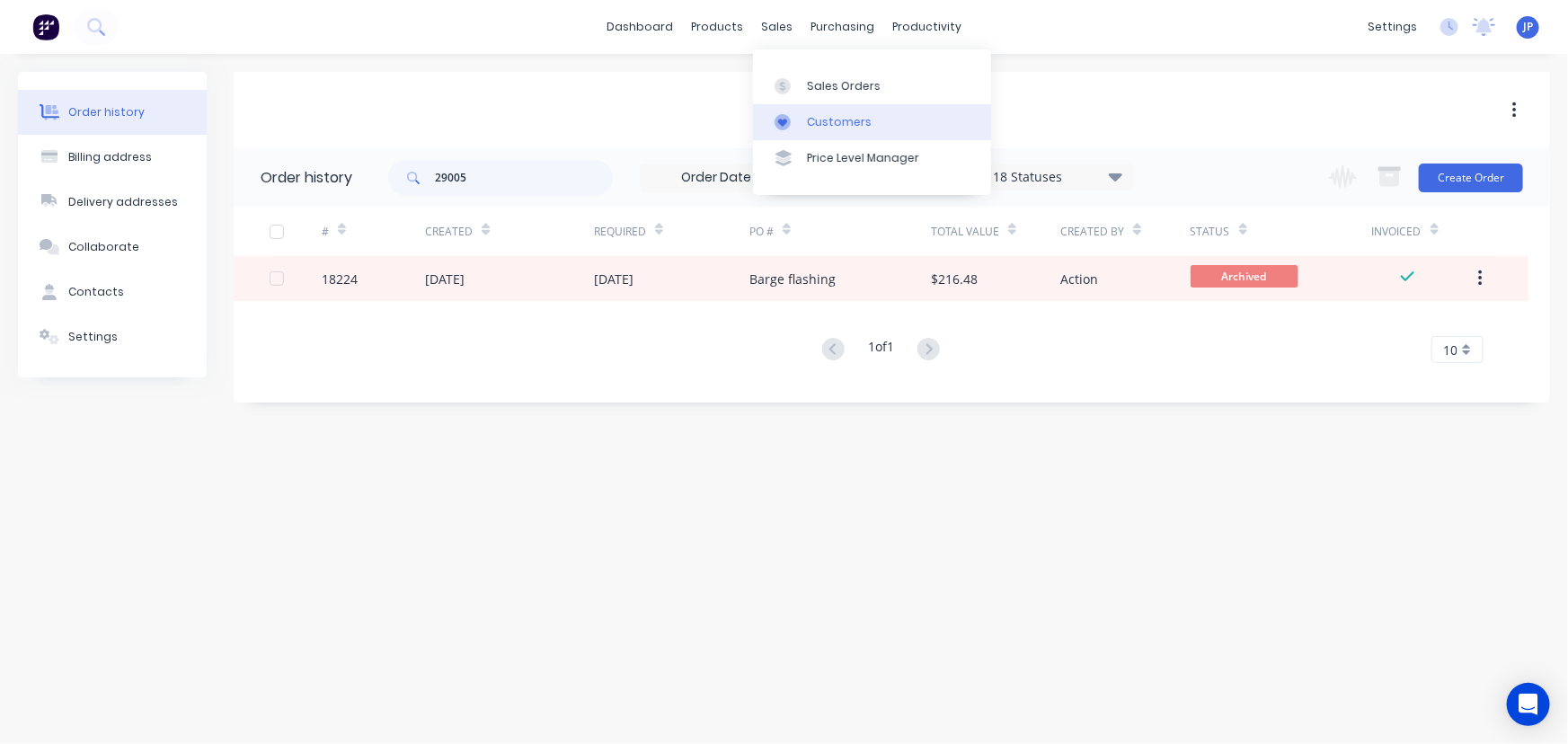
click at [824, 112] on link "Customers" at bounding box center [873, 122] width 238 height 36
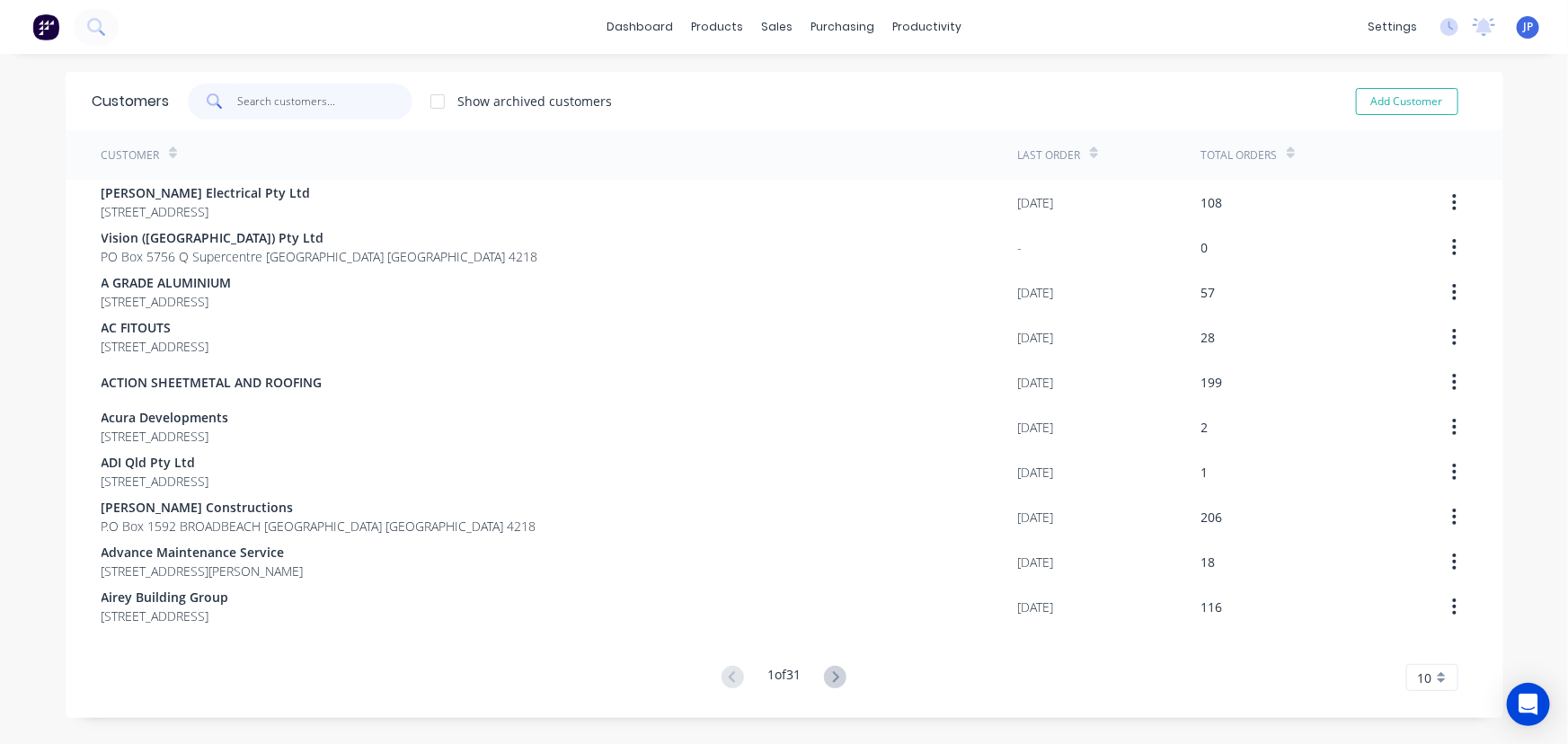
click at [298, 109] on input "text" at bounding box center [324, 101] width 175 height 36
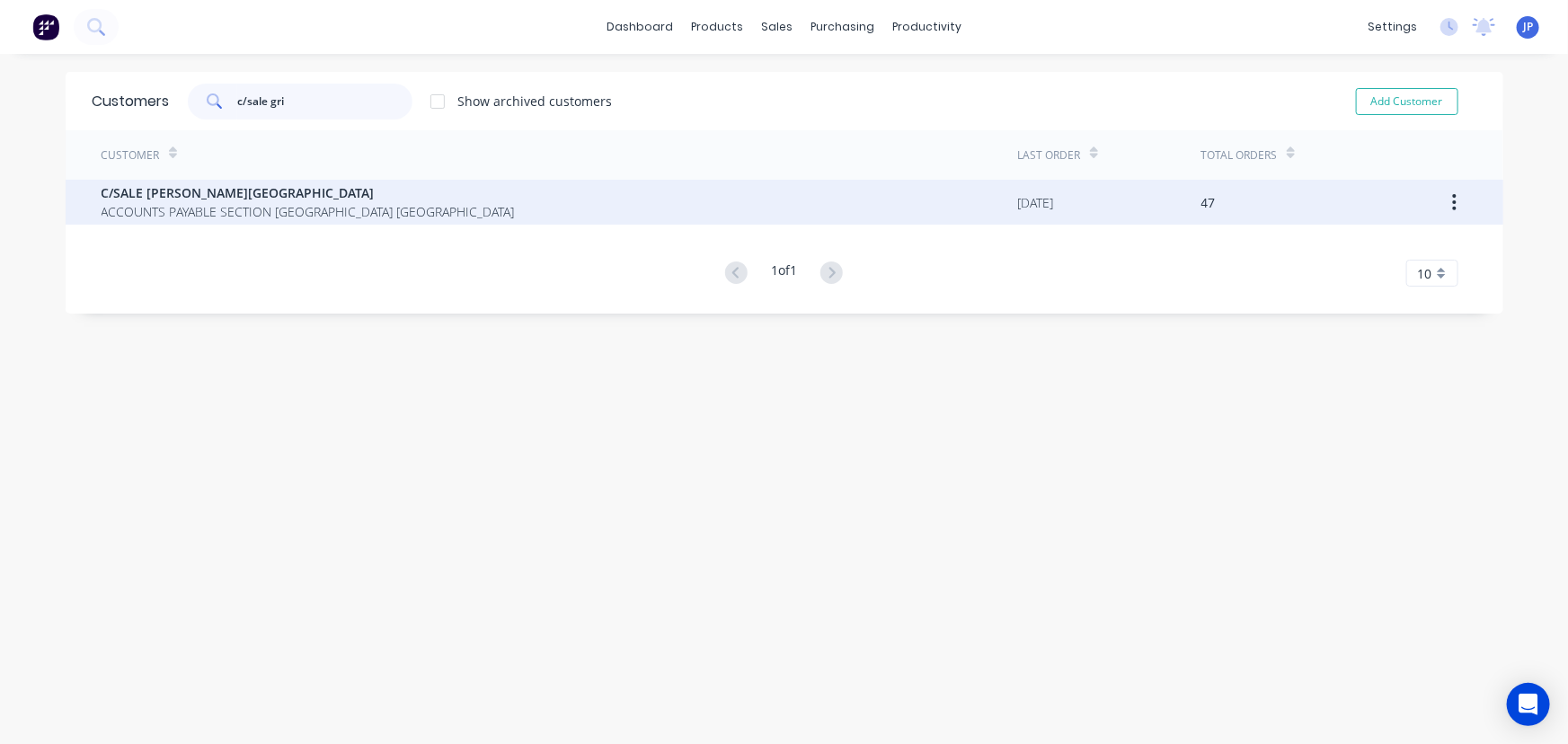
type input "c/sale gri"
click at [165, 213] on span "ACCOUNTS PAYABLE SECTION [GEOGRAPHIC_DATA] [GEOGRAPHIC_DATA]" at bounding box center [308, 211] width 414 height 18
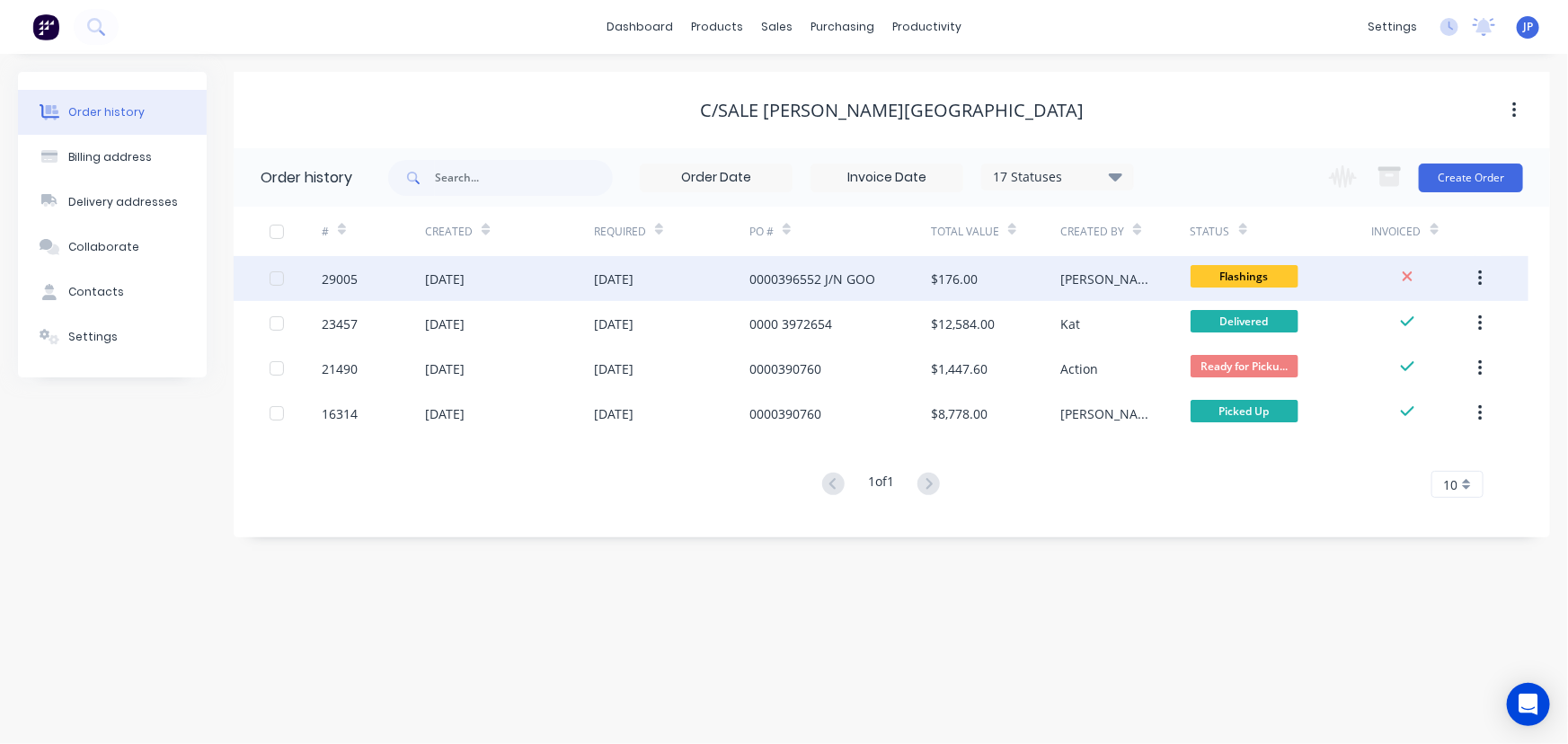
click at [448, 275] on div "[DATE]" at bounding box center [445, 278] width 40 height 18
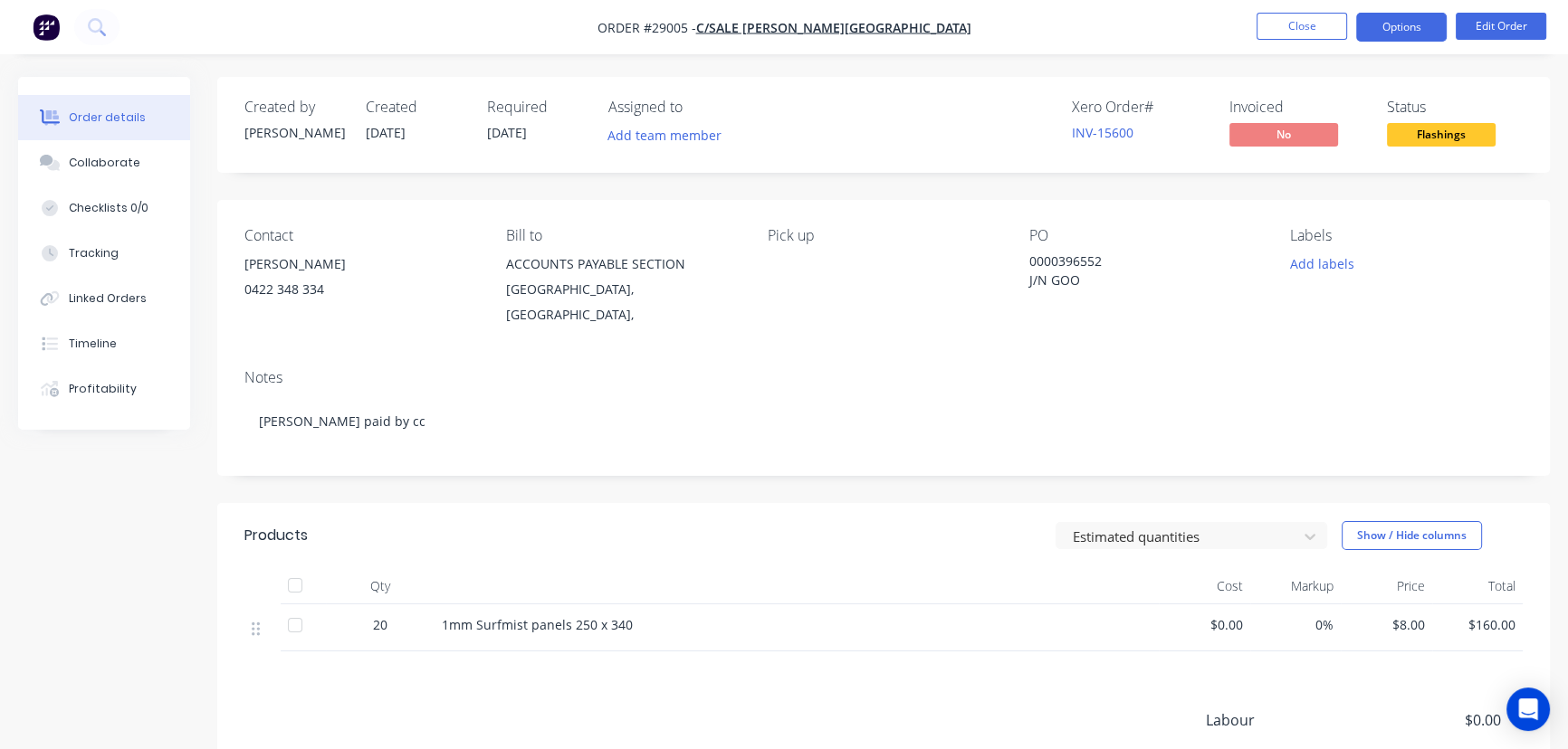
click at [1420, 20] on button "Options" at bounding box center [1401, 27] width 91 height 29
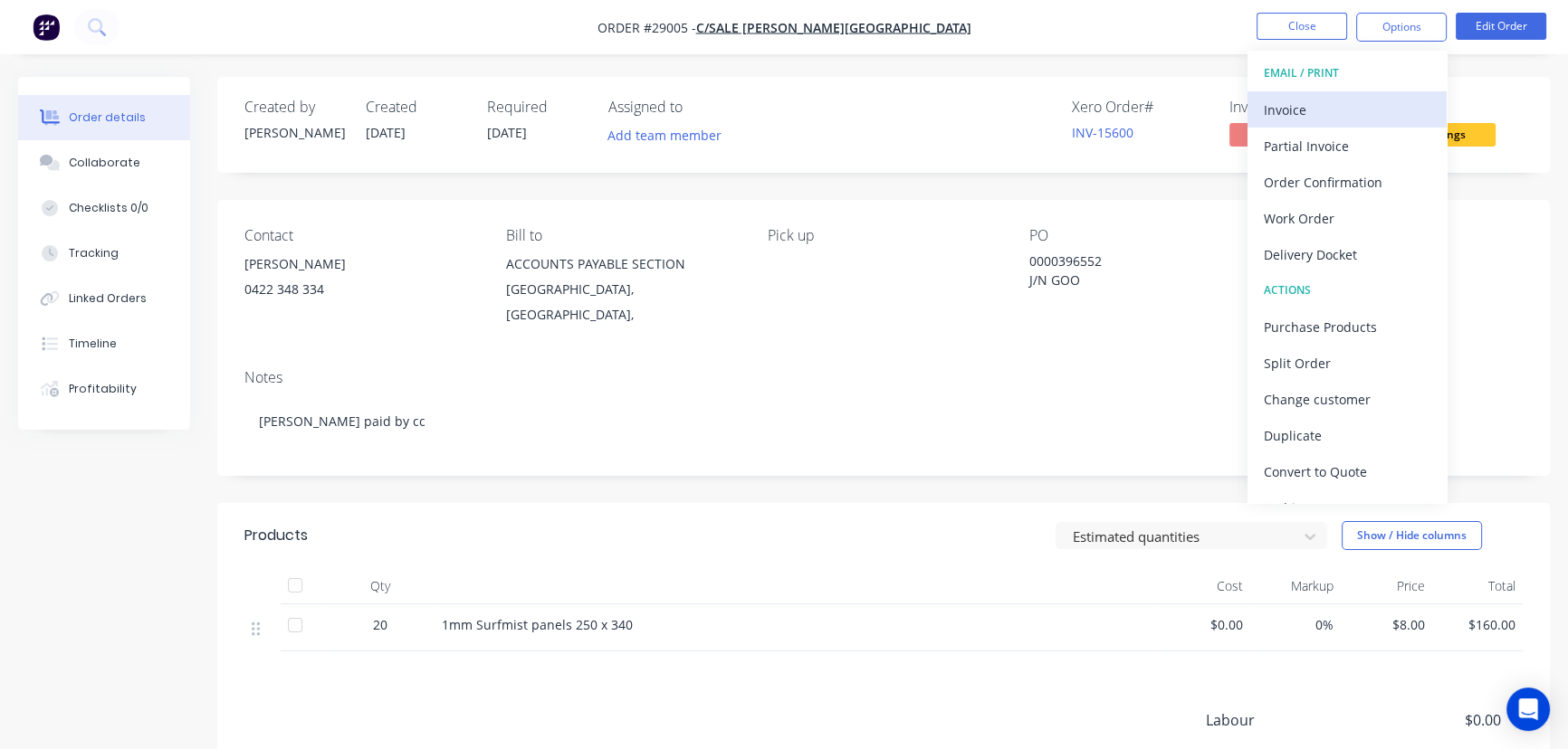
click at [1305, 102] on div "Invoice" at bounding box center [1347, 109] width 167 height 26
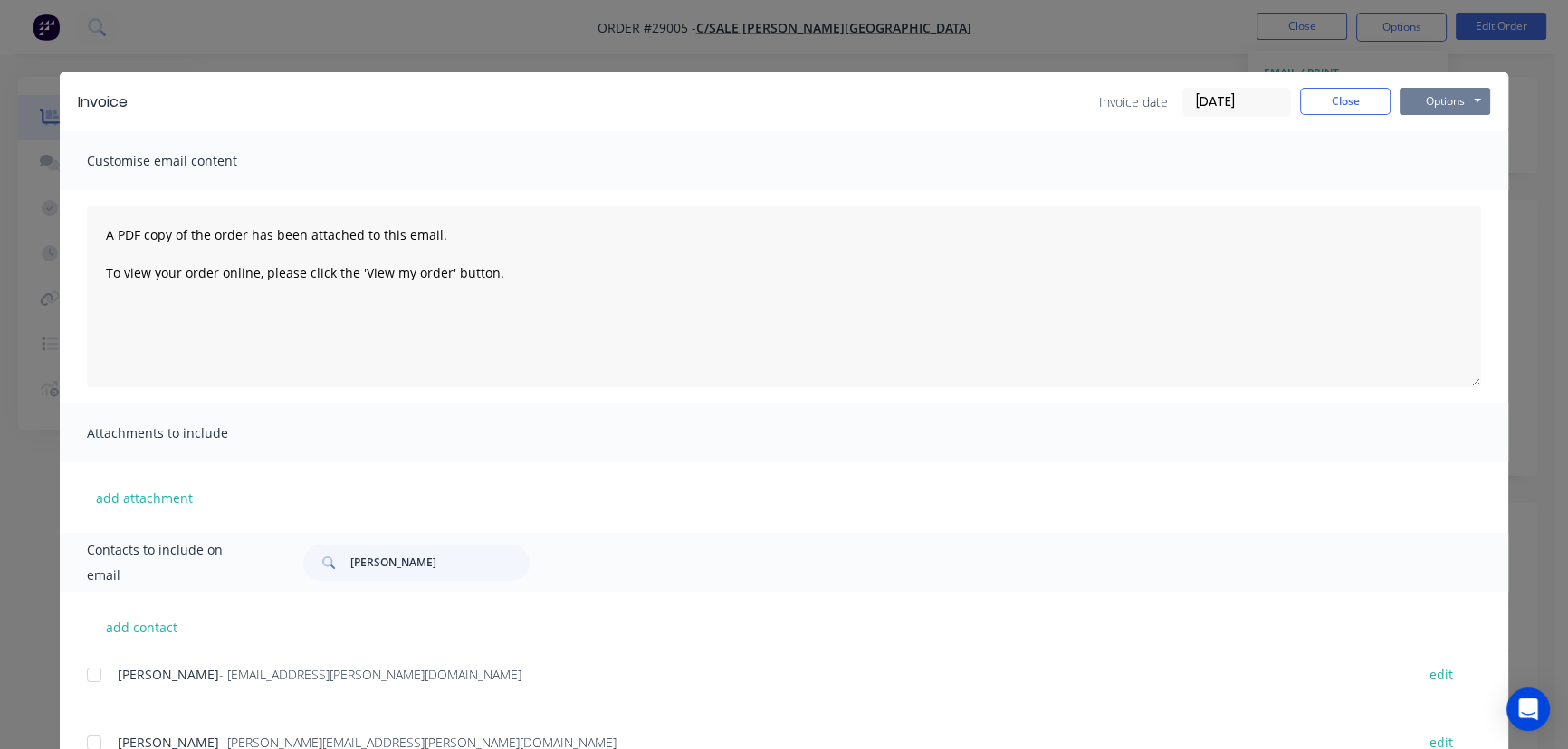
click at [1445, 106] on button "Options" at bounding box center [1445, 101] width 91 height 27
click at [1420, 164] on button "Print" at bounding box center [1458, 163] width 116 height 30
click at [1353, 99] on button "Close" at bounding box center [1346, 101] width 91 height 27
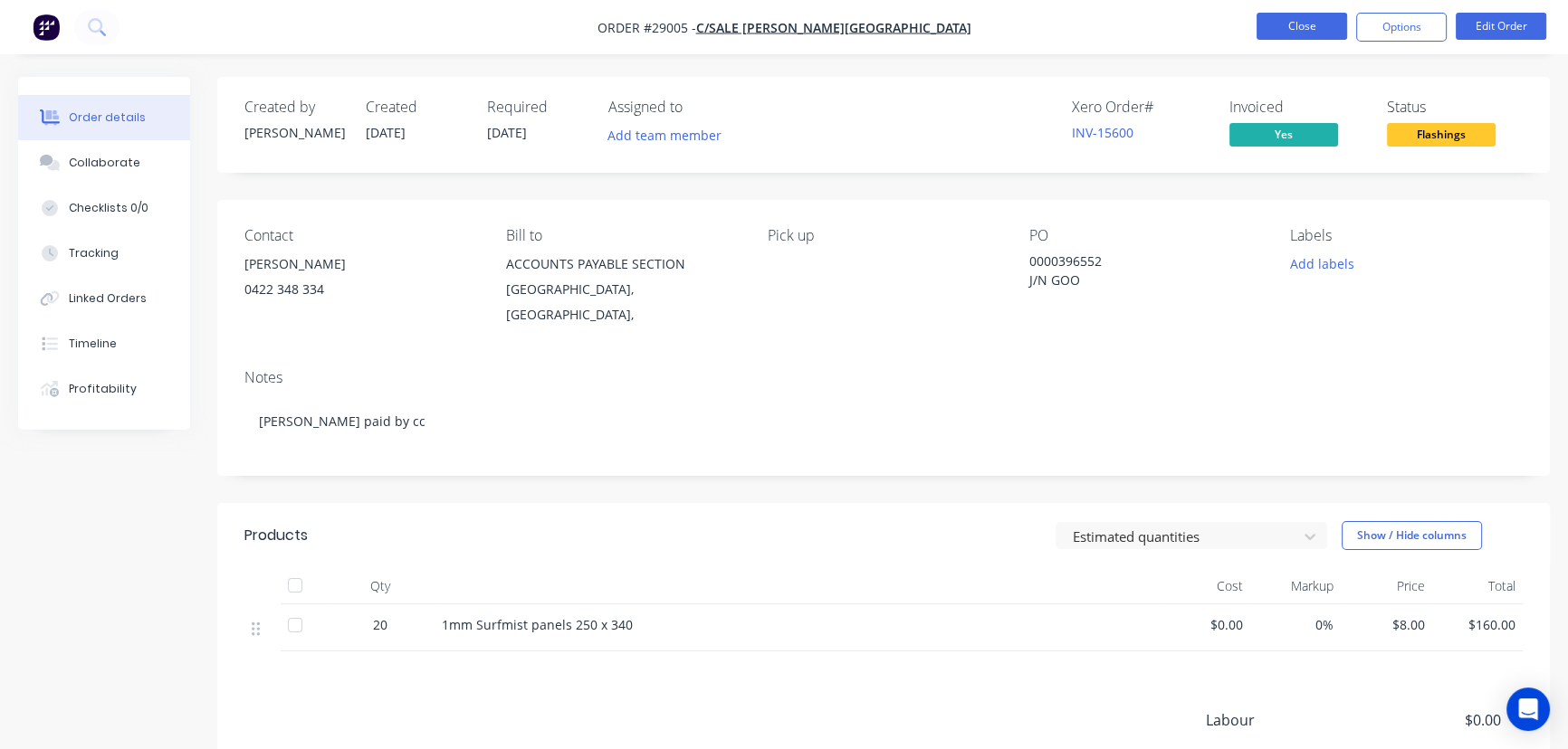
click at [1293, 32] on button "Close" at bounding box center [1302, 26] width 91 height 27
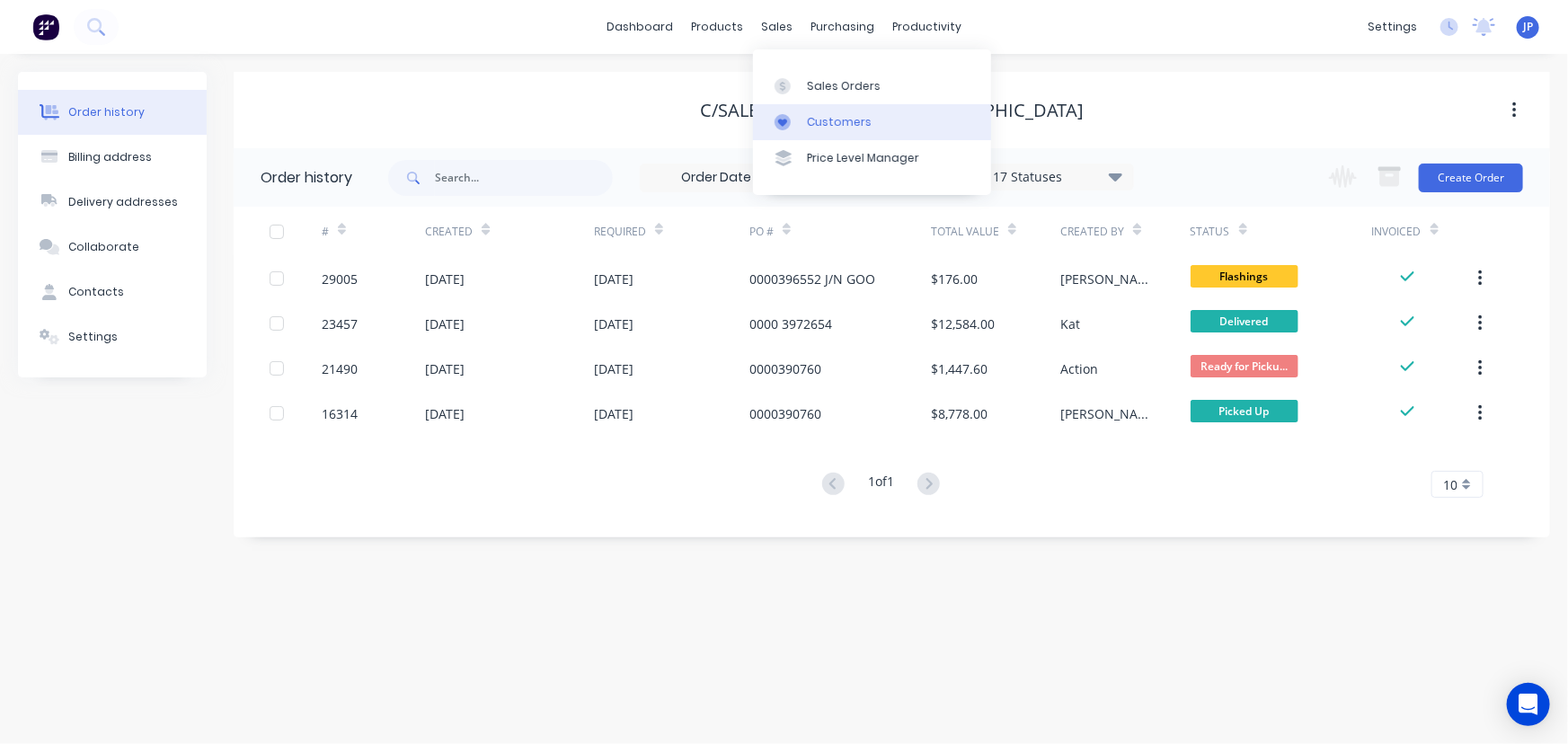
click at [817, 128] on div "Customers" at bounding box center [839, 122] width 65 height 16
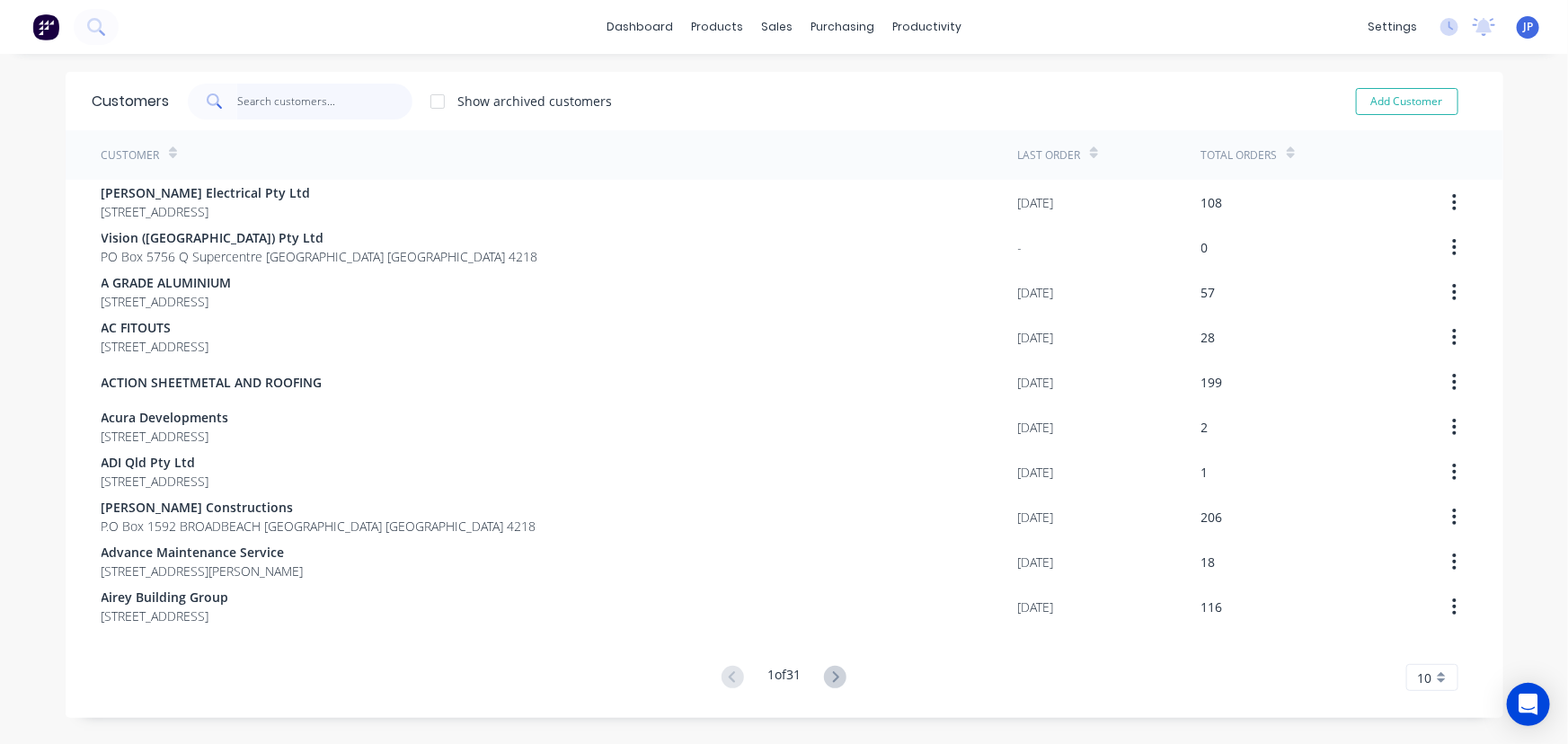
click at [298, 94] on input "text" at bounding box center [324, 101] width 175 height 36
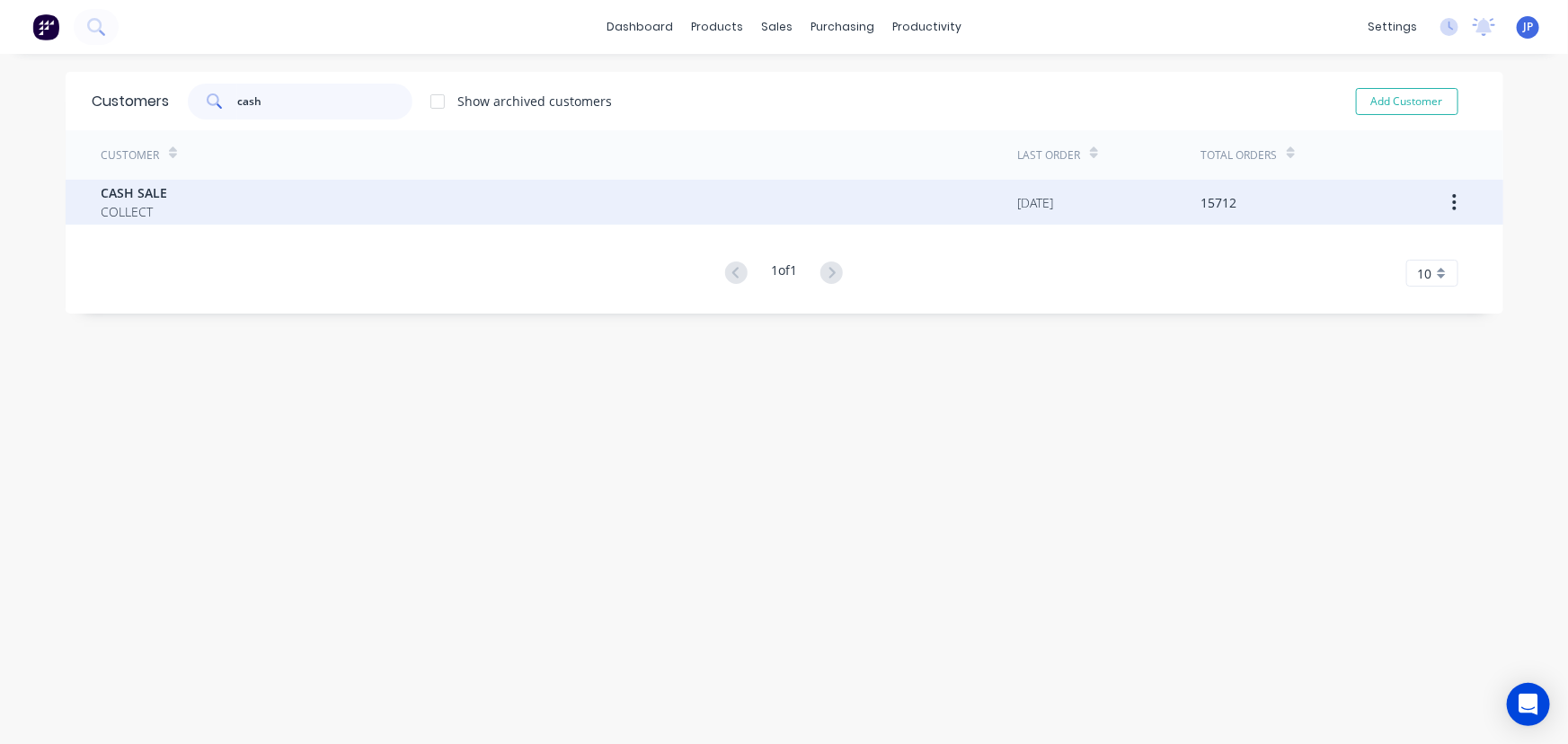
type input "cash"
click at [118, 203] on span "COLLECT" at bounding box center [135, 211] width 67 height 18
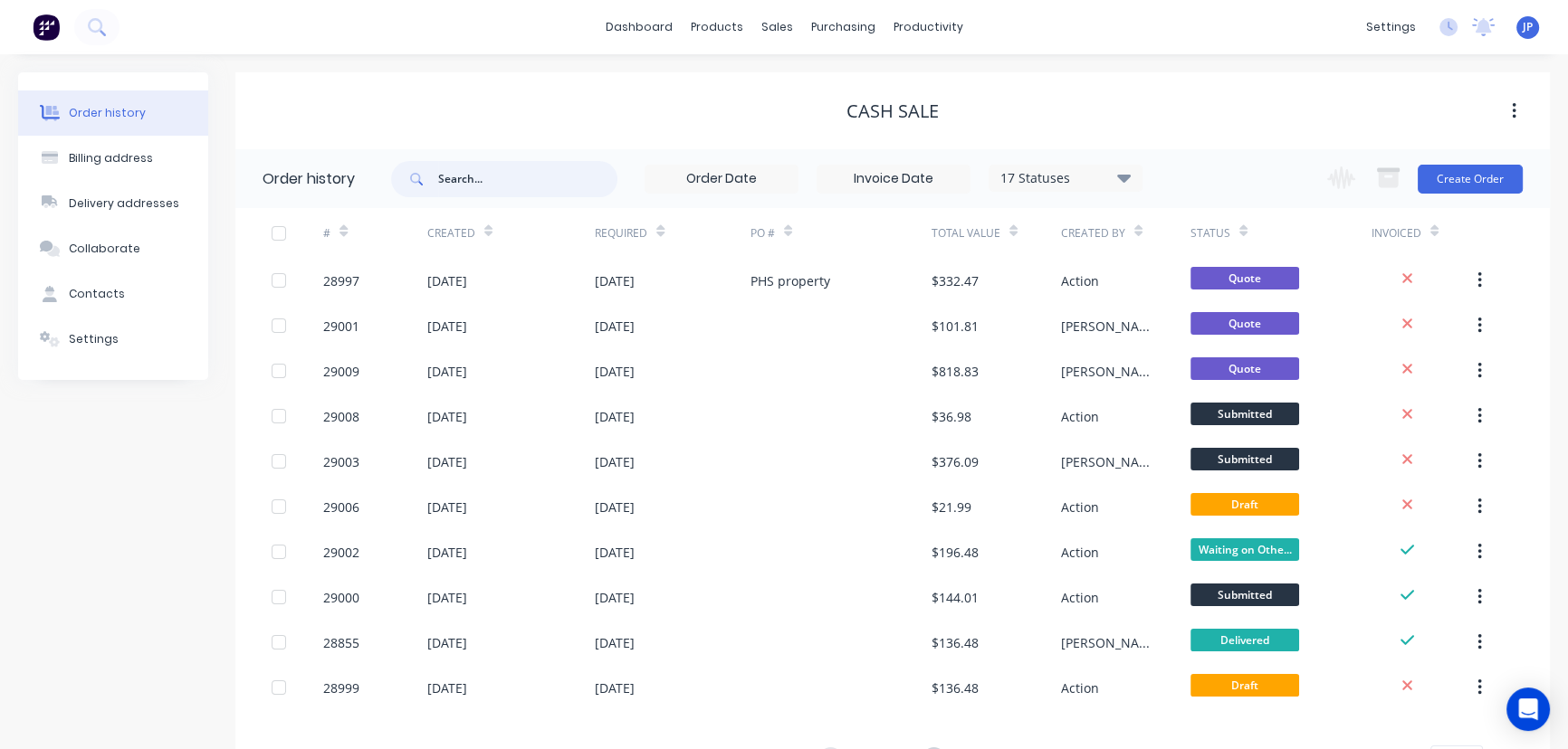
click at [462, 178] on input "text" at bounding box center [528, 178] width 180 height 36
type input "29008"
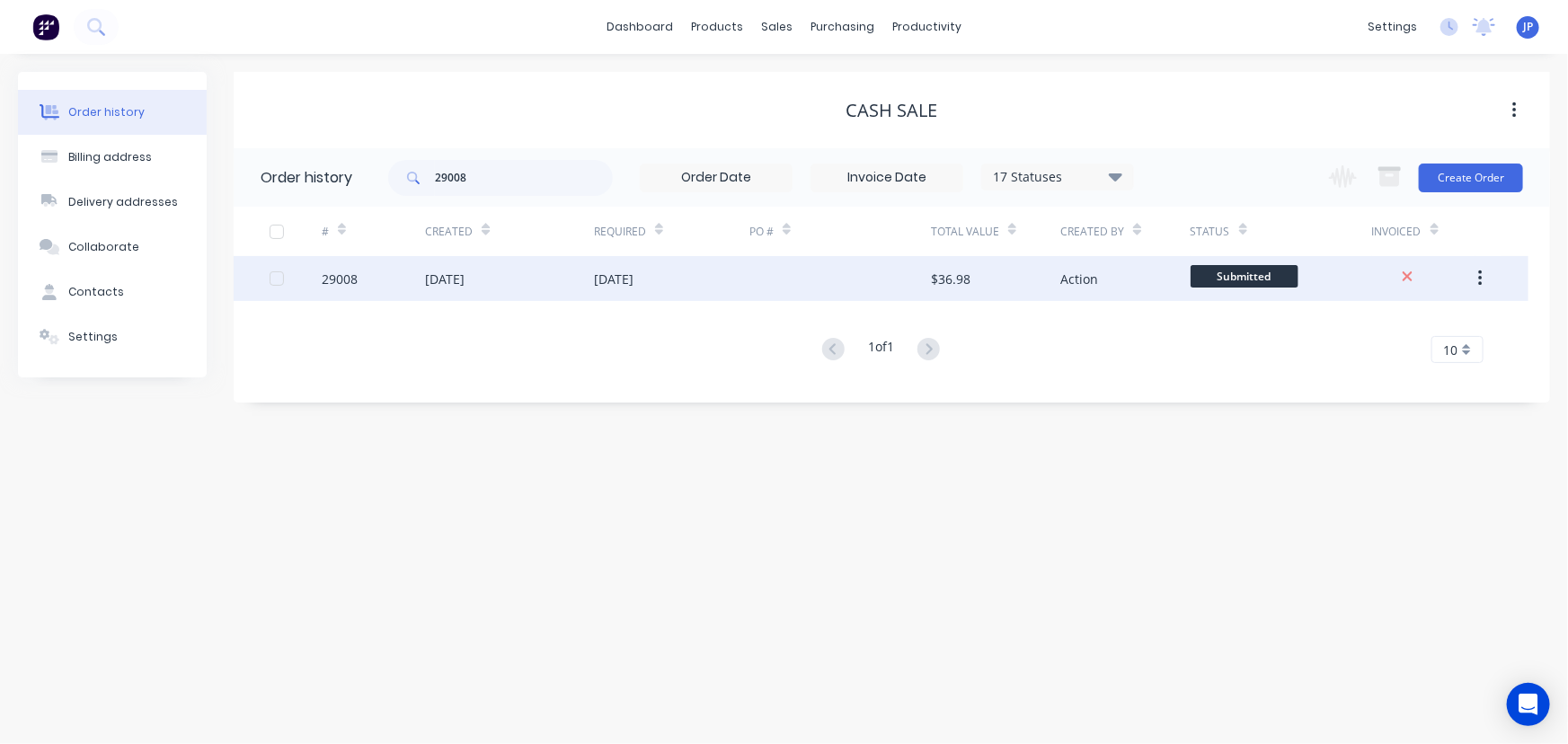
click at [464, 279] on div "[DATE]" at bounding box center [445, 278] width 40 height 18
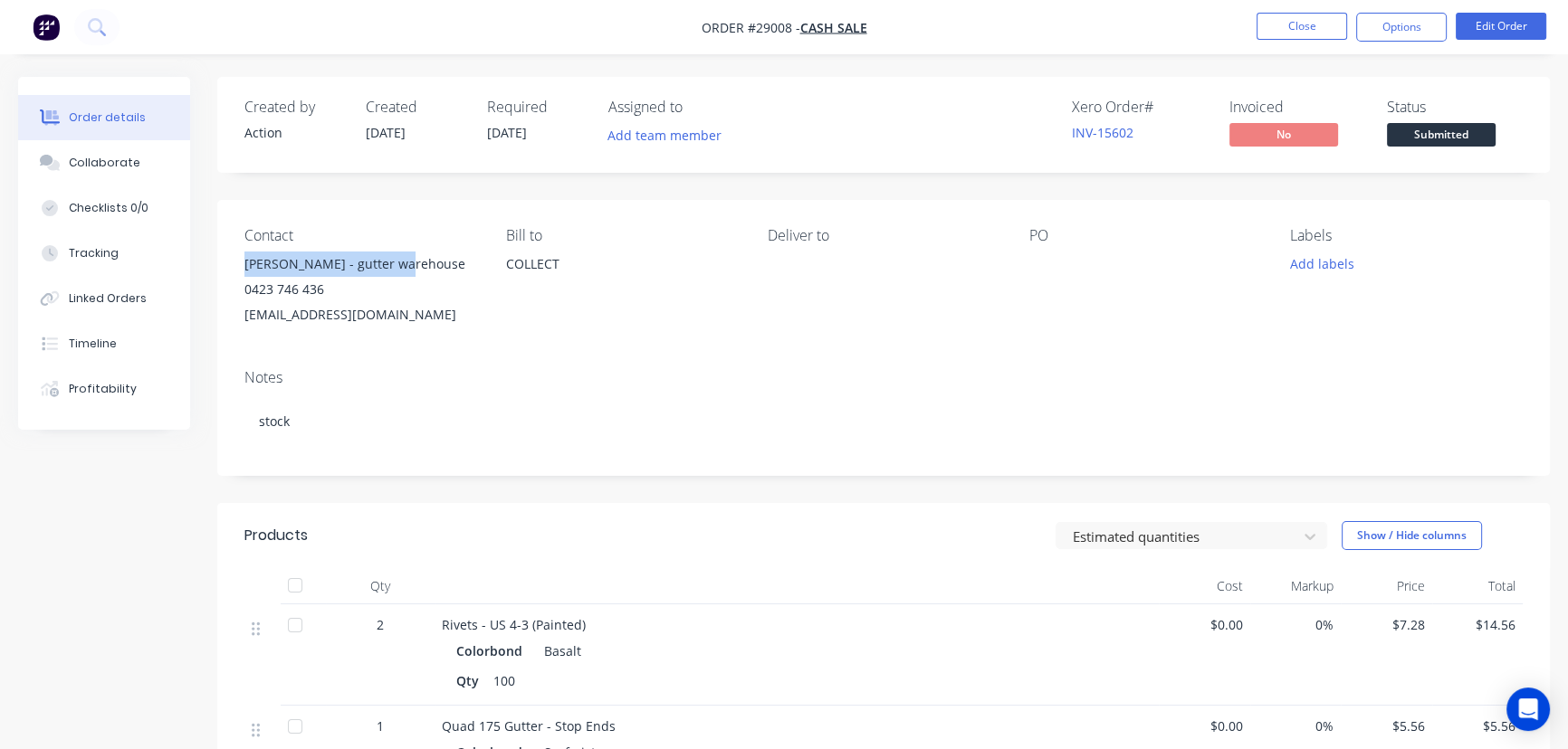
drag, startPoint x: 413, startPoint y: 262, endPoint x: 245, endPoint y: 273, distance: 168.4
click at [245, 273] on div "[PERSON_NAME] - gutter warehouse" at bounding box center [361, 264] width 233 height 25
copy div "[PERSON_NAME] - gutter warehouse"
click at [1384, 27] on button "Options" at bounding box center [1401, 27] width 91 height 29
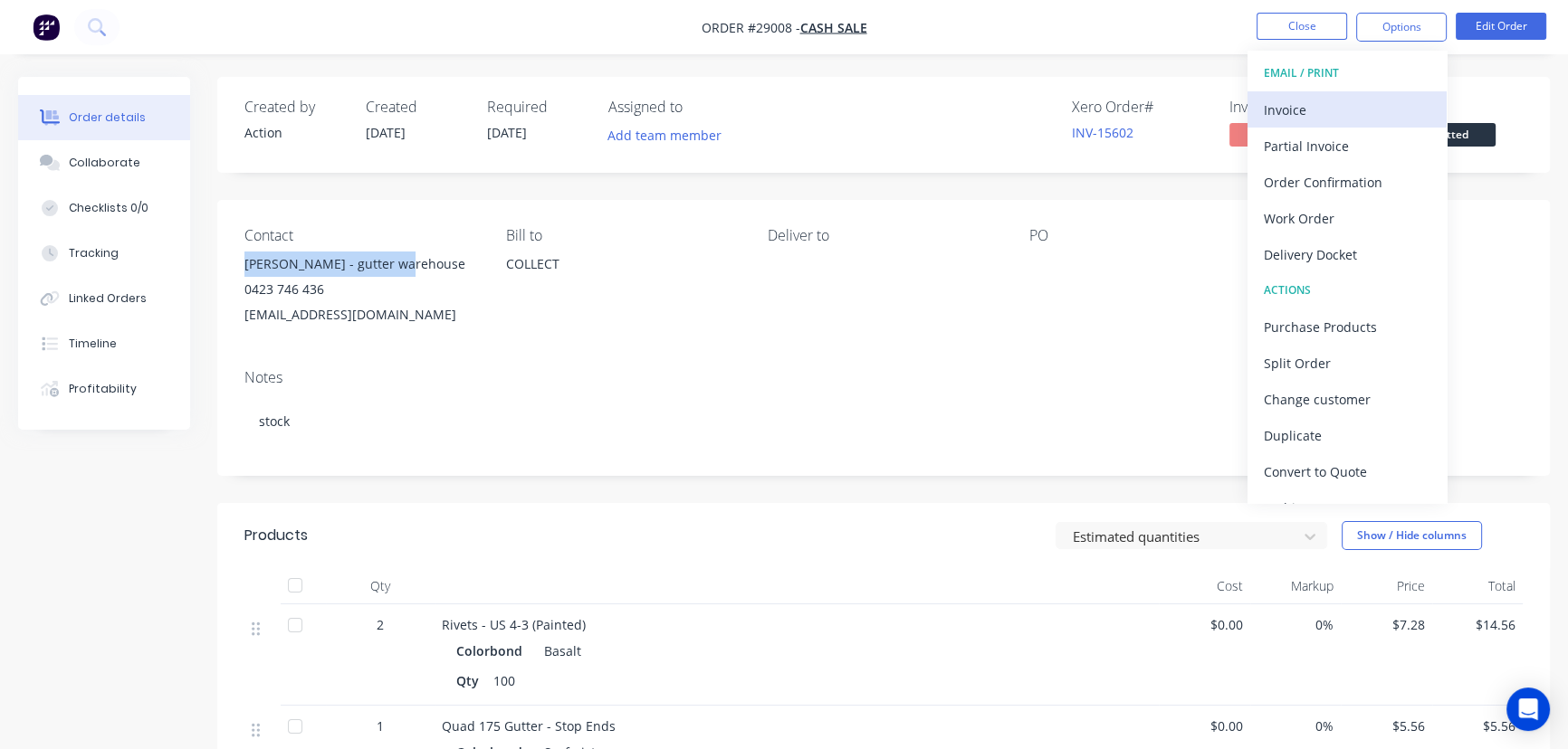
click at [1307, 103] on div "Invoice" at bounding box center [1347, 109] width 167 height 26
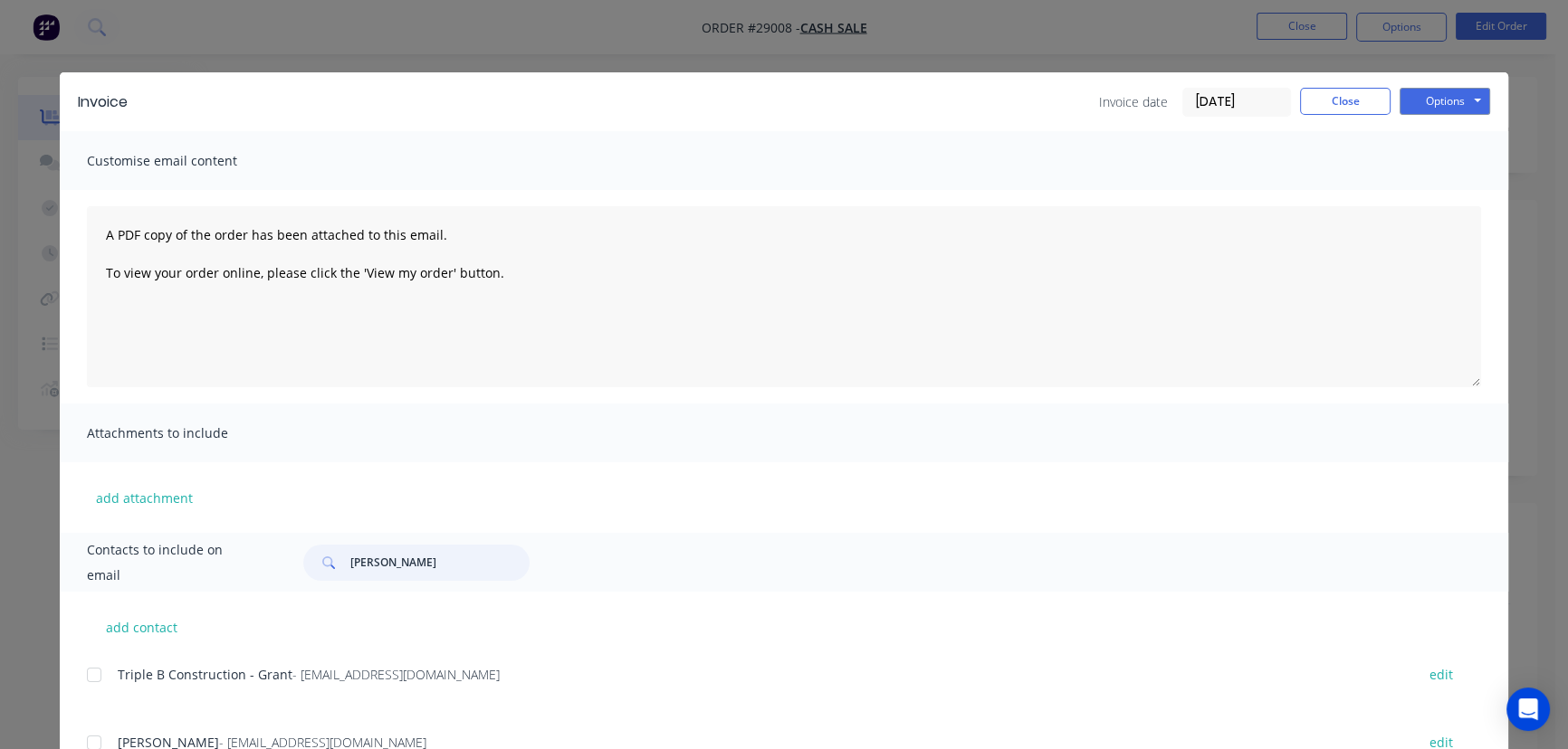
drag, startPoint x: 409, startPoint y: 558, endPoint x: 334, endPoint y: 561, distance: 75.1
click at [334, 561] on div "[PERSON_NAME]" at bounding box center [417, 563] width 226 height 36
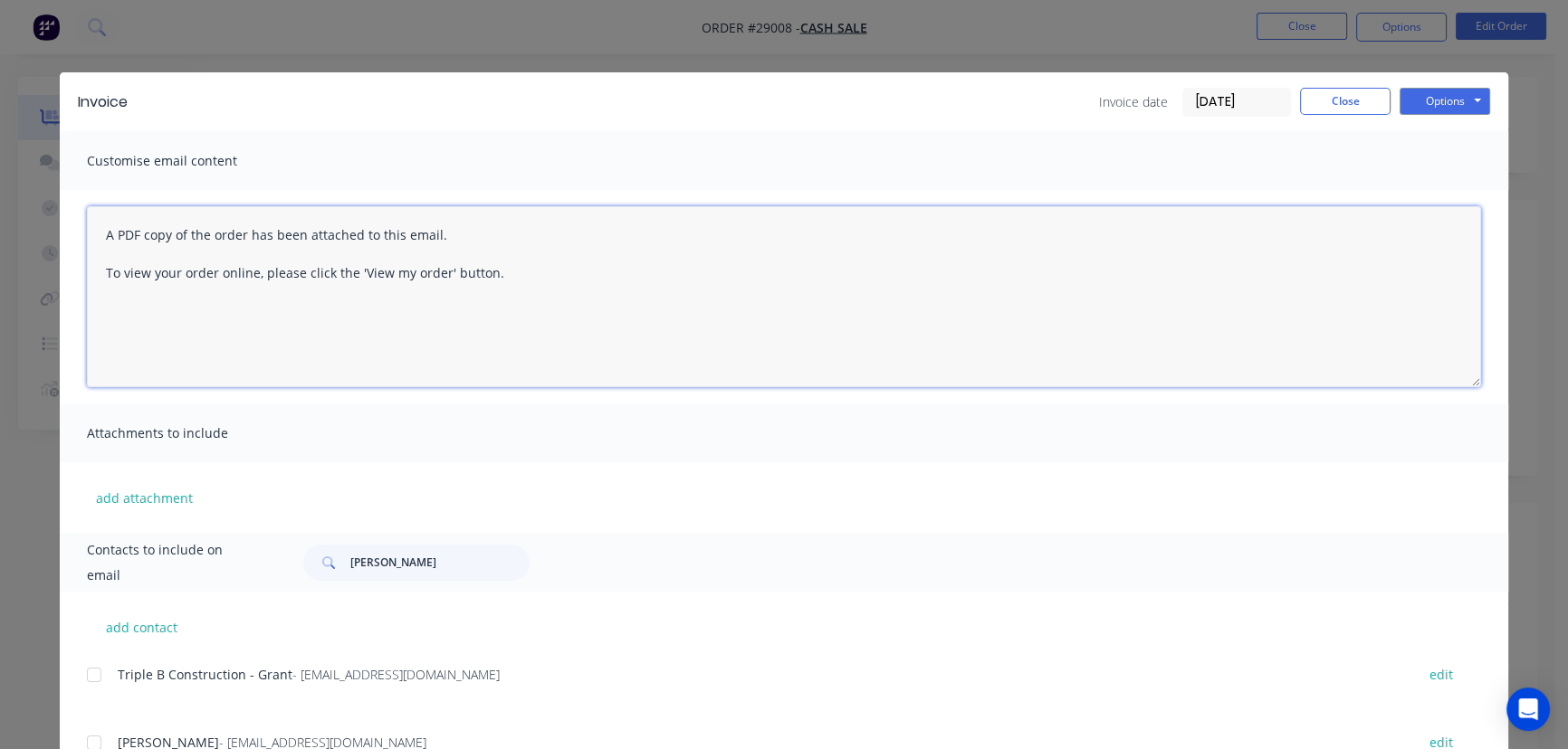
drag, startPoint x: 340, startPoint y: 561, endPoint x: 901, endPoint y: 361, distance: 595.6
click at [901, 361] on textarea "A PDF copy of the order has been attached to this email. To view your order onl…" at bounding box center [784, 297] width 1394 height 181
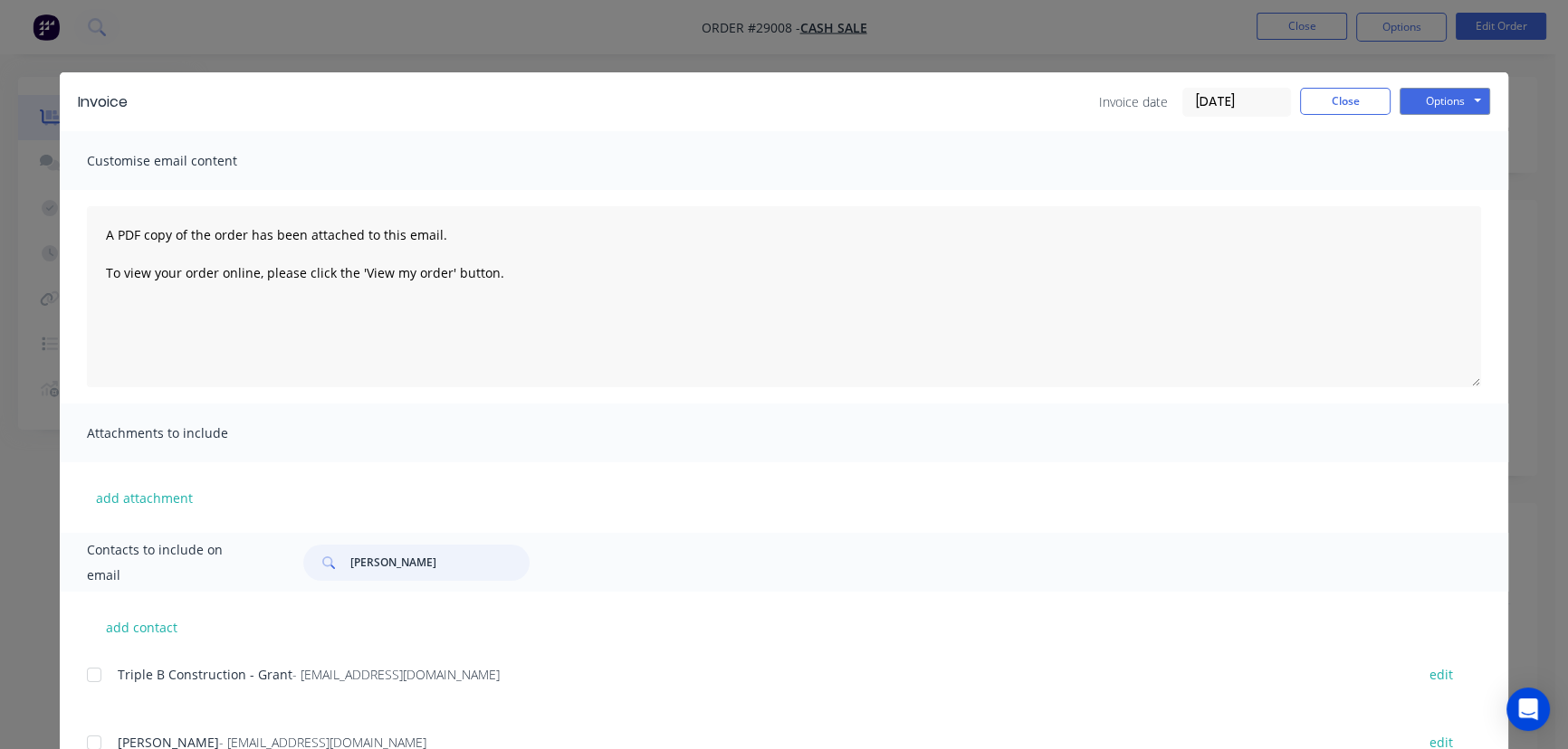
drag, startPoint x: 414, startPoint y: 570, endPoint x: 358, endPoint y: 570, distance: 56.0
click at [358, 570] on input "[PERSON_NAME]" at bounding box center [440, 563] width 180 height 36
click at [424, 571] on input "[PERSON_NAME]" at bounding box center [440, 563] width 180 height 36
drag, startPoint x: 422, startPoint y: 564, endPoint x: 334, endPoint y: 568, distance: 88.1
click at [334, 568] on div "[PERSON_NAME]" at bounding box center [417, 563] width 226 height 36
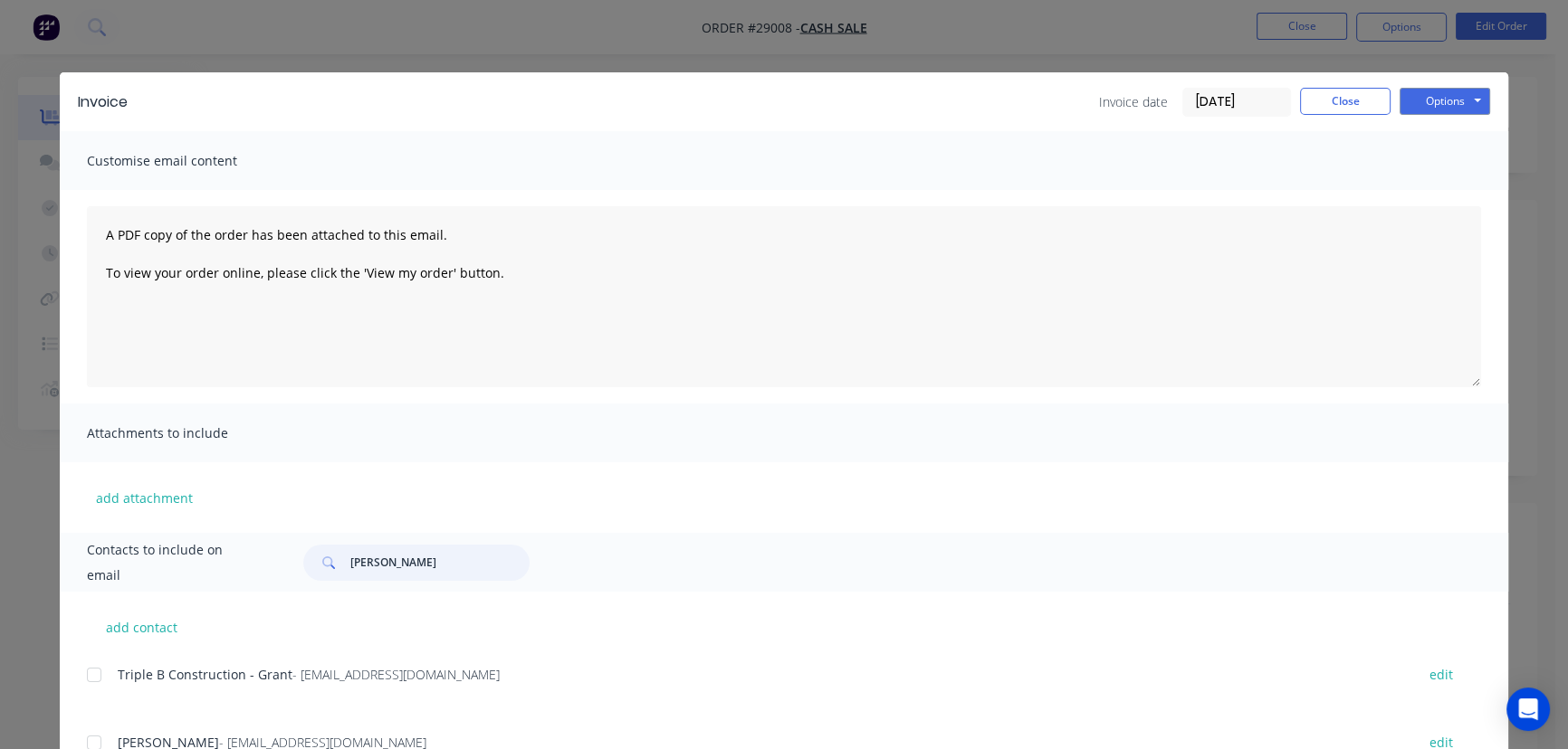
paste input "[PERSON_NAME] - gutter warehouse"
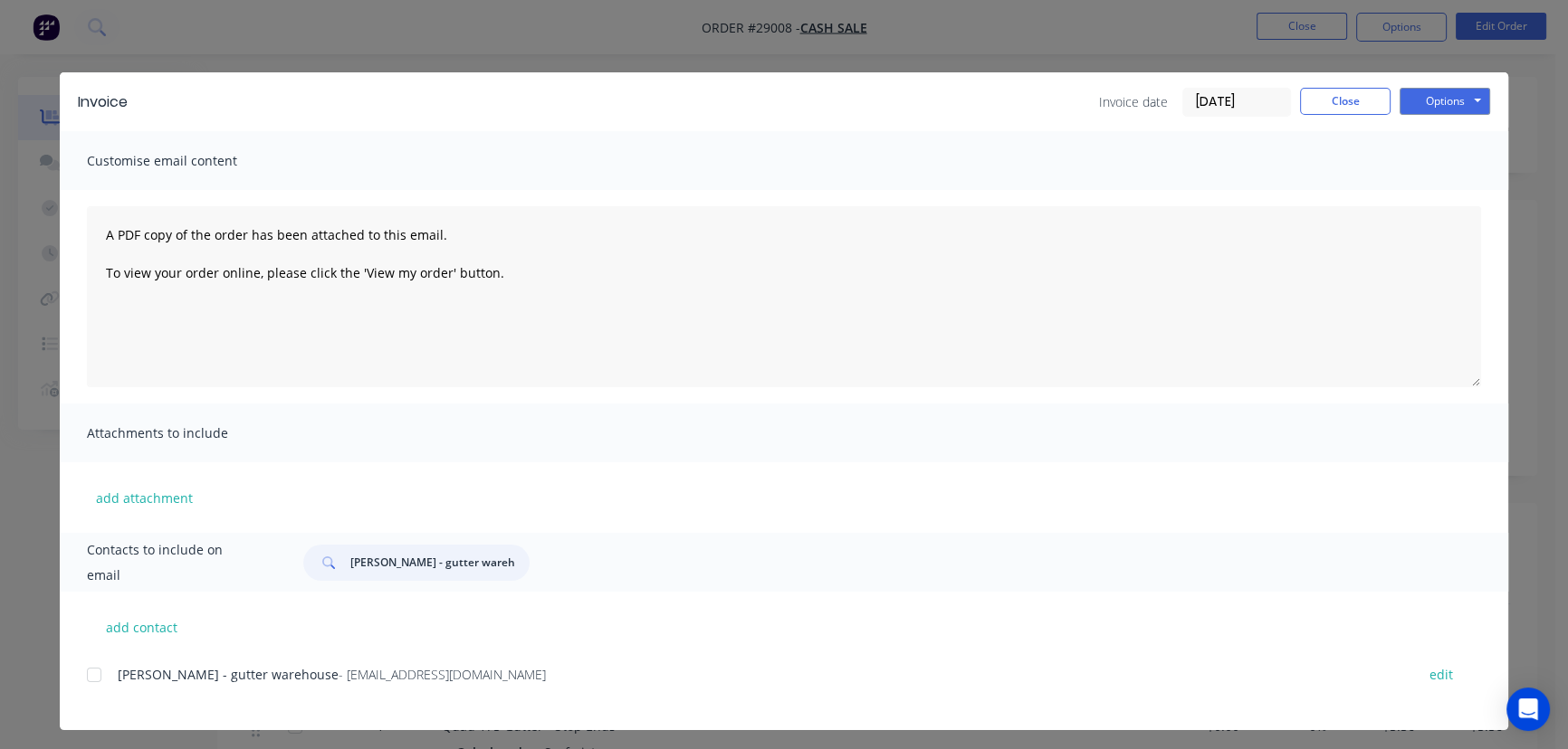
type input "[PERSON_NAME] - gutter warehouse"
drag, startPoint x: 506, startPoint y: 683, endPoint x: 163, endPoint y: 702, distance: 343.5
click at [163, 702] on div "[PERSON_NAME] - gutter warehouse - [EMAIL_ADDRESS][DOMAIN_NAME] edit" at bounding box center [797, 685] width 1422 height 46
copy div "gutter warehouse - [EMAIL_ADDRESS][DOMAIN_NAME]"
click at [1449, 91] on button "Options" at bounding box center [1445, 101] width 91 height 27
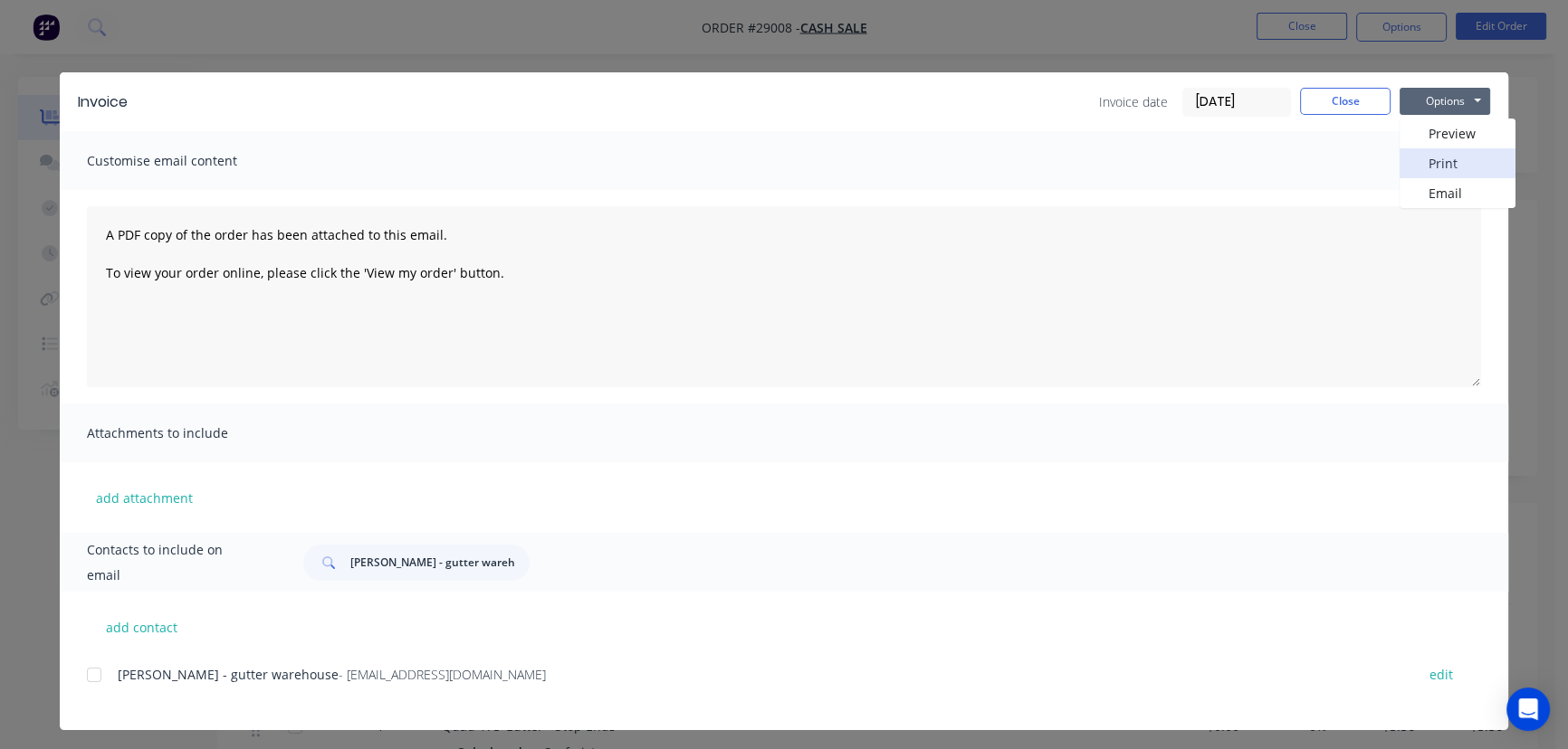
click at [1444, 158] on button "Print" at bounding box center [1458, 163] width 116 height 30
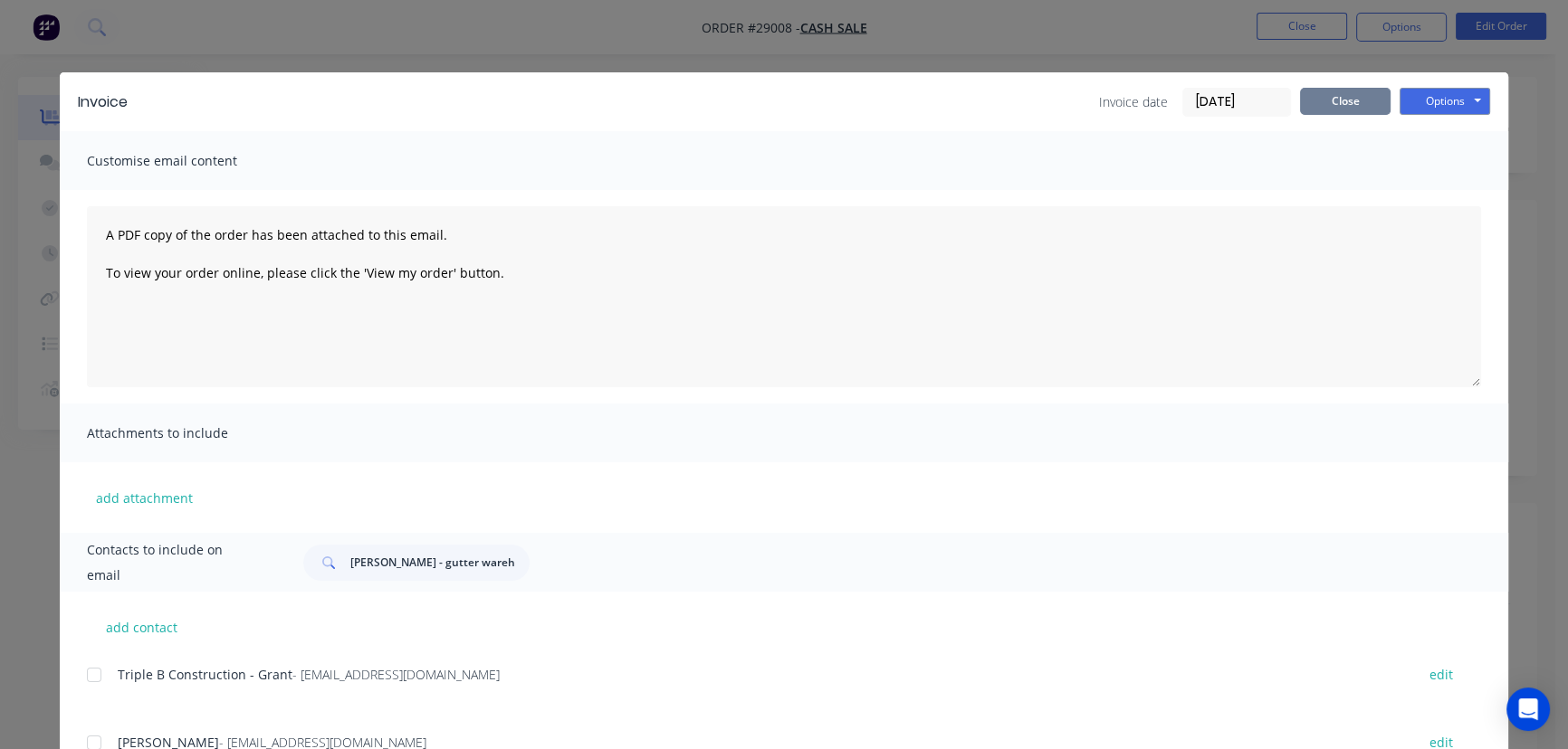
click at [1361, 110] on button "Close" at bounding box center [1346, 101] width 91 height 27
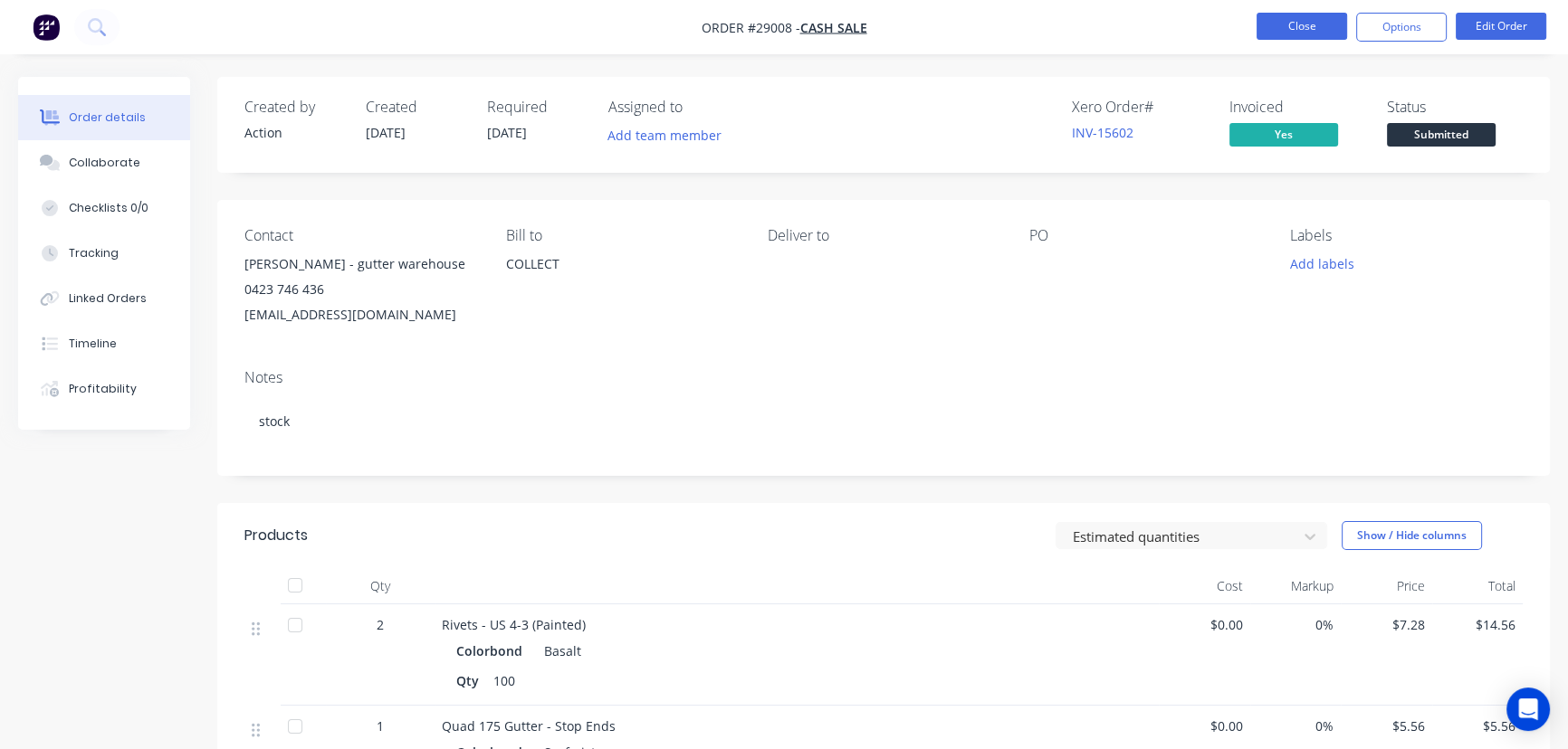
click at [1280, 26] on button "Close" at bounding box center [1302, 26] width 91 height 27
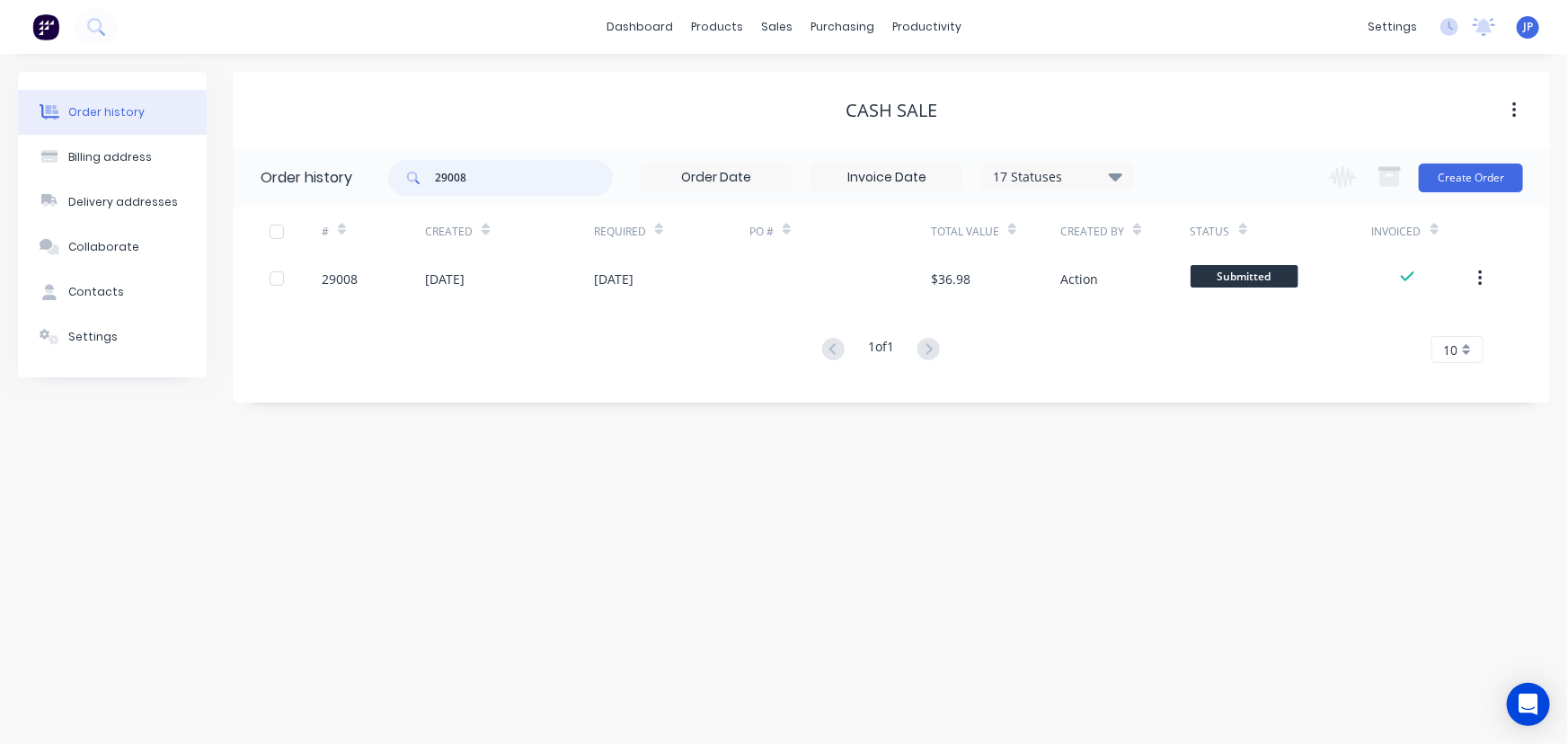
drag, startPoint x: 434, startPoint y: 183, endPoint x: 384, endPoint y: 186, distance: 50.1
click at [384, 186] on header "Order history 29008 17 Statuses Invoice Status Invoiced Not Invoiced Partial Or…" at bounding box center [892, 177] width 1317 height 58
type input "28153"
drag, startPoint x: 483, startPoint y: 187, endPoint x: 421, endPoint y: 185, distance: 62.0
click at [421, 185] on div "28153" at bounding box center [501, 177] width 225 height 36
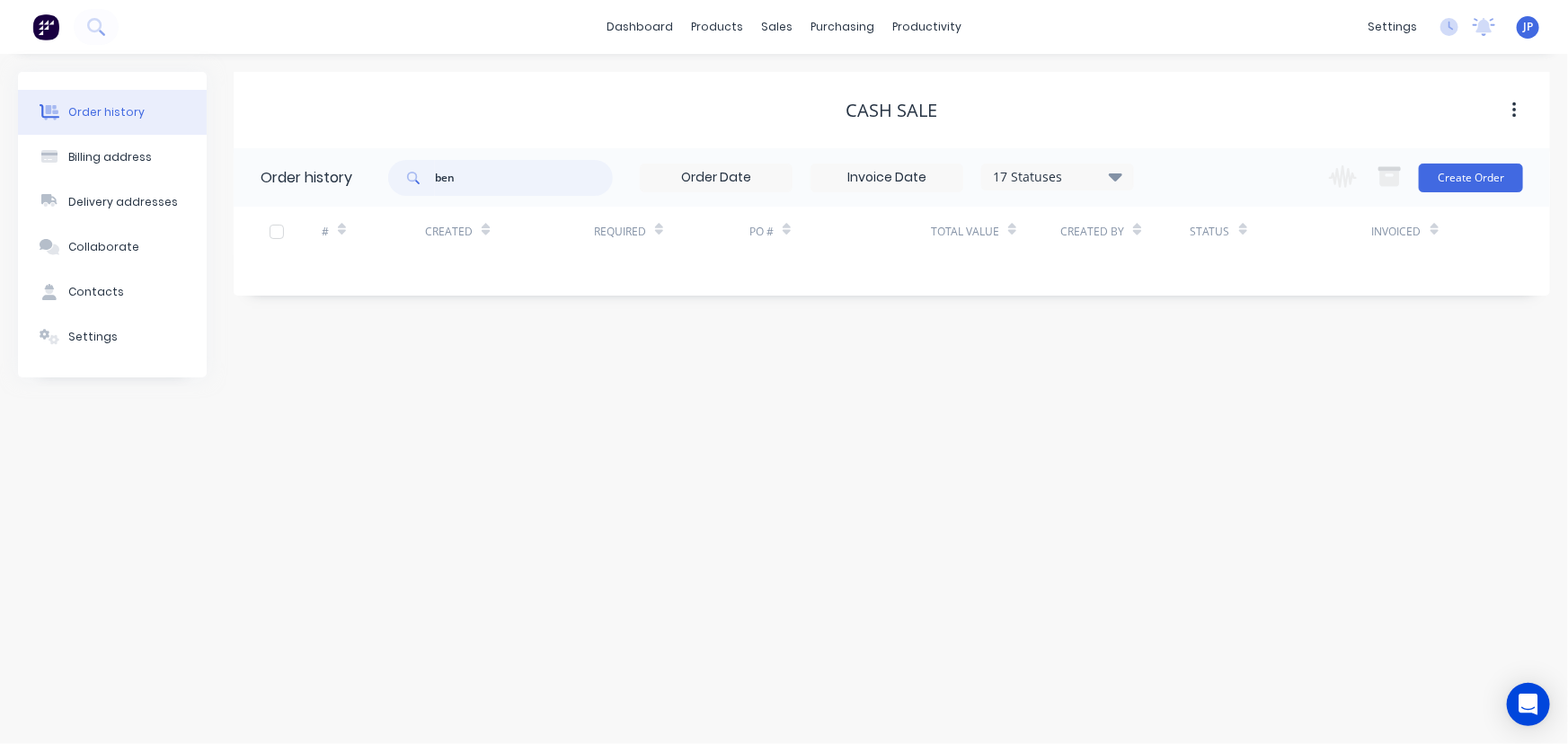
type input "ben"
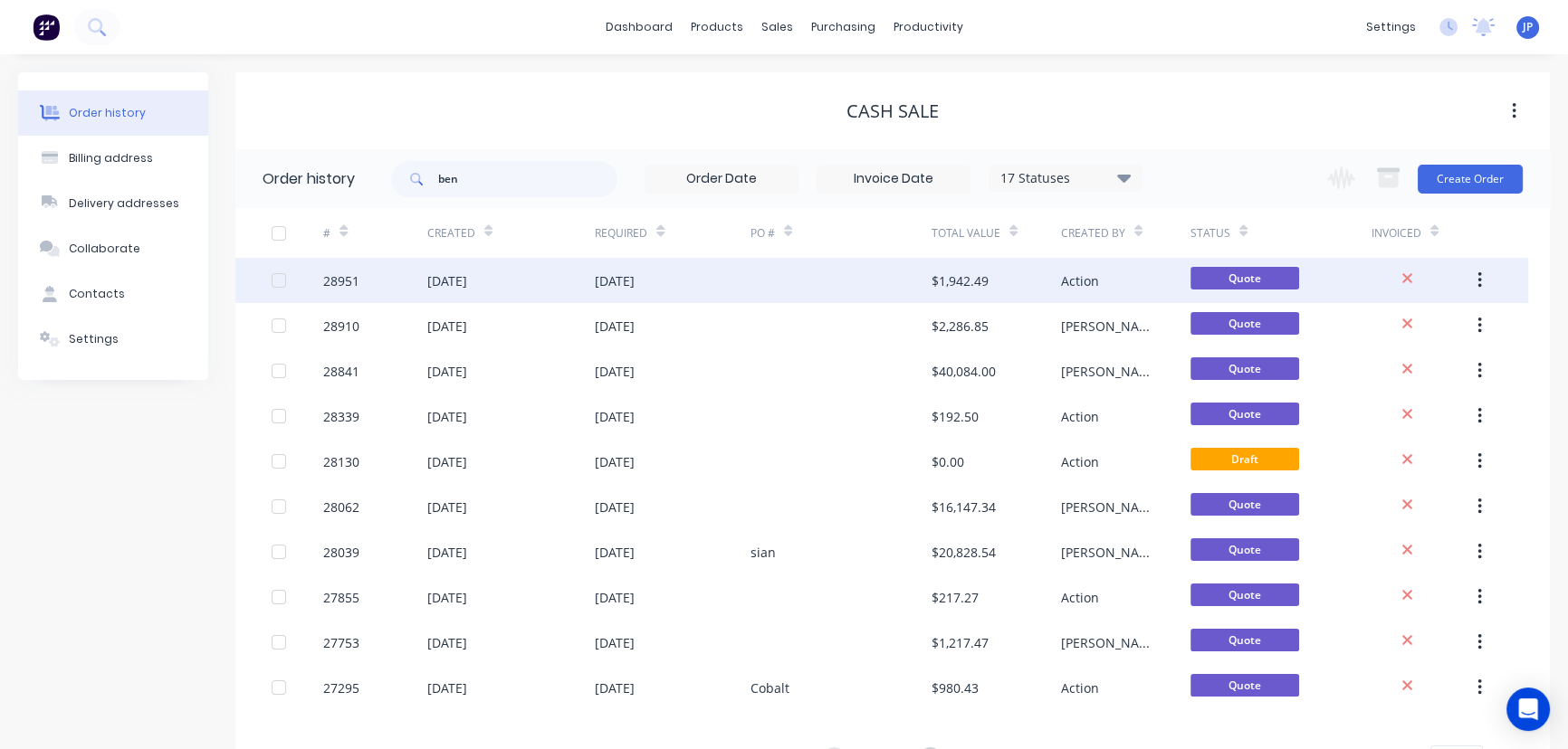
click at [462, 279] on div "[DATE]" at bounding box center [447, 280] width 40 height 19
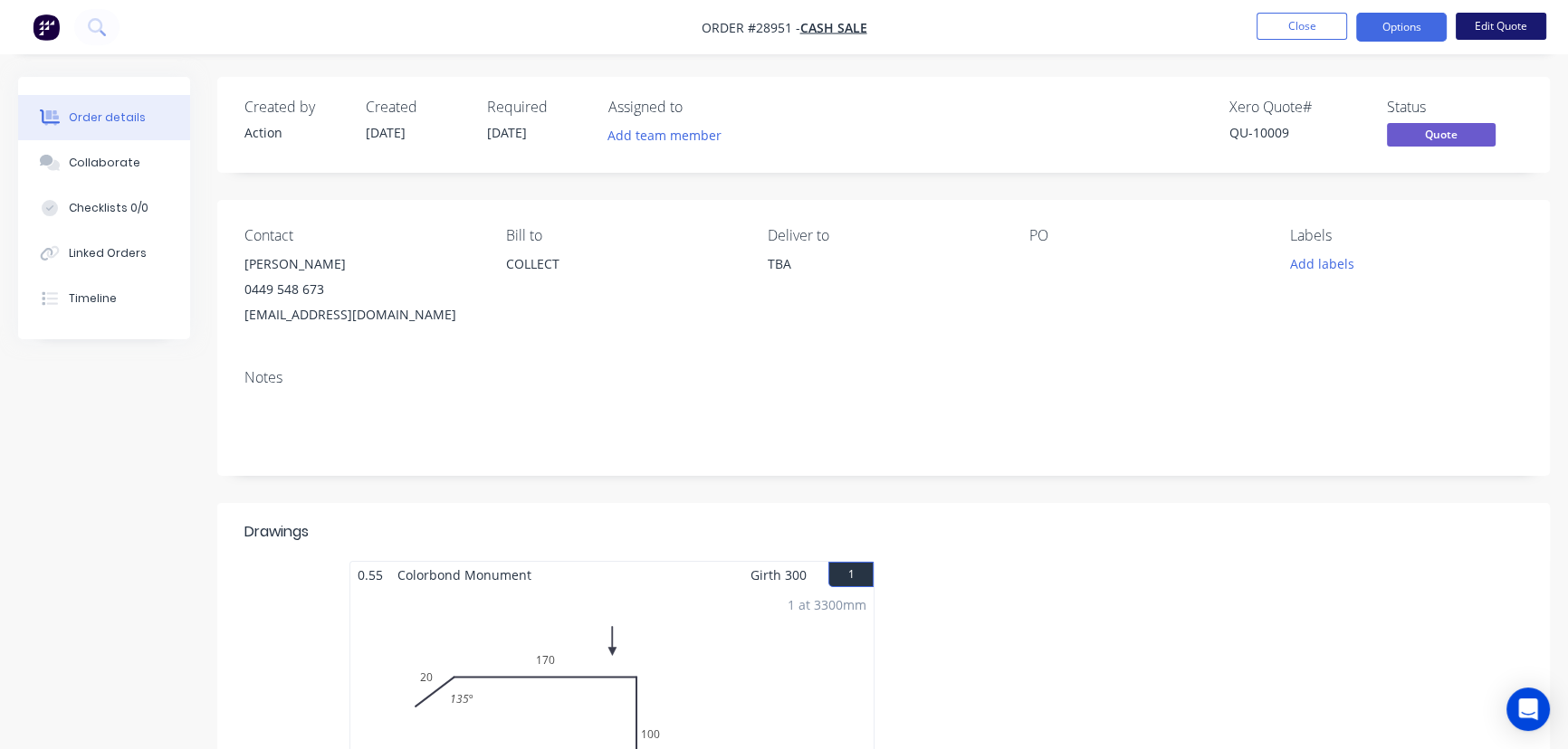
click at [1505, 27] on button "Edit Quote" at bounding box center [1501, 26] width 91 height 27
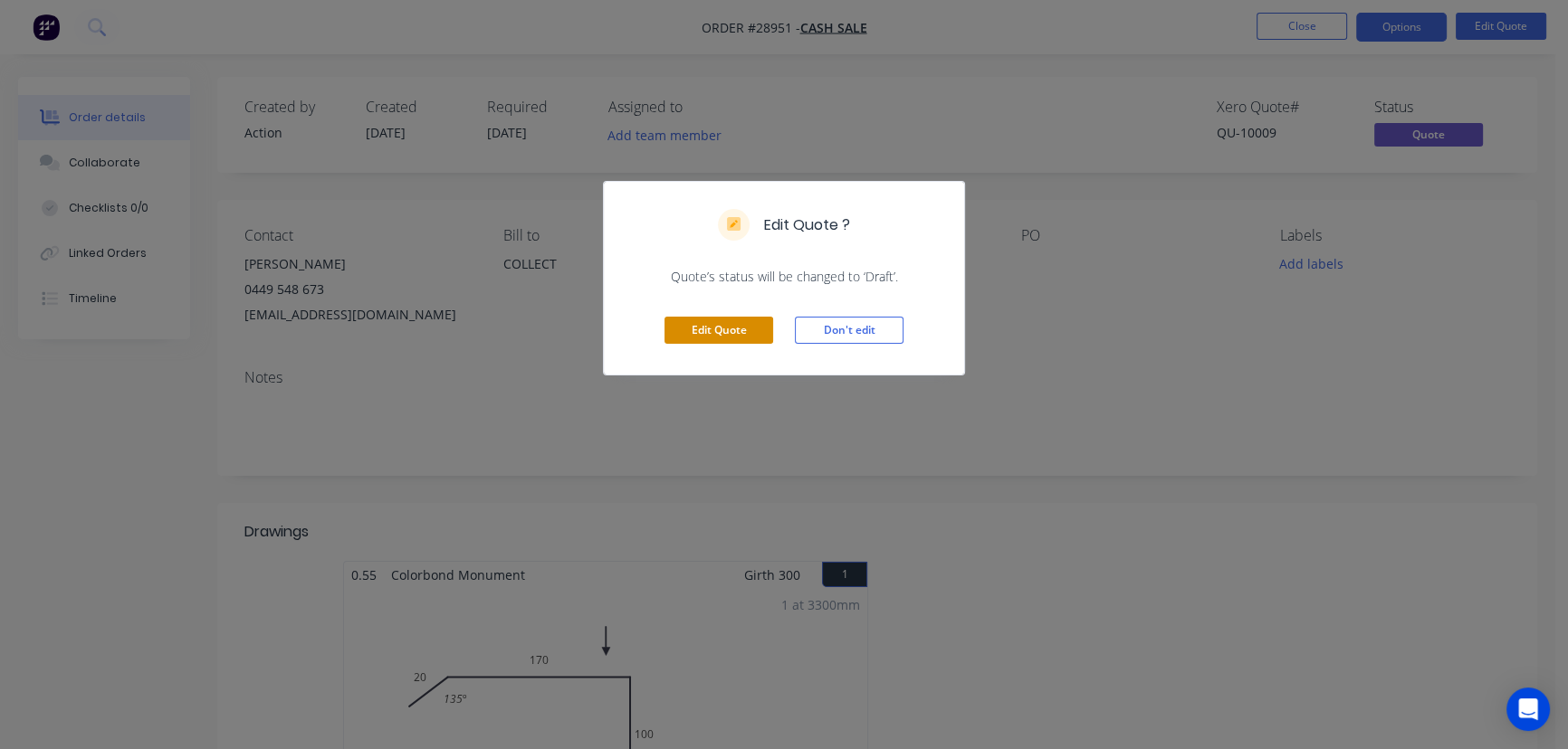
click at [711, 335] on button "Edit Quote" at bounding box center [718, 331] width 108 height 27
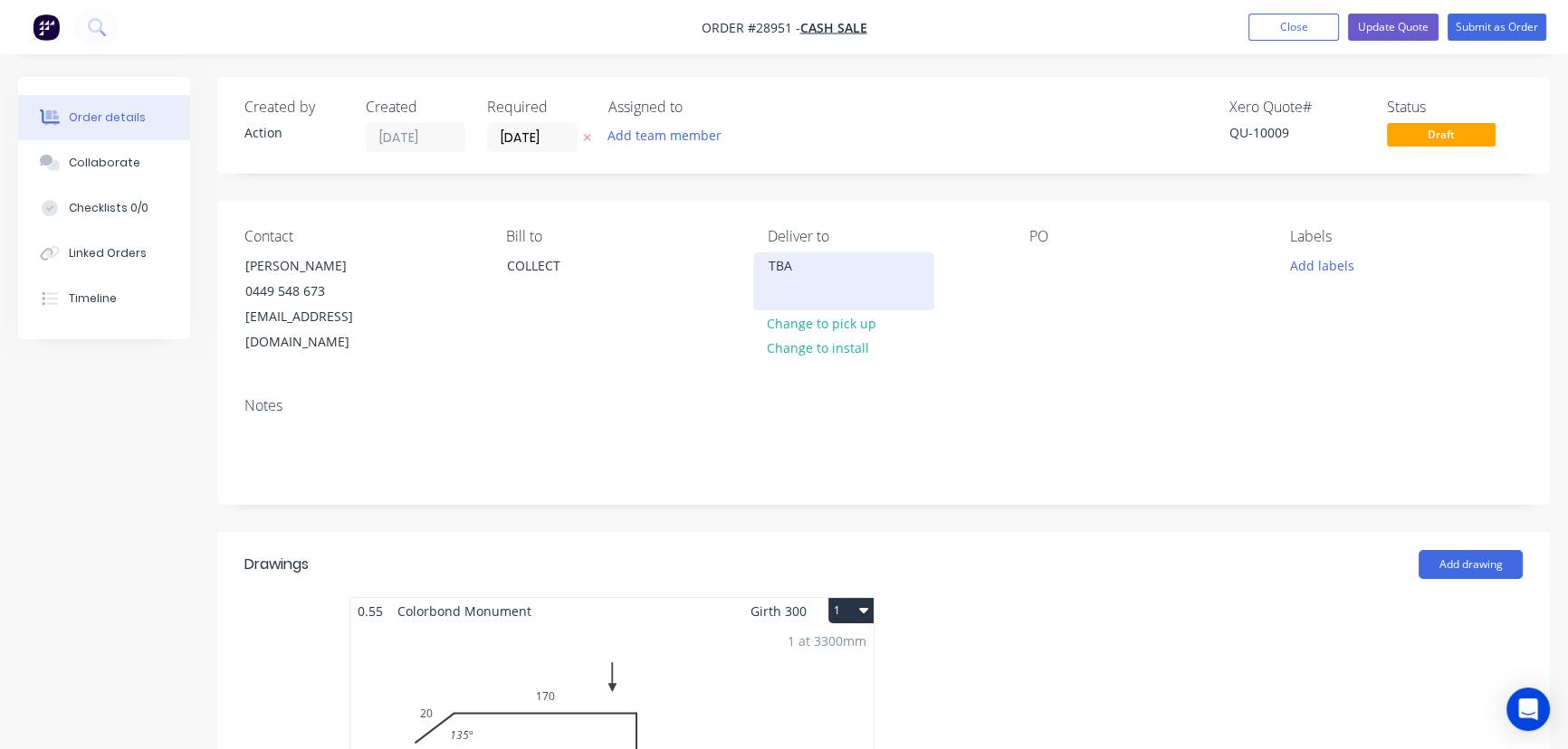
click at [798, 277] on div "TBA" at bounding box center [844, 266] width 150 height 25
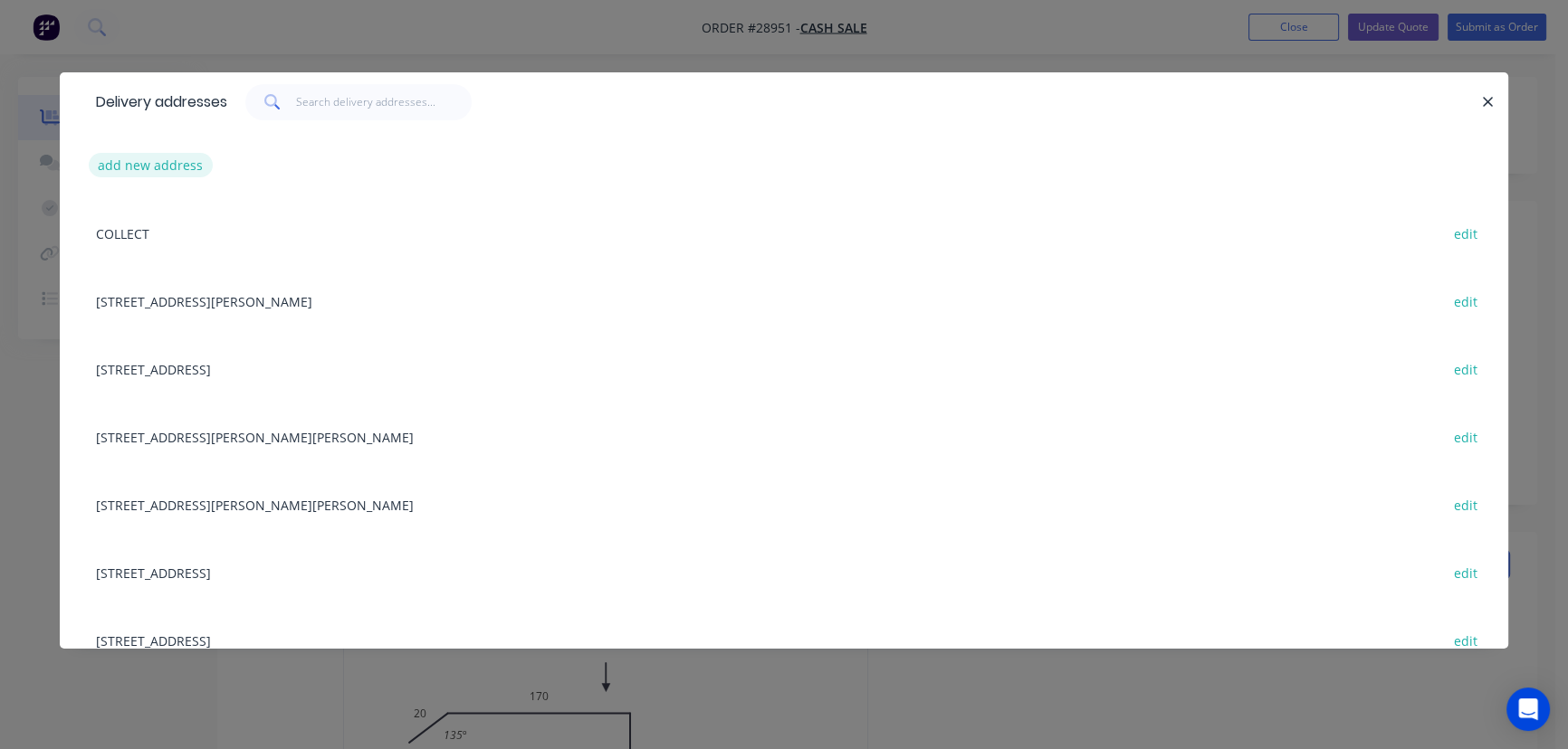
click at [153, 163] on button "add new address" at bounding box center [150, 165] width 124 height 24
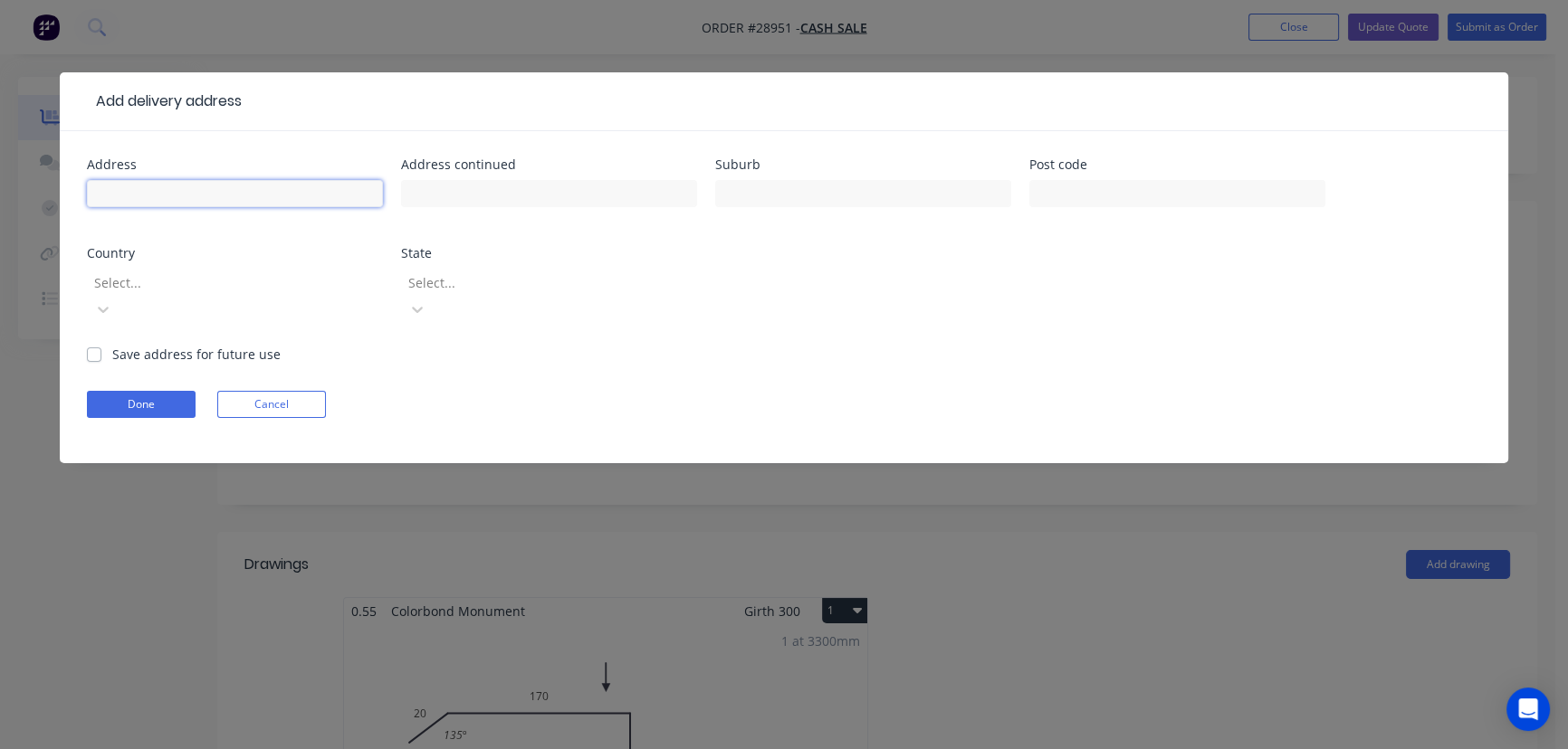
click at [133, 195] on input "text" at bounding box center [234, 194] width 296 height 27
type input "[STREET_ADDRESS][US_STATE]"
click at [827, 190] on input "text" at bounding box center [863, 194] width 296 height 27
type input "Oxenford"
click at [1114, 199] on input "text" at bounding box center [1177, 194] width 296 height 27
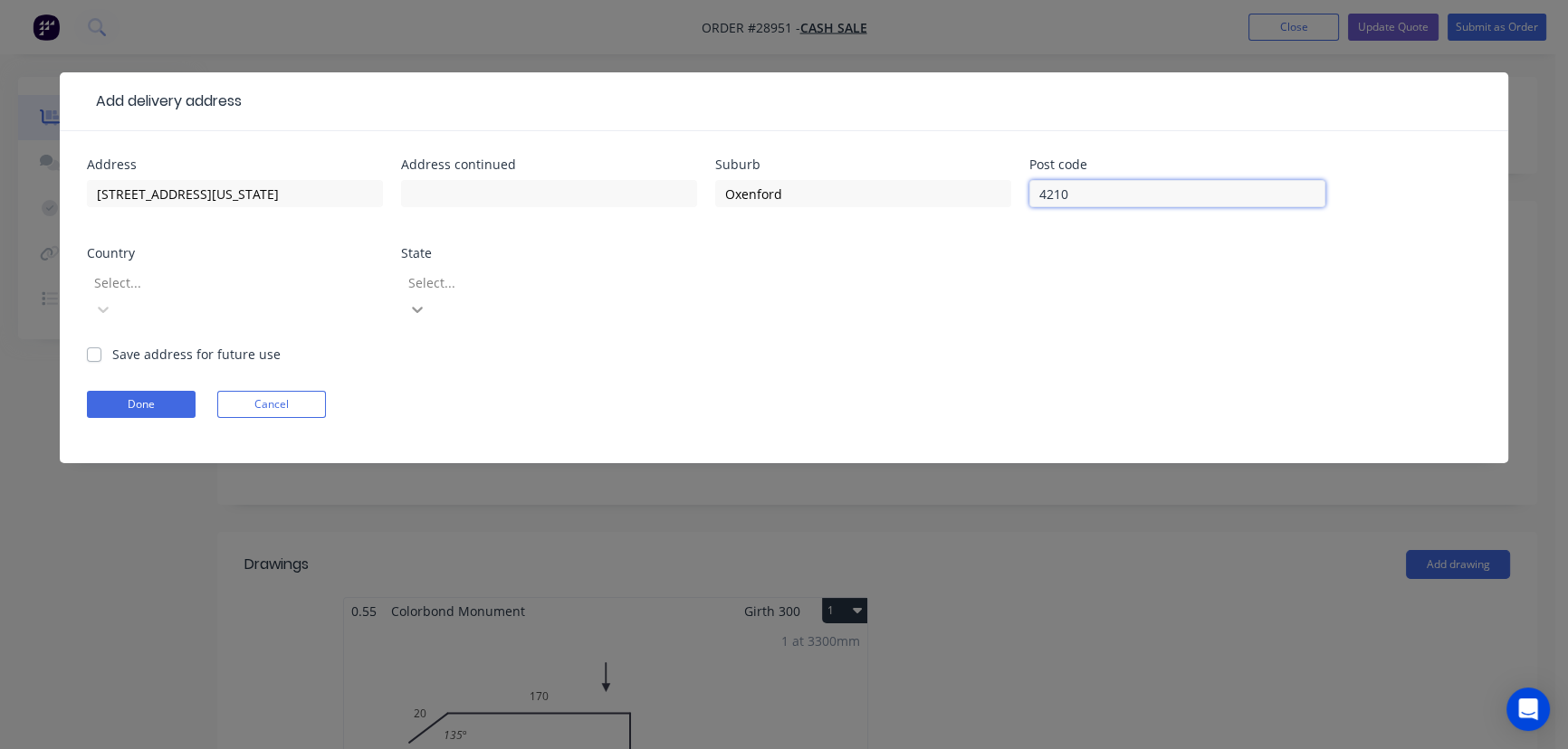
type input "4210"
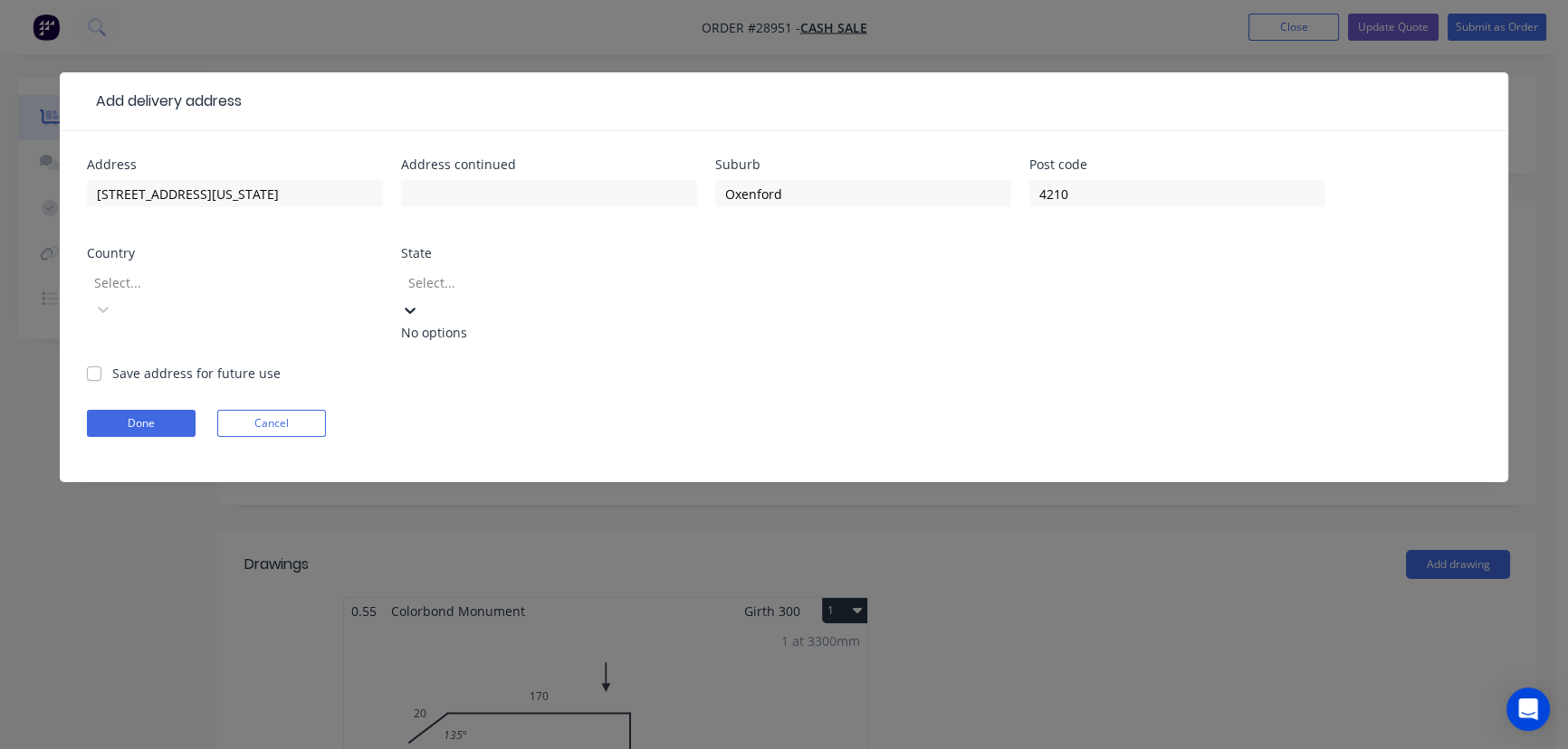
click at [420, 301] on icon at bounding box center [410, 310] width 19 height 19
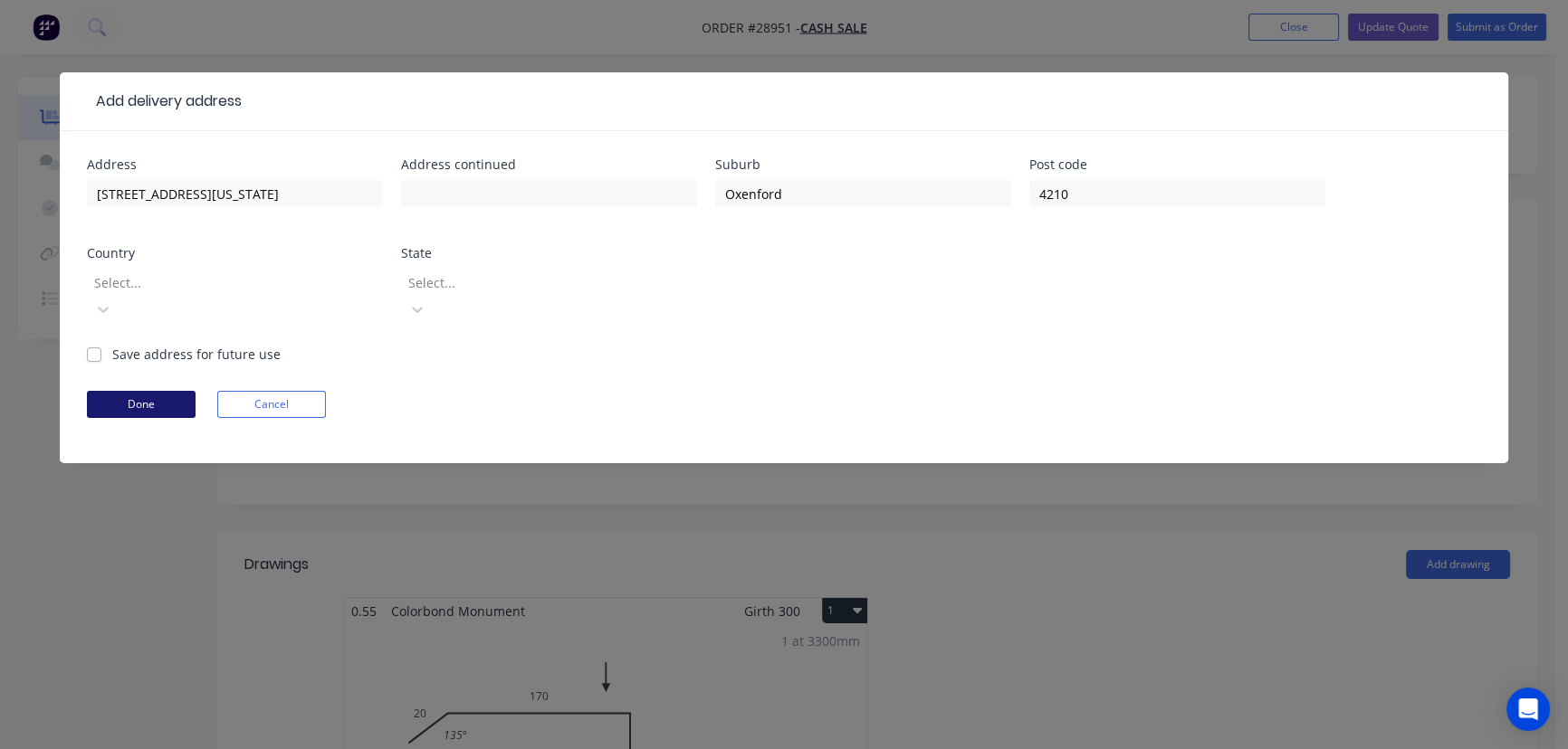
click at [135, 391] on button "Done" at bounding box center [141, 405] width 108 height 27
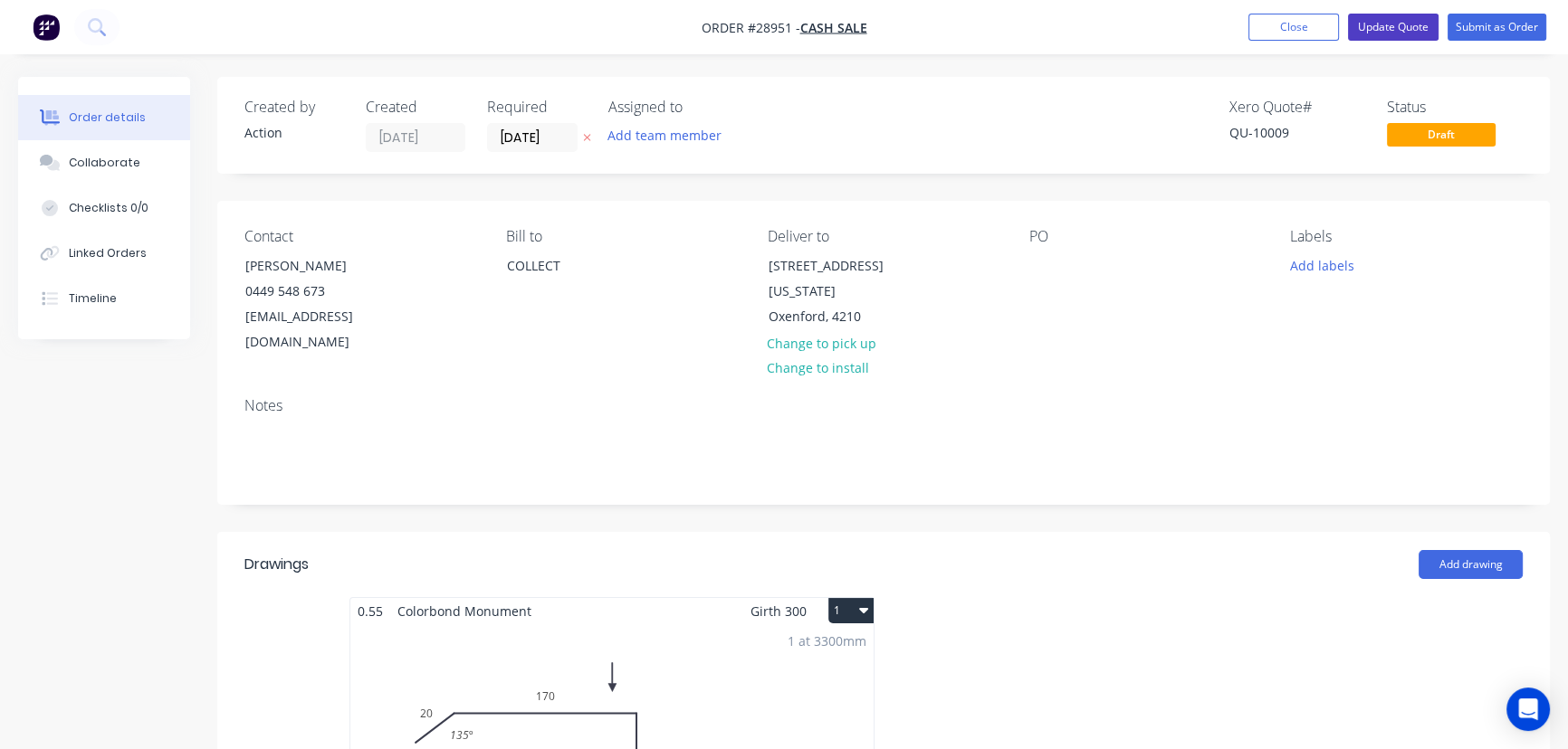
click at [1407, 20] on button "Update Quote" at bounding box center [1393, 27] width 91 height 27
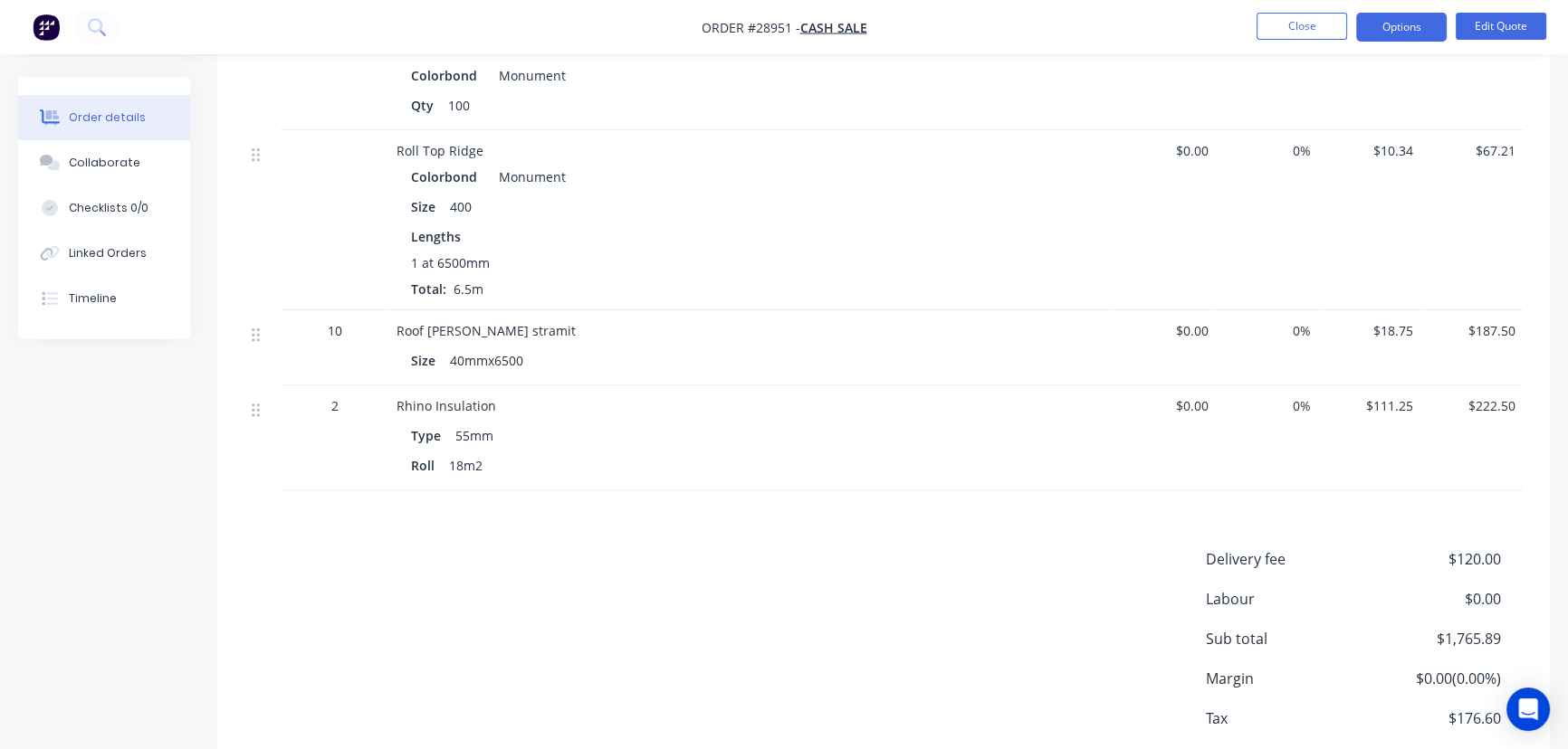
scroll to position [1389, 0]
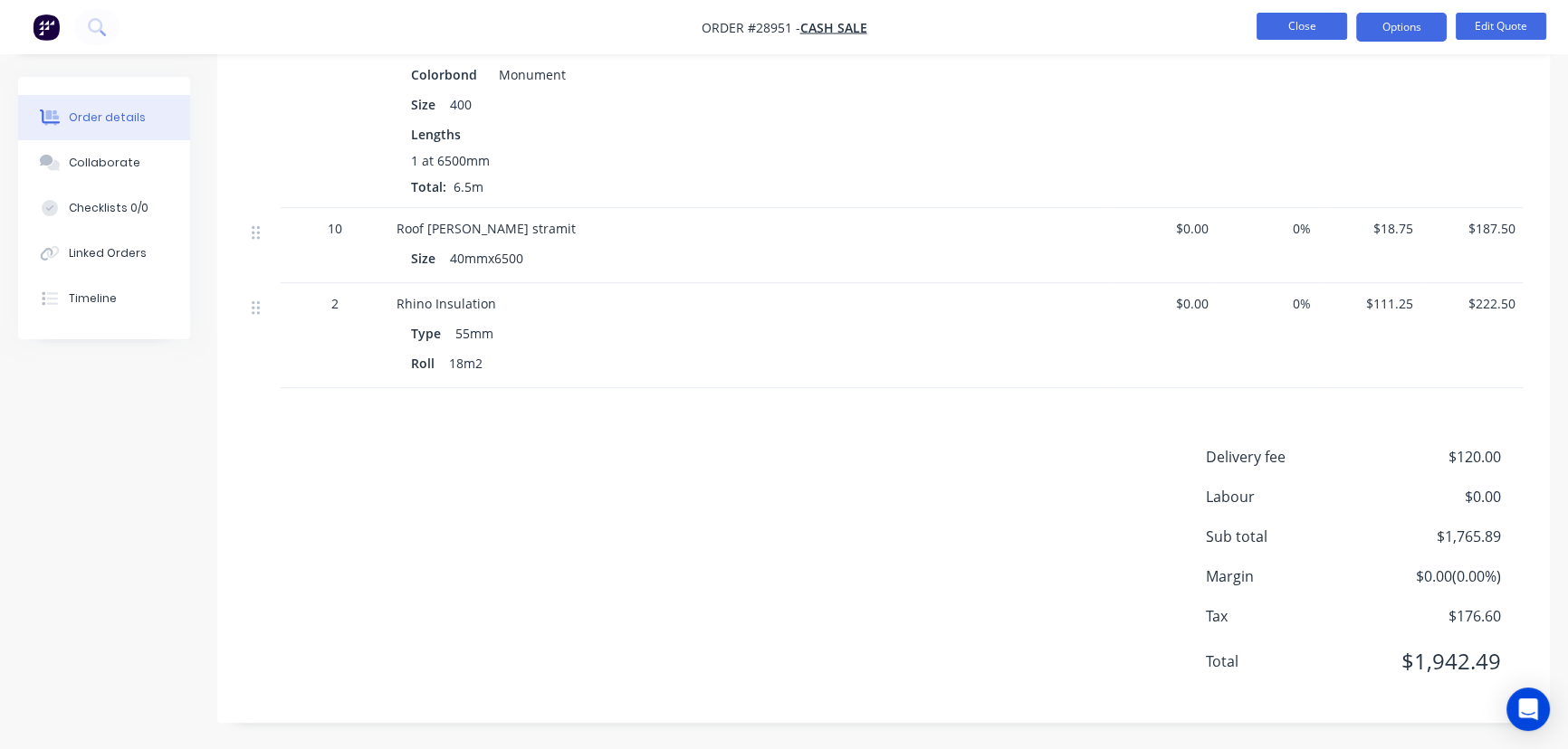
click at [1289, 22] on button "Close" at bounding box center [1302, 26] width 91 height 27
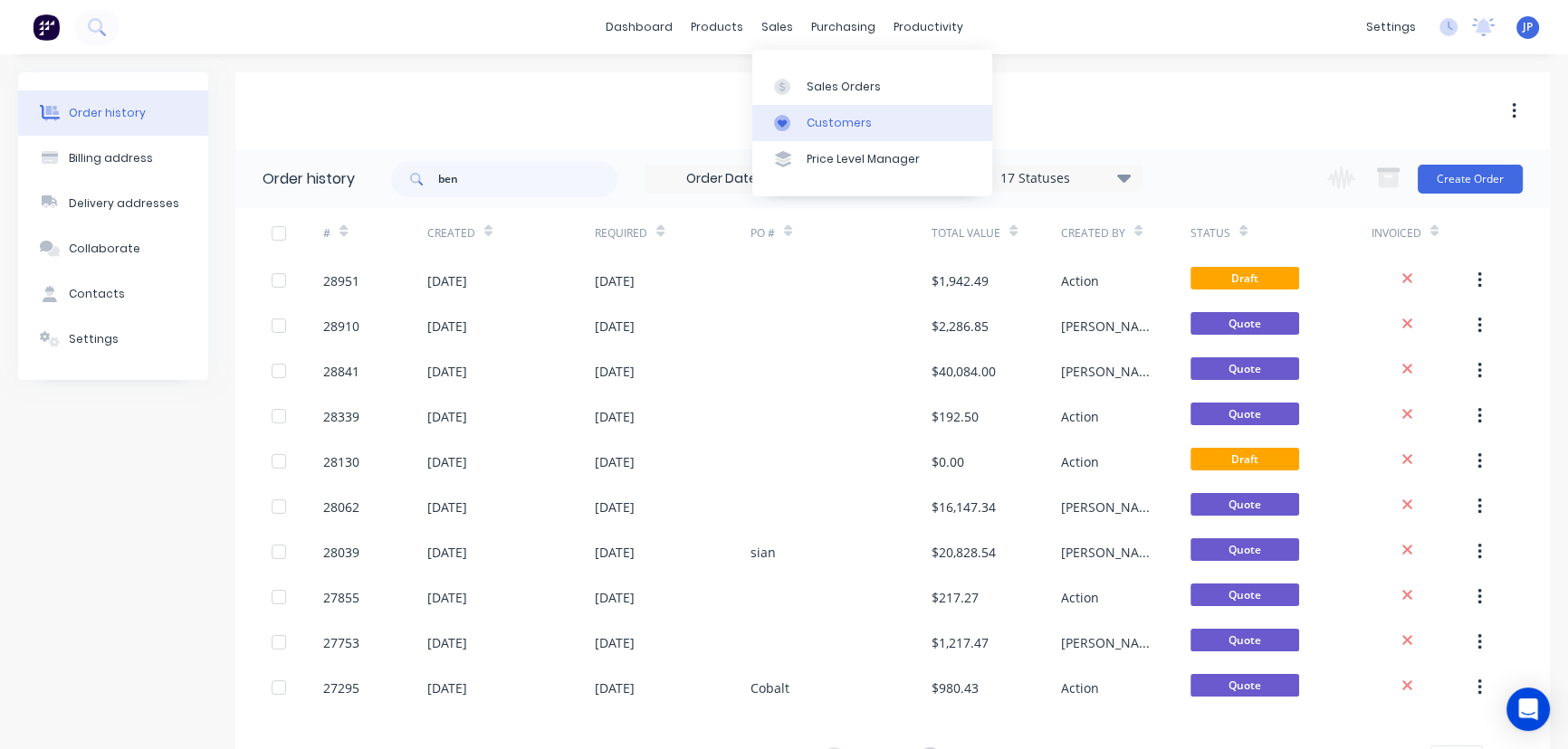
click at [820, 113] on link "Customers" at bounding box center [872, 123] width 240 height 36
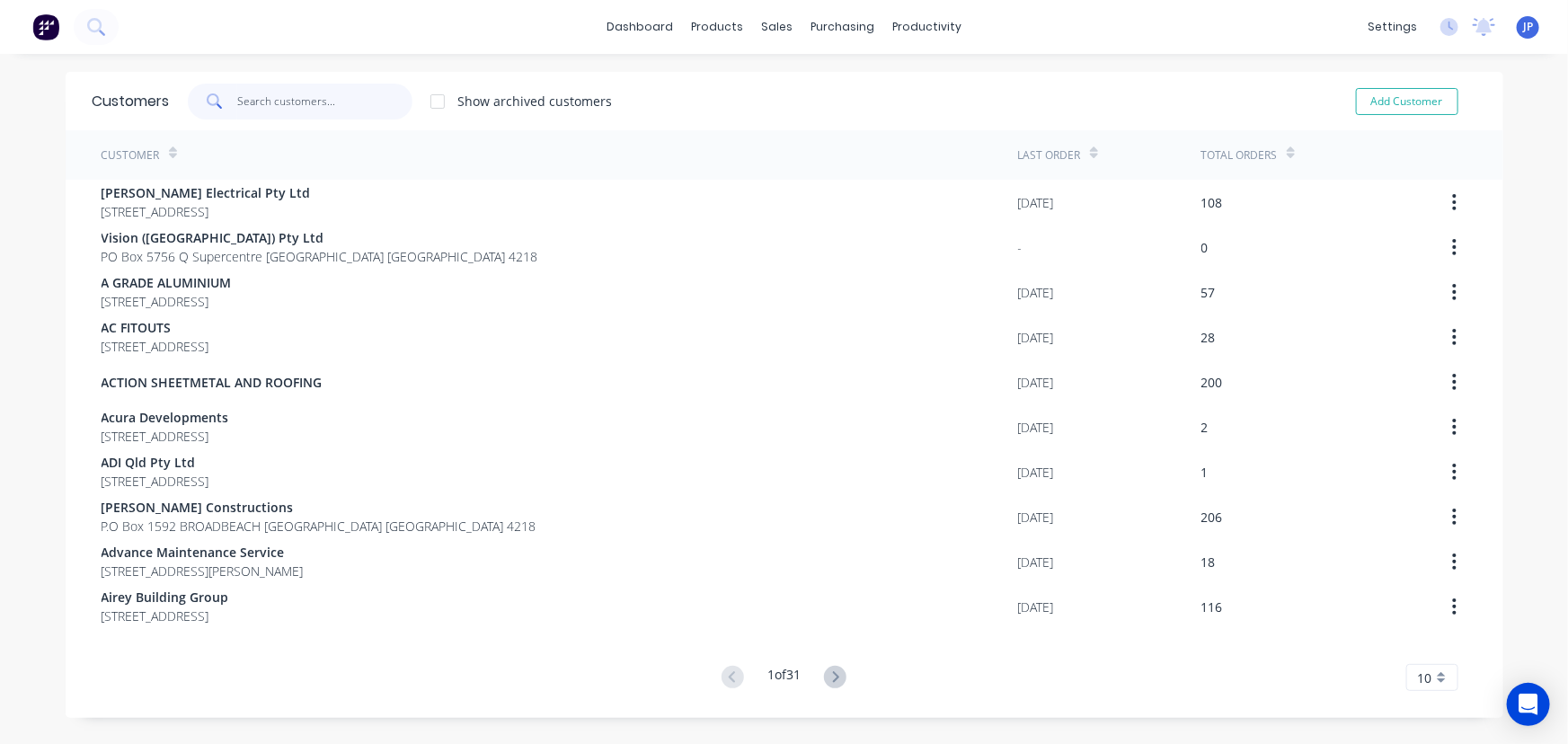
click at [274, 99] on input "text" at bounding box center [324, 101] width 175 height 36
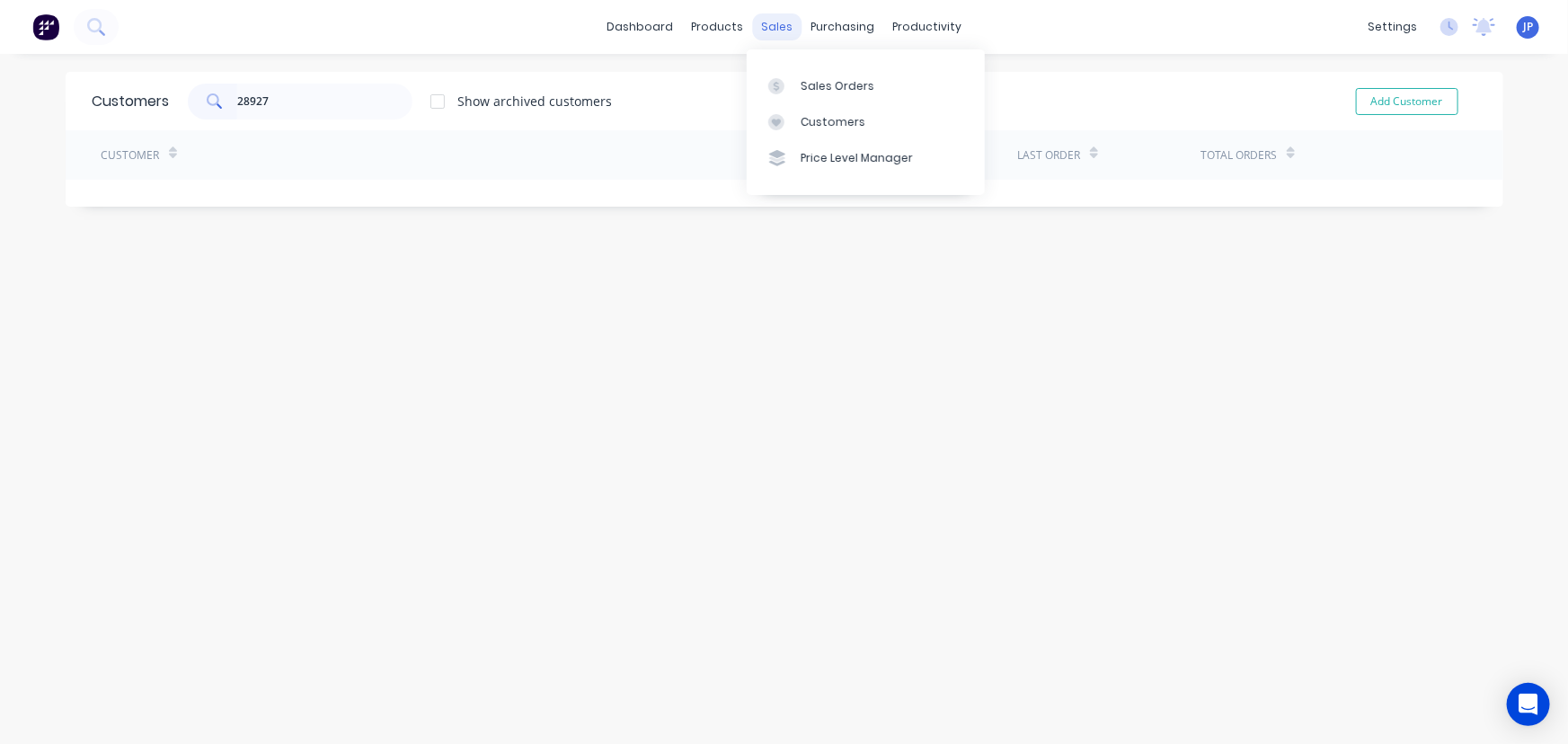
click at [761, 25] on div "sales" at bounding box center [777, 27] width 49 height 27
click at [814, 108] on link "Customers" at bounding box center [866, 122] width 238 height 36
drag, startPoint x: 280, startPoint y: 98, endPoint x: -39, endPoint y: 123, distance: 320.0
click at [0, 123] on html "dashboard products sales purchasing productivity dashboard products Product Cat…" at bounding box center [784, 372] width 1568 height 744
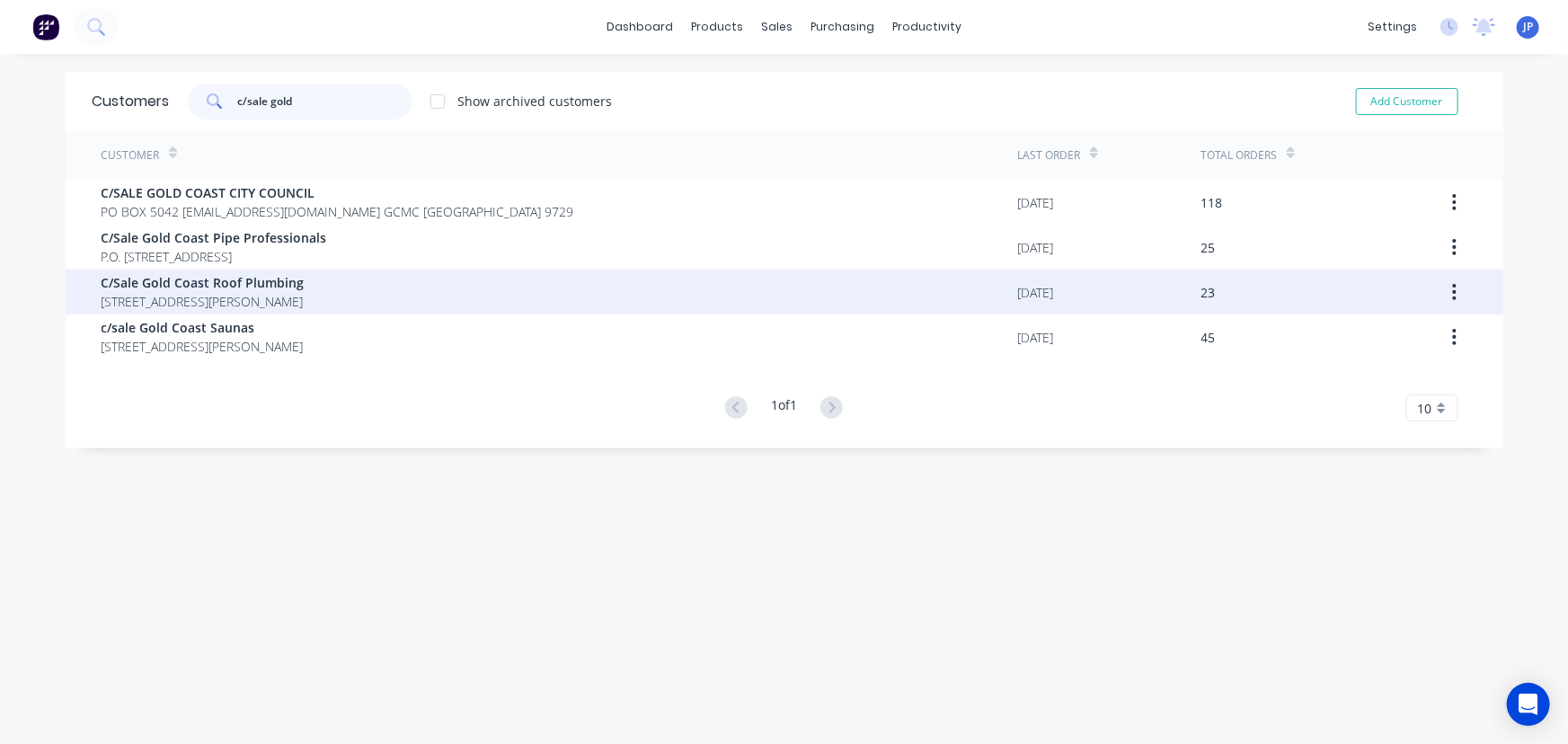
type input "c/sale gold"
click at [247, 294] on span "[STREET_ADDRESS][PERSON_NAME]" at bounding box center [203, 301] width 203 height 18
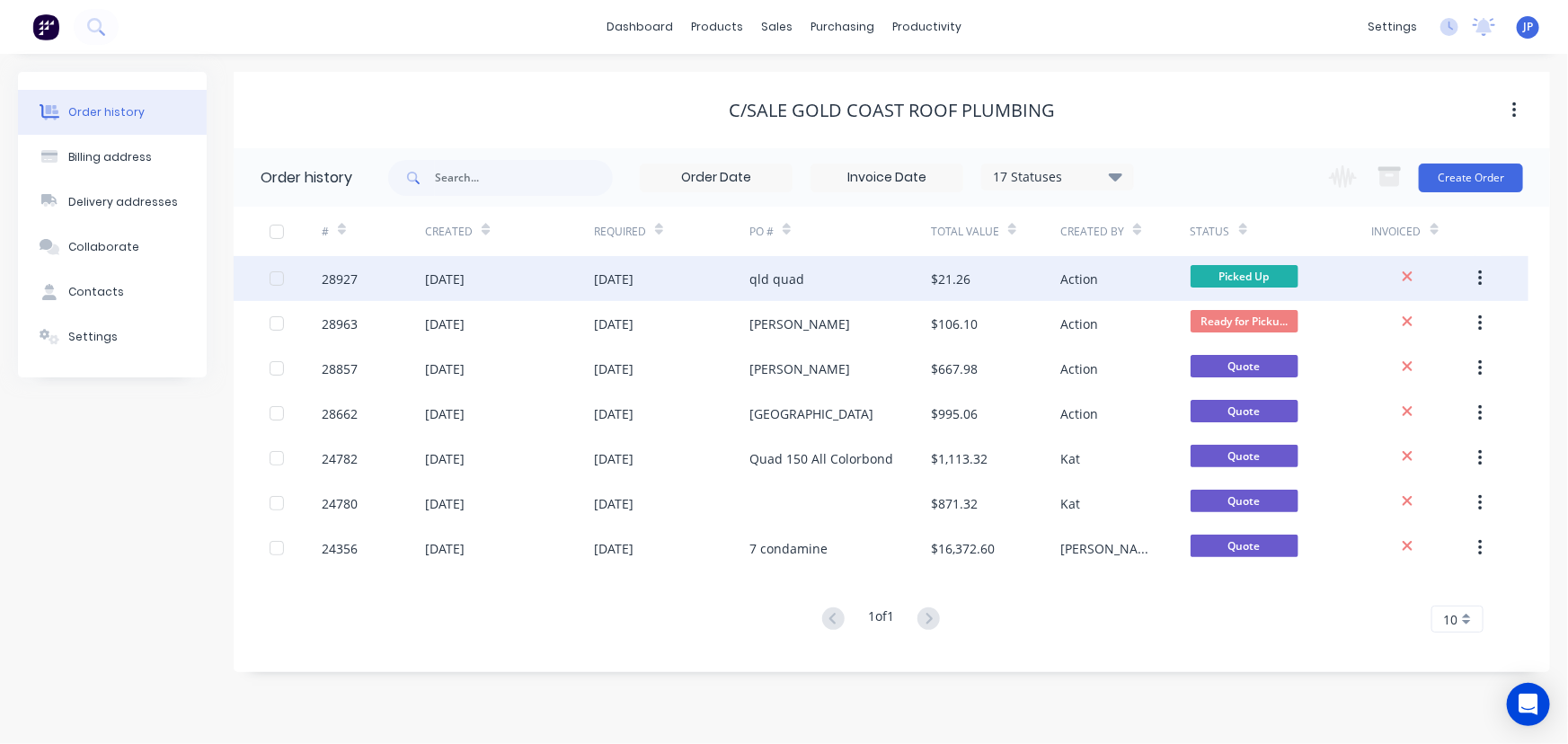
click at [451, 277] on div "[DATE]" at bounding box center [445, 278] width 40 height 18
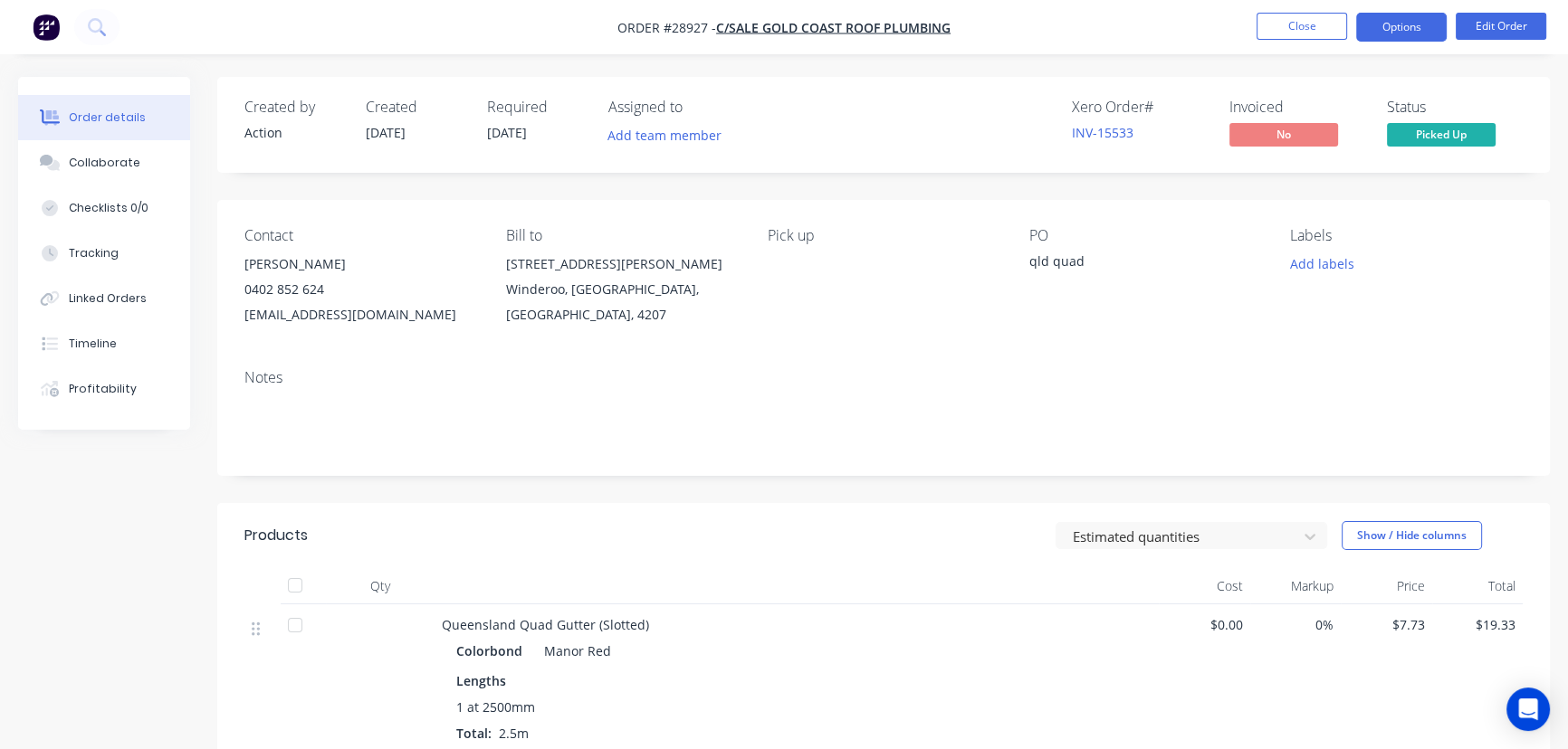
click at [1405, 32] on button "Options" at bounding box center [1401, 27] width 91 height 29
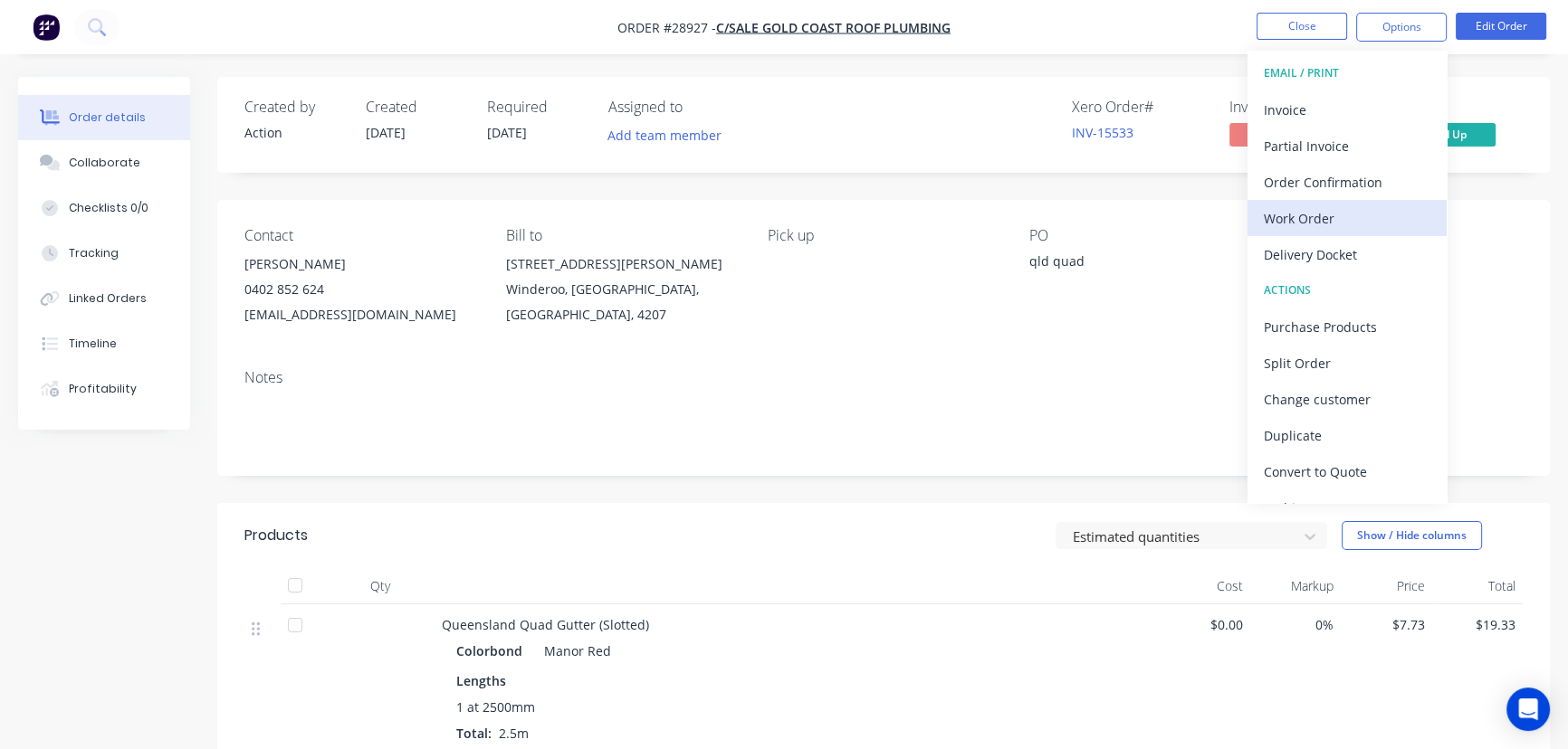
click at [1272, 220] on div "Work Order" at bounding box center [1347, 218] width 167 height 26
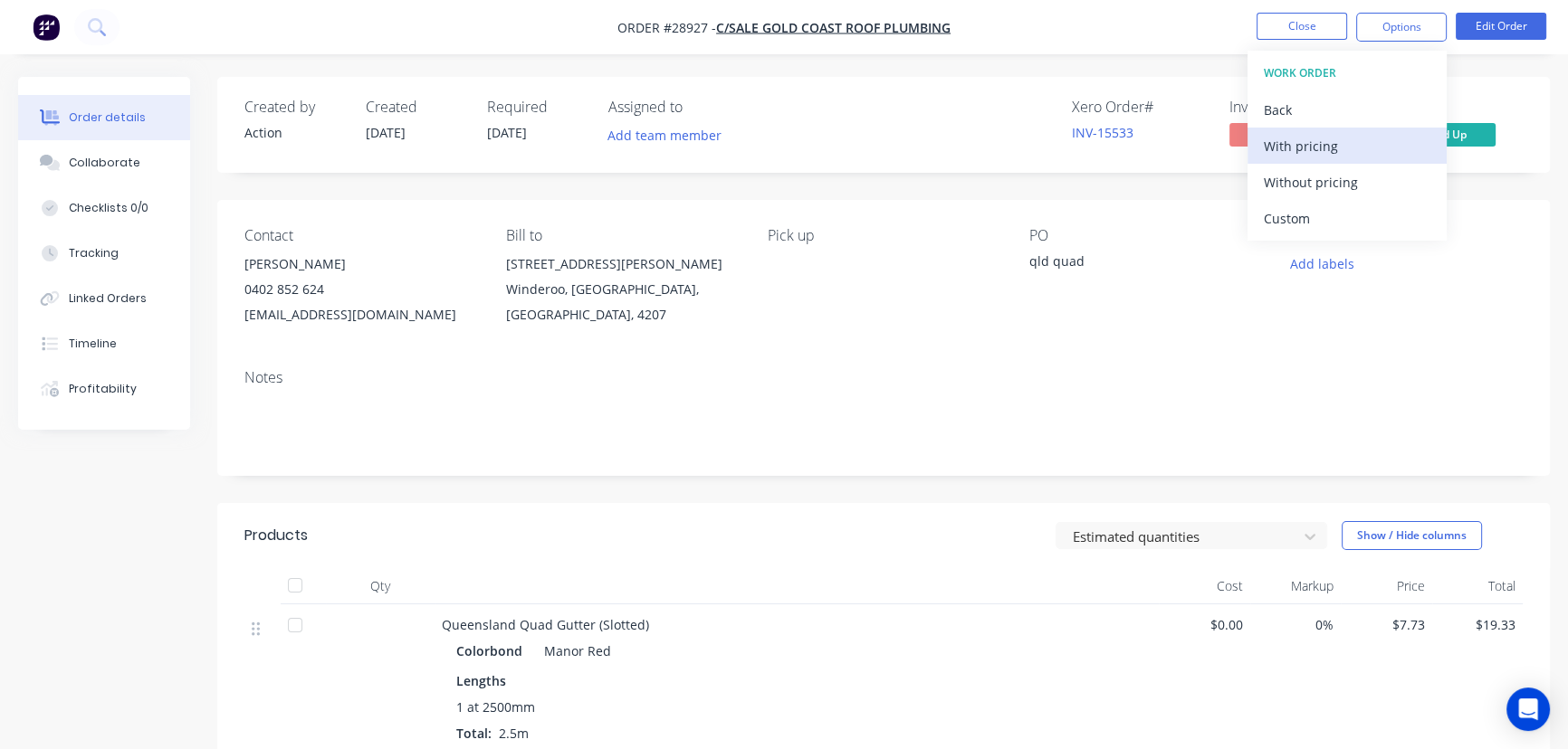
click at [1272, 147] on div "With pricing" at bounding box center [1347, 145] width 167 height 26
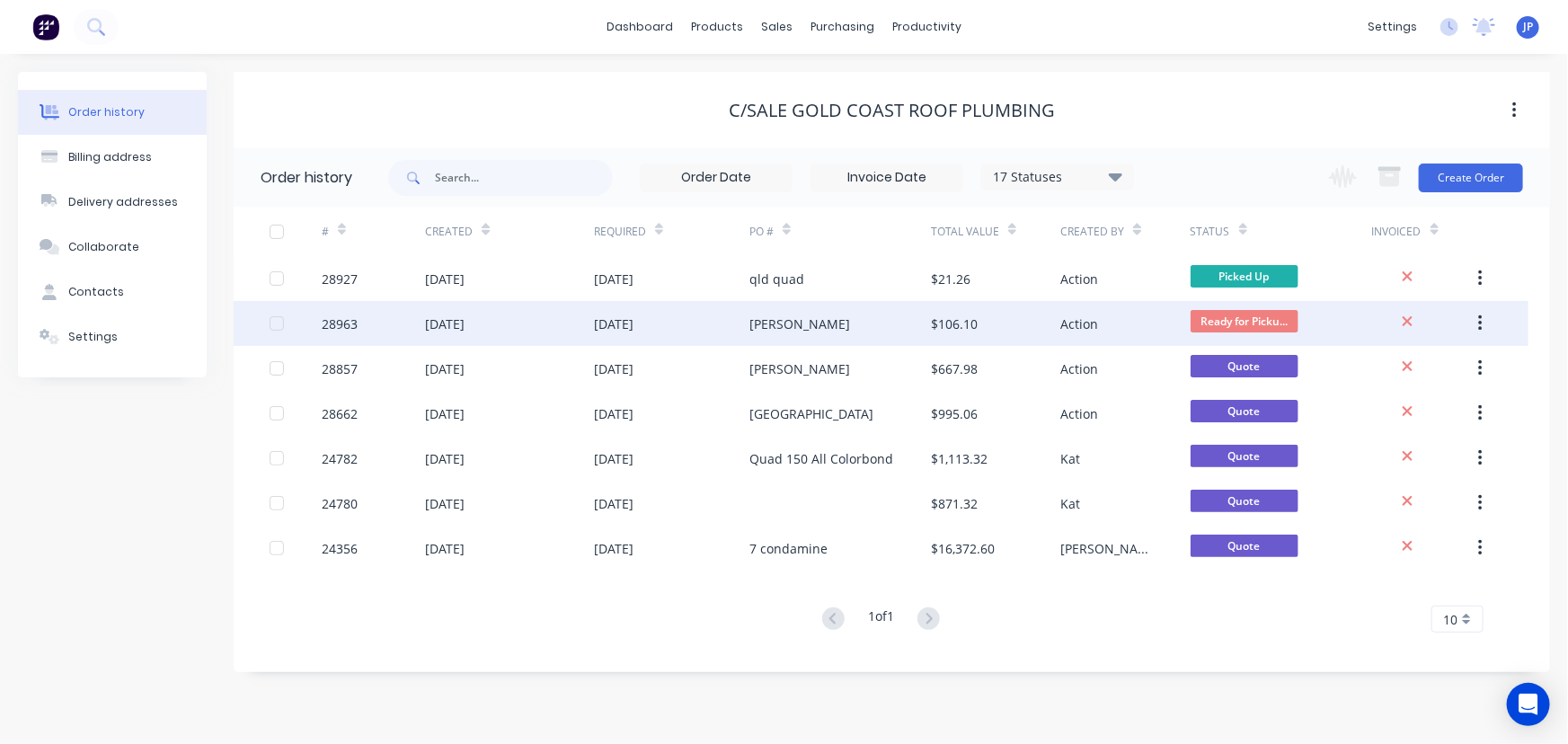
click at [711, 326] on div "[DATE]" at bounding box center [671, 324] width 156 height 45
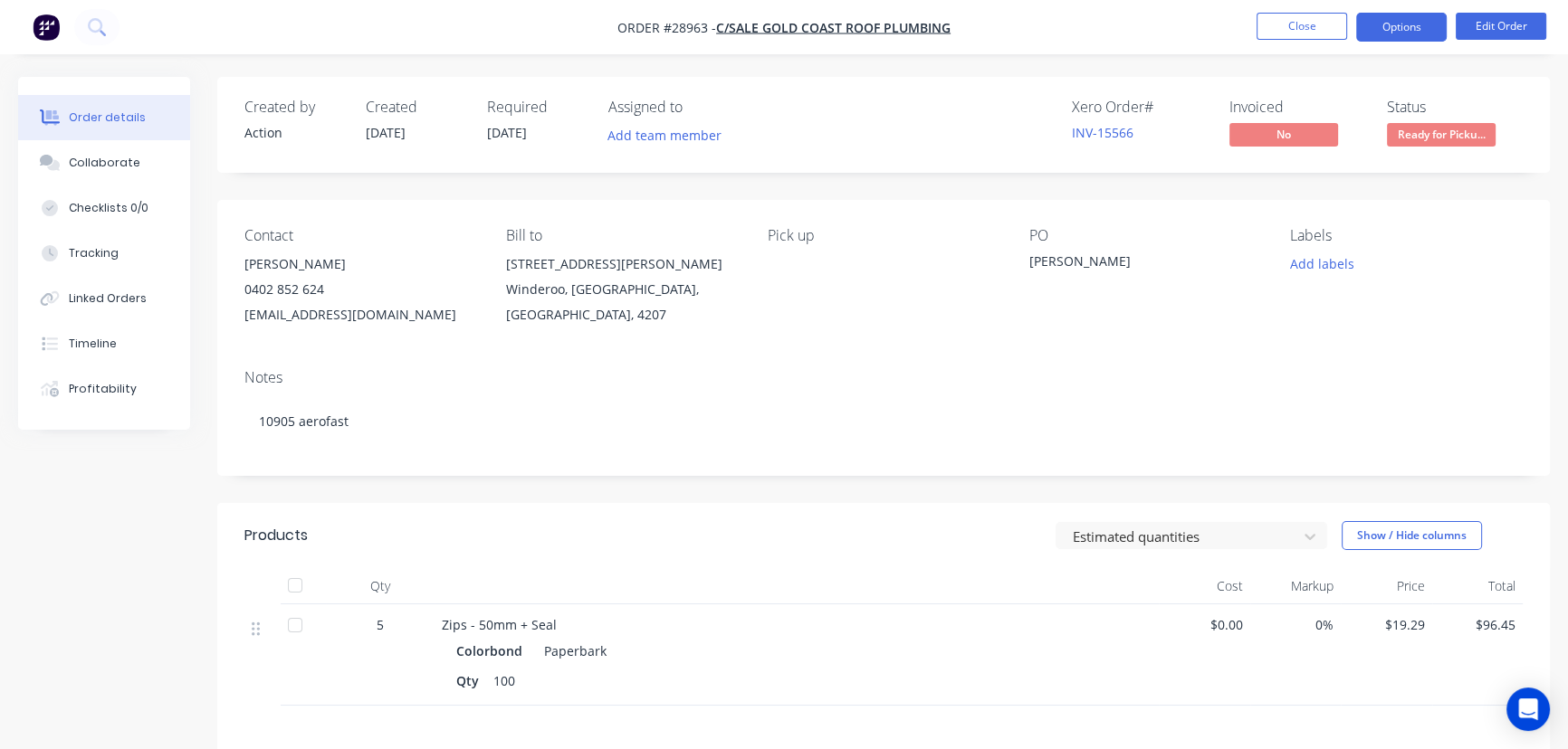
click at [1401, 28] on button "Options" at bounding box center [1401, 27] width 91 height 29
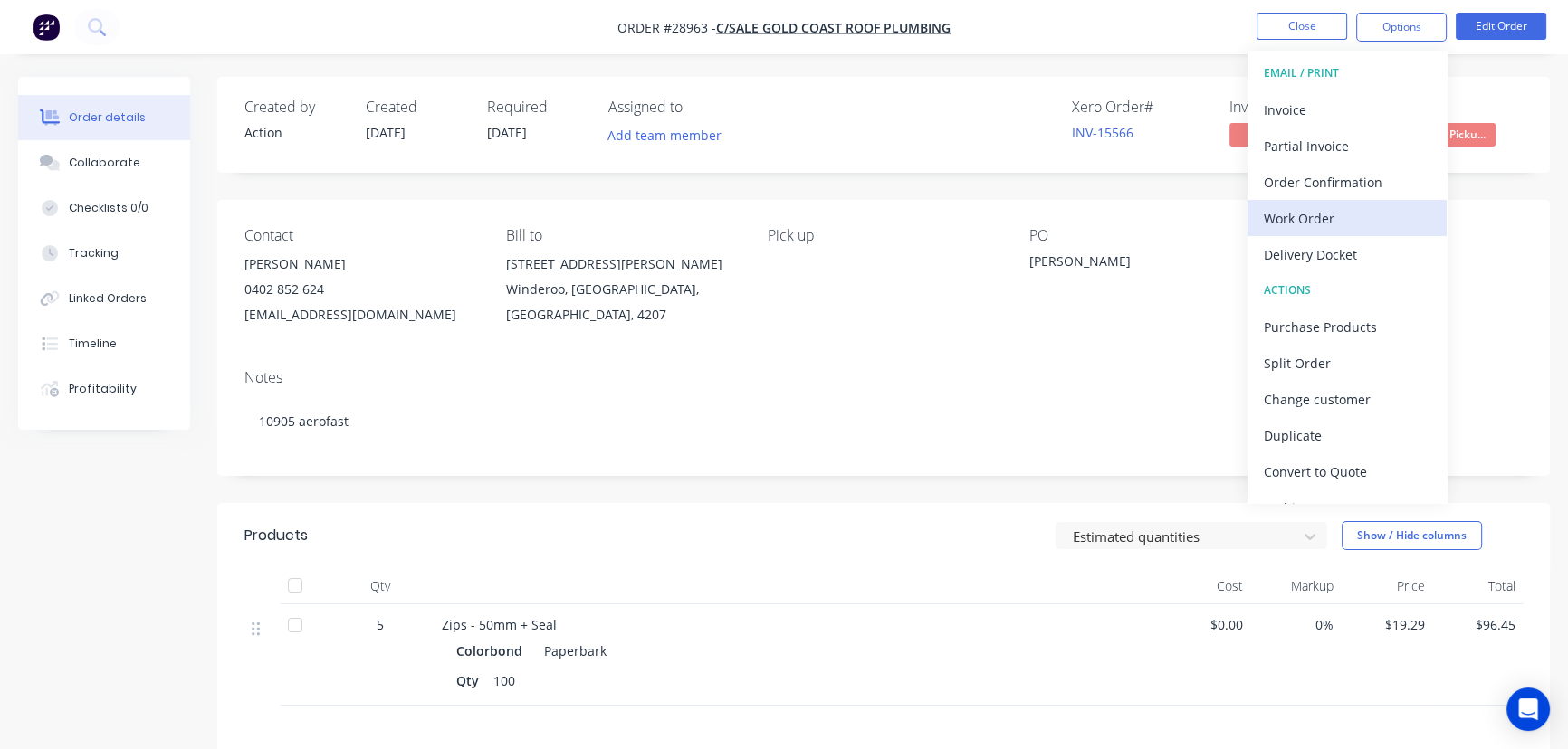
click at [1366, 220] on div "Work Order" at bounding box center [1347, 218] width 167 height 26
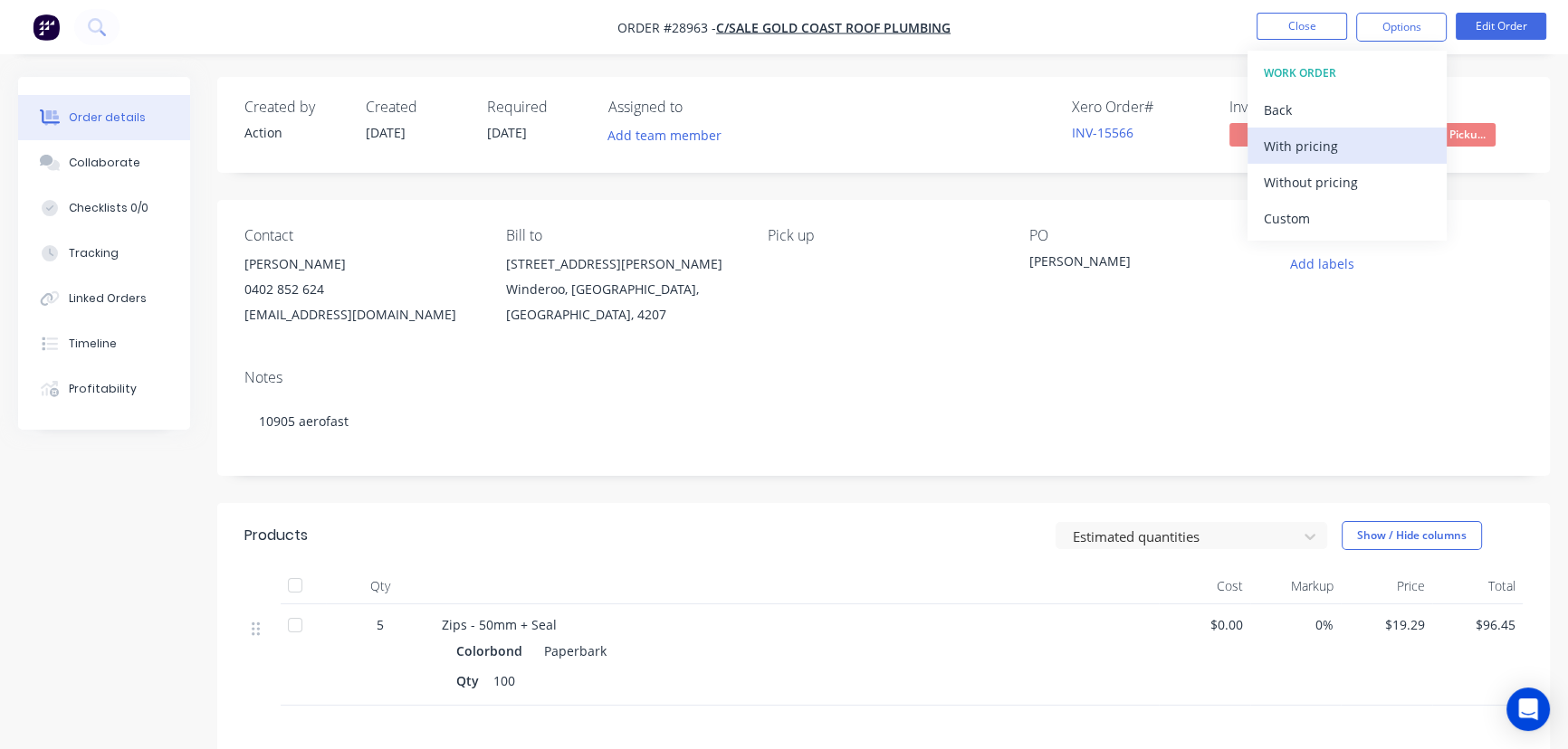
click at [1318, 142] on div "With pricing" at bounding box center [1347, 145] width 167 height 26
